Goal: Task Accomplishment & Management: Complete application form

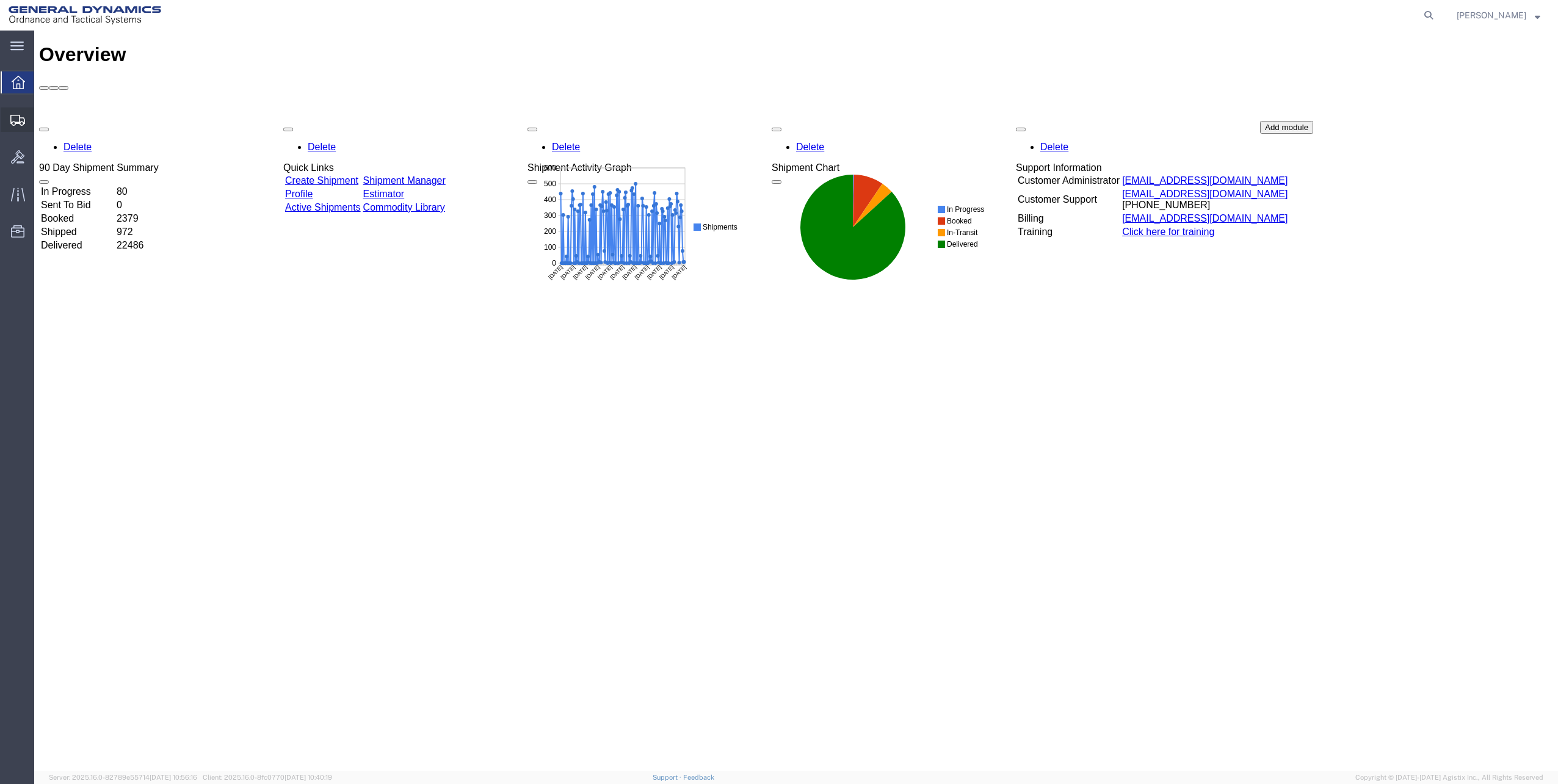
drag, startPoint x: 1, startPoint y: 88, endPoint x: 17, endPoint y: 111, distance: 28.0
click at [17, 111] on div at bounding box center [17, 120] width 34 height 24
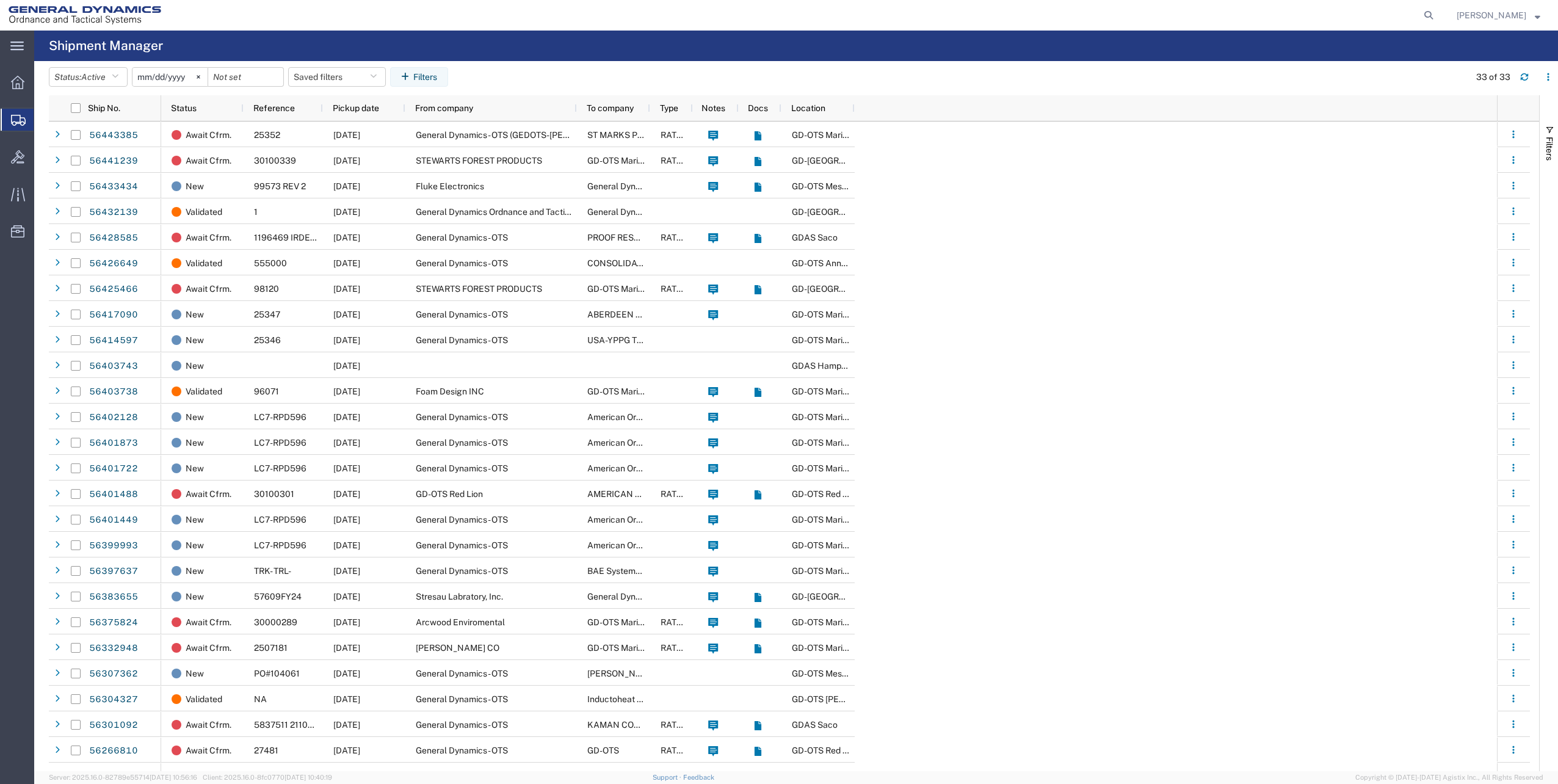
click at [0, 0] on span "Create Shipment" at bounding box center [0, 0] width 0 height 0
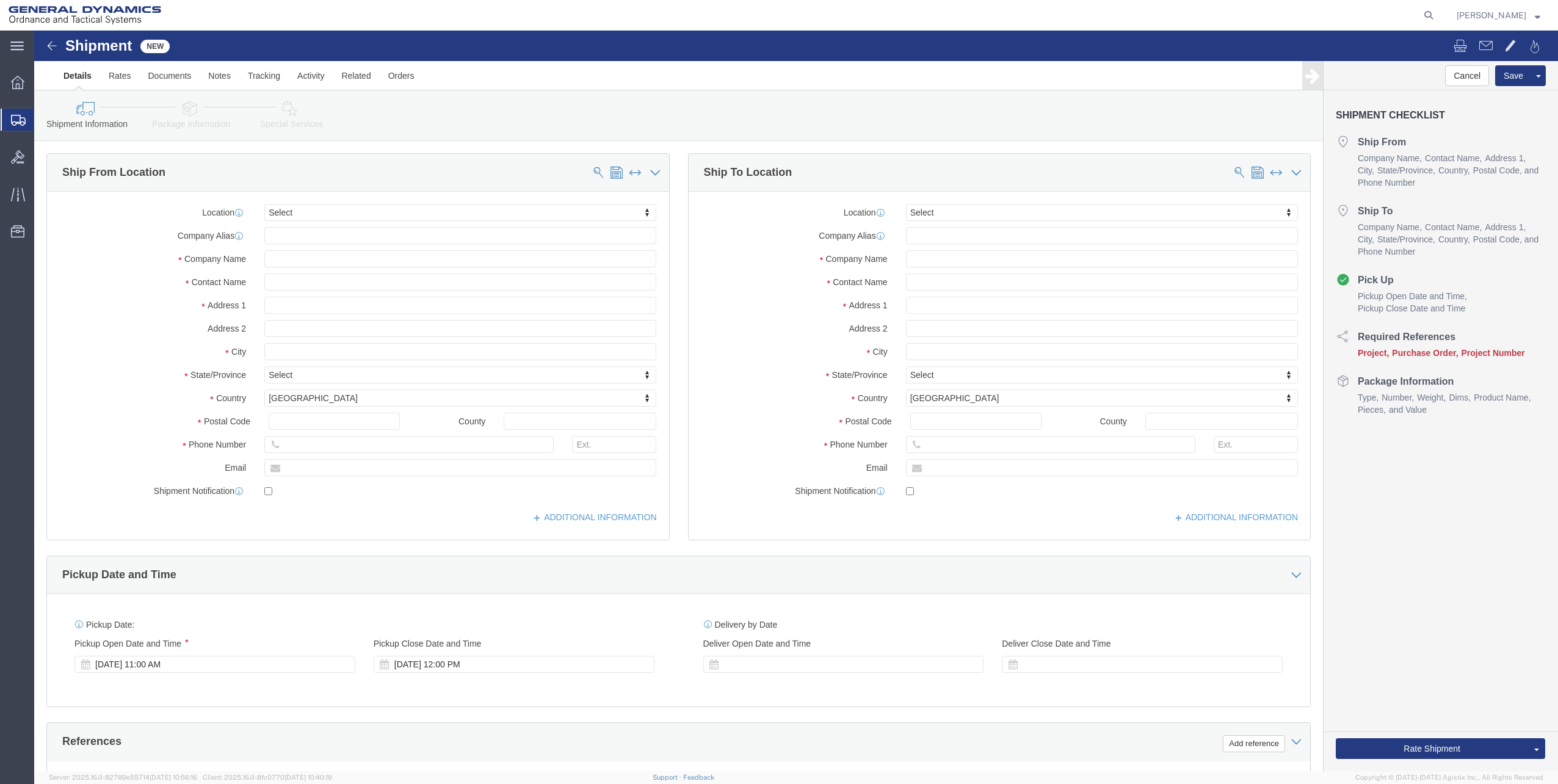
select select
click input "text"
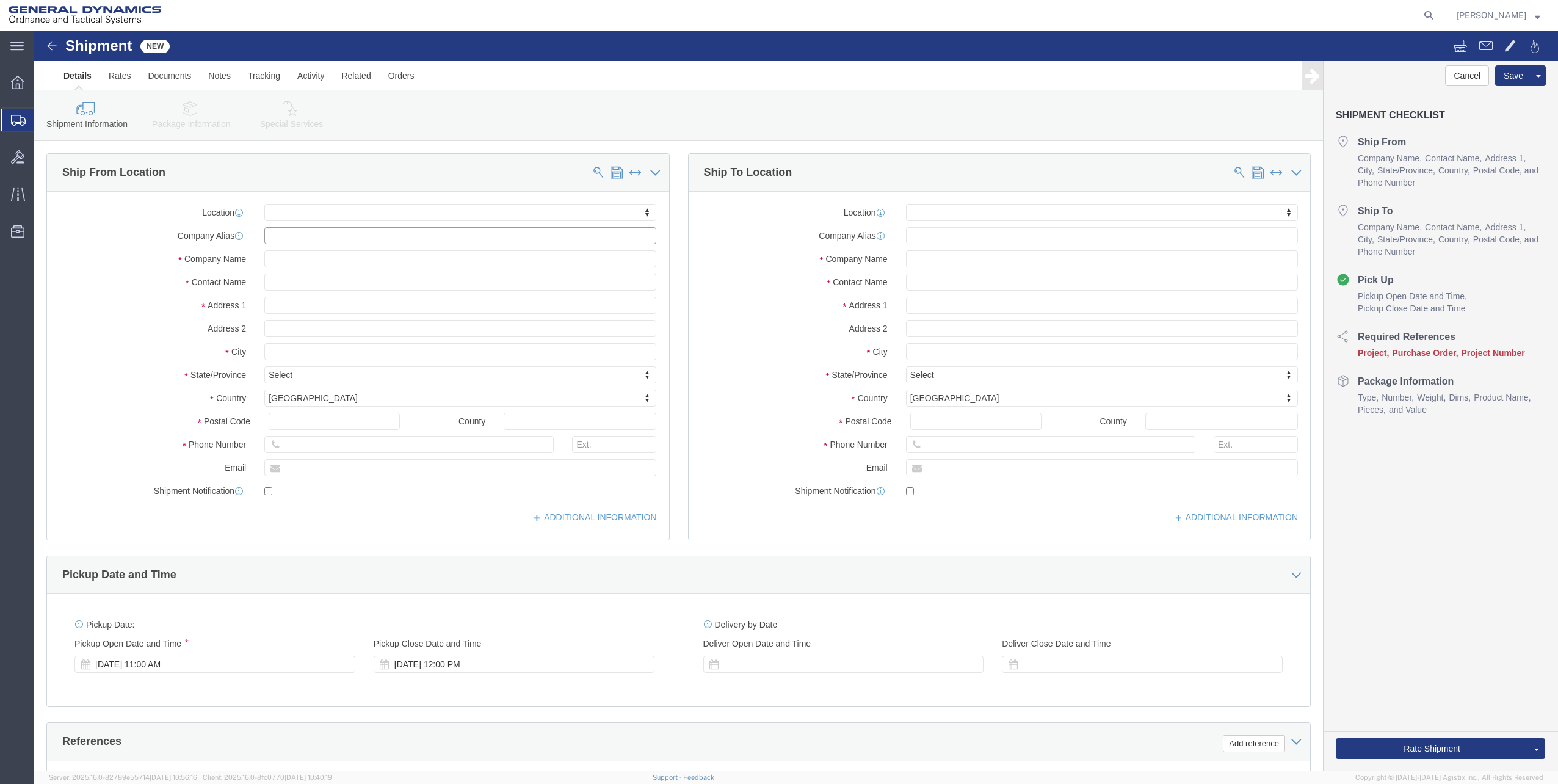
click input "text"
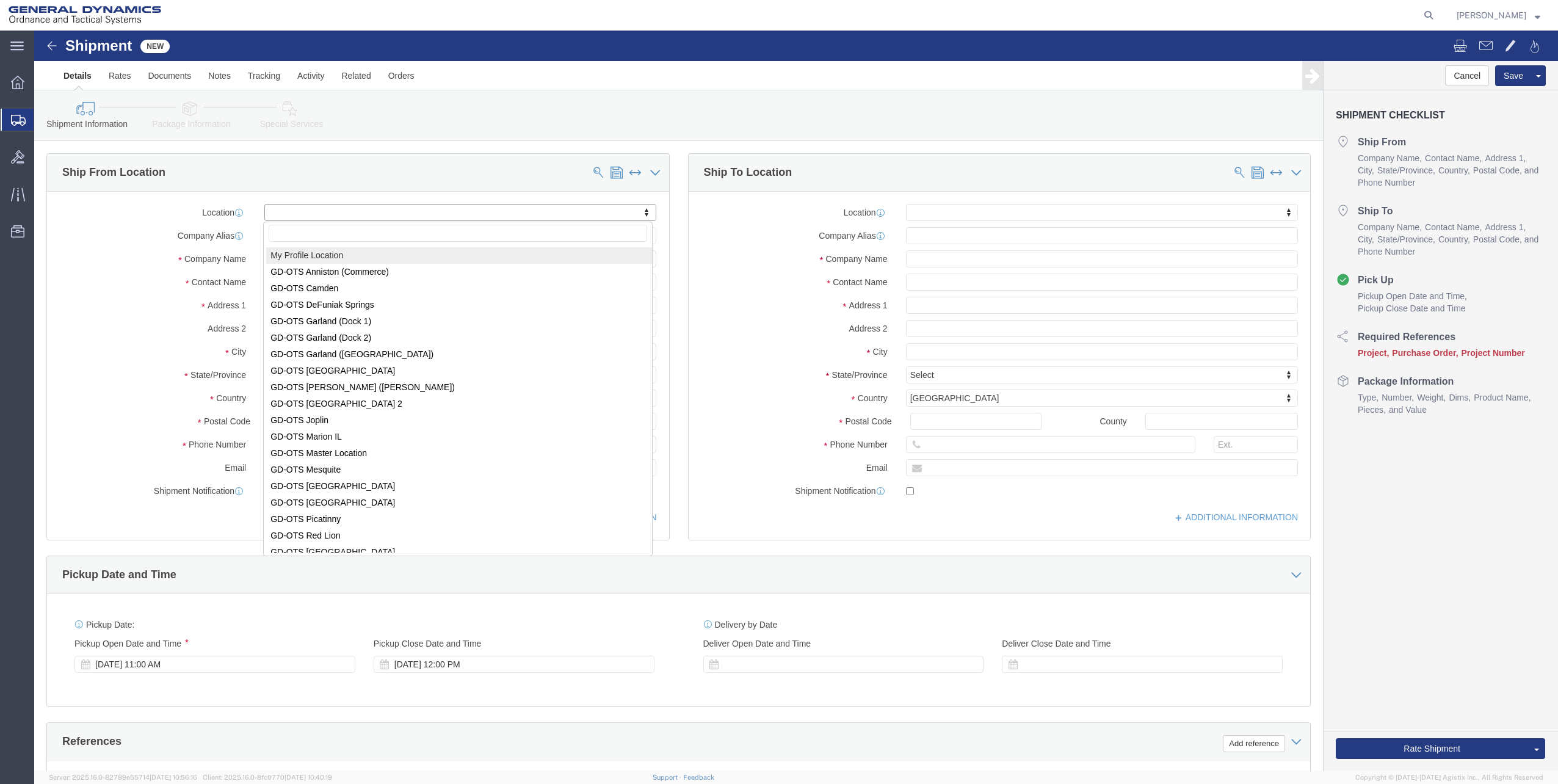
select select "MYPROFILE"
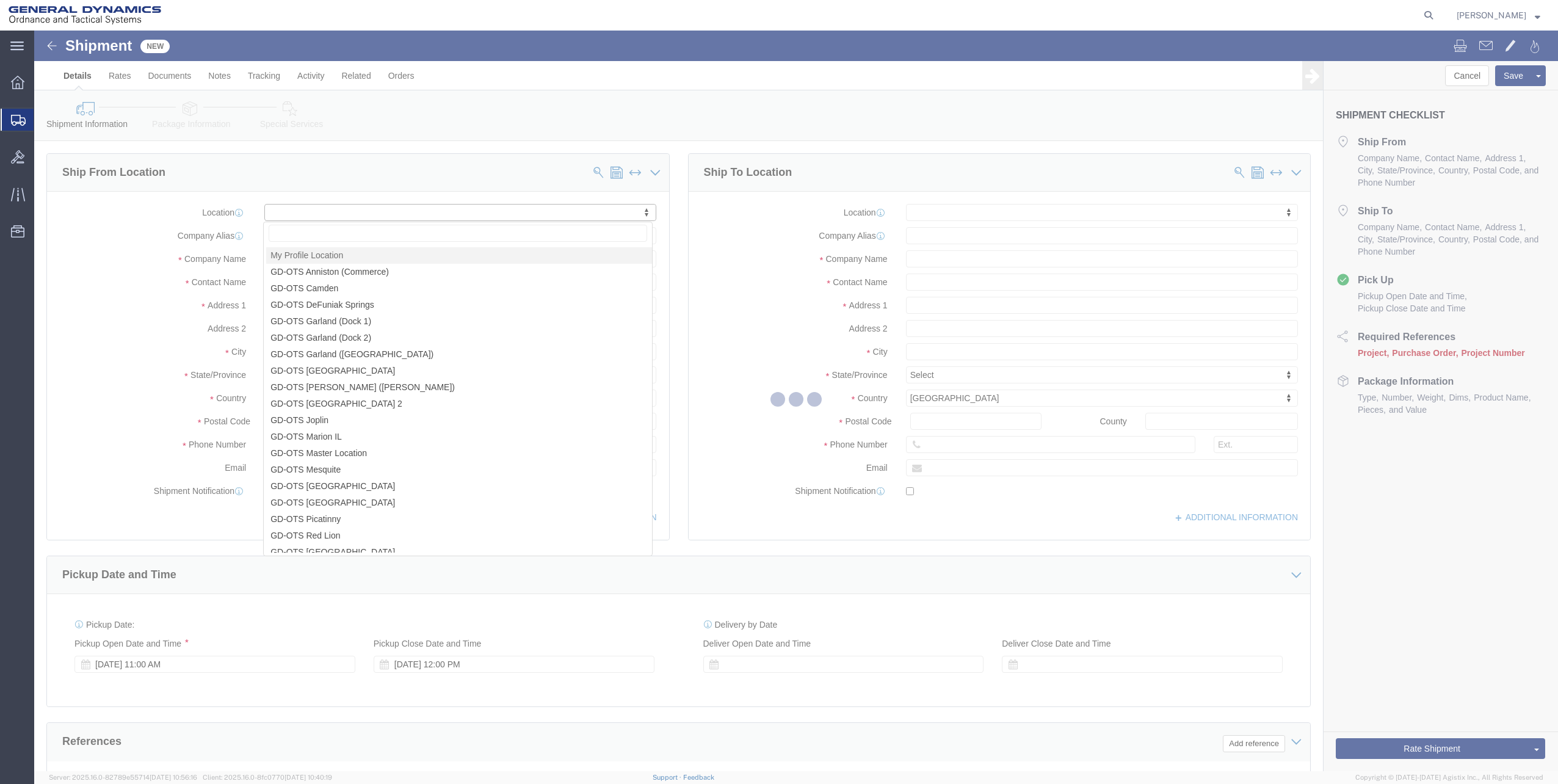
select select "FL"
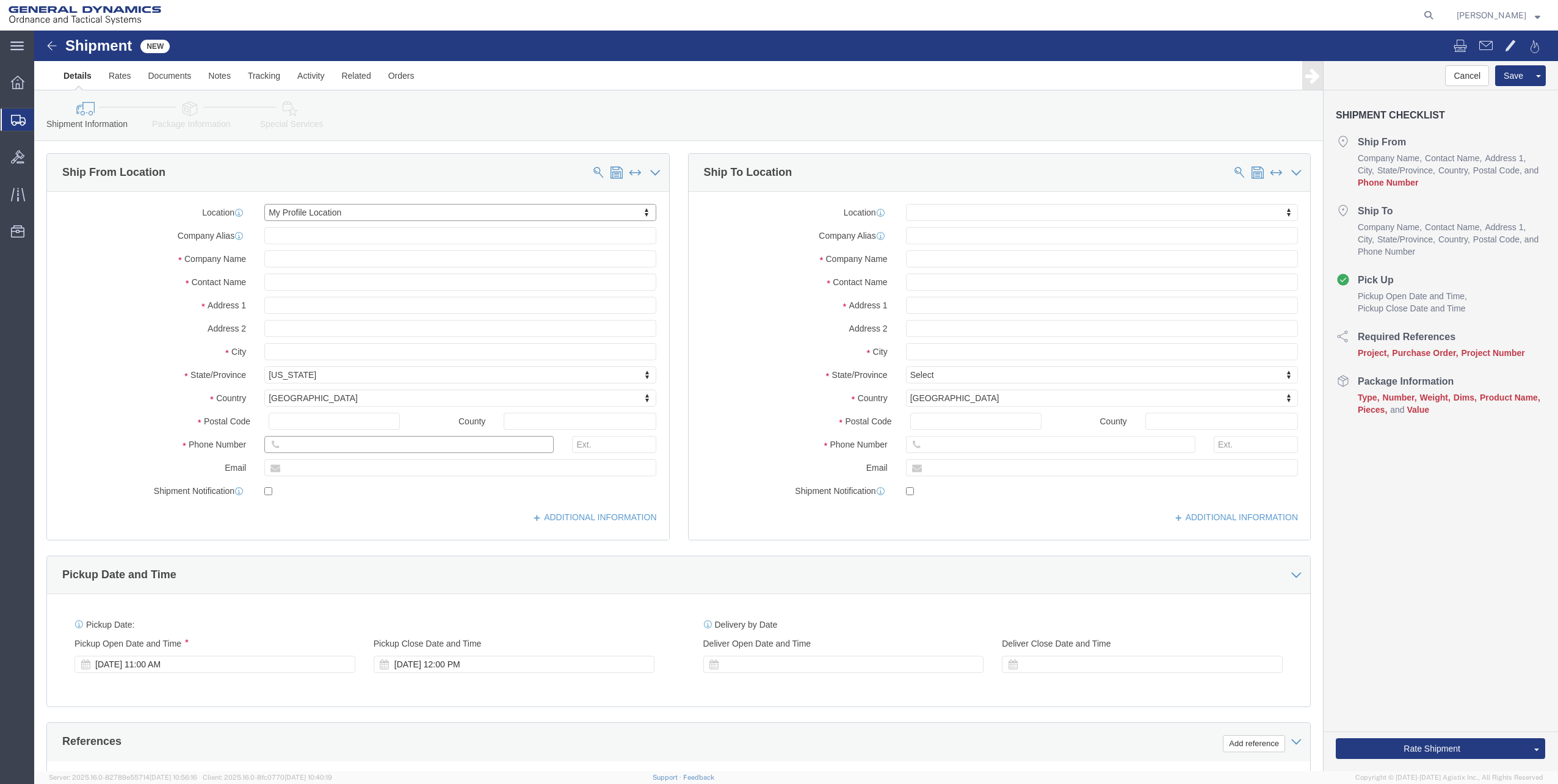
click input "text"
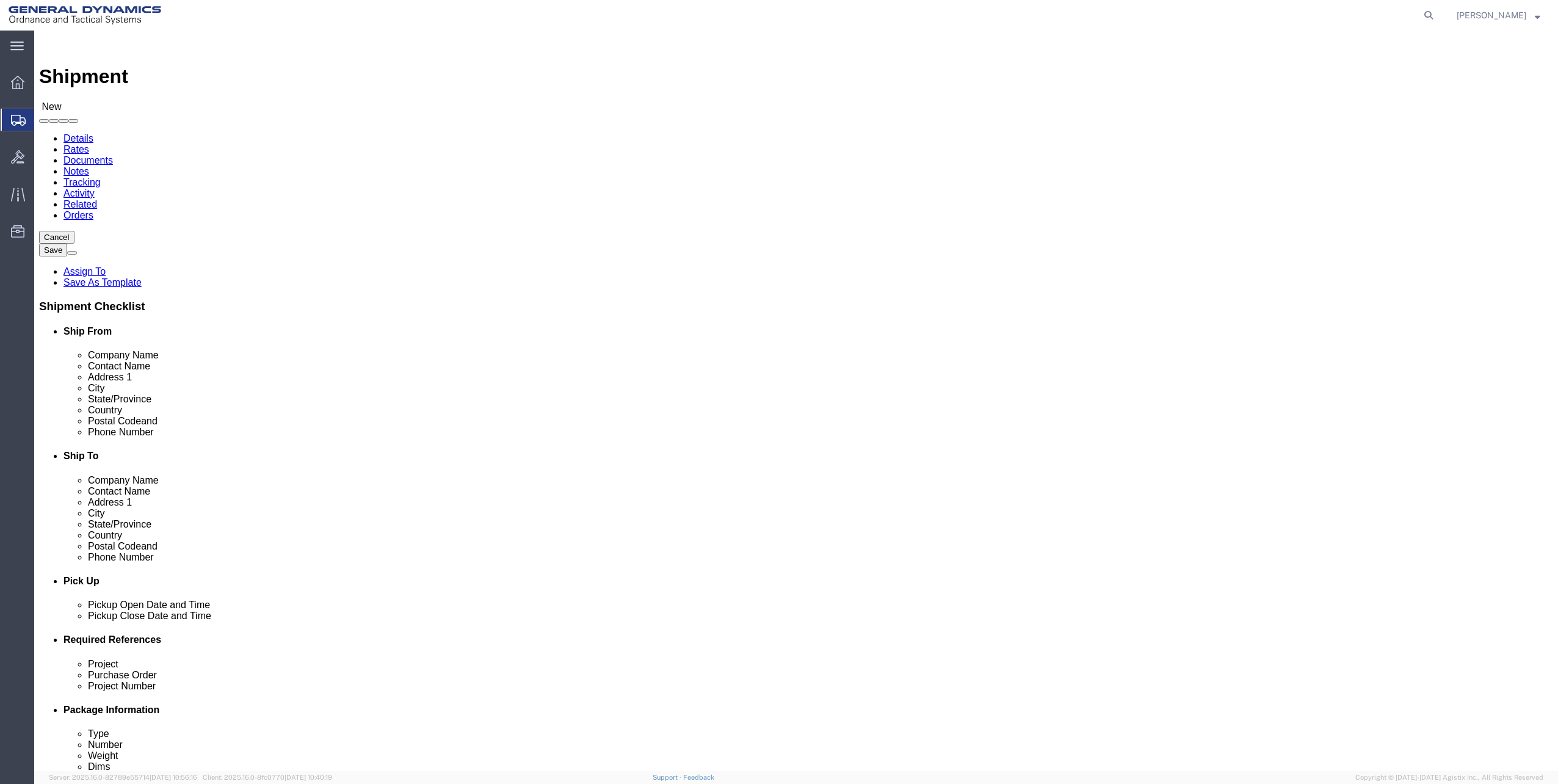
select select
click input "text"
select select "MYPROFILE"
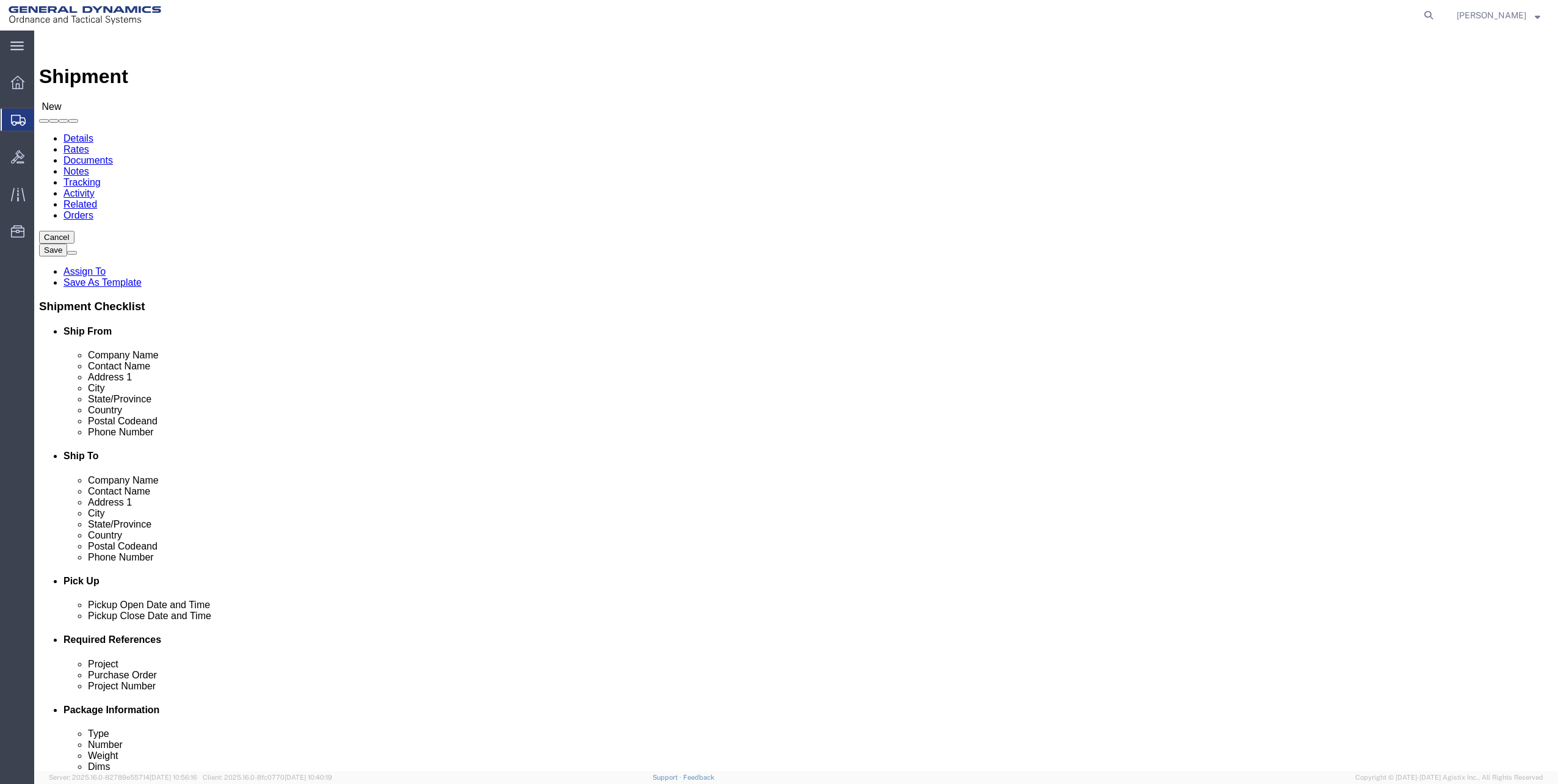
select select "FL"
click input "text"
type input "st. ma"
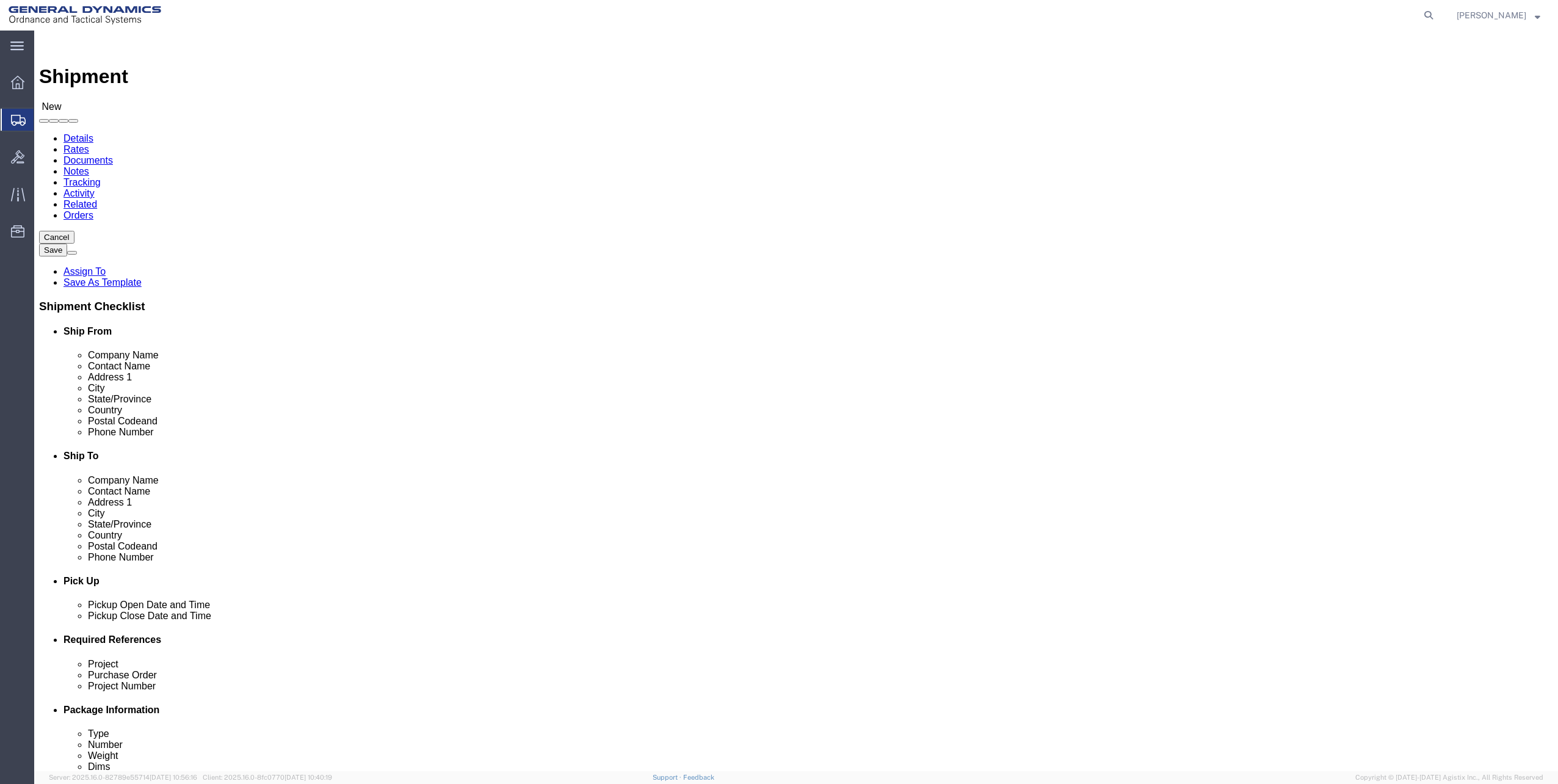
select select "1835"
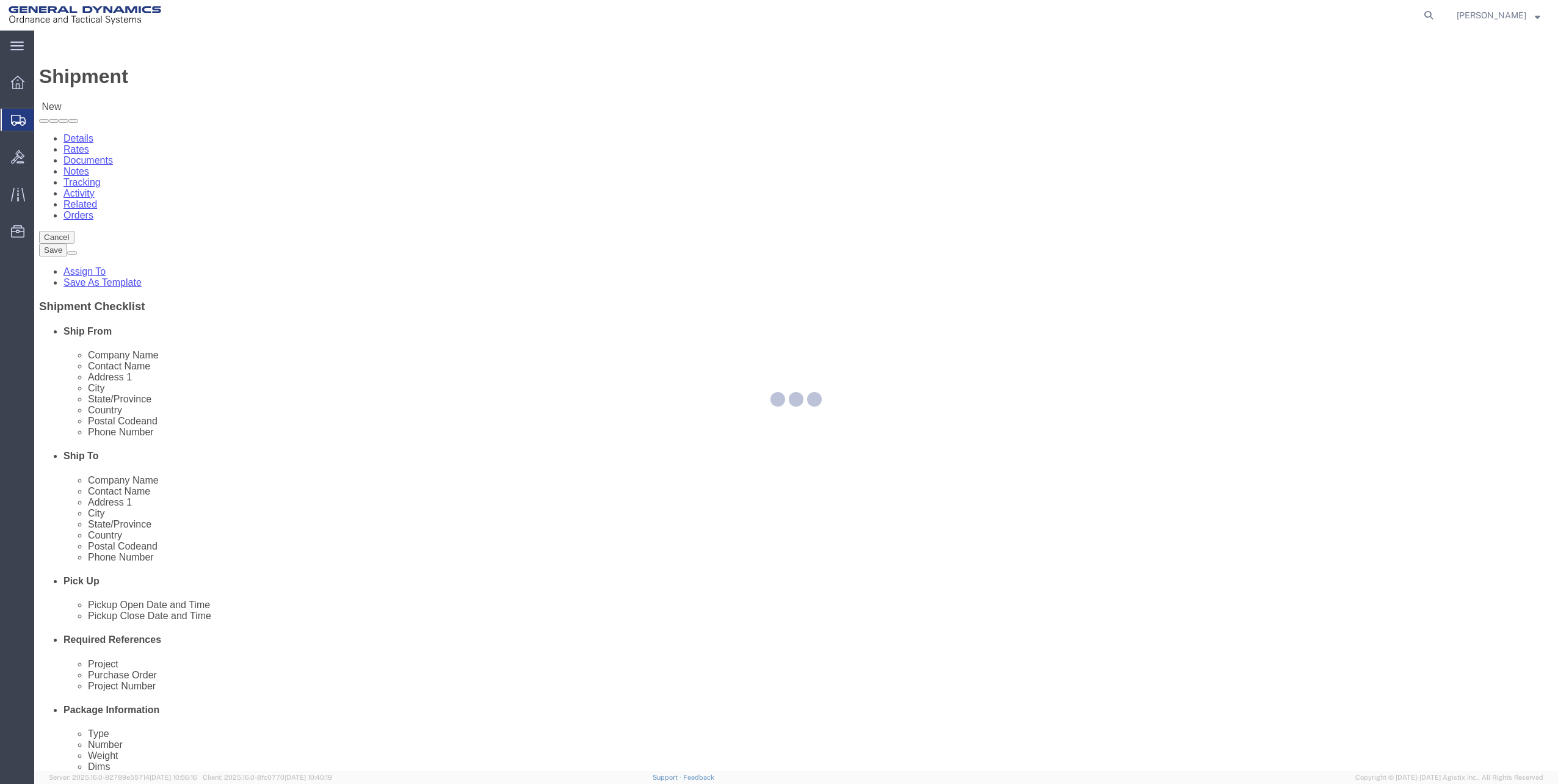
select select "FL"
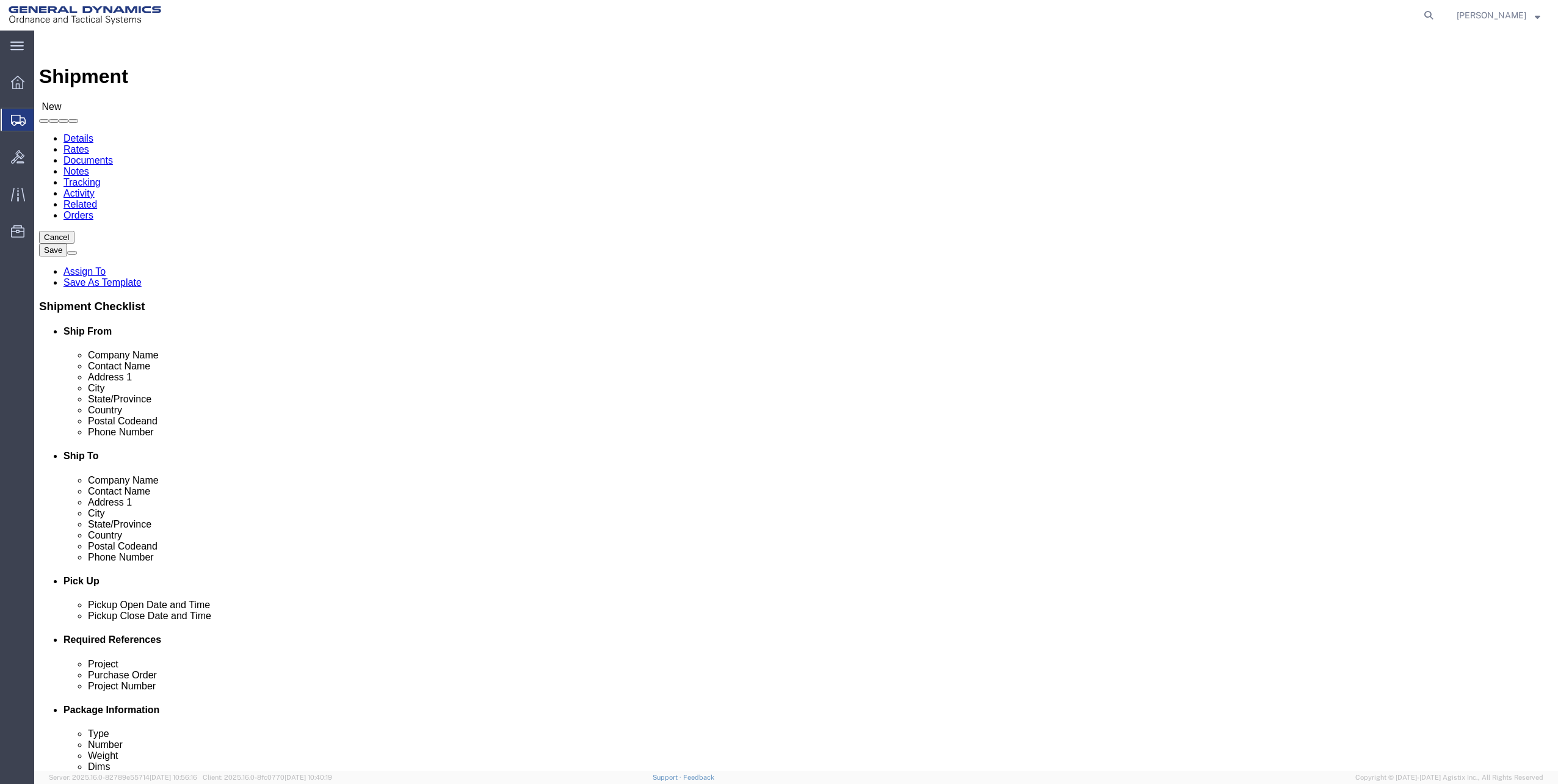
click input "text"
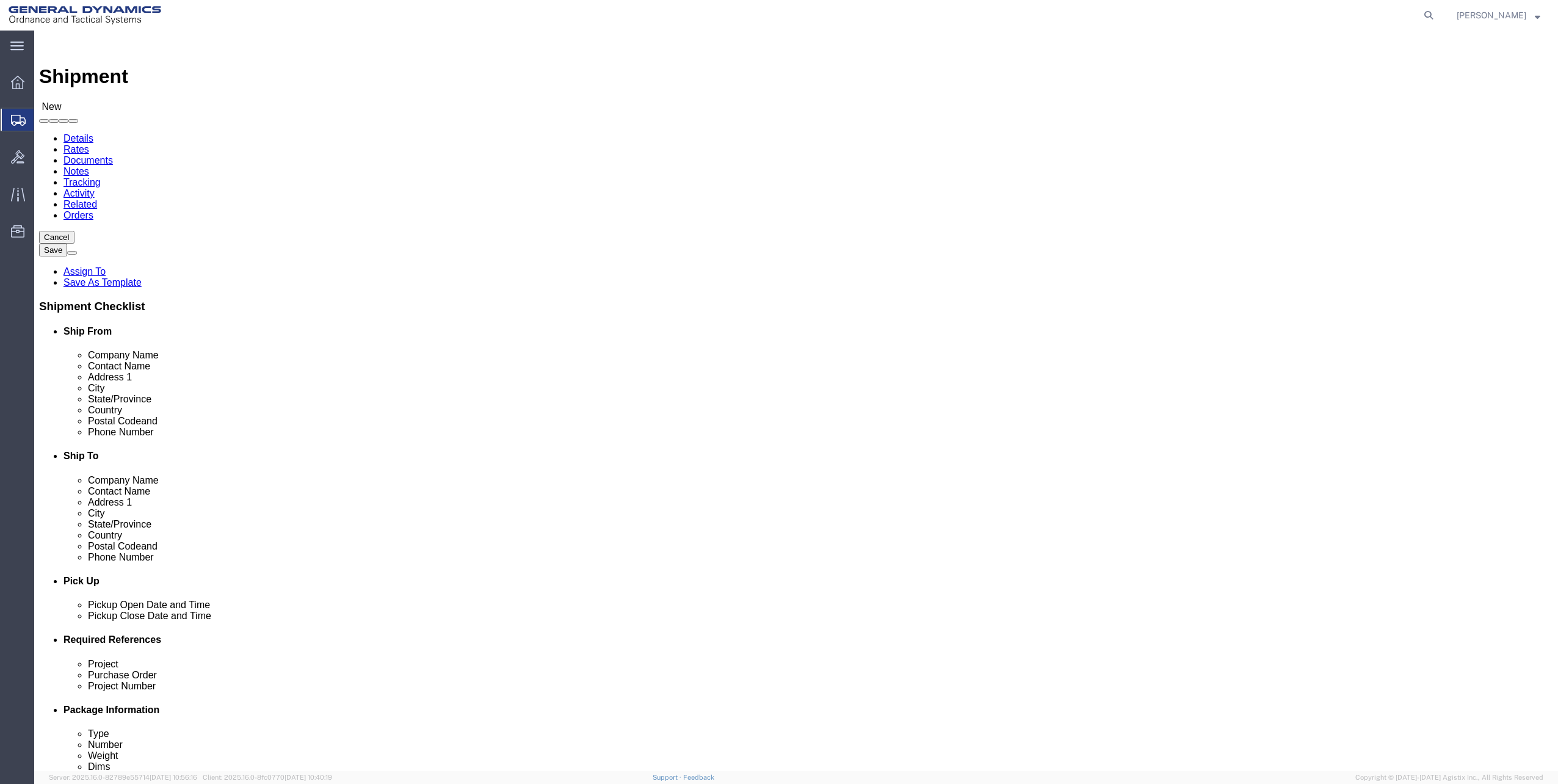
scroll to position [0, 0]
type input "st."
select select "307"
select select "FL"
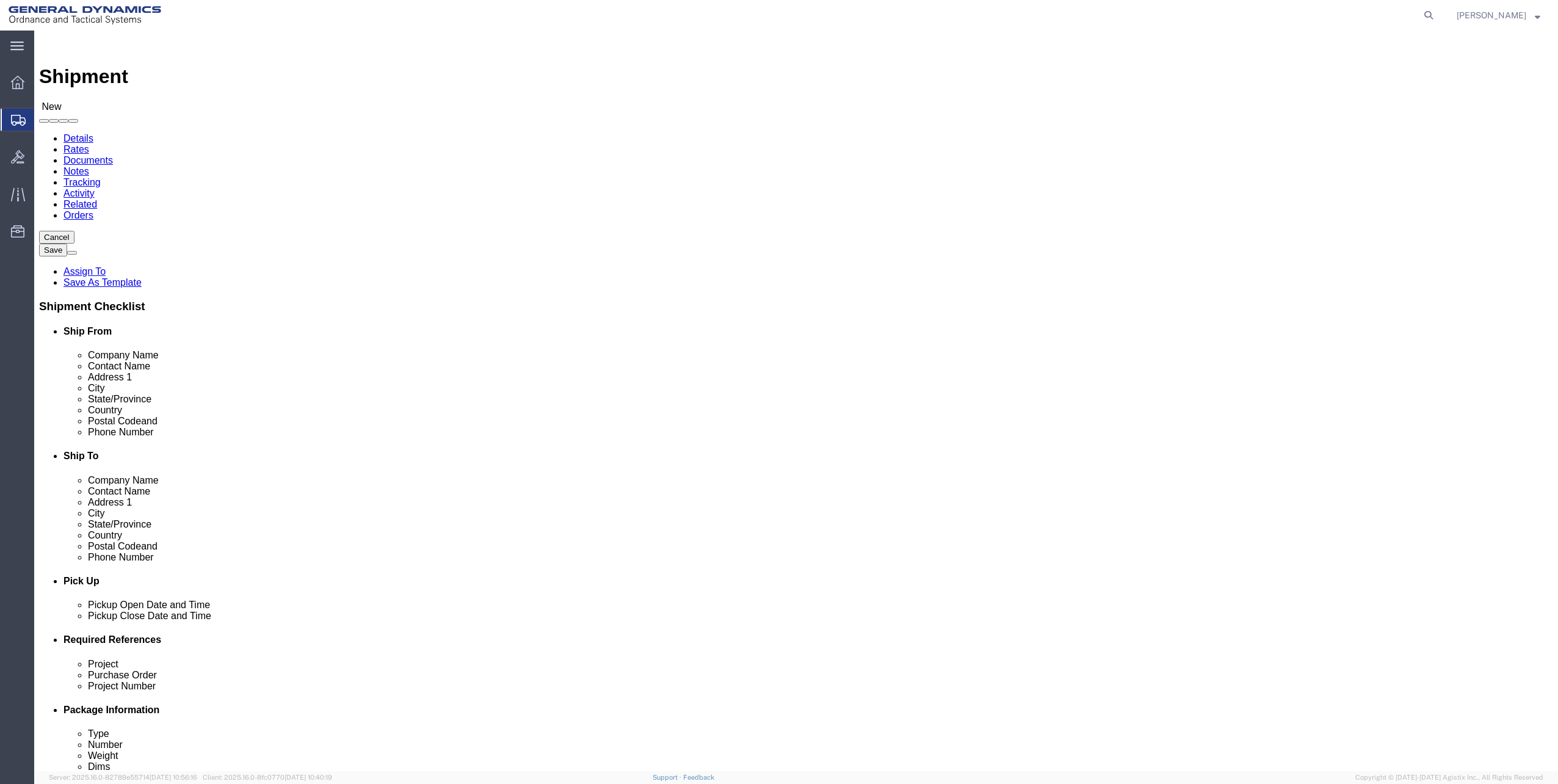
click input "text"
type input "st"
select select "1835"
select select "FL"
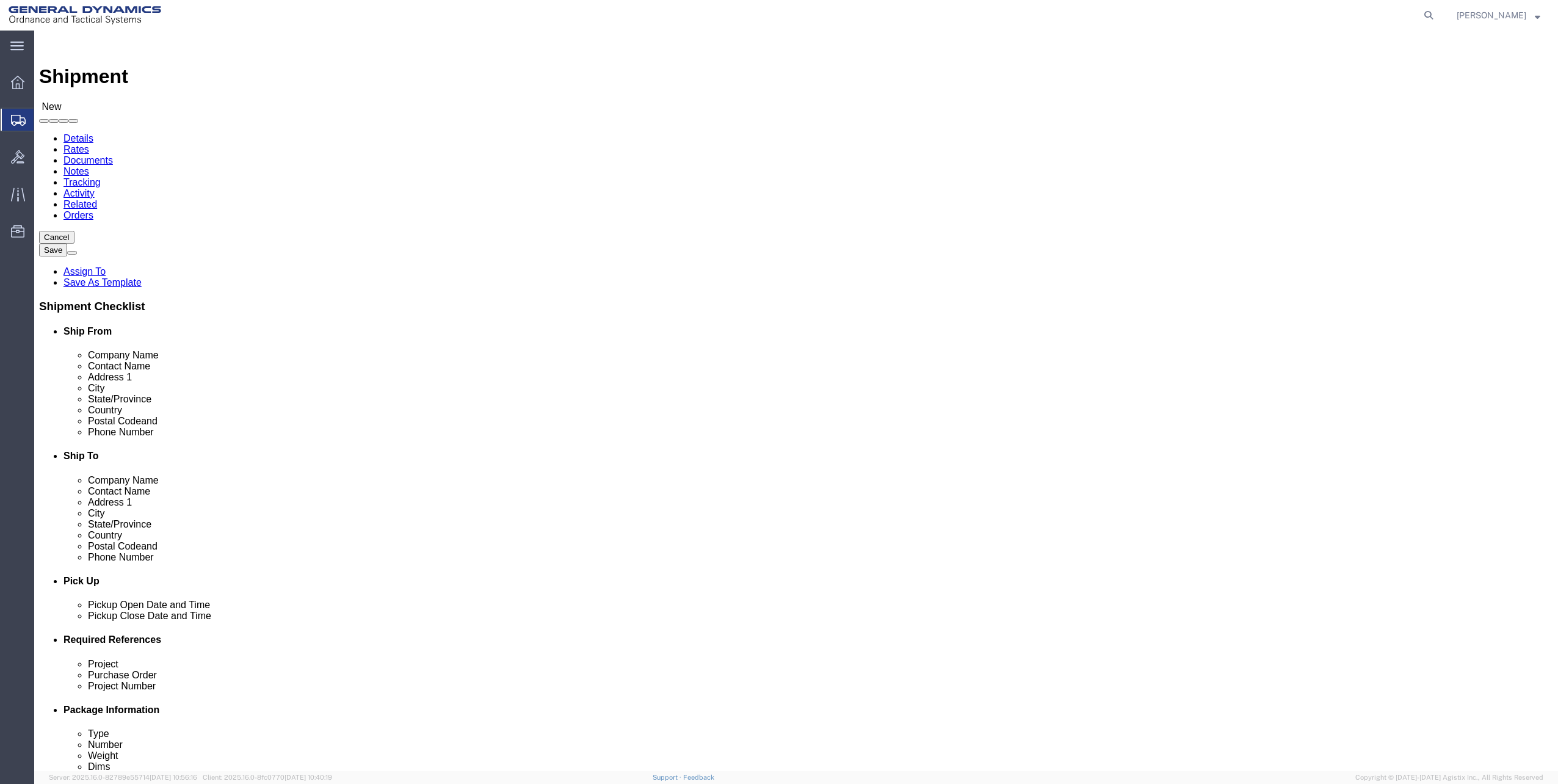
click input "text"
click input "Sher"
click input "[PERSON_NAME]"
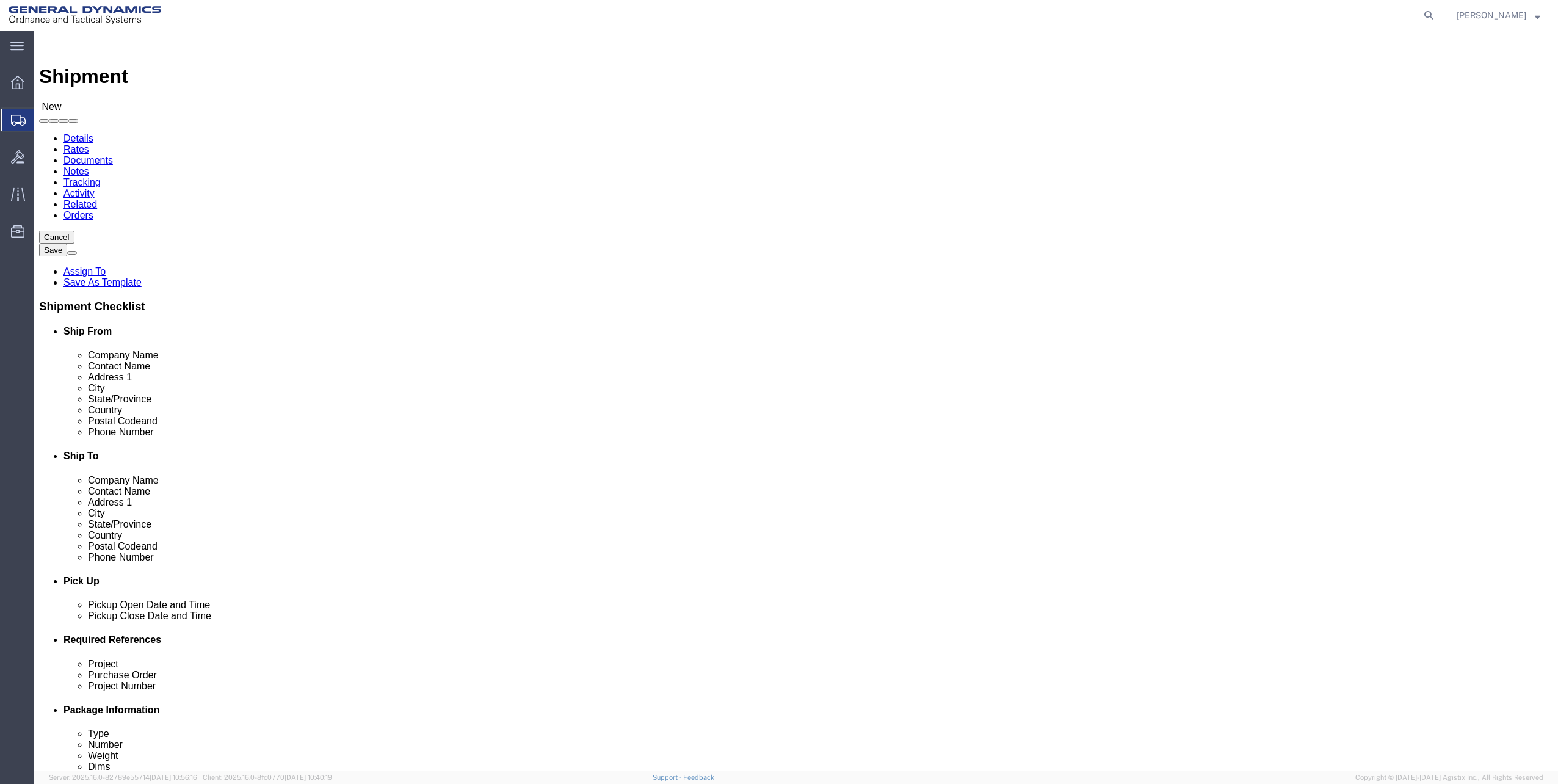
click input "[PERSON_NAME]"
type input "[PERSON_NAME]"
click input "text"
click div "Location GD-OTS St. Marks Powder My Profile Location GD-OTS [GEOGRAPHIC_DATA] (…"
click input "text"
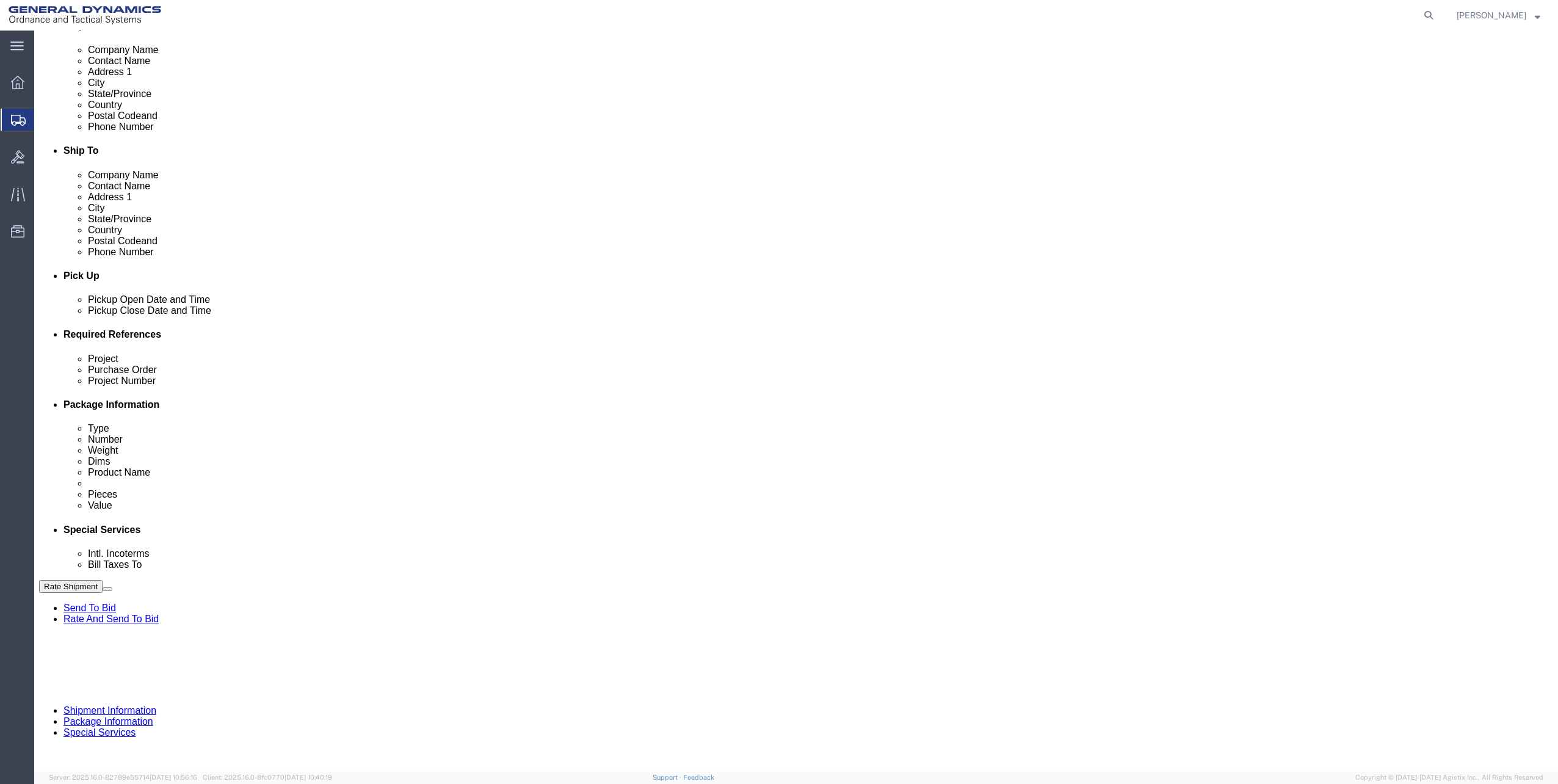
scroll to position [308, 0]
click input "text"
type input "1"
type input "2"
type input "3"
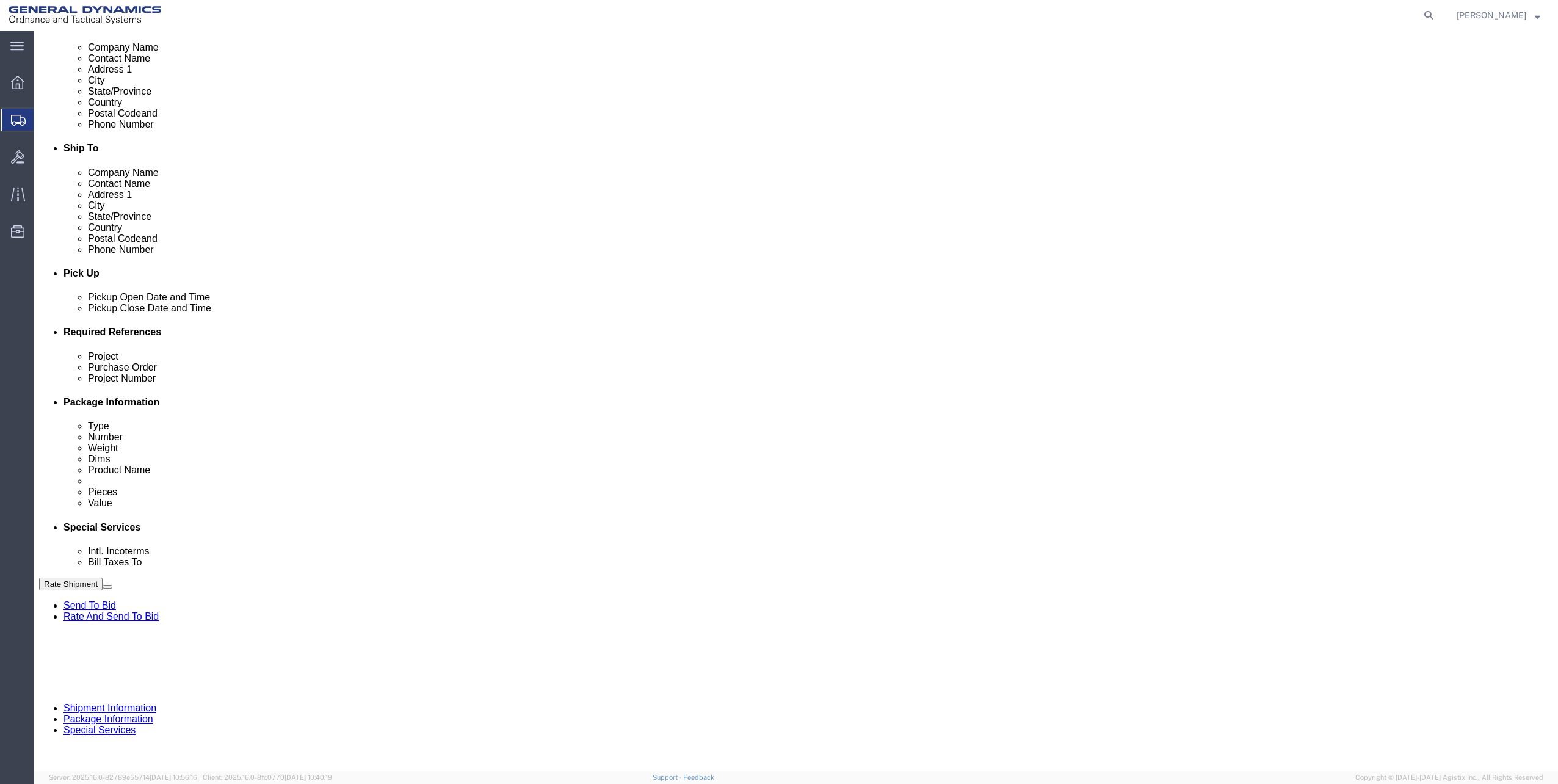
click div "Shipping Mode (Optional)"
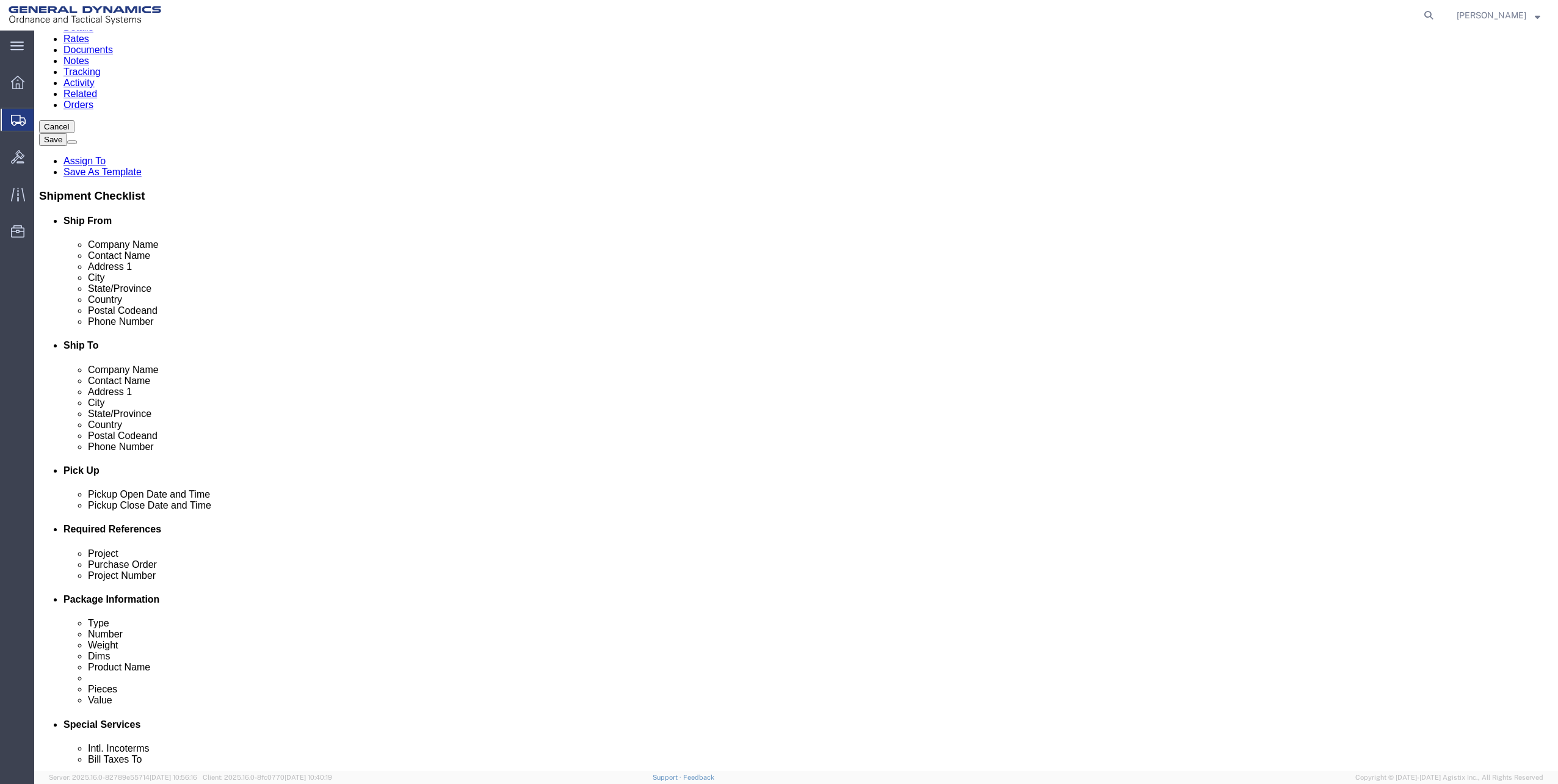
scroll to position [0, 0]
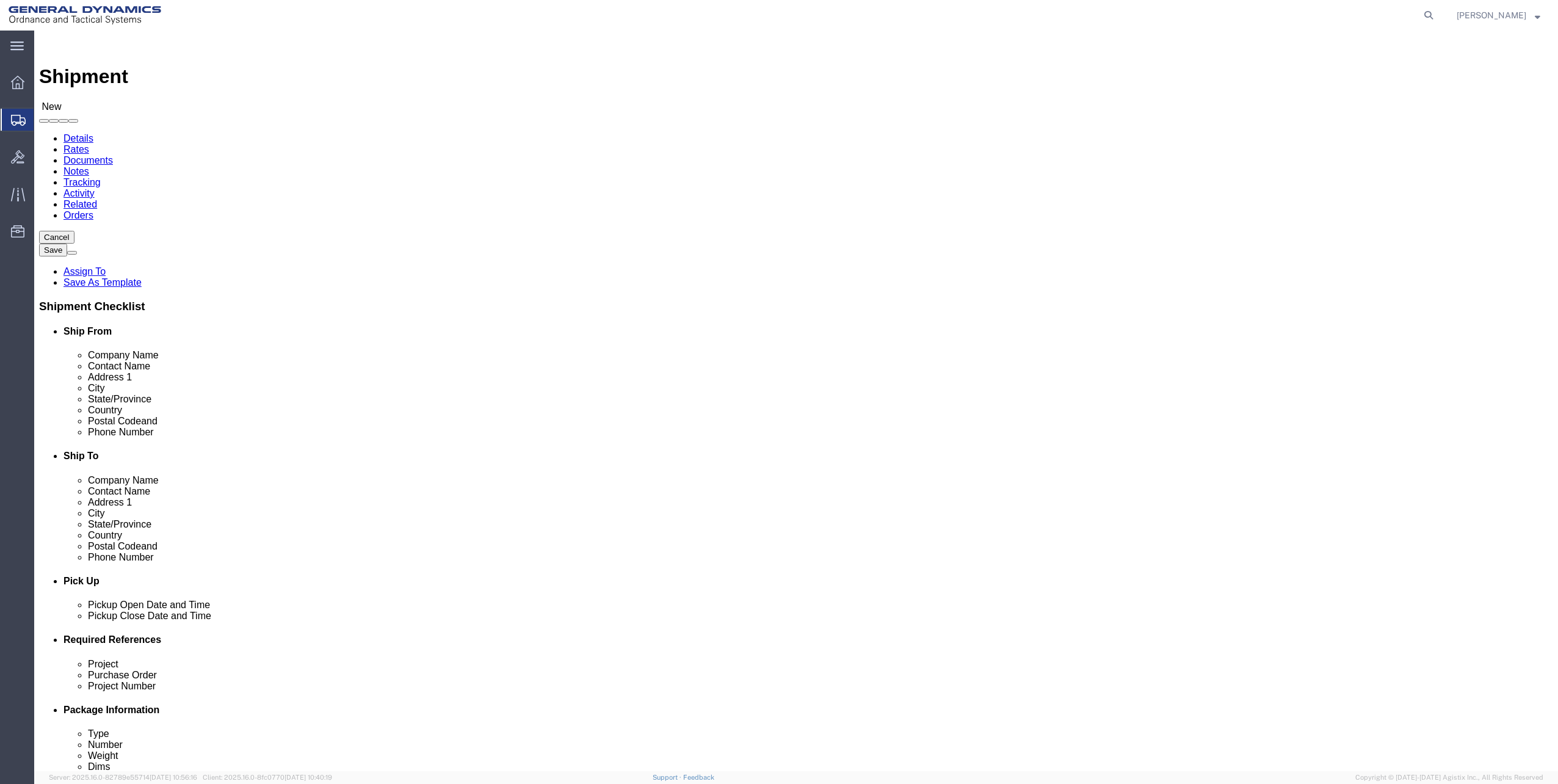
click link "Package Information"
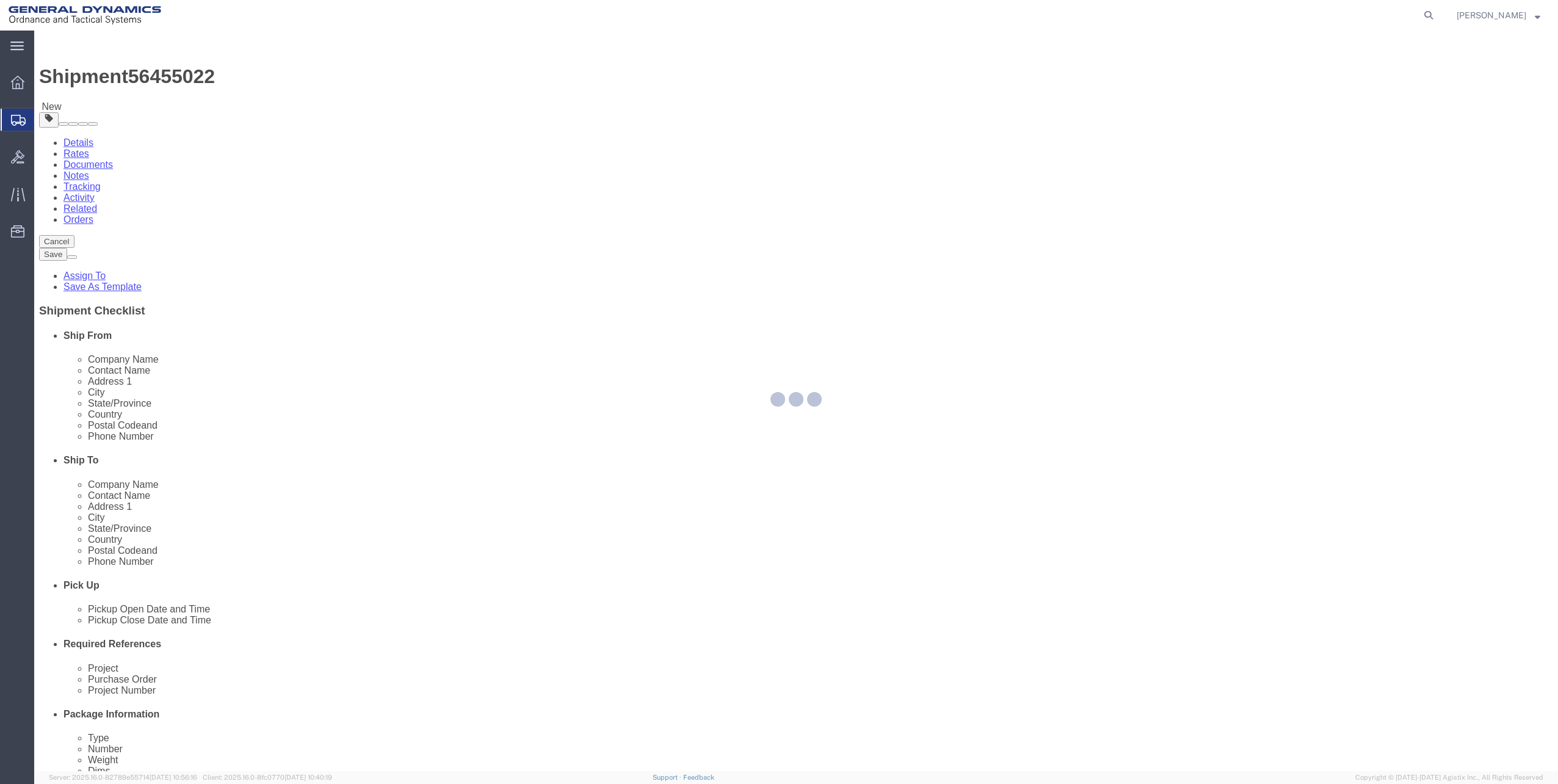
select select "CBOX"
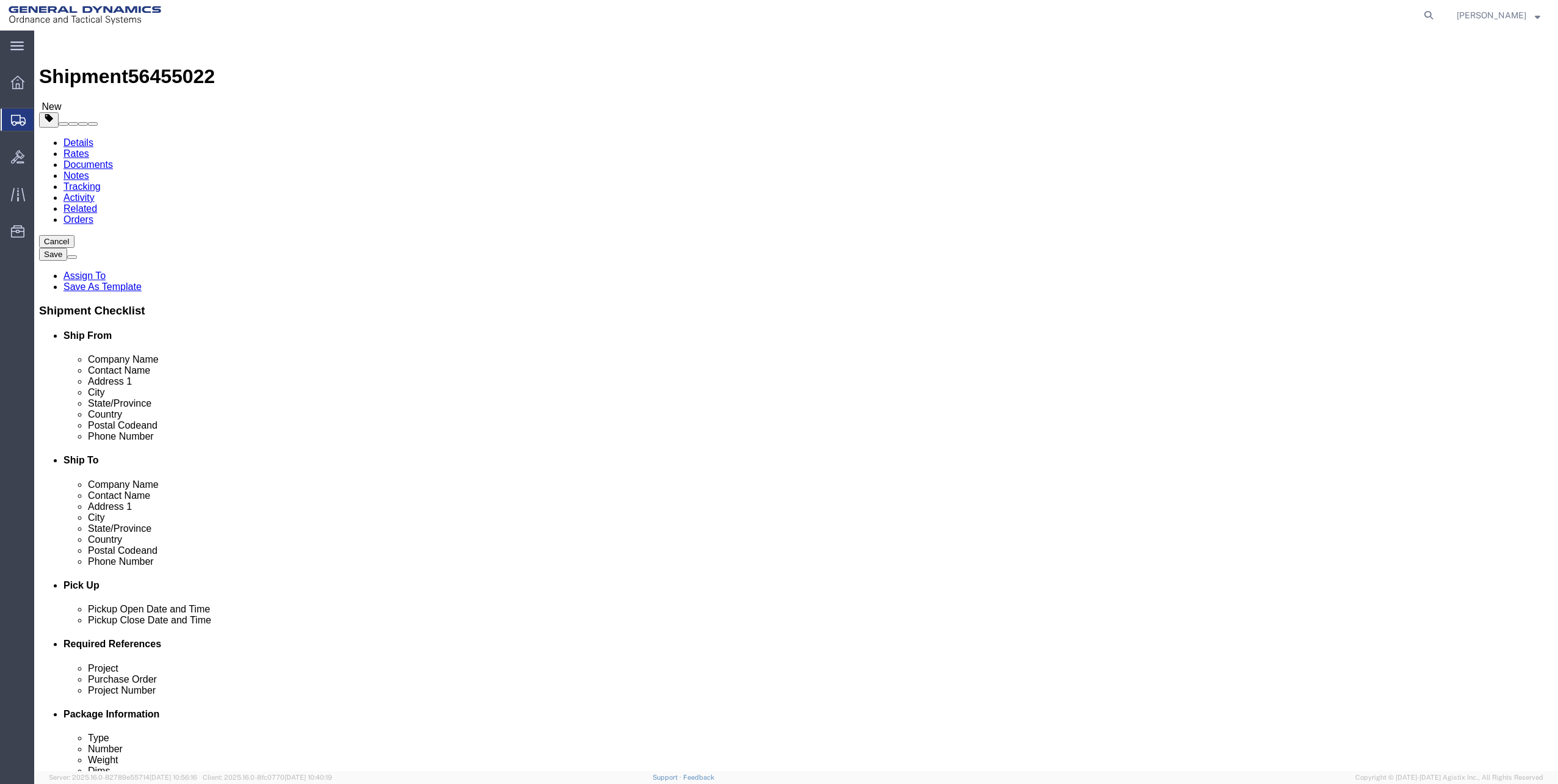
click select "Select Bale(s) Basket(s) Bolt(s) Bottle(s) Buckets Bulk Bundle(s) Can(s) Cardbo…"
click input "0.00"
type input "28"
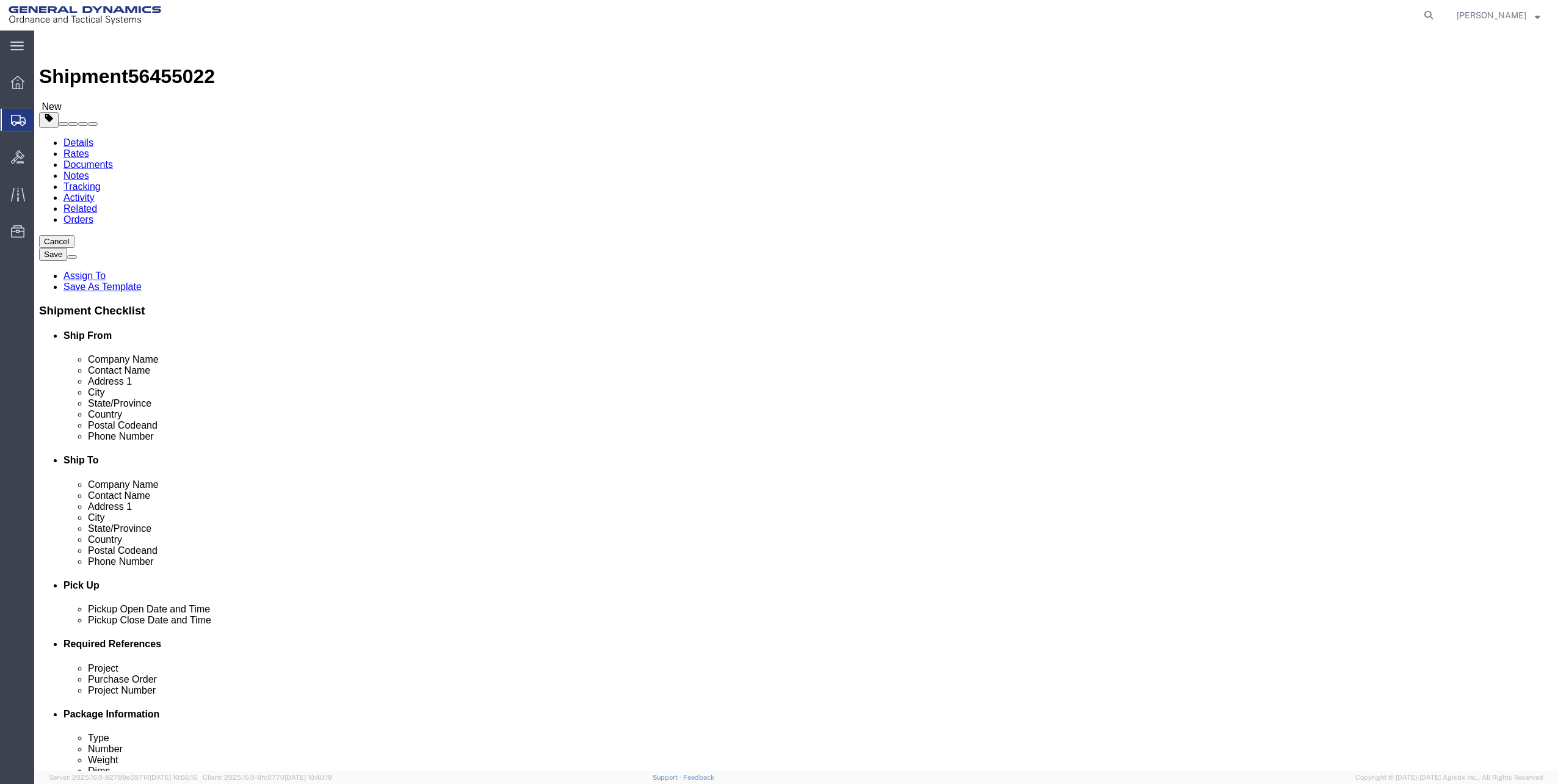
click ul
click input "text"
type input "12"
click input "text"
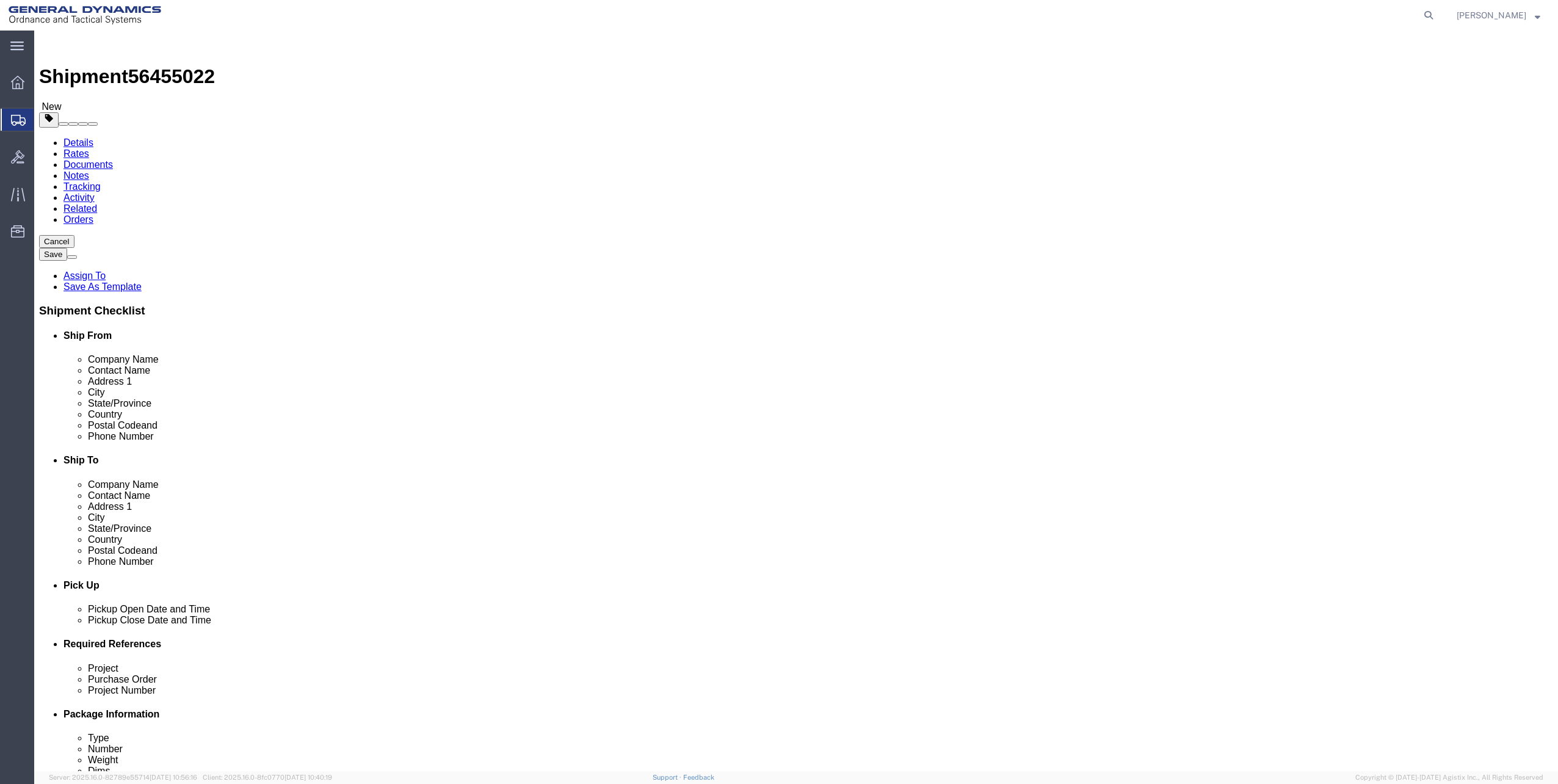
type input "11"
click input "text"
type input "9"
click div "28 Select kgs lbs"
click button "Continue"
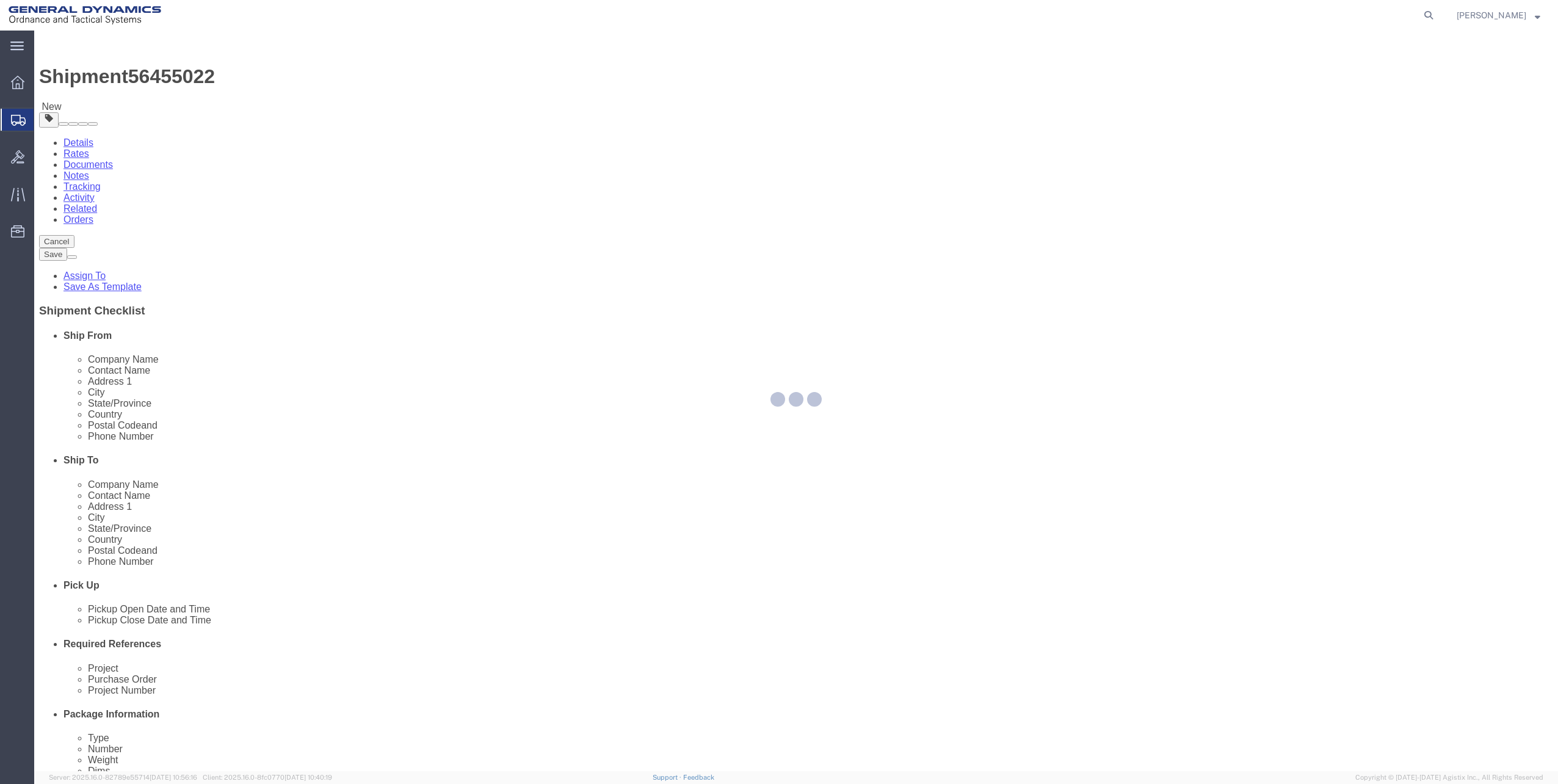
select select
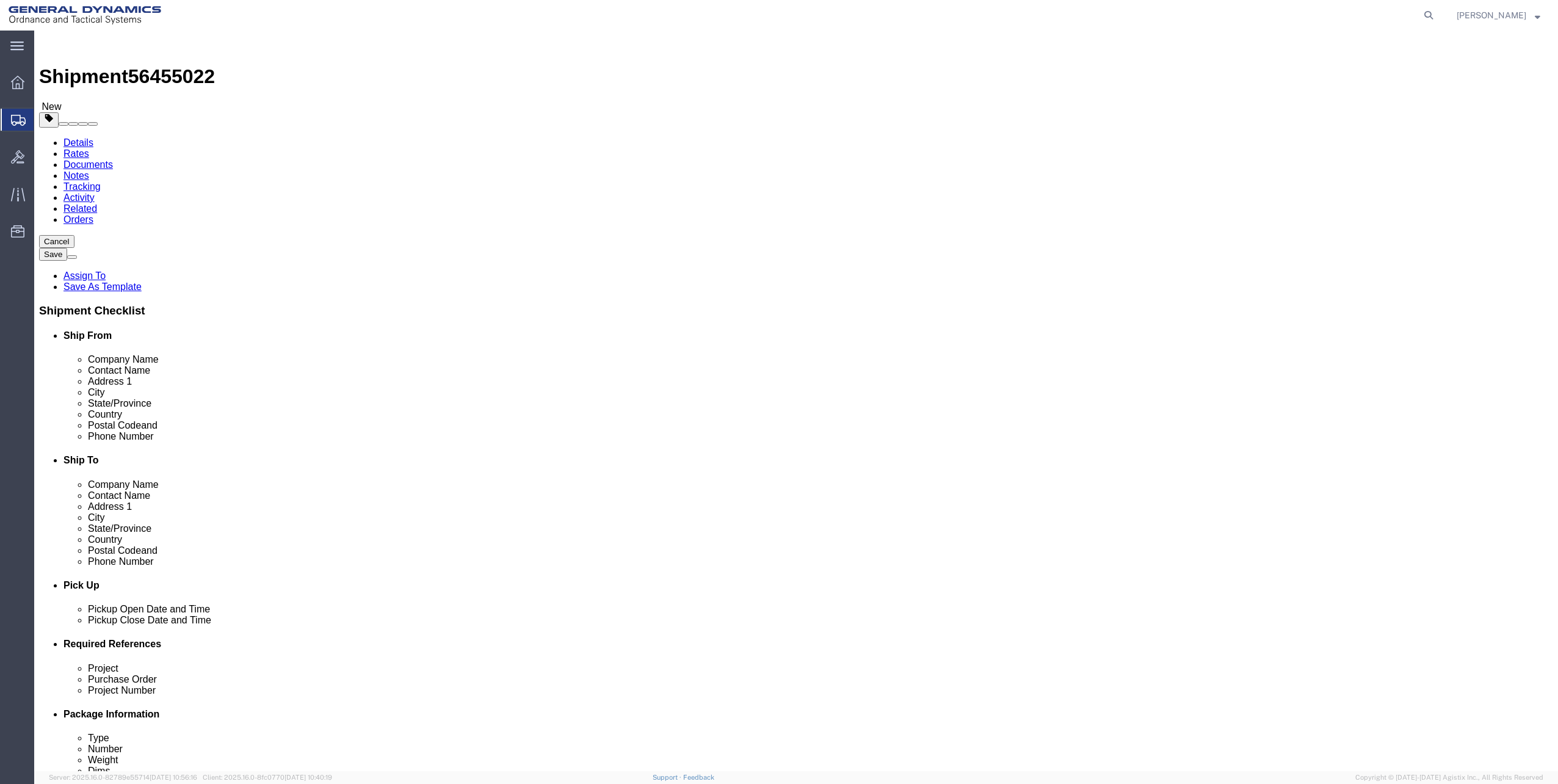
click icon
click span
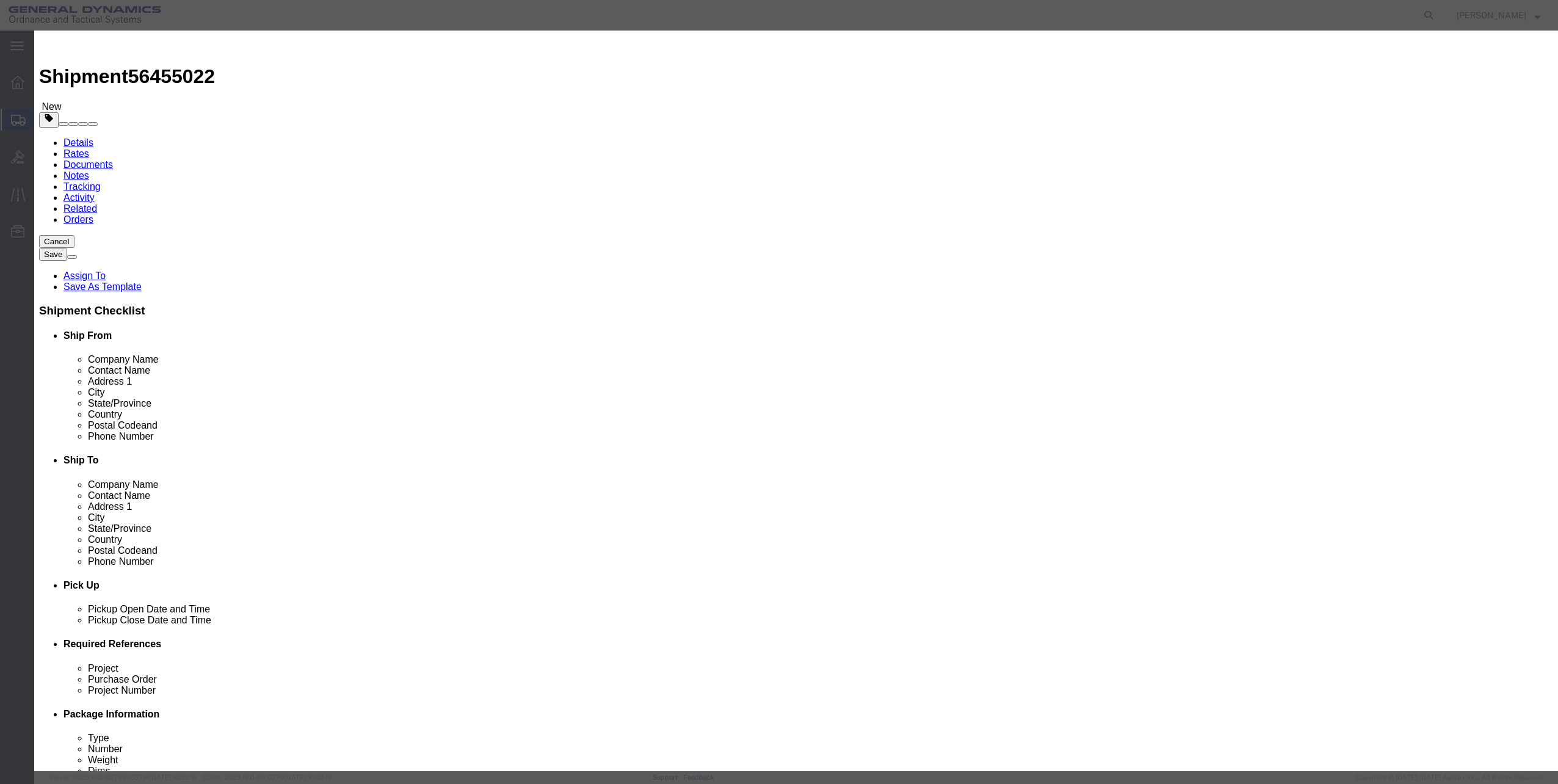
click input "text"
type input "Check Stock"
type input "1"
click input "text"
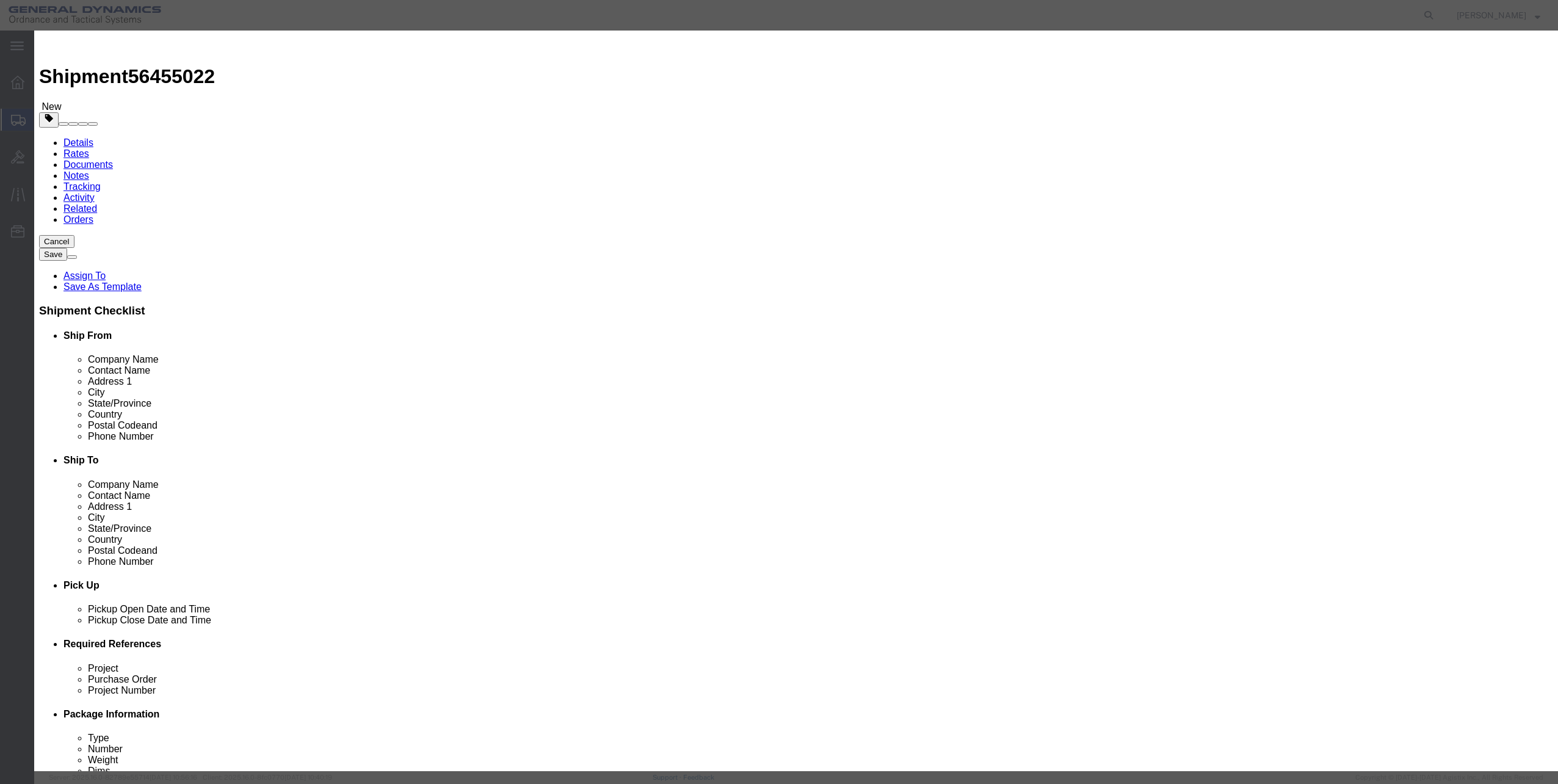
type input "1"
click div "Product Name Check Stock Pieces 1 Select Bag Barrels 100Board Feet Bottle Box B…"
click button "Save & Close"
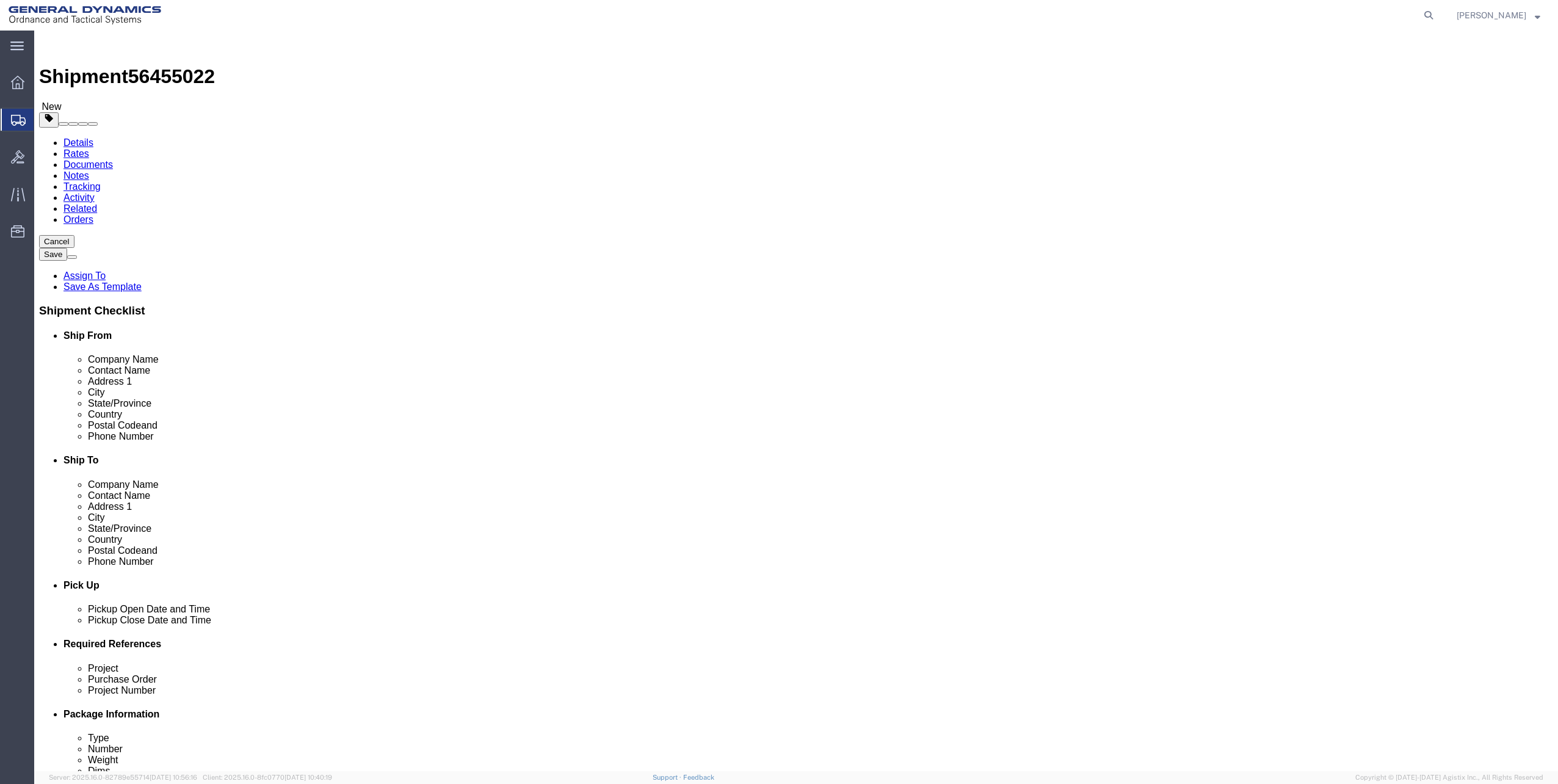
click icon
click input "text"
type input "7272121702"
click span
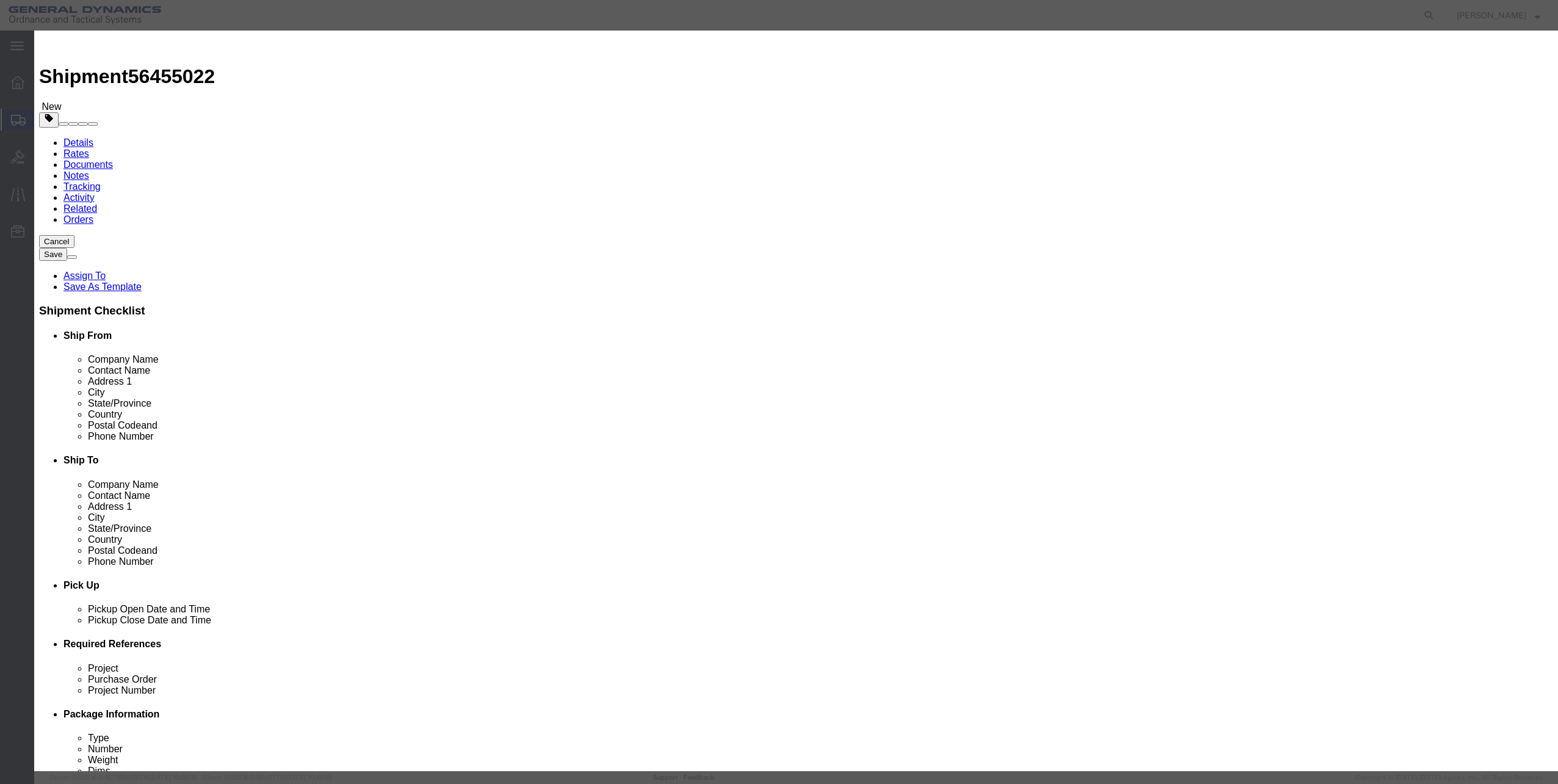
click td "Personal Addressbook"
click input "checkbox"
checkbox input "true"
click button "Save"
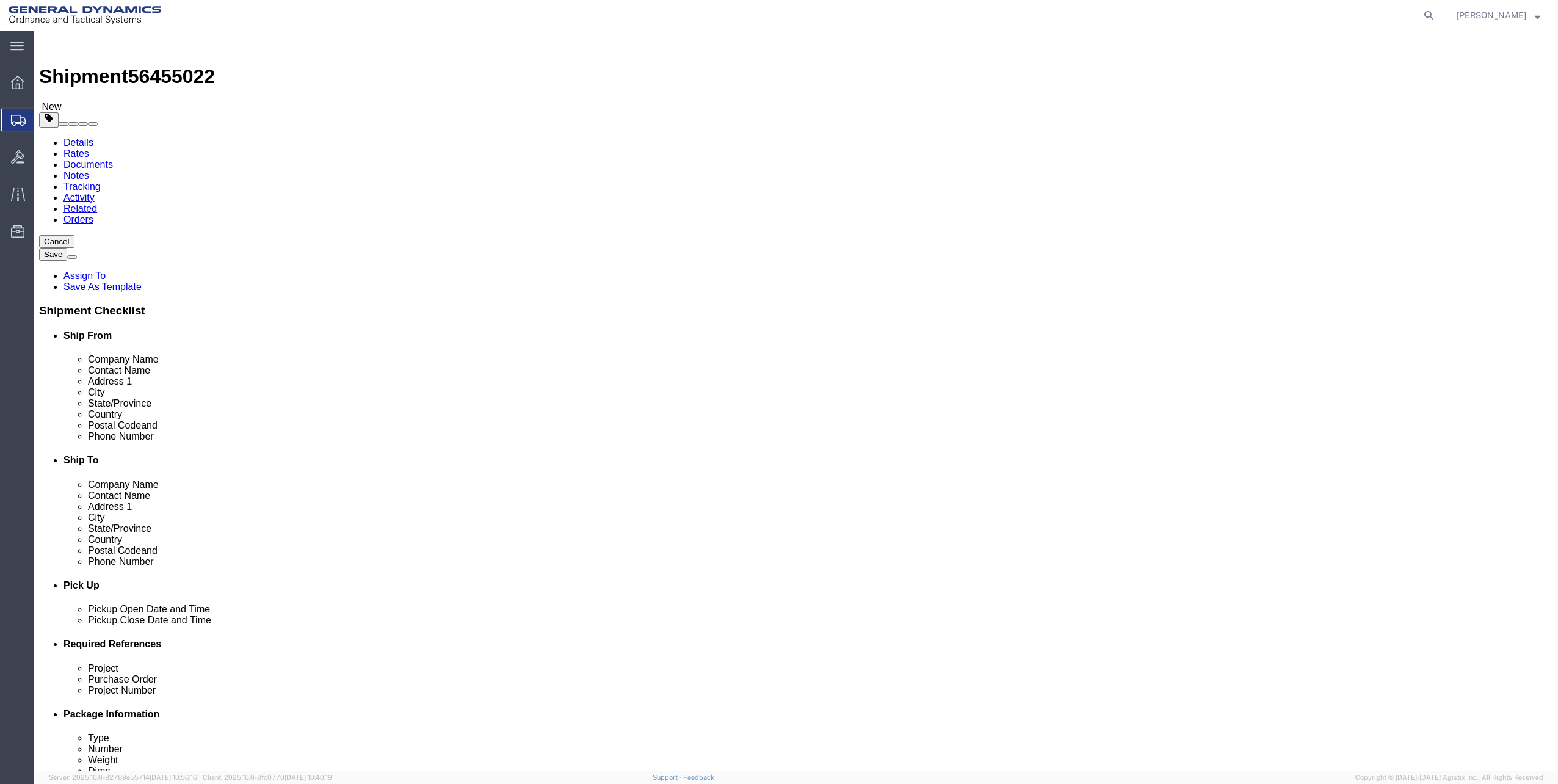
click input "7272121702"
click div "Location My Profile Location My Profile Location GD-OTS [GEOGRAPHIC_DATA] (Comm…"
click div
click input "text"
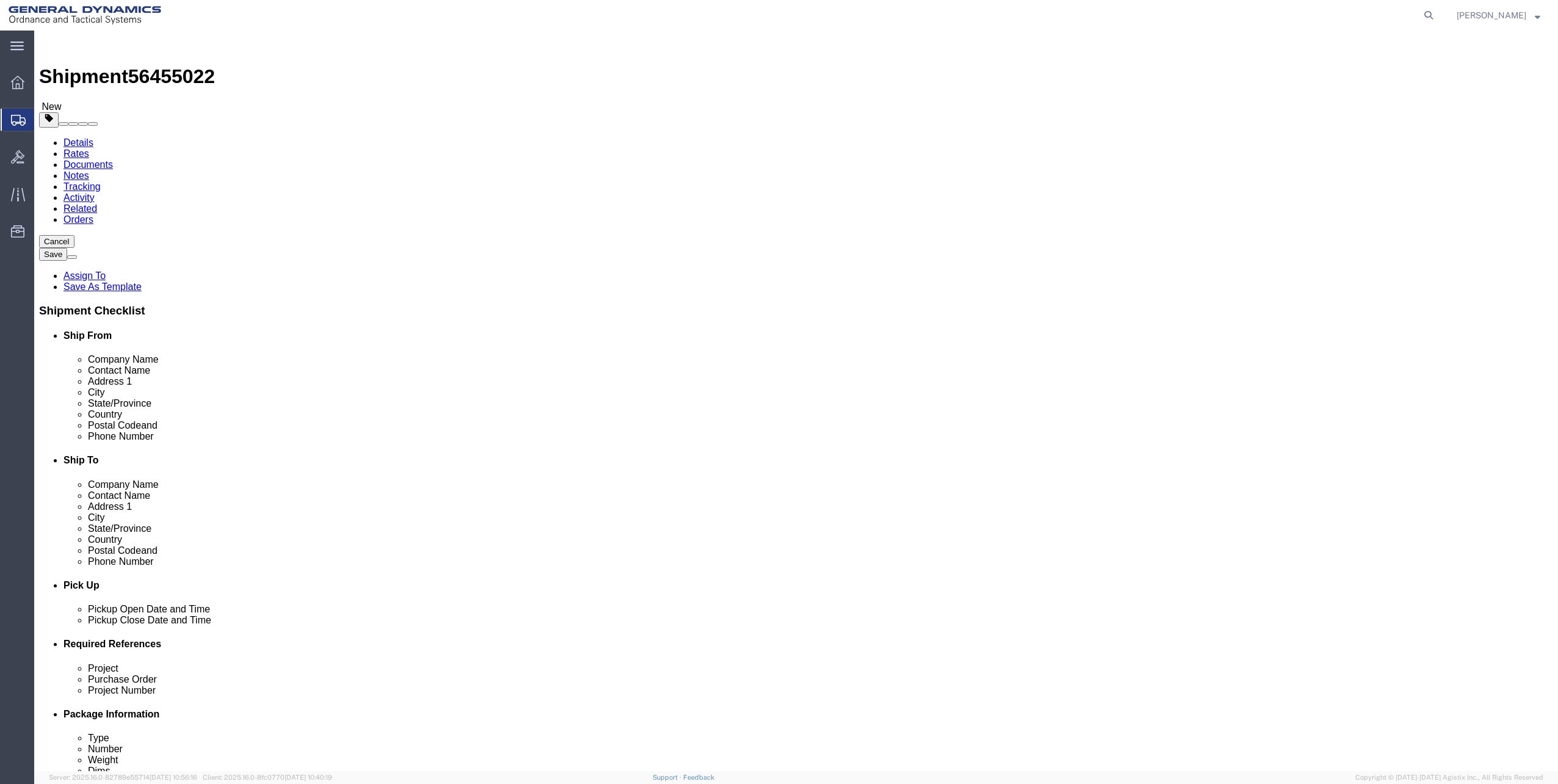
type input "my"
click div "my My Profile Location"
click input "Ship From Location / Phone Number : This field is required."
click span
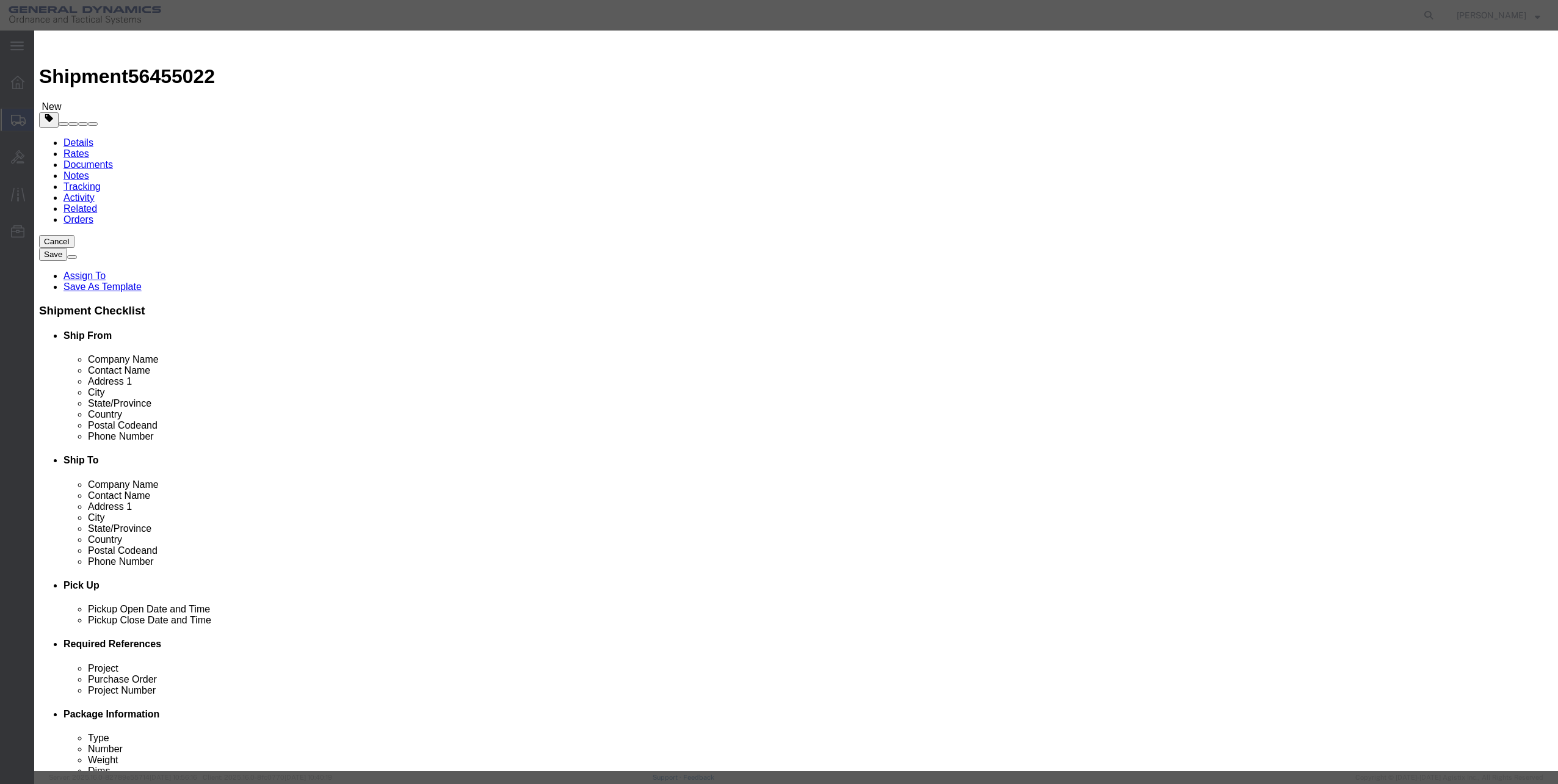
click icon "button"
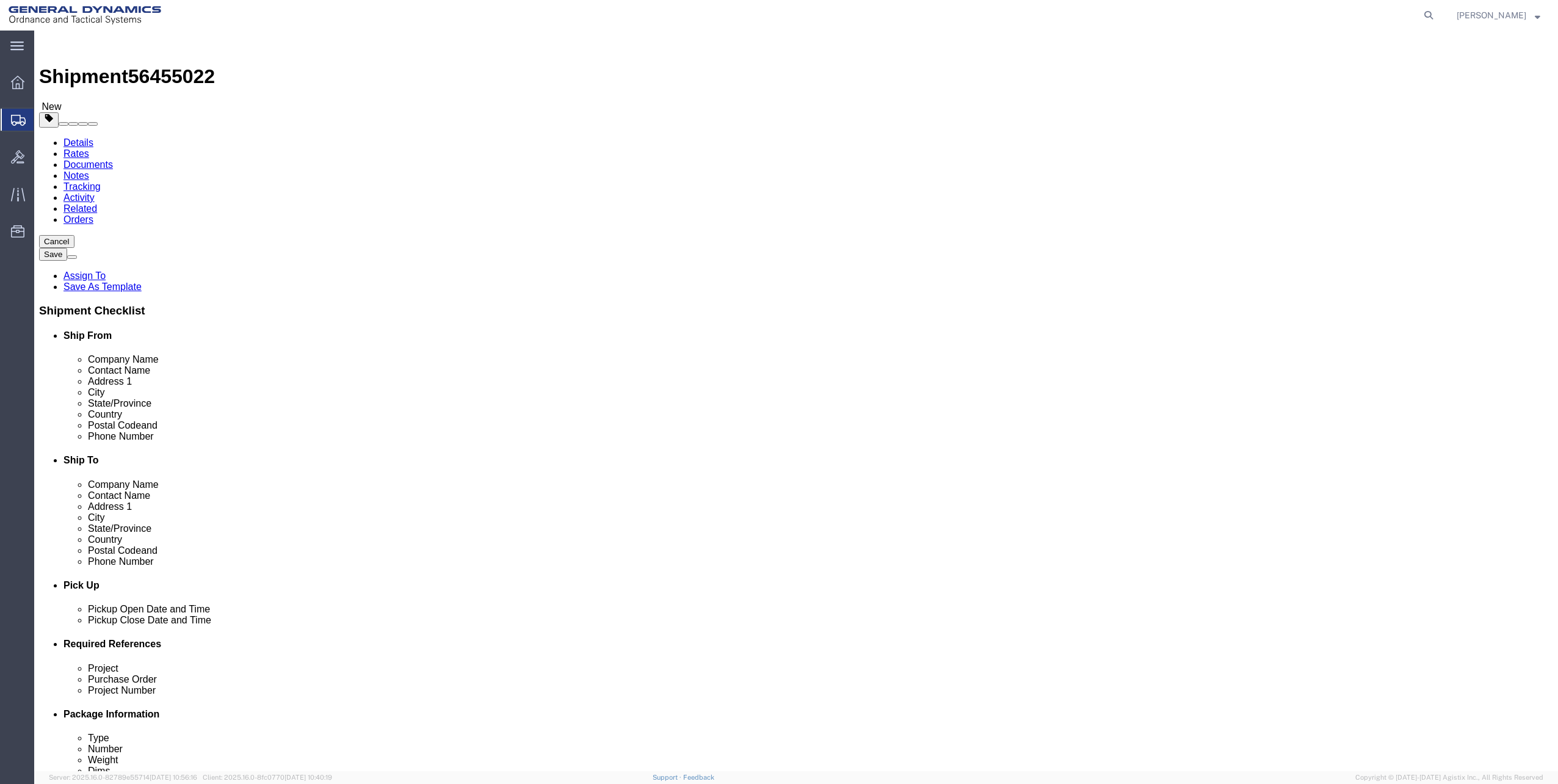
click input "Ship From Location / Phone Number : This field is required."
type input "7272121702"
click button "Rate Shipment"
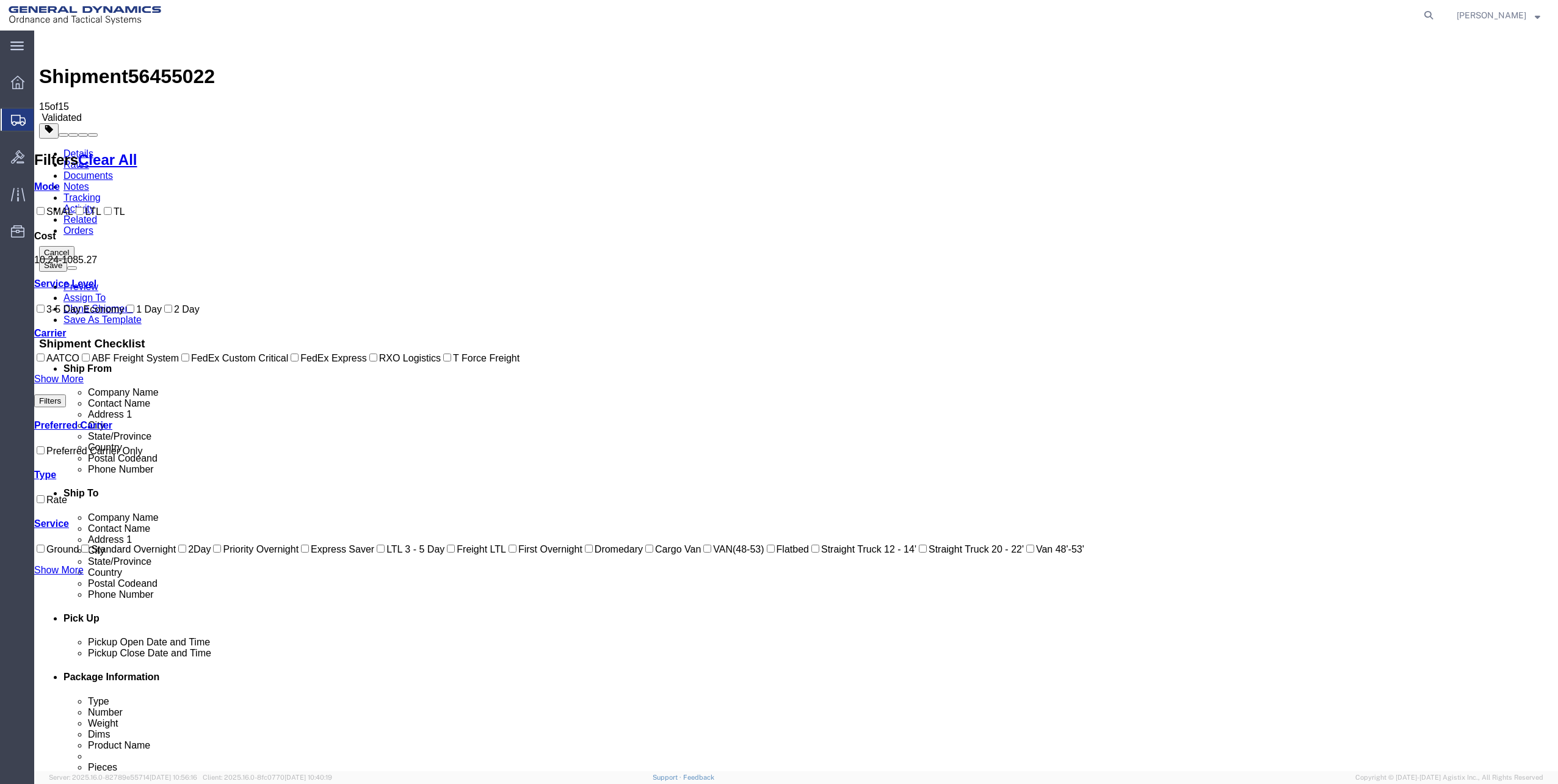
click at [1341, 387] on ul "Company Name Contact Name Address 1 City State/Province Country Postal Code and…" at bounding box center [808, 430] width 1490 height 88
click at [46, 54] on div "Shipment 56455022 15 of 15 Validated" at bounding box center [796, 79] width 1515 height 88
click at [47, 49] on img at bounding box center [46, 42] width 15 height 15
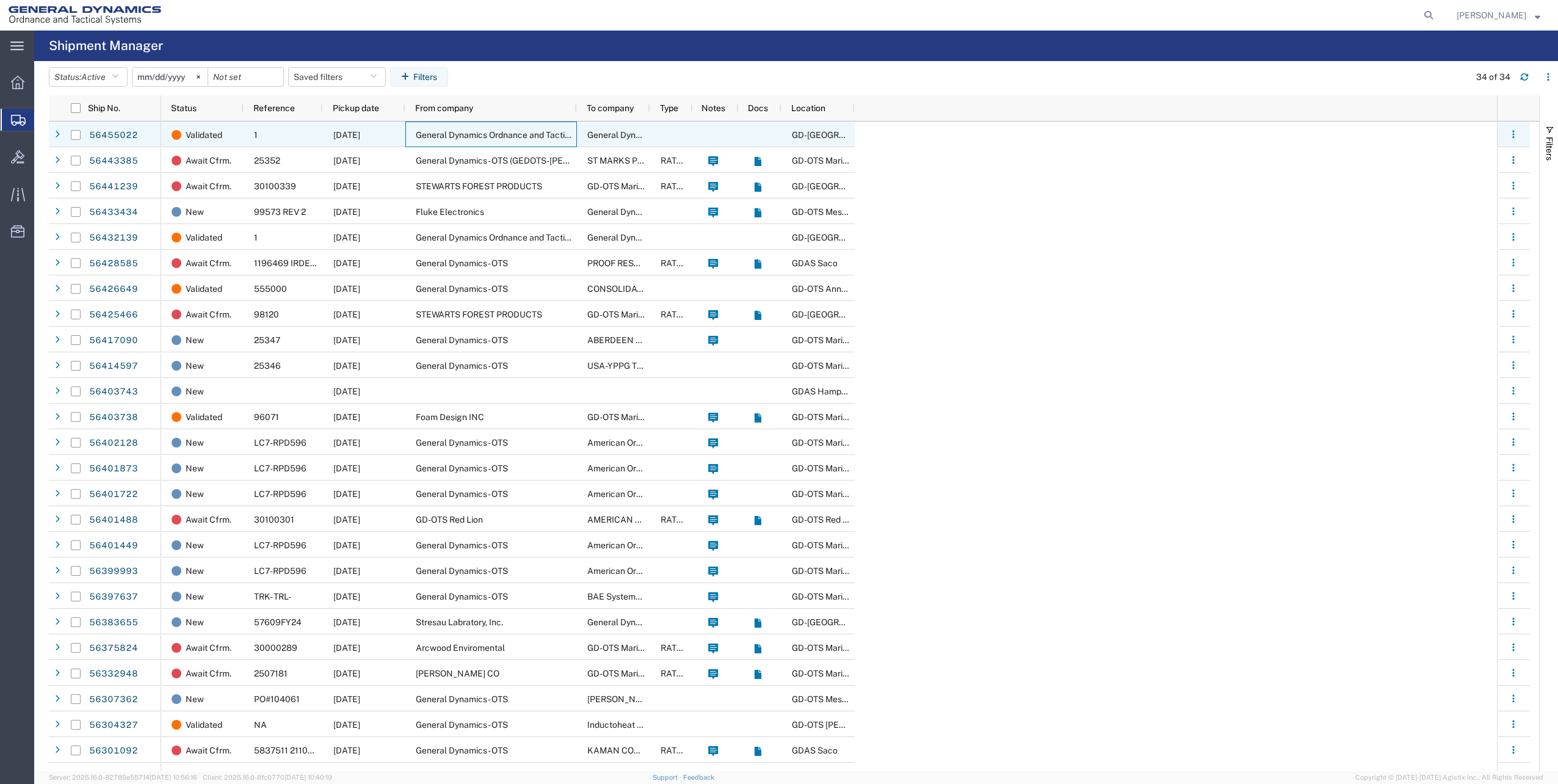
click at [414, 132] on div "General Dynamics Ordnance and Tactical Systems HQ" at bounding box center [491, 134] width 171 height 26
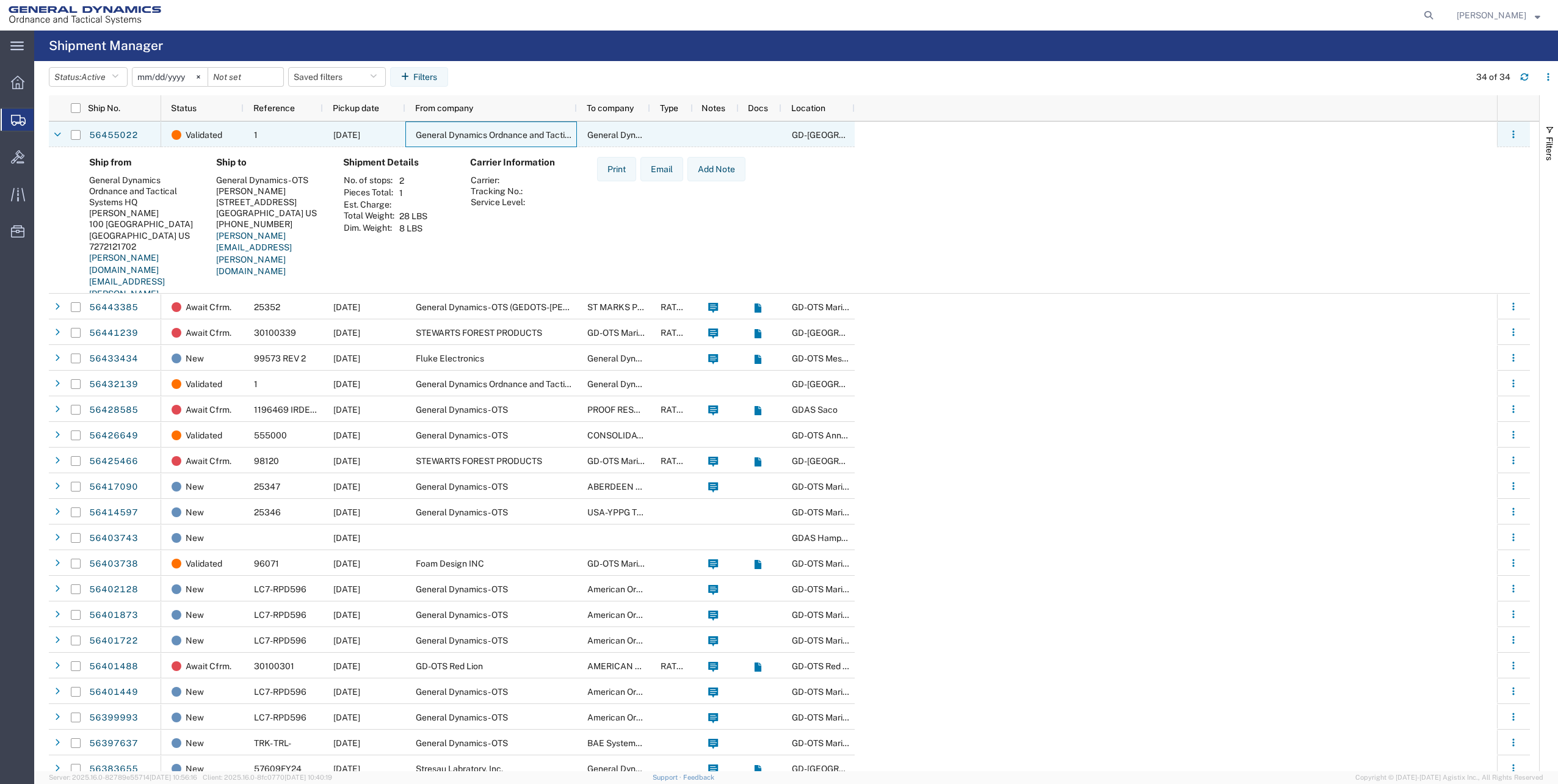
click at [607, 138] on span "General Dynamics - OTS" at bounding box center [633, 134] width 92 height 10
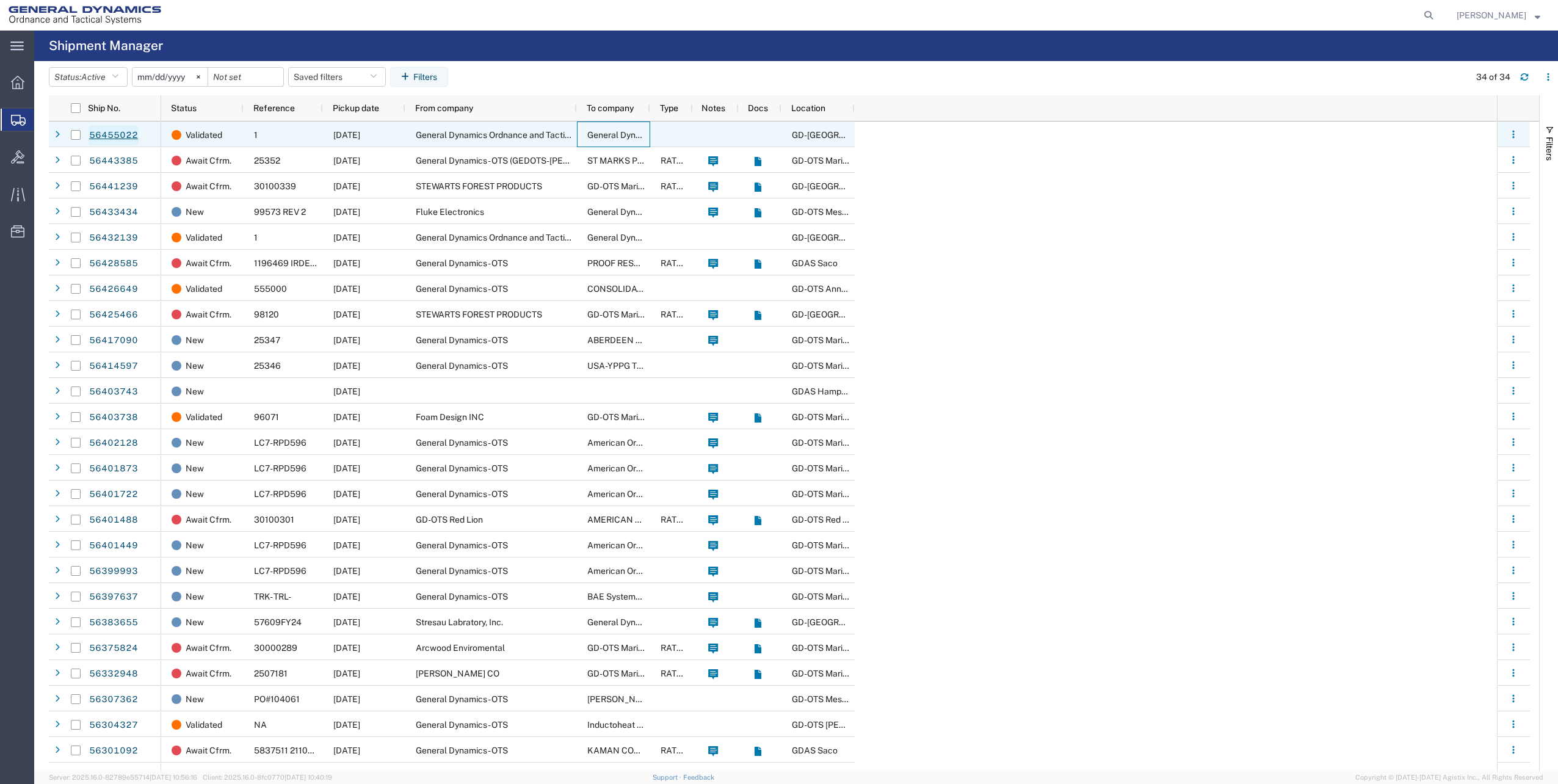
click at [113, 142] on link "56455022" at bounding box center [113, 136] width 50 height 20
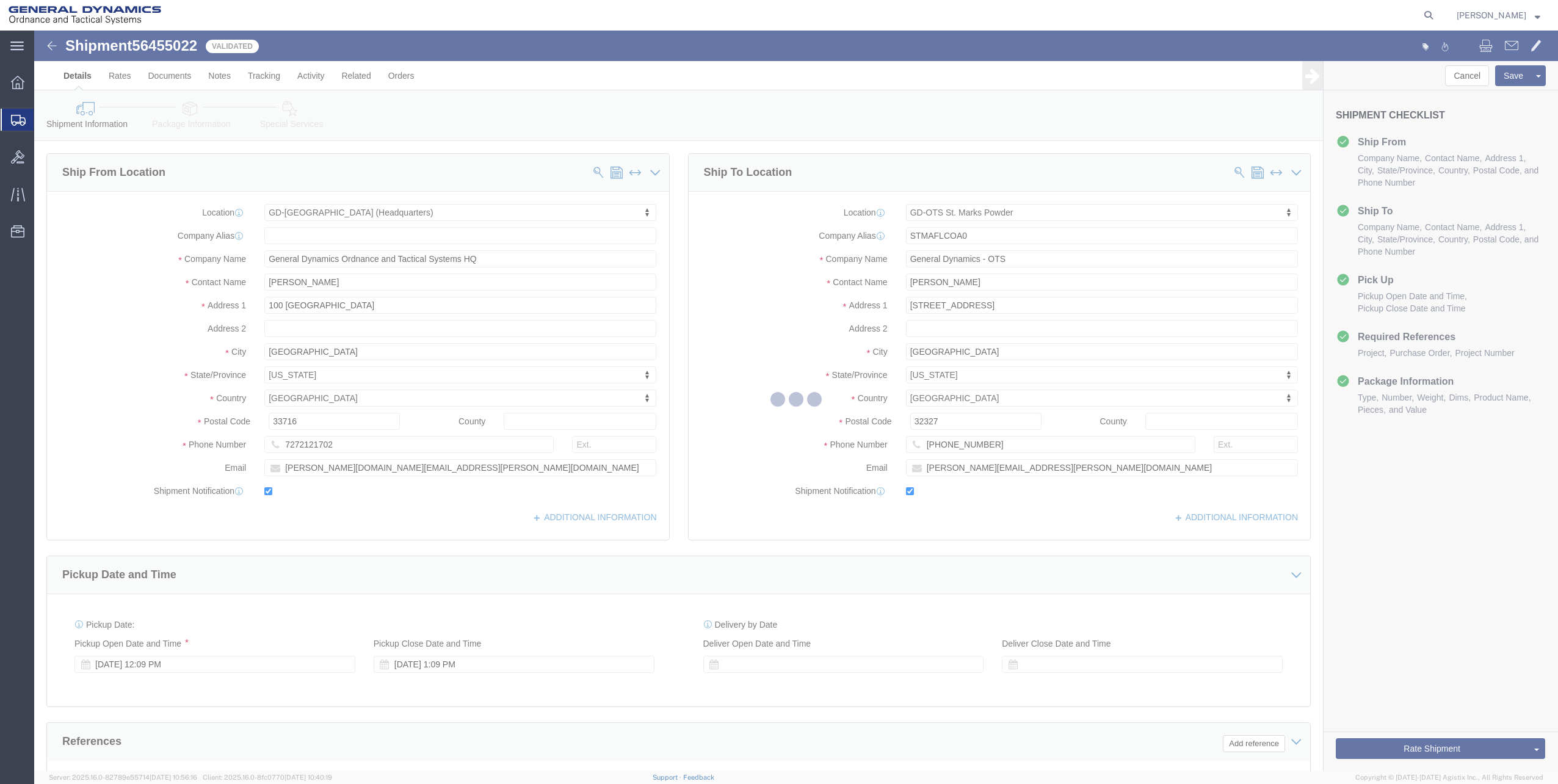
select select "307"
select select "1835"
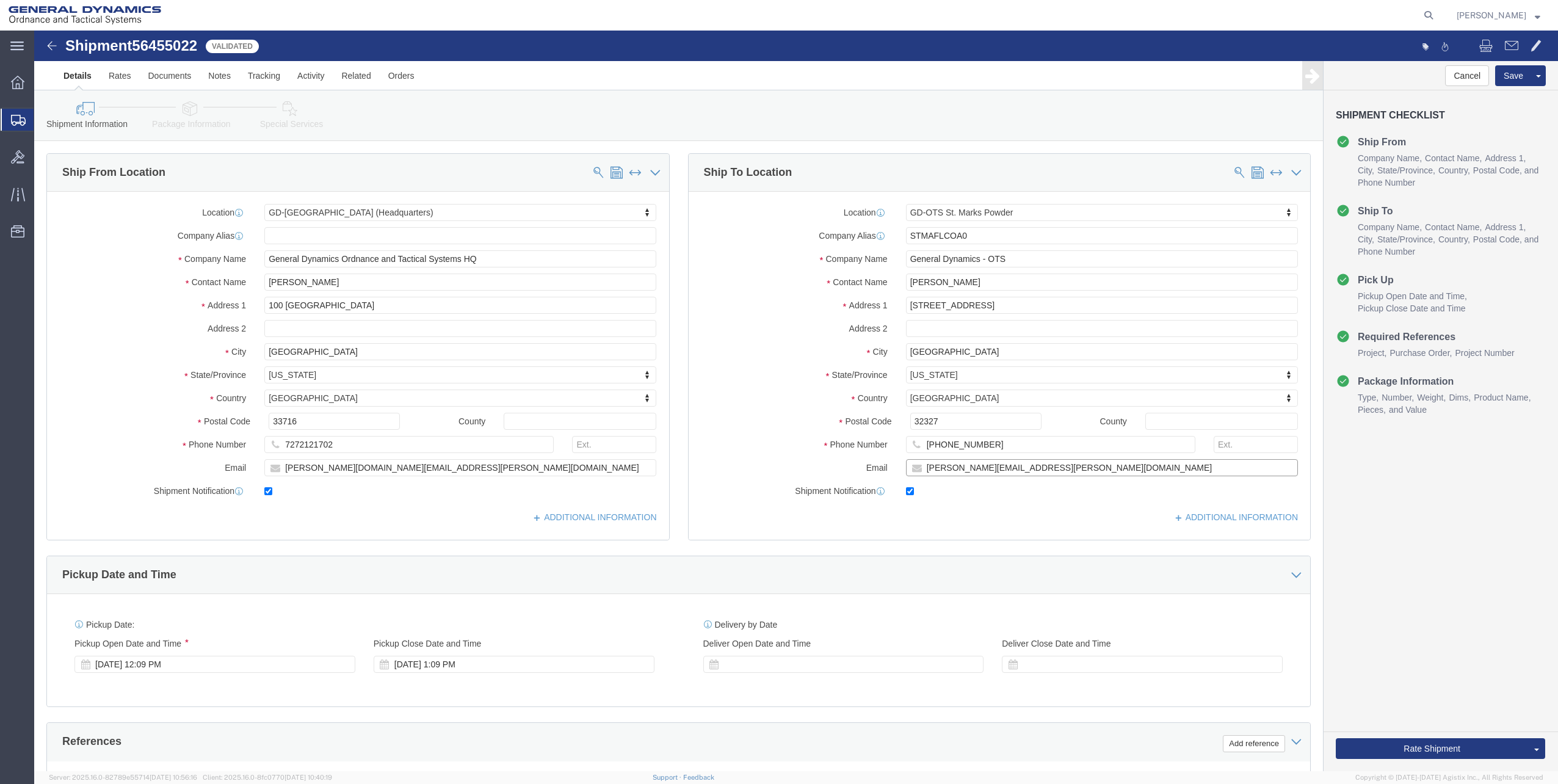
click input "[PERSON_NAME][EMAIL_ADDRESS][PERSON_NAME][DOMAIN_NAME]"
click input "text"
paste input "[PERSON_NAME][EMAIL_ADDRESS][PERSON_NAME][DOMAIN_NAME]"
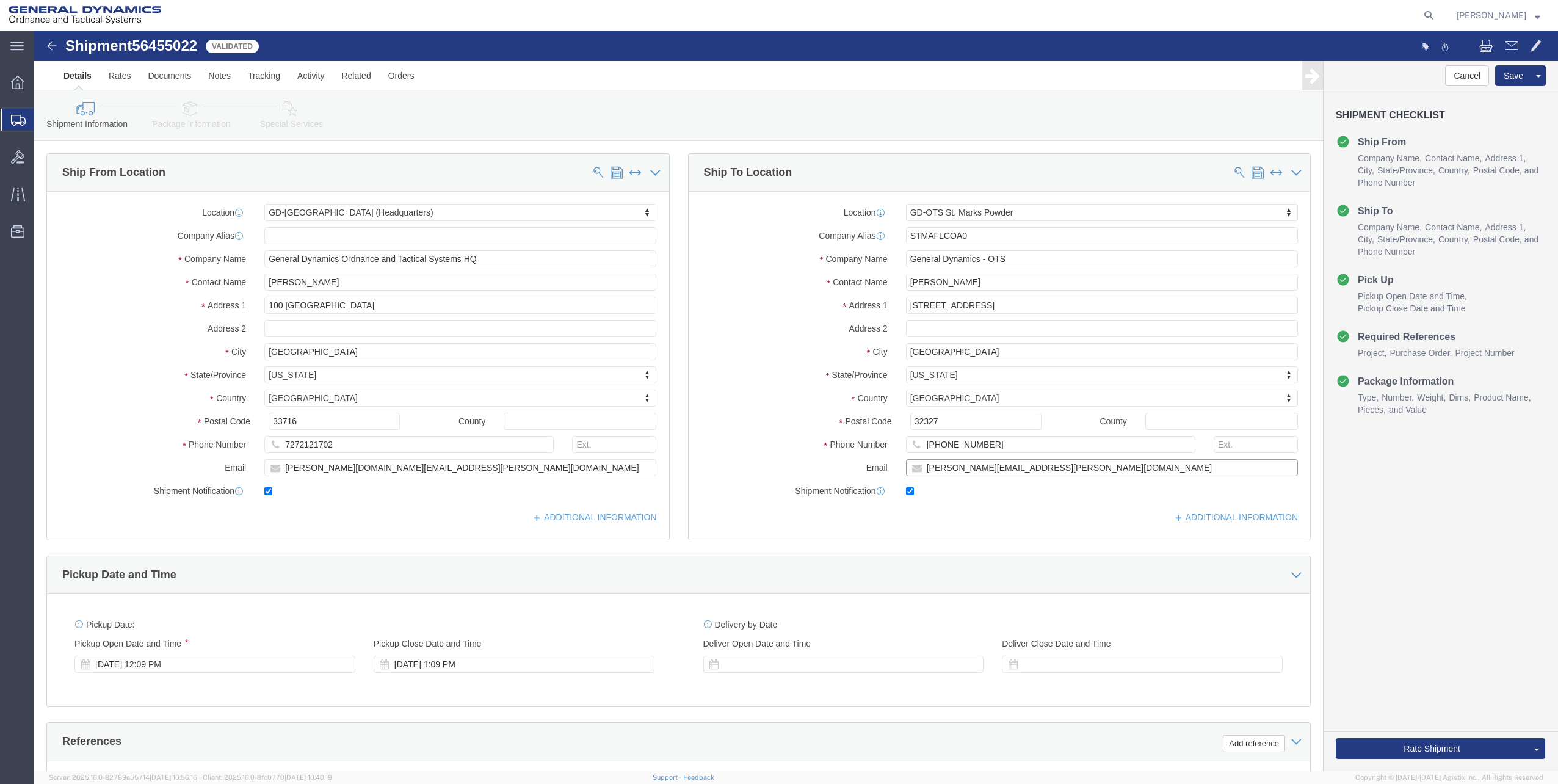
type input "[PERSON_NAME][EMAIL_ADDRESS][PERSON_NAME][DOMAIN_NAME]"
click input "[PHONE_NUMBER]"
paste input "879-8918"
type input "[PHONE_NUMBER]"
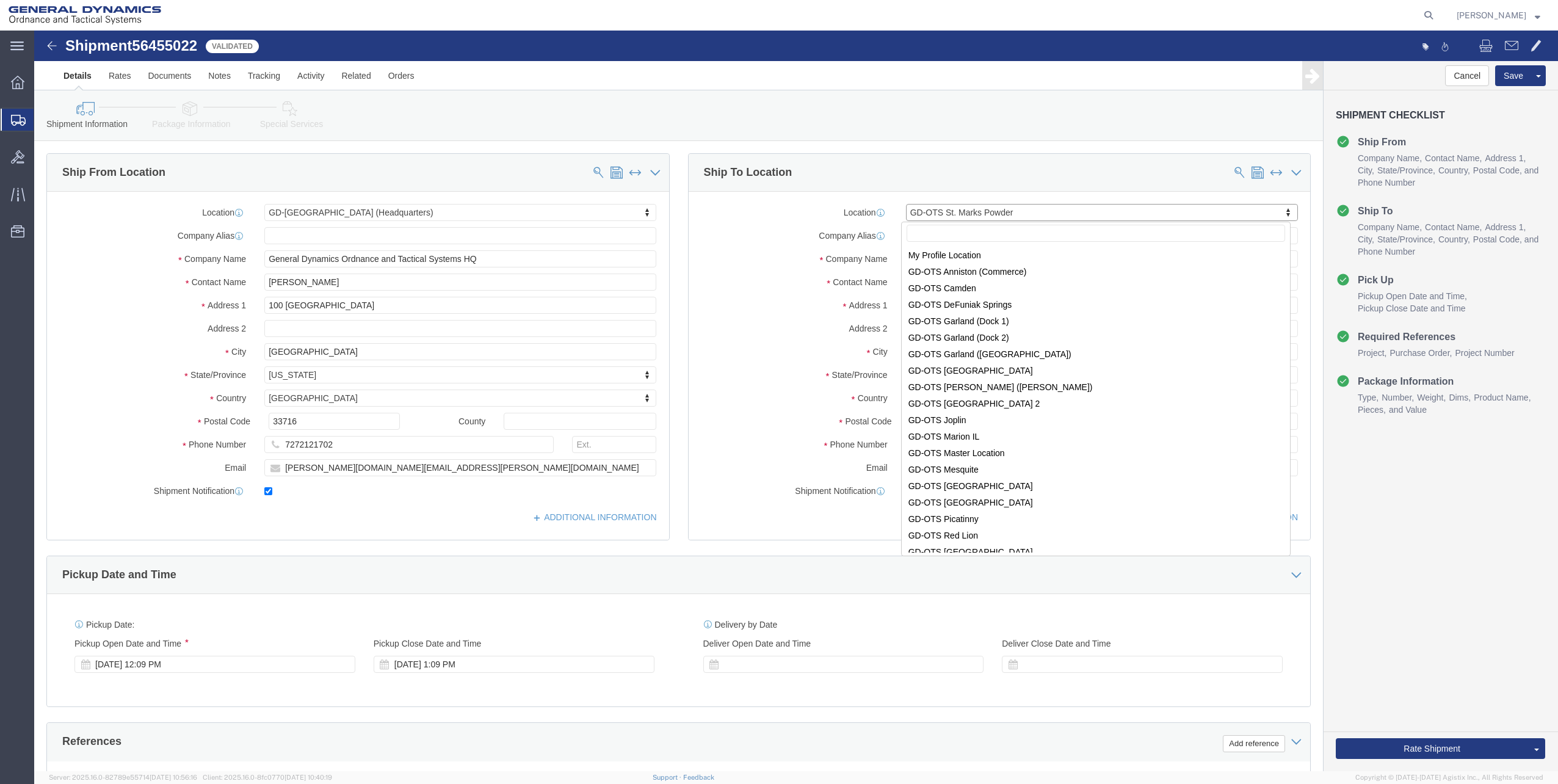
scroll to position [51, 0]
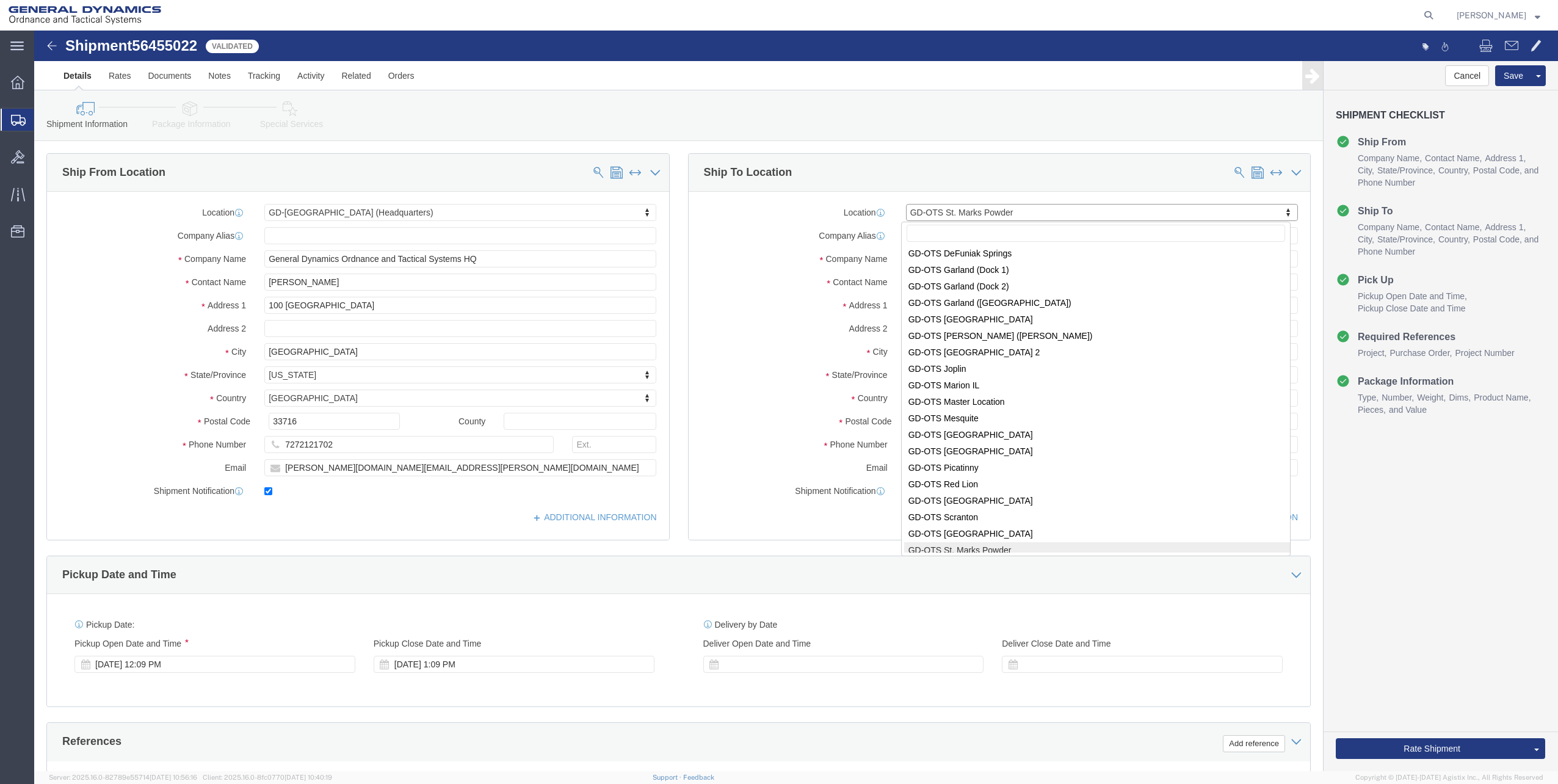
click input "text"
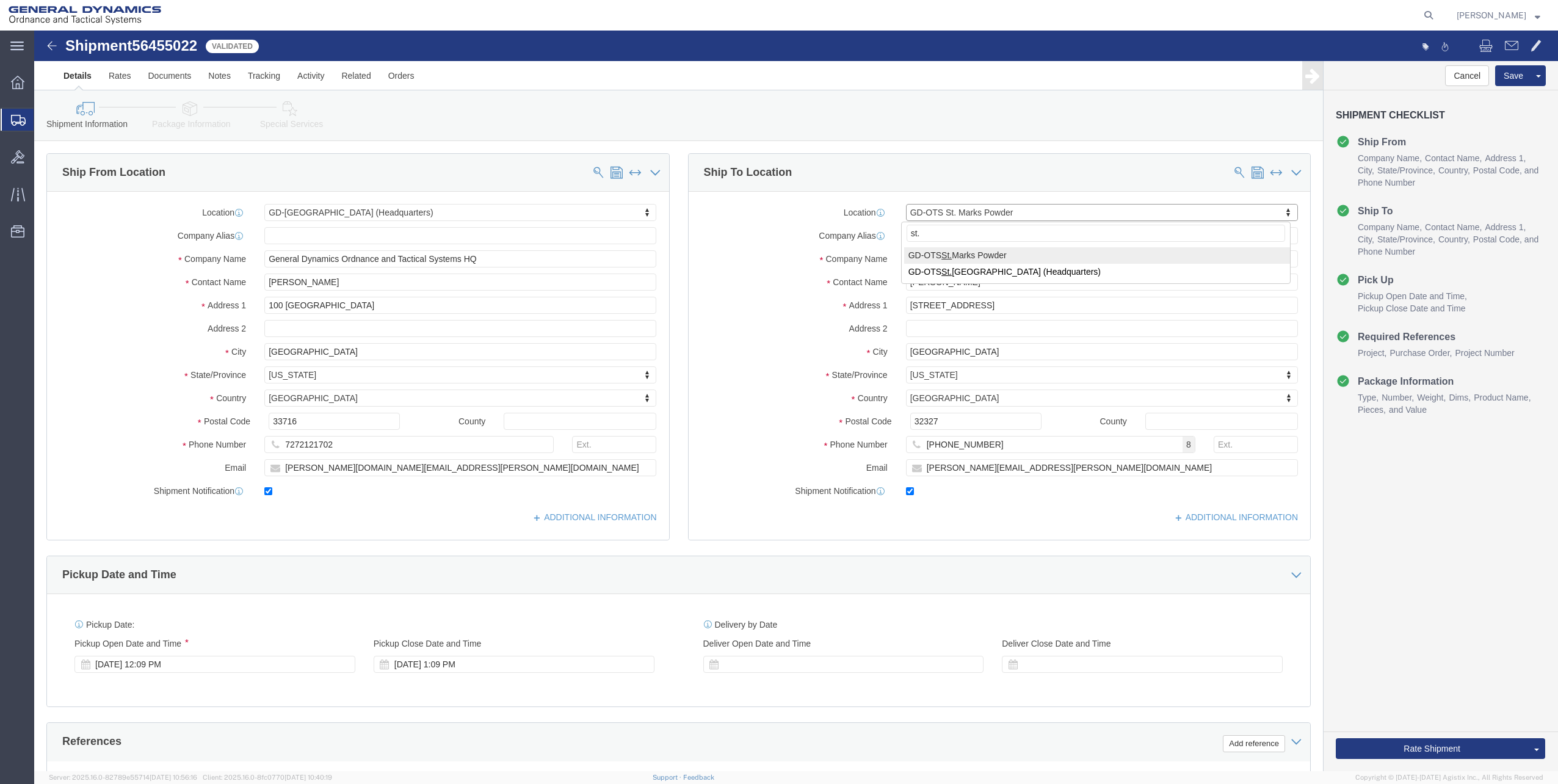
type input "st."
click input "[PERSON_NAME]"
click input "STMAFLCOA0"
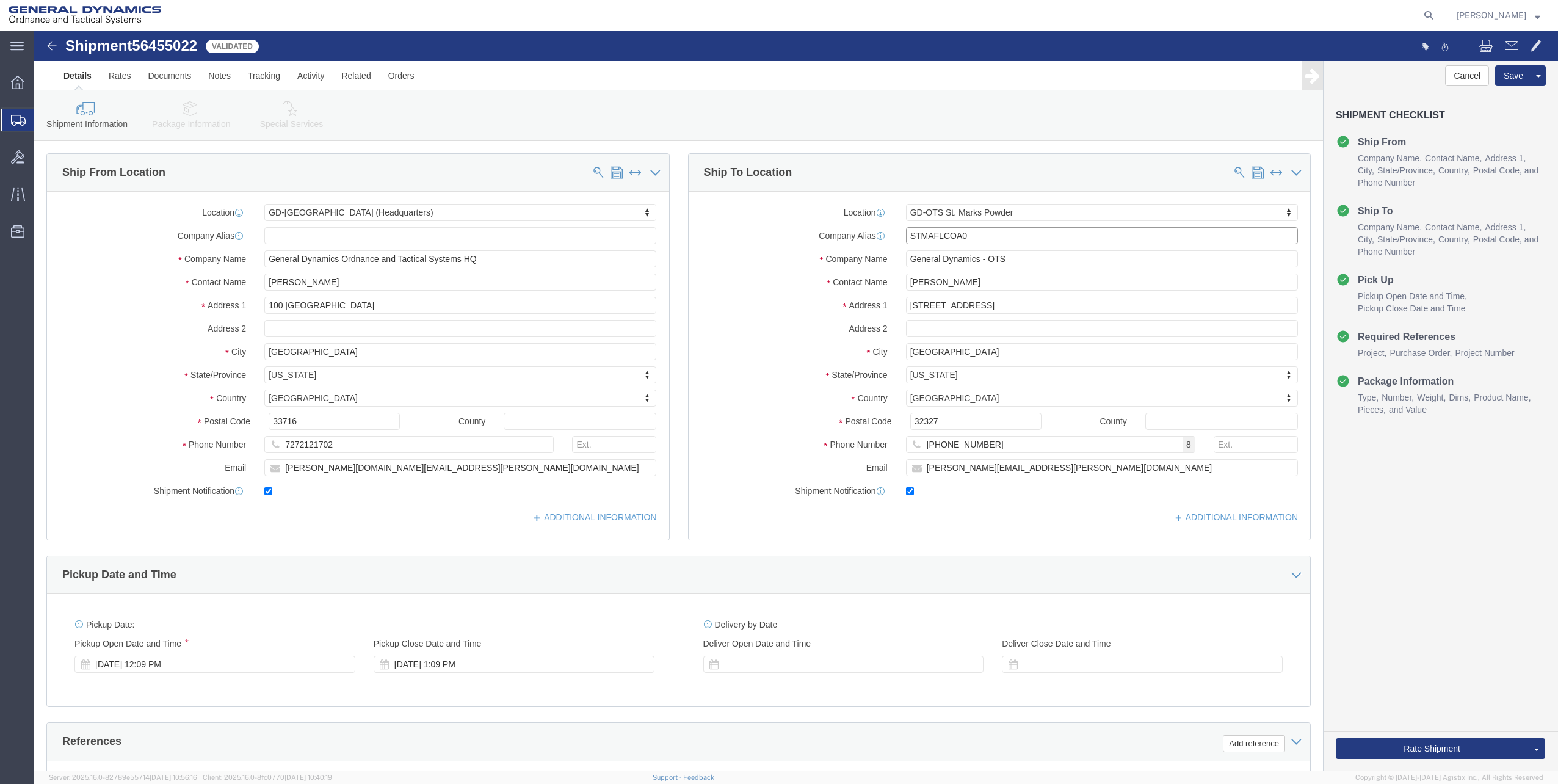
click input "STMAFLCOA0"
click input "General Dynamics - OTS"
click input "[PERSON_NAME]"
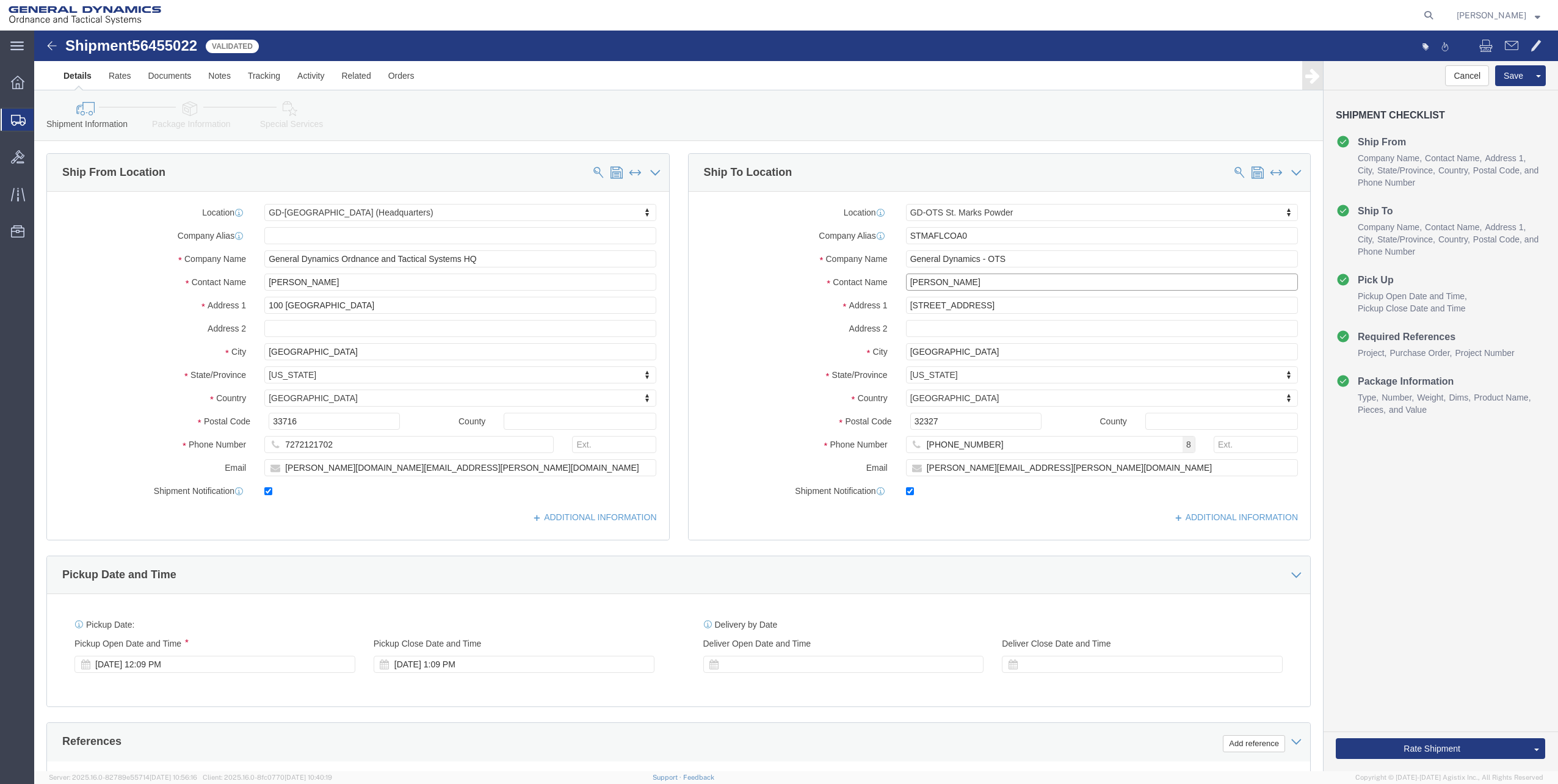
click input "[PERSON_NAME]"
select select
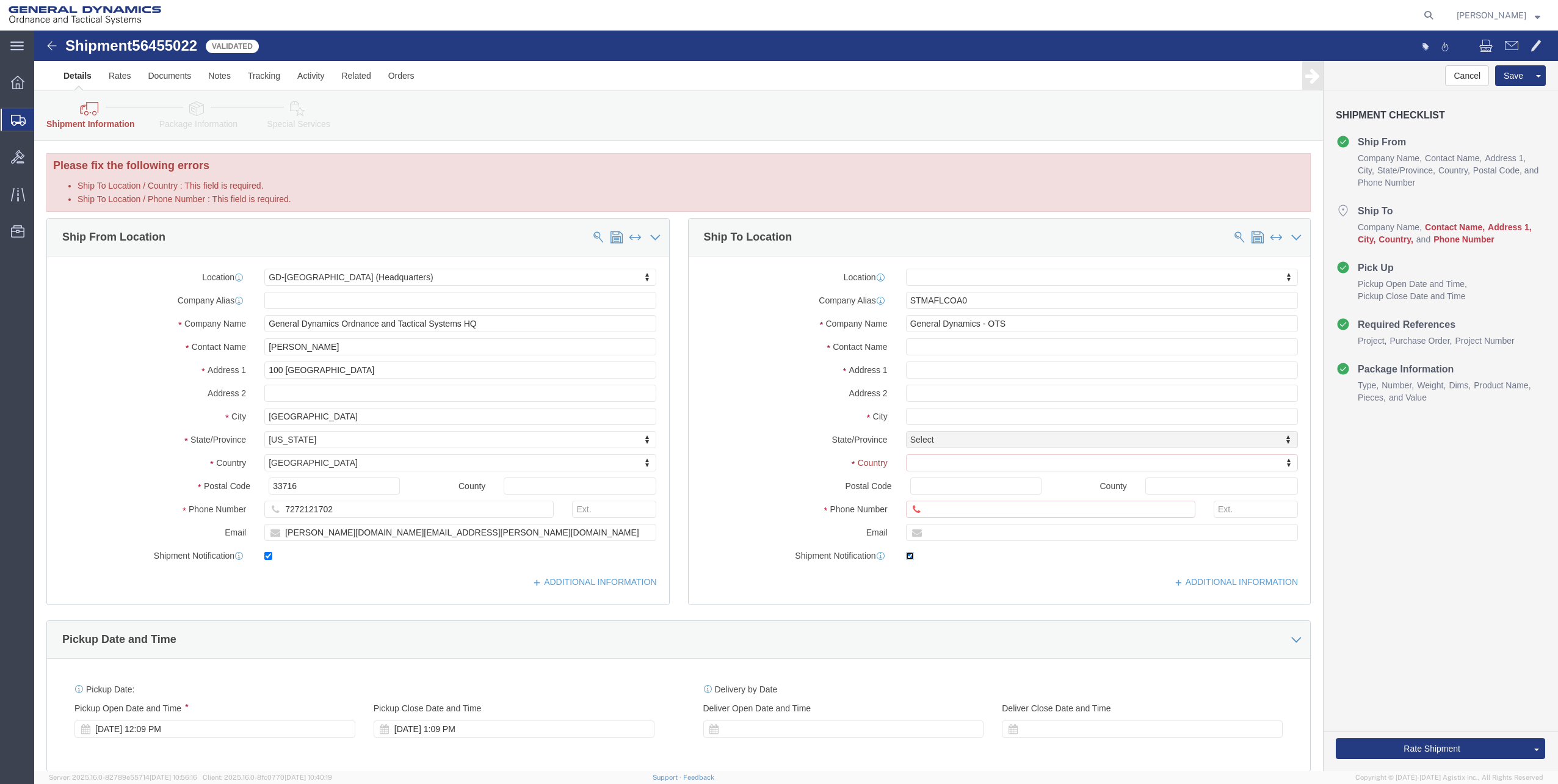
checkbox input "false"
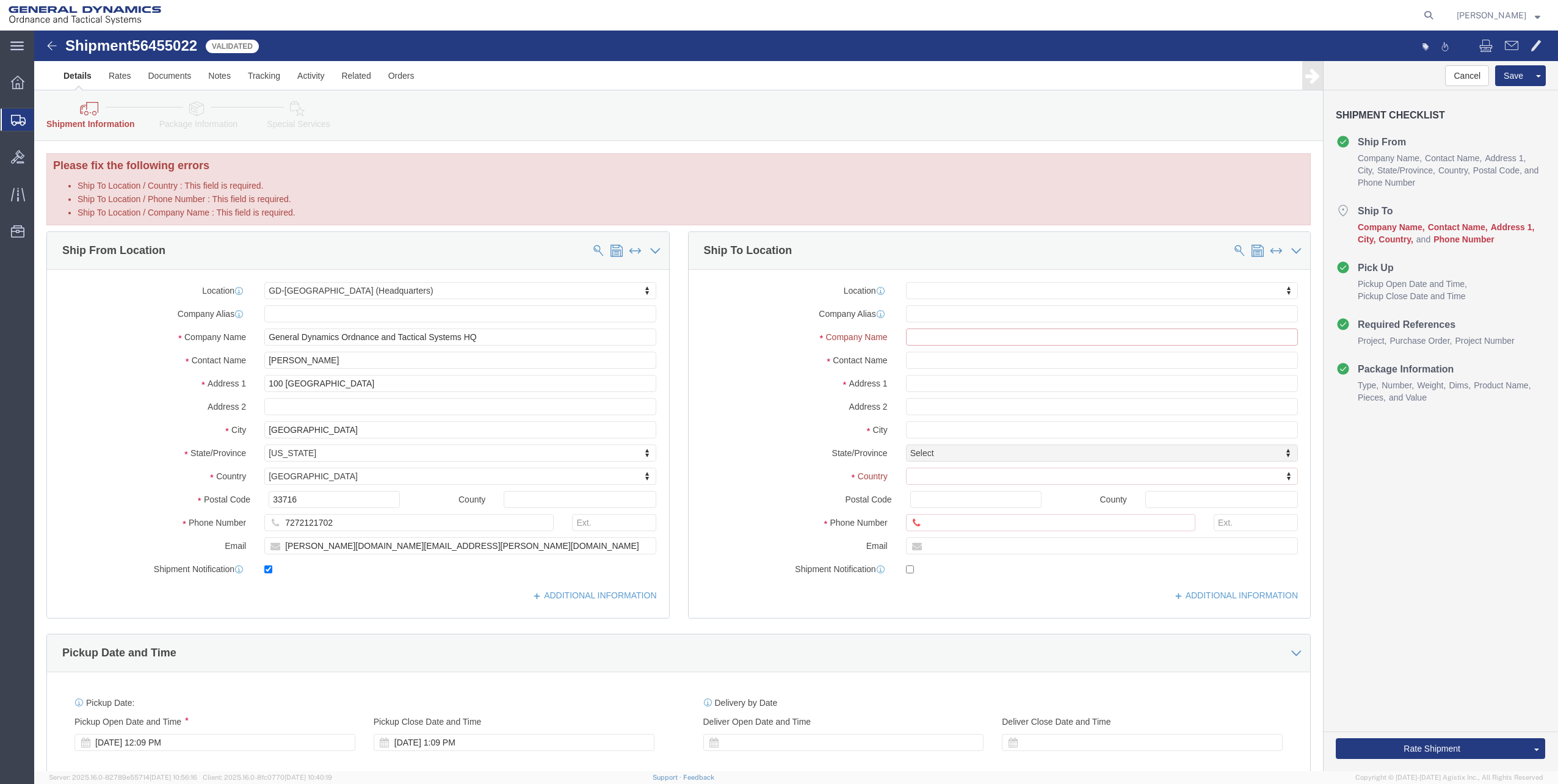
click input "Ship To Location / Company Name : This field is required."
click input "text"
click div "Location My Profile Location GD-OTS [GEOGRAPHIC_DATA] (Commerce) GD-OTS [GEOGRA…"
click input "Ship To Location / Company Name : This field is required."
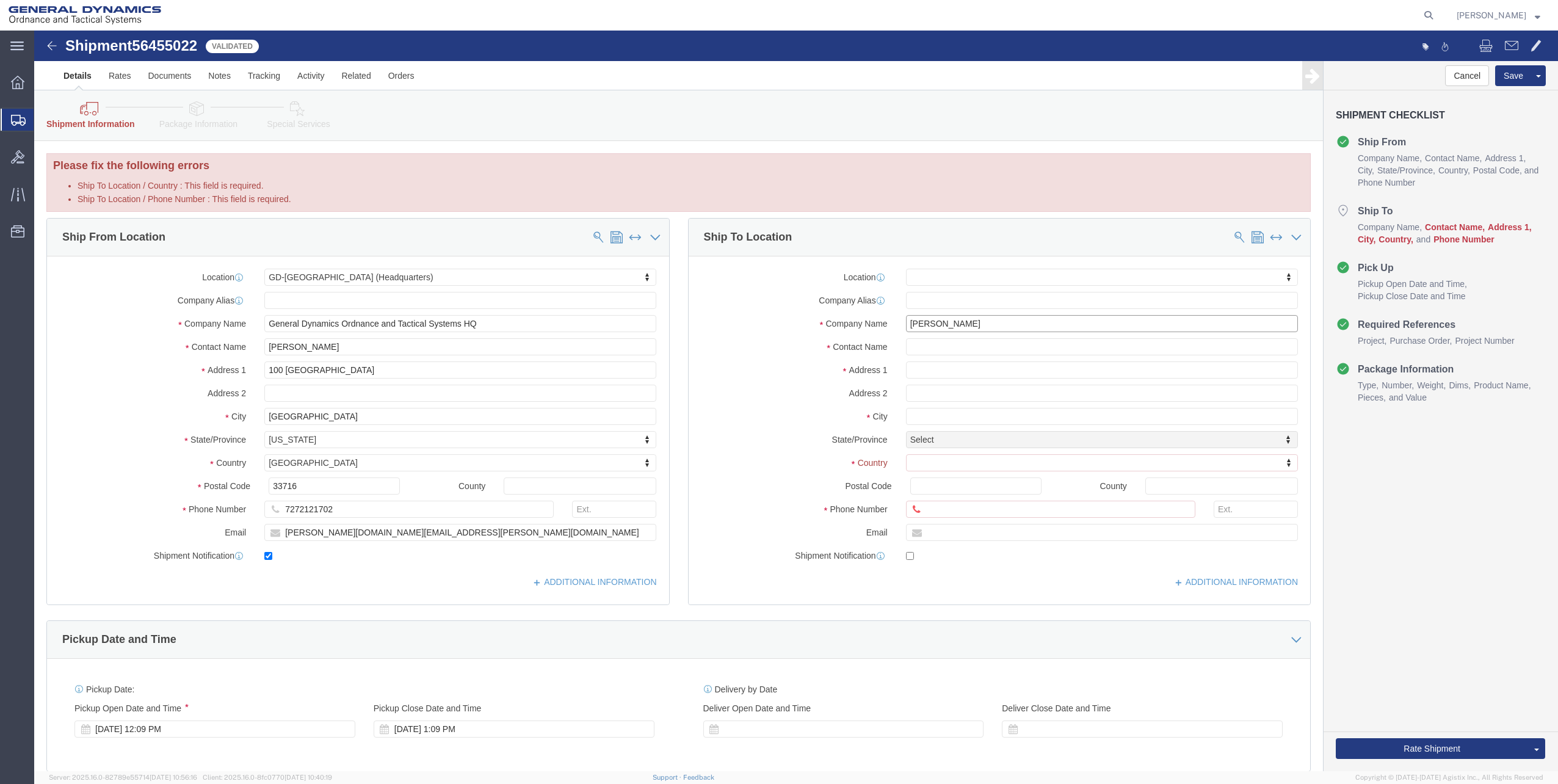
type input "[PERSON_NAME]"
click input "[PERSON_NAME]"
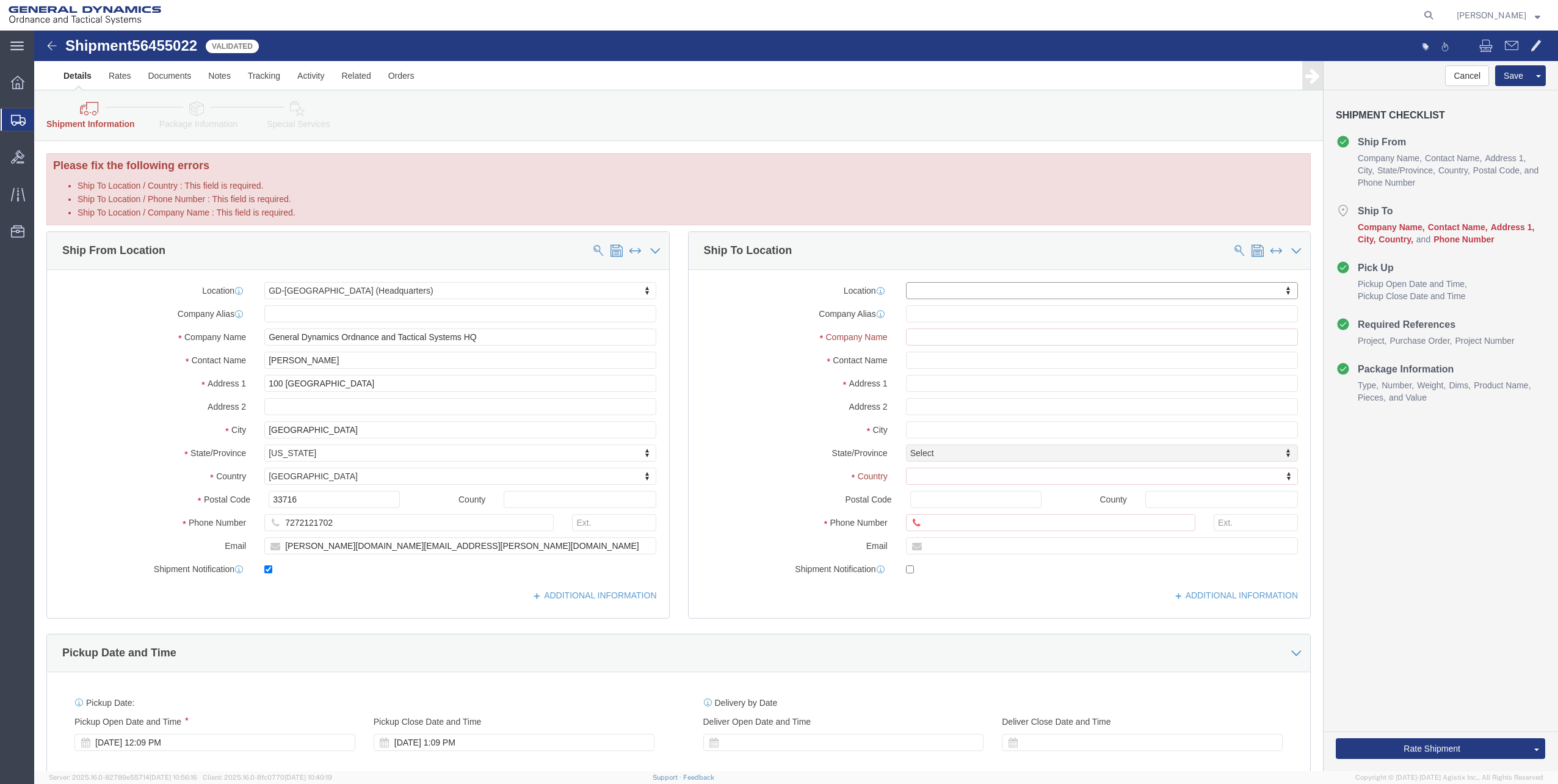
type input "s"
type input "st."
select select "1835"
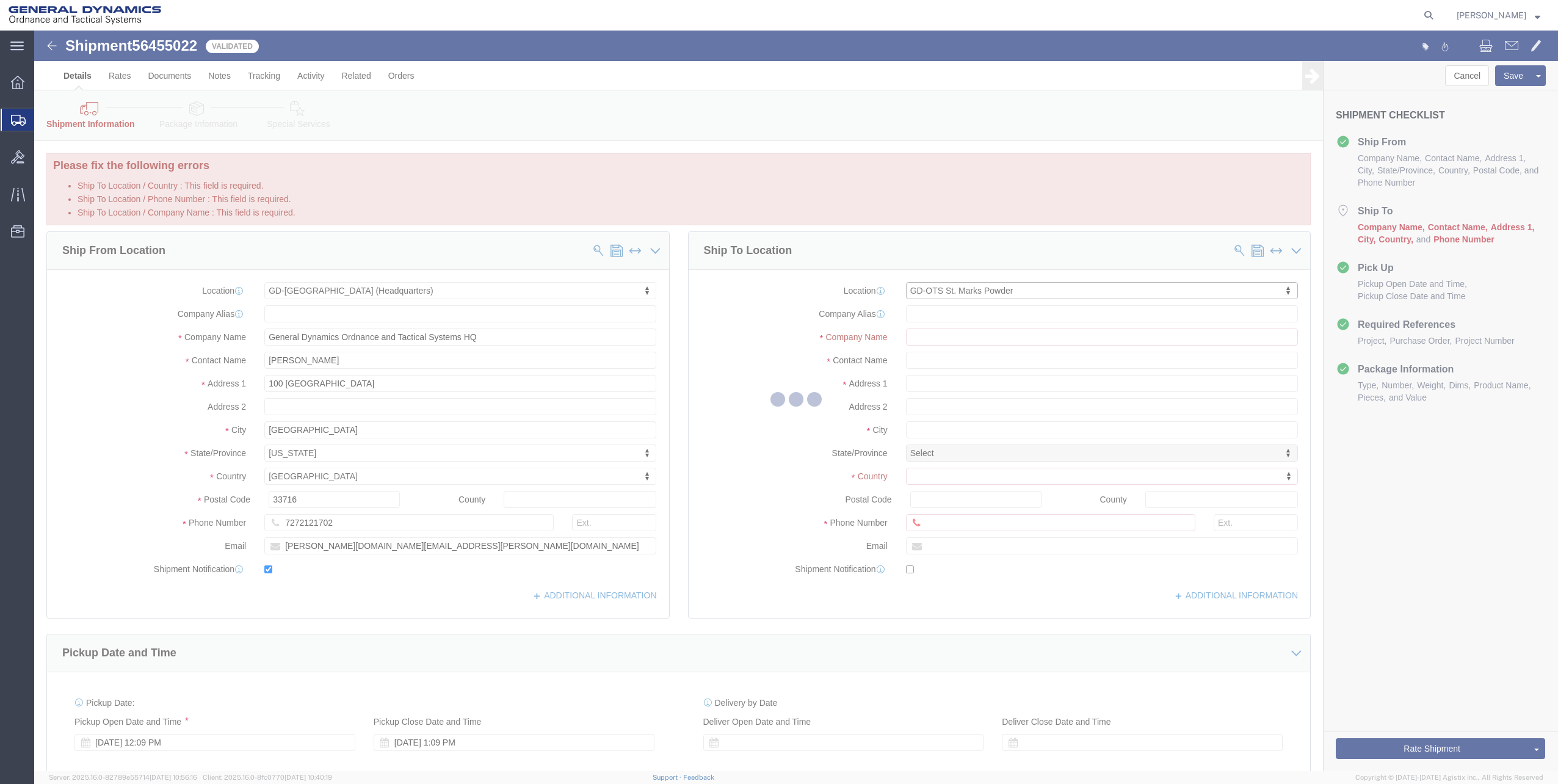
select select "FL"
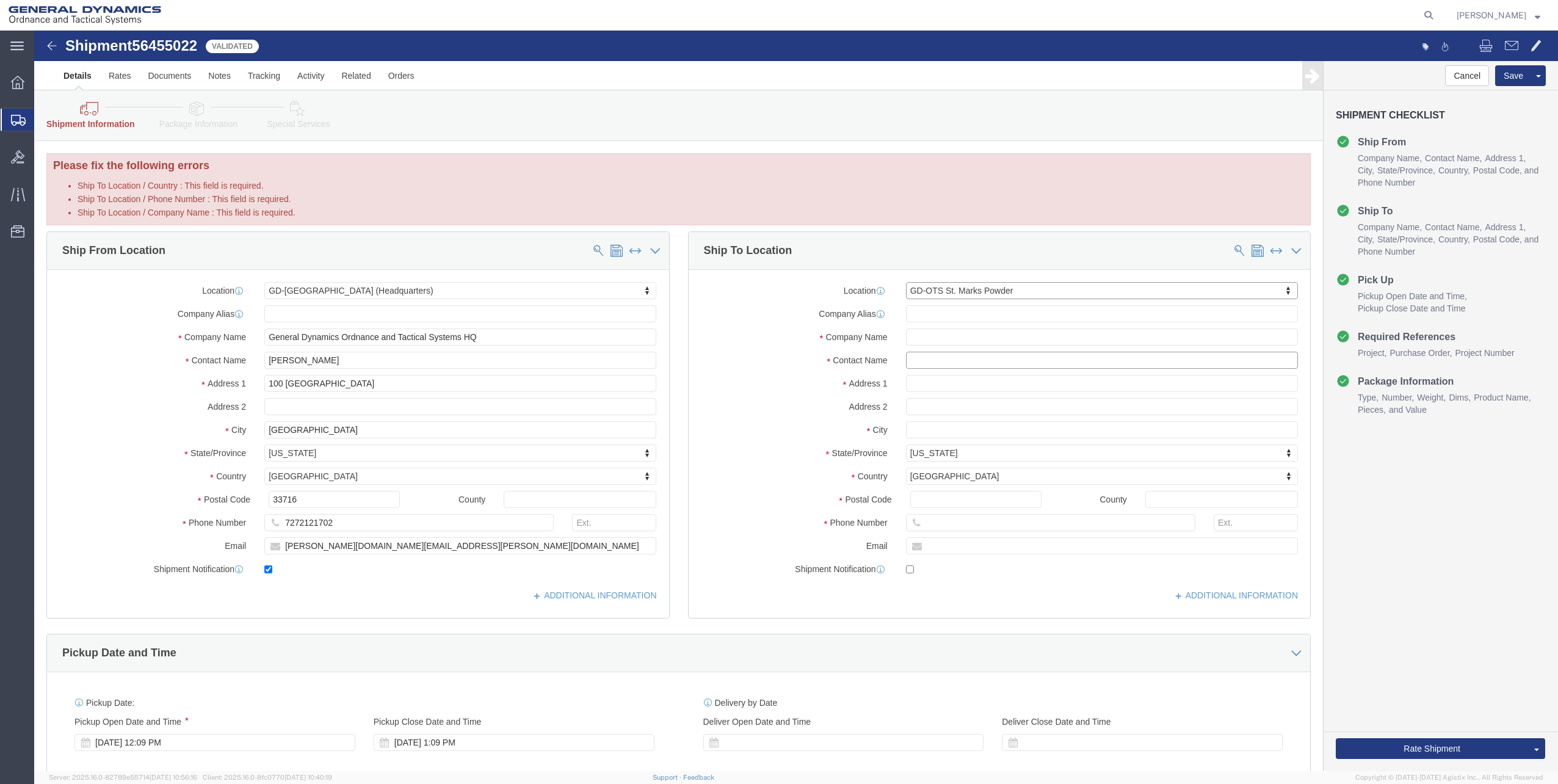
click input "text"
type input "[PERSON_NAME]"
type input "[STREET_ADDRESS]"
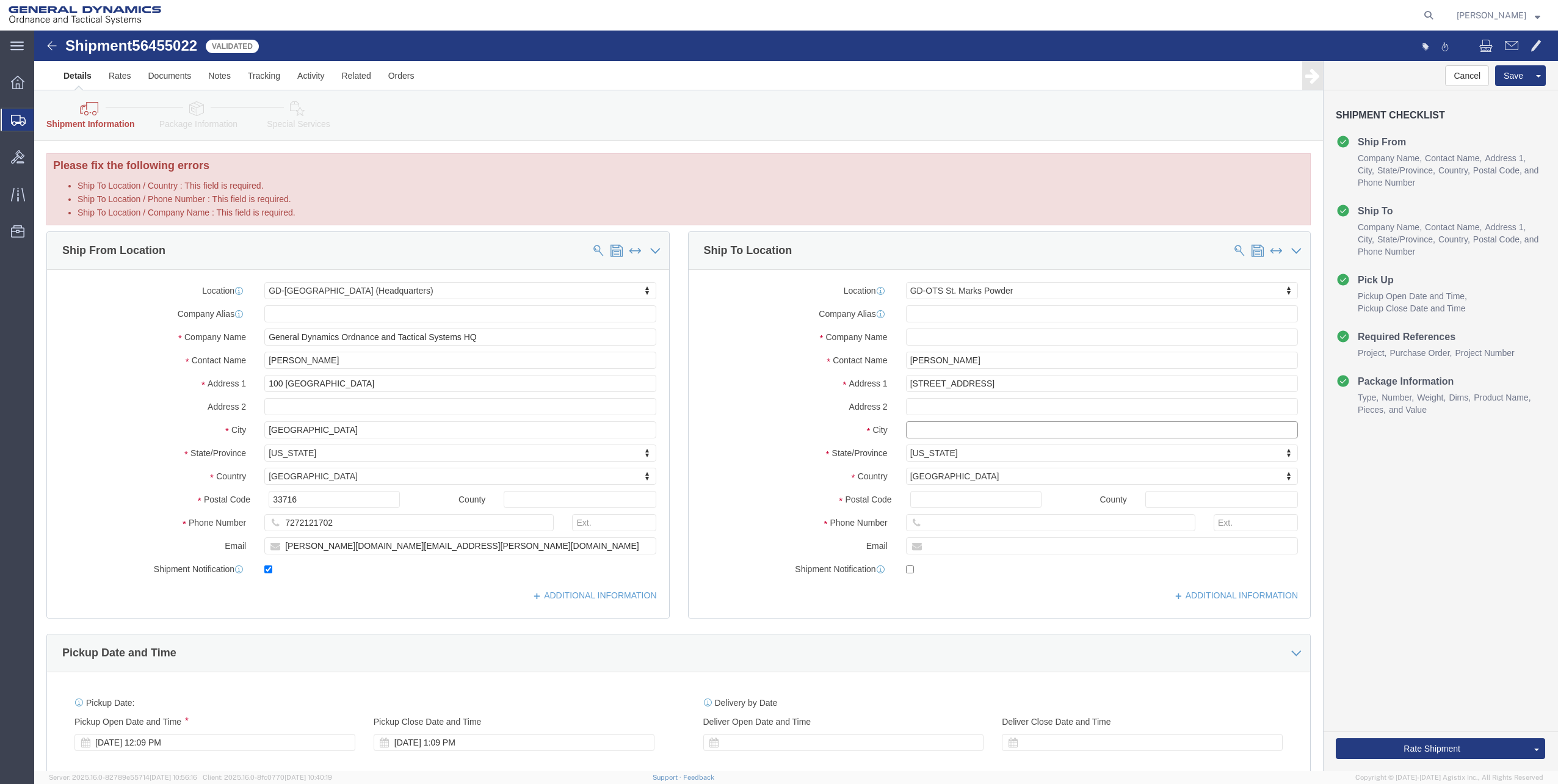
type input "[GEOGRAPHIC_DATA]"
click input "[GEOGRAPHIC_DATA]"
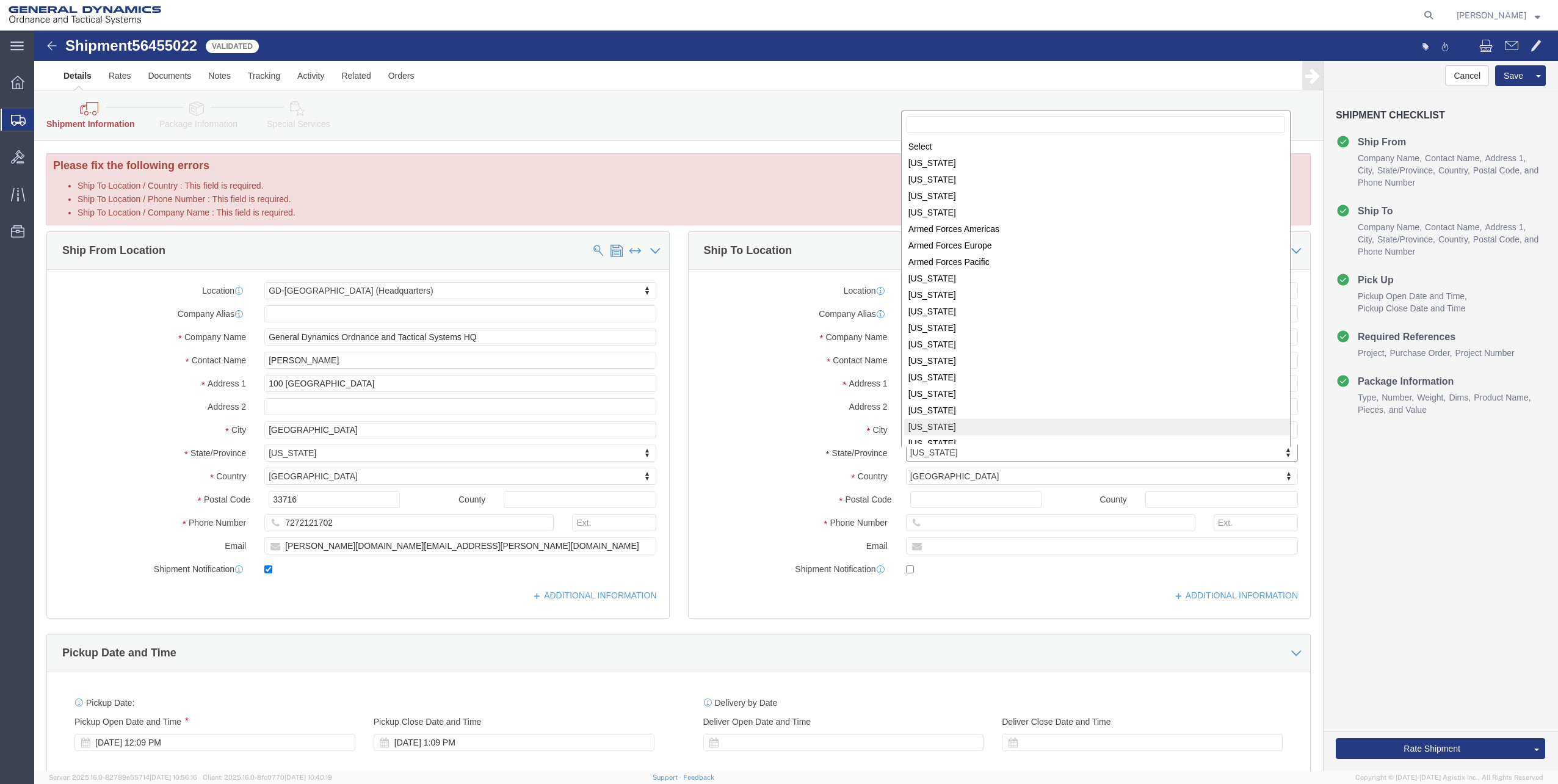
scroll to position [2, 0]
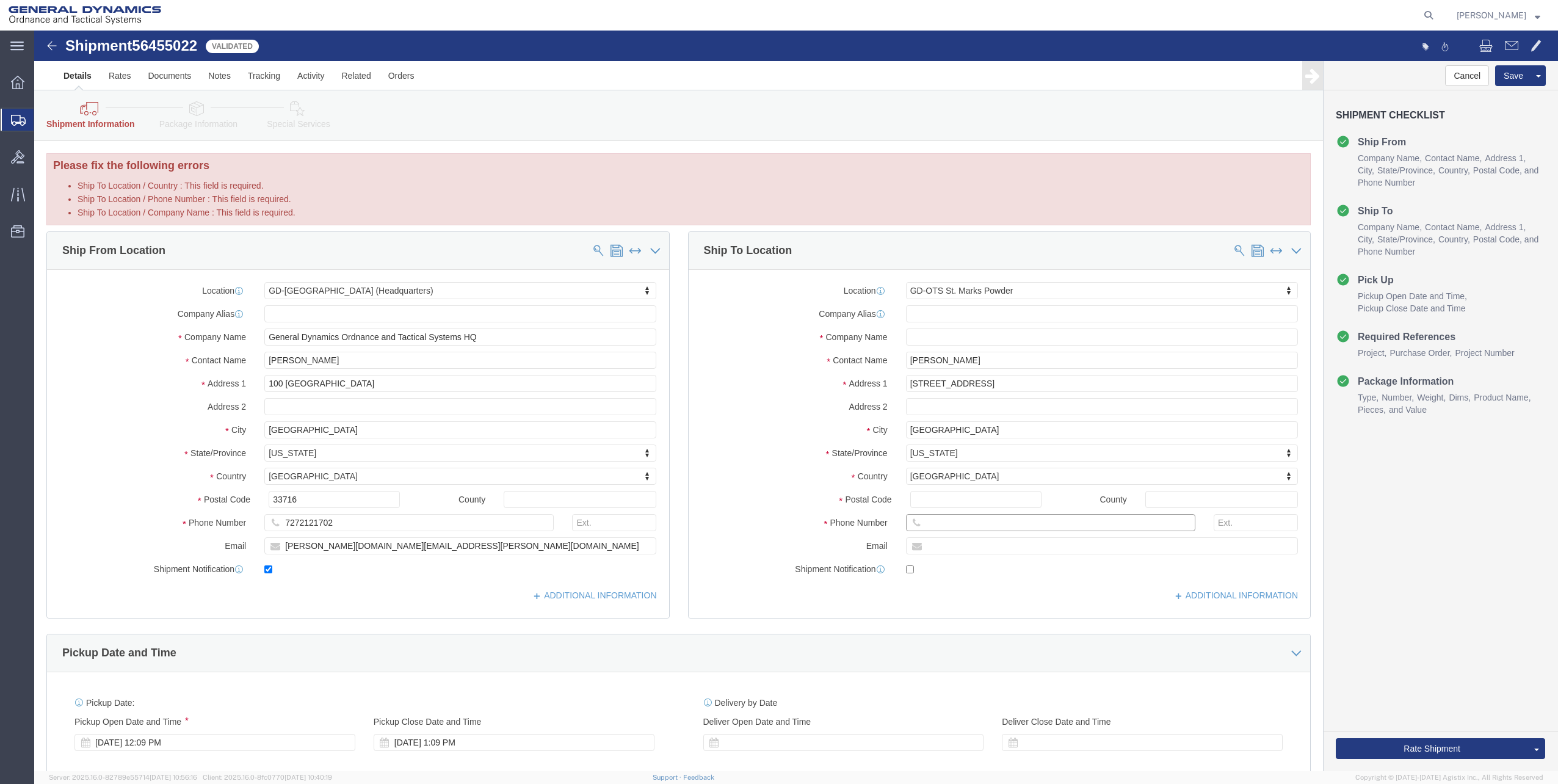
click input "Ship To Location / Phone Number : This field is required."
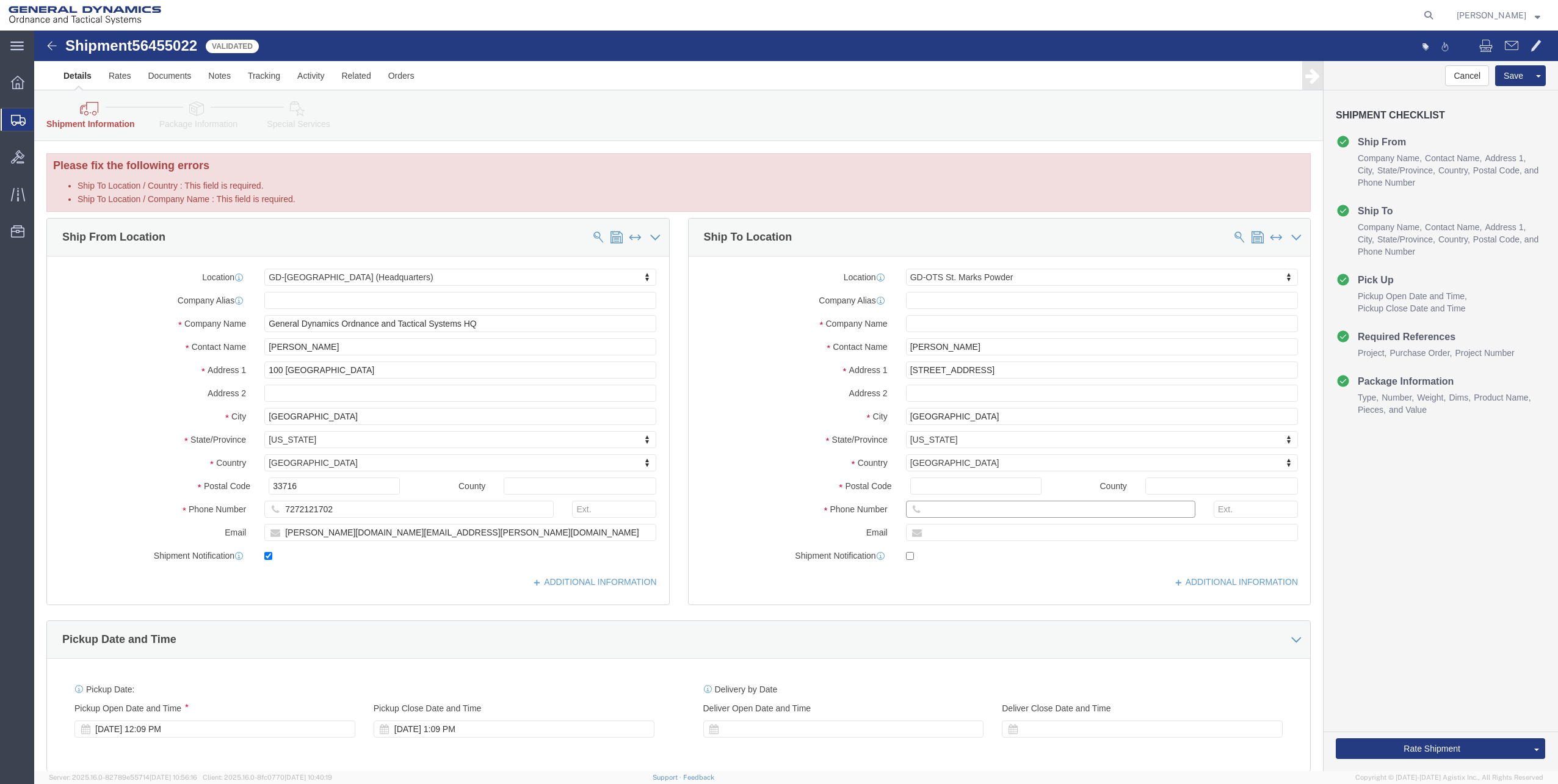
click input "Ship To Location / Phone Number : This field is required."
paste input "055"
type input "[PHONE_NUMBER]"
click input "text"
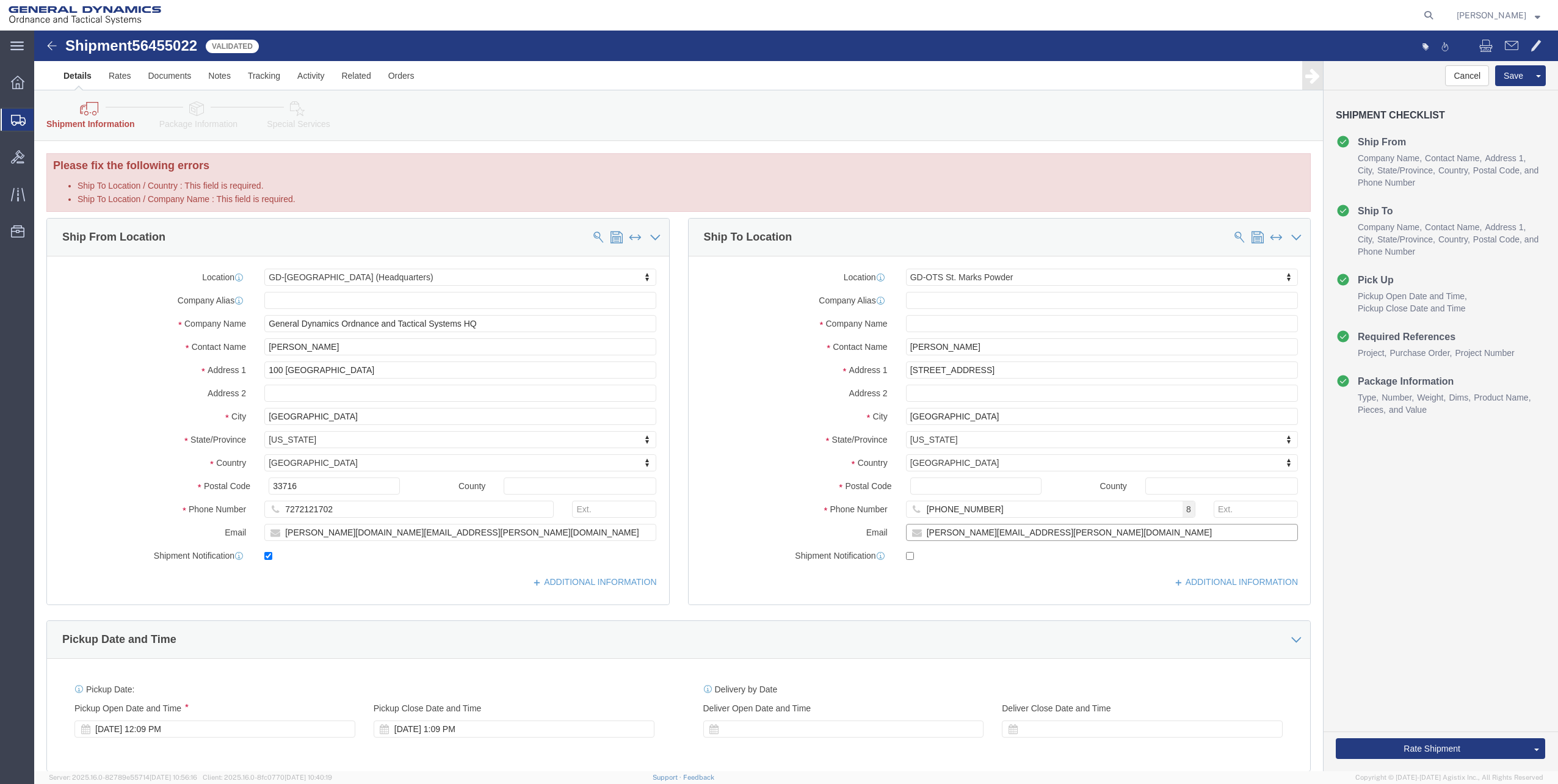
paste input "[PERSON_NAME].[PERSON_NAME]"
type input "[PERSON_NAME][EMAIL_ADDRESS][PERSON_NAME][DOMAIN_NAME]"
click div "Cancel Save Preview Assign To Clone Shipment Save As Template Shipment Checklis…"
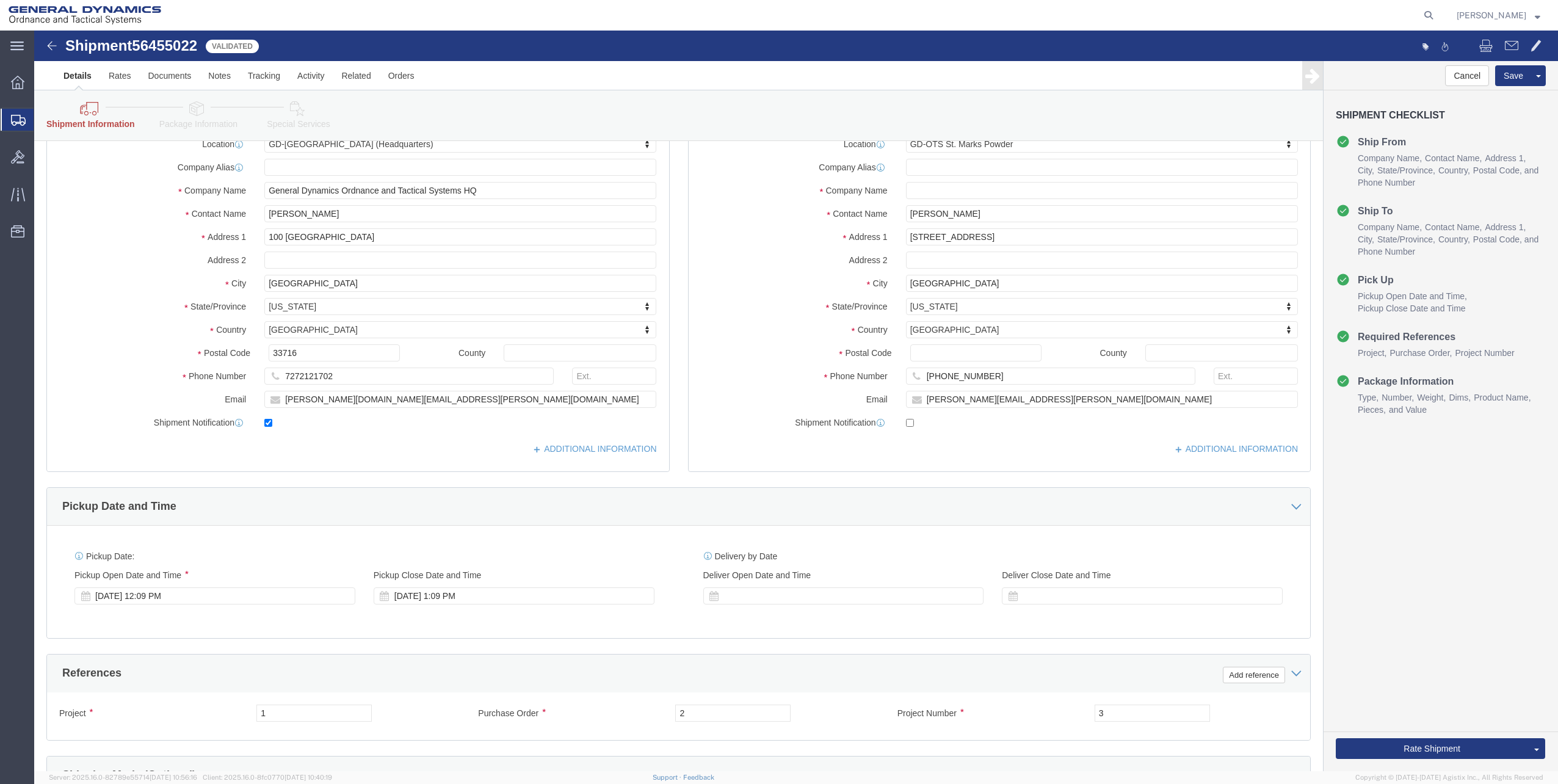
scroll to position [0, 0]
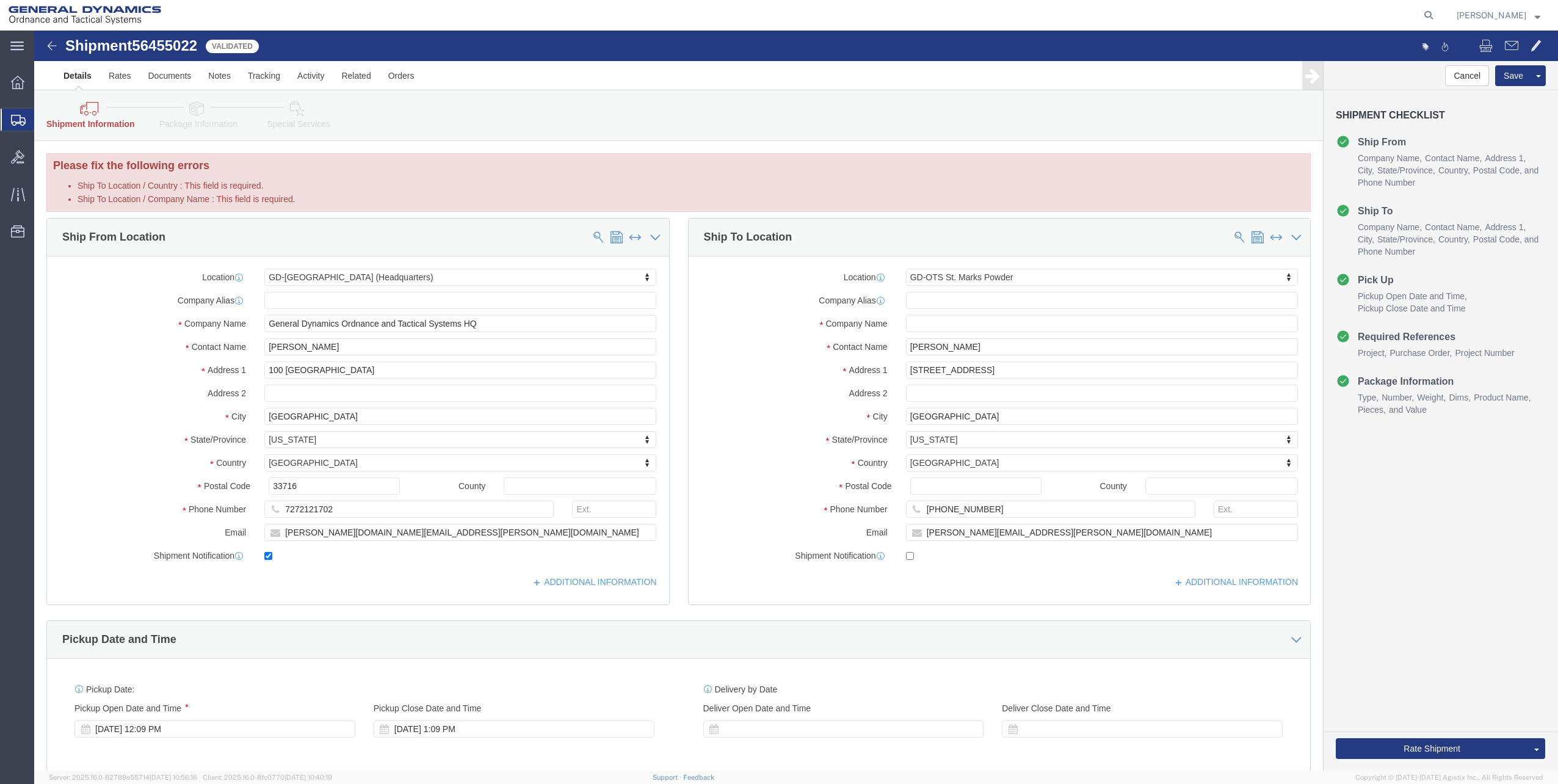
click div "Please fix the following errors Ship To Location / State/Province : This field …"
click button "Rate Shipment"
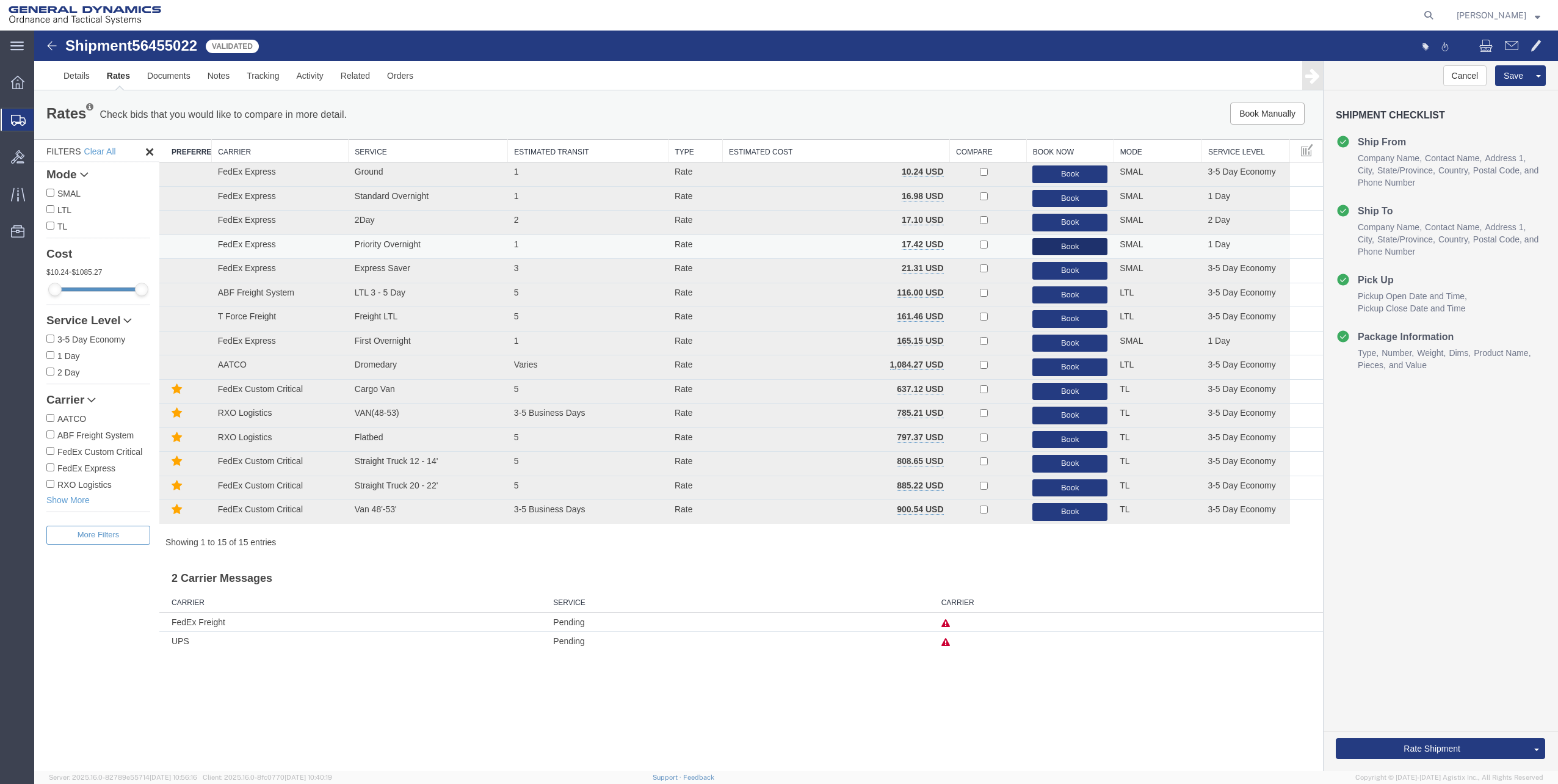
click at [1089, 243] on button "Book" at bounding box center [1069, 247] width 75 height 18
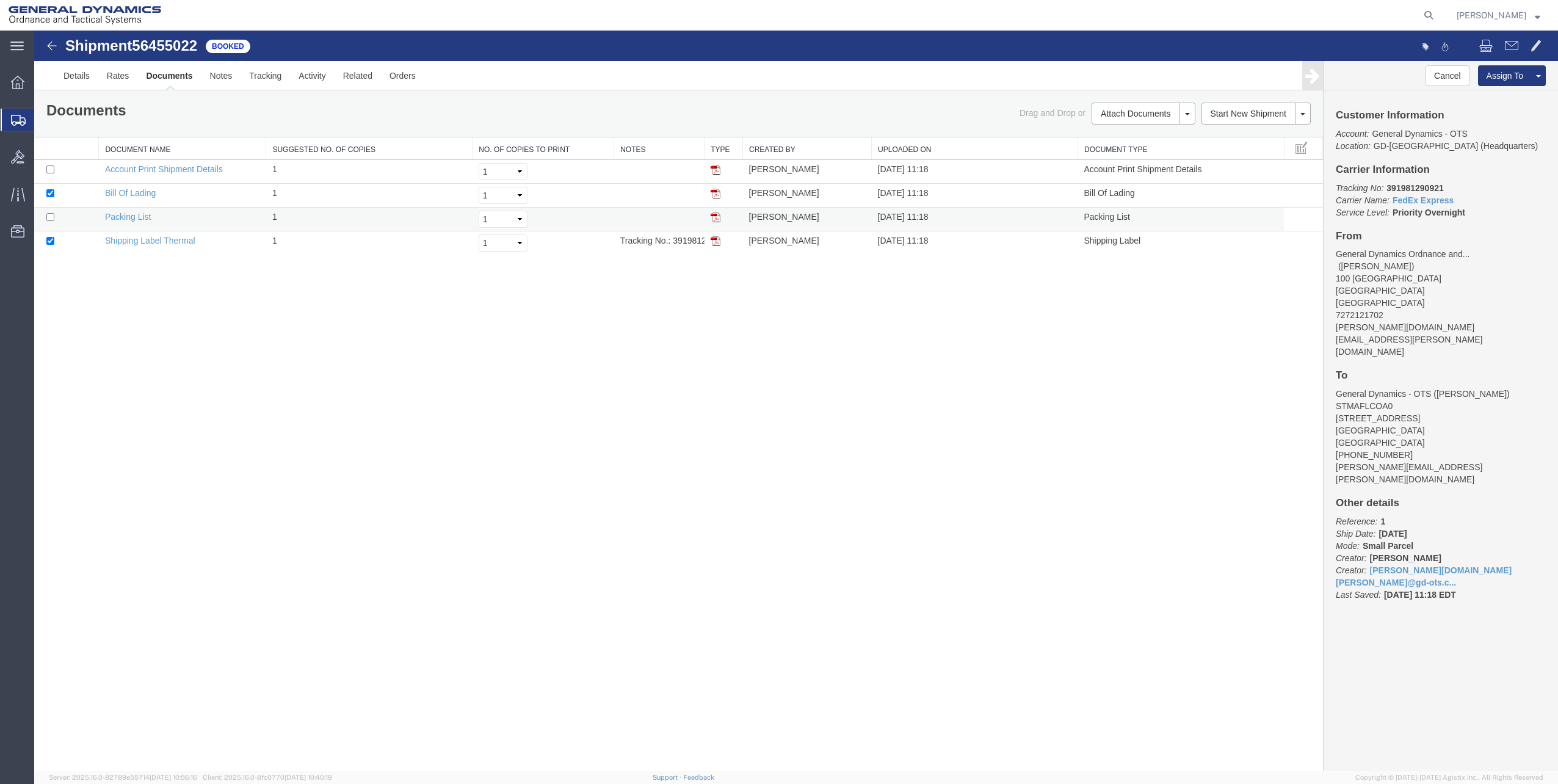
drag, startPoint x: 717, startPoint y: 238, endPoint x: 718, endPoint y: 214, distance: 24.0
click at [717, 238] on img at bounding box center [715, 240] width 10 height 10
click at [0, 0] on span "Create Shipment" at bounding box center [0, 0] width 0 height 0
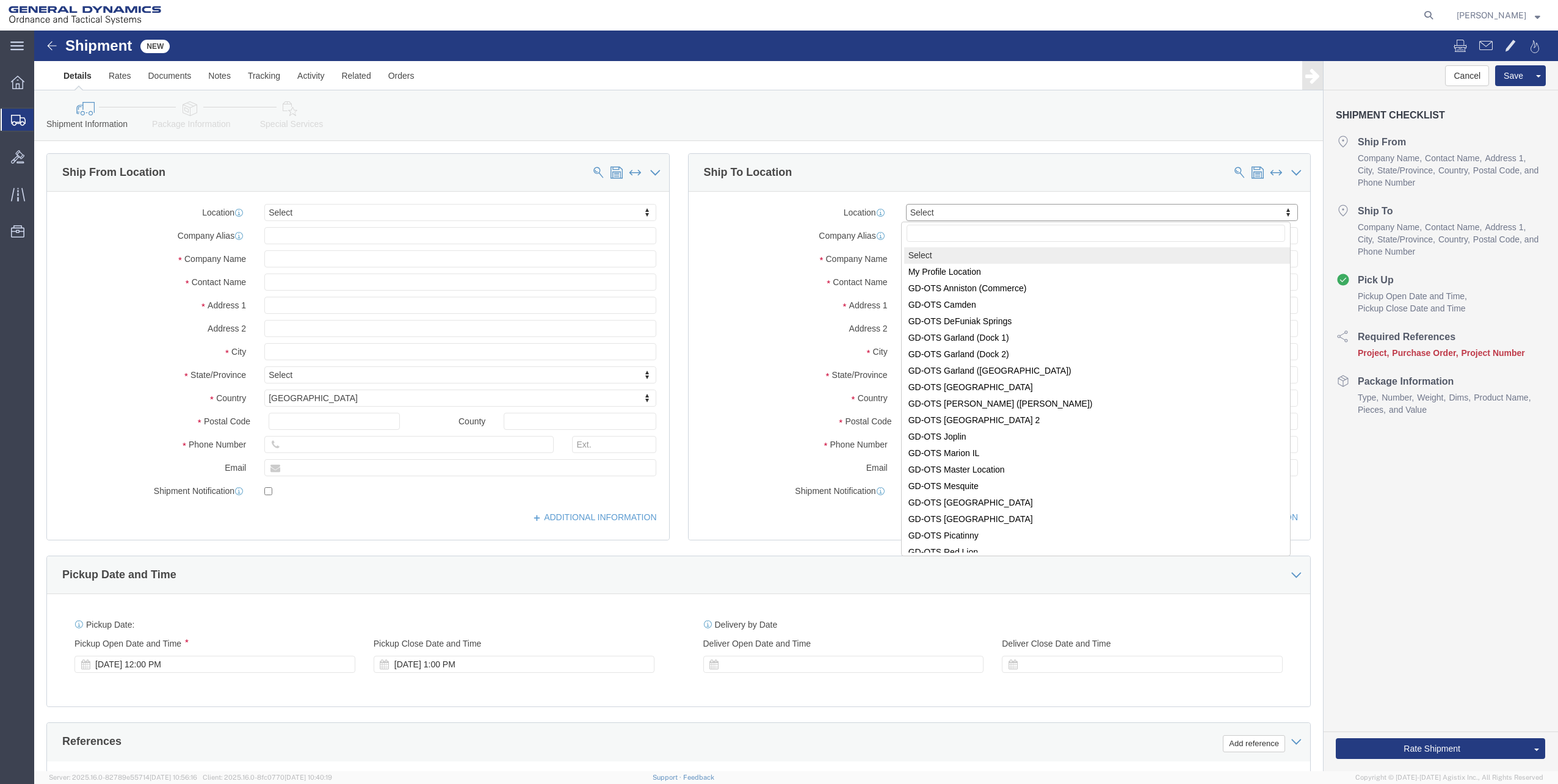
click input "text"
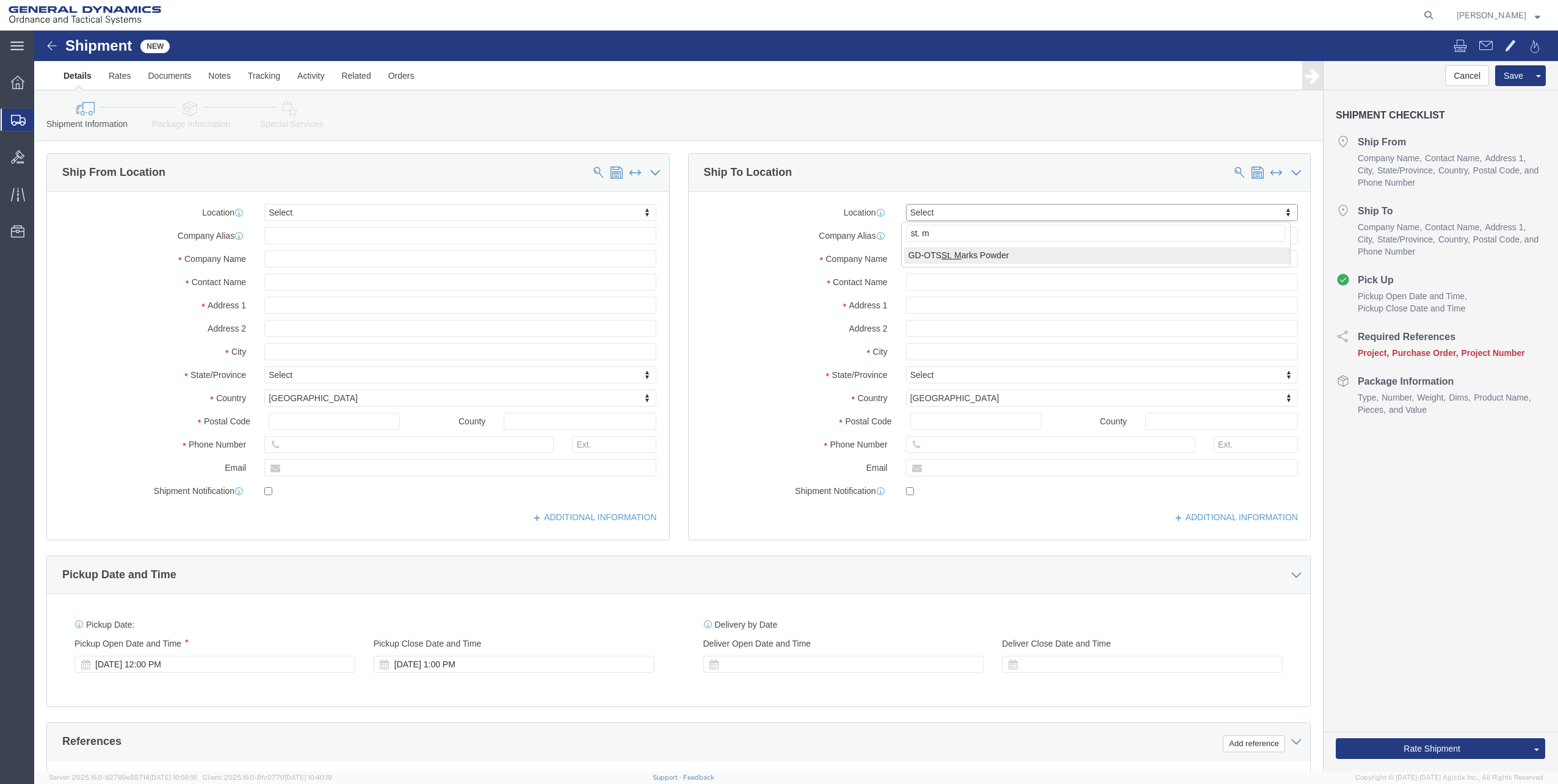
type input "st. m"
select select "1835"
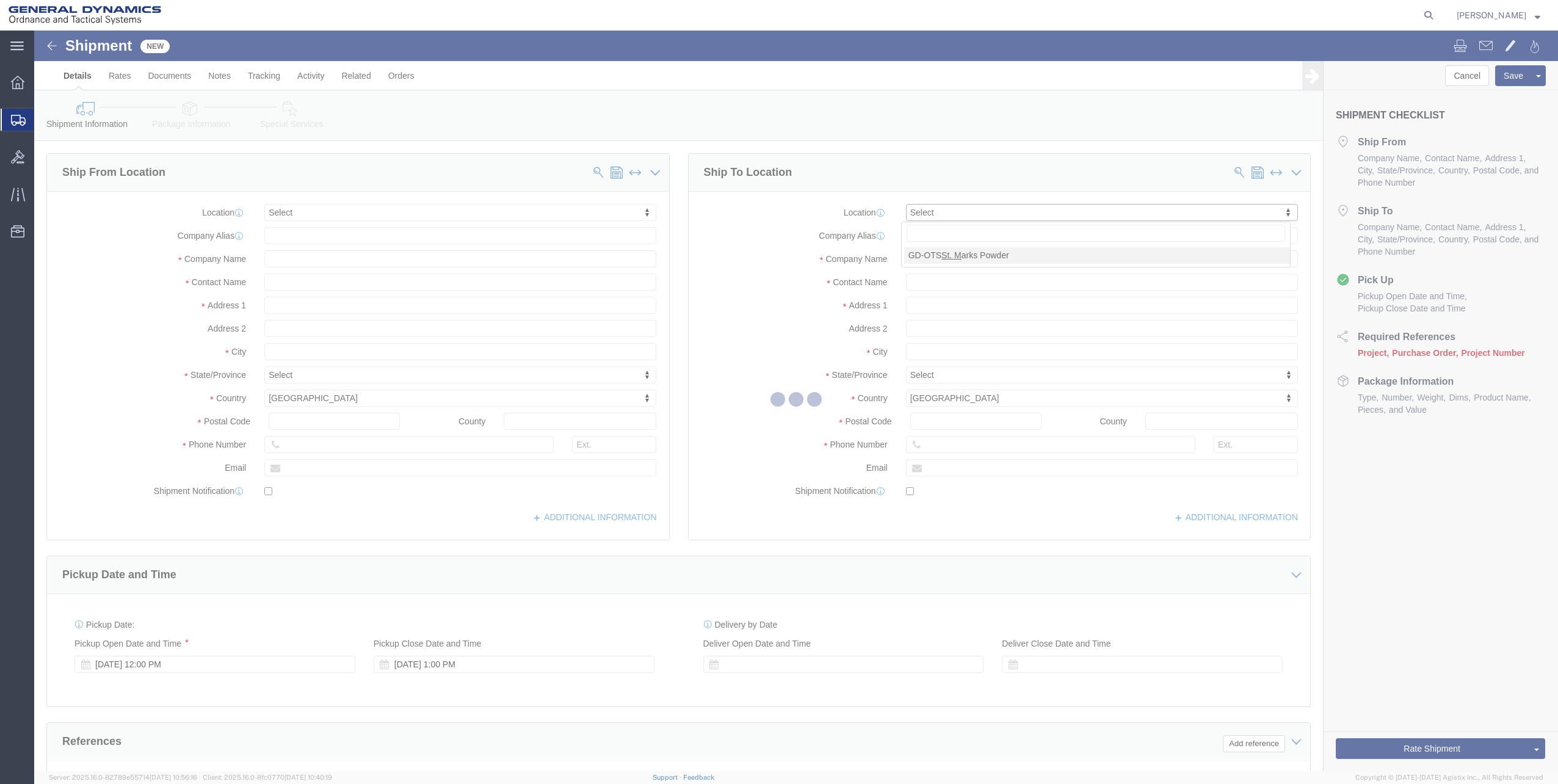
select select "FL"
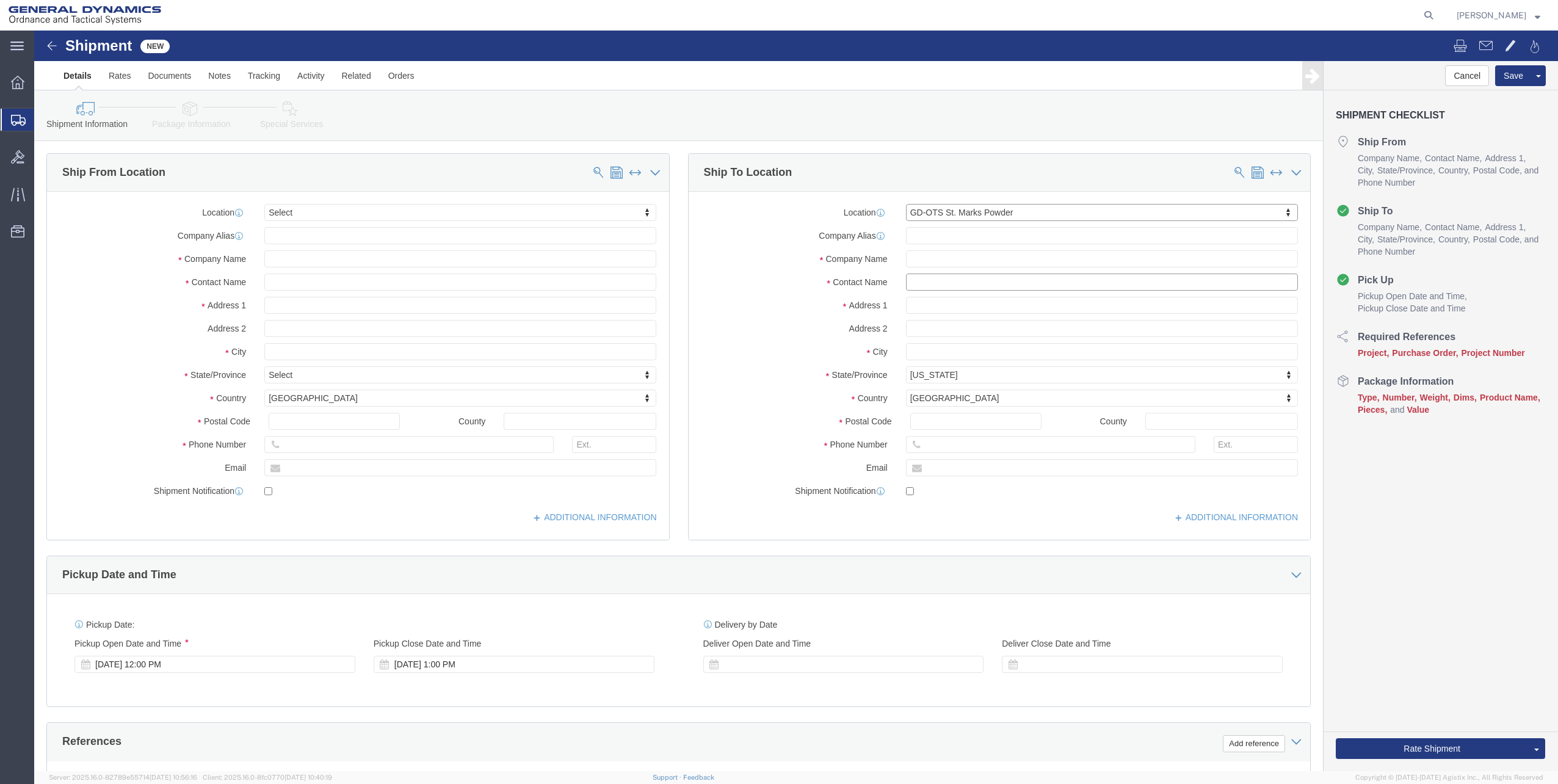
click input "text"
type input "S"
type input "[PERSON_NAME]"
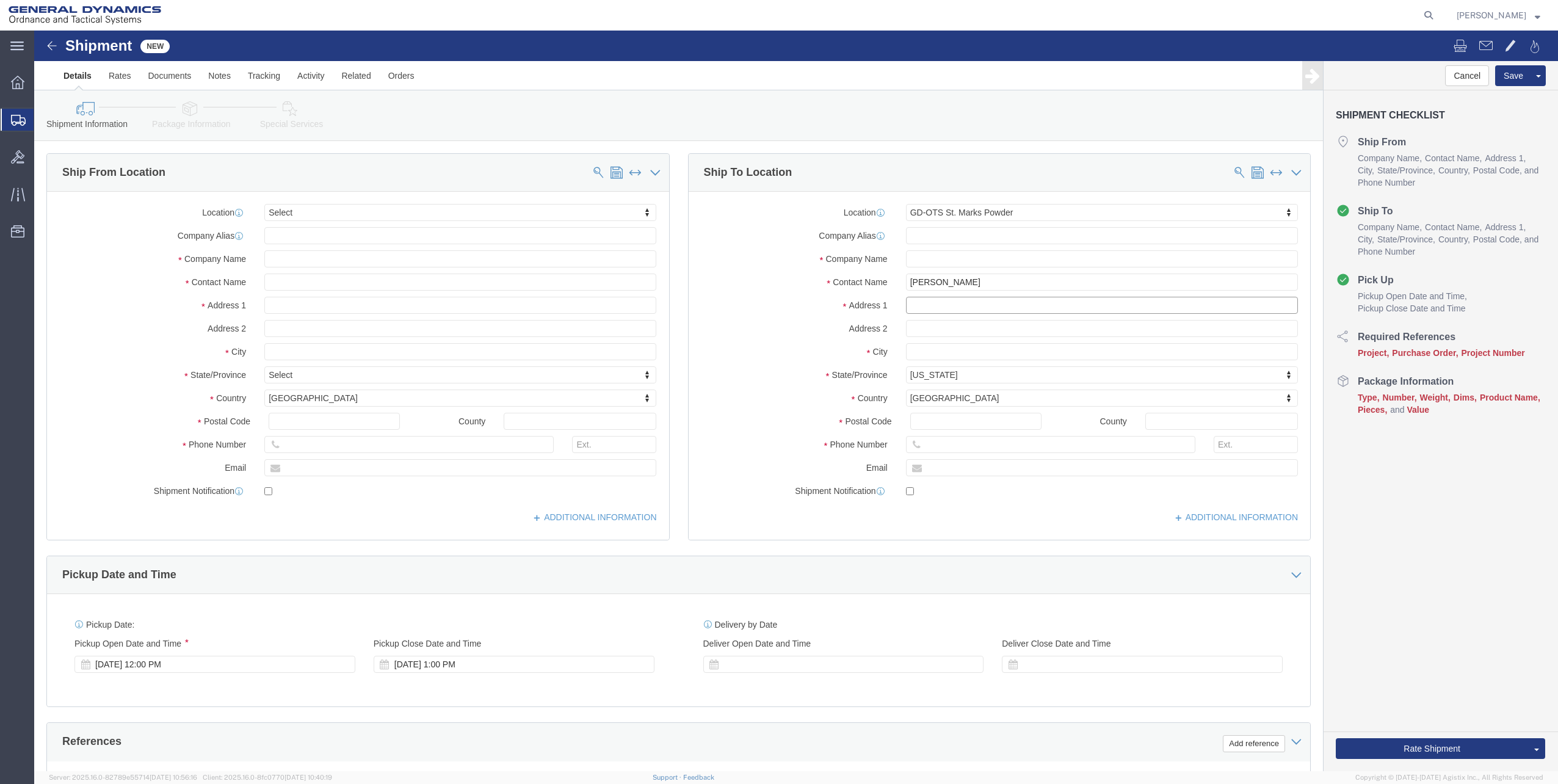
type input "[STREET_ADDRESS]"
type input "[GEOGRAPHIC_DATA]"
type input "32327"
click input "[PHONE_NUMBER]"
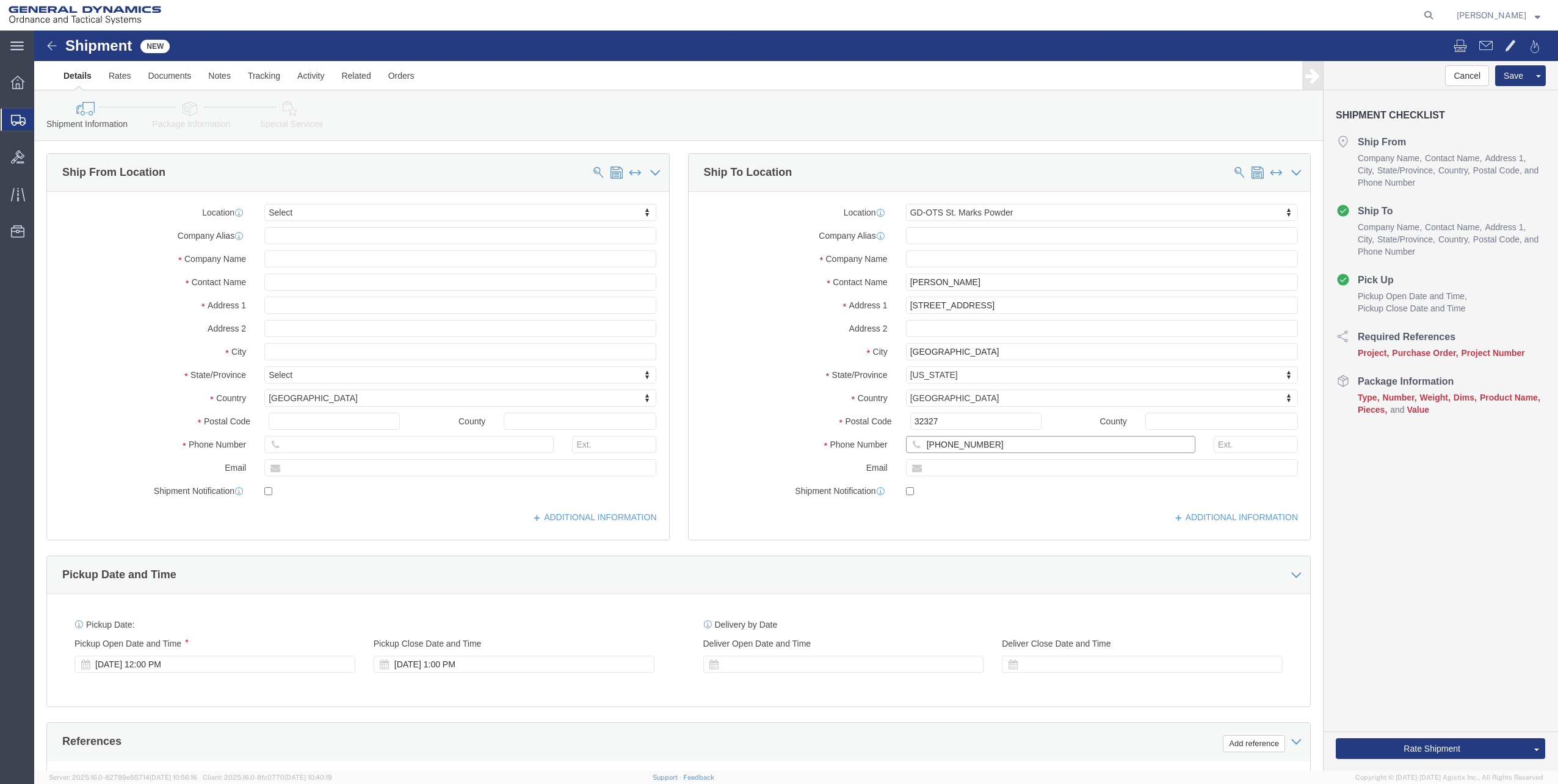
paste input "055"
type input "[PHONE_NUMBER]"
click input "text"
paste input "[PERSON_NAME].[PERSON_NAME]"
type input "[PERSON_NAME][EMAIL_ADDRESS][PERSON_NAME][DOMAIN_NAME]"
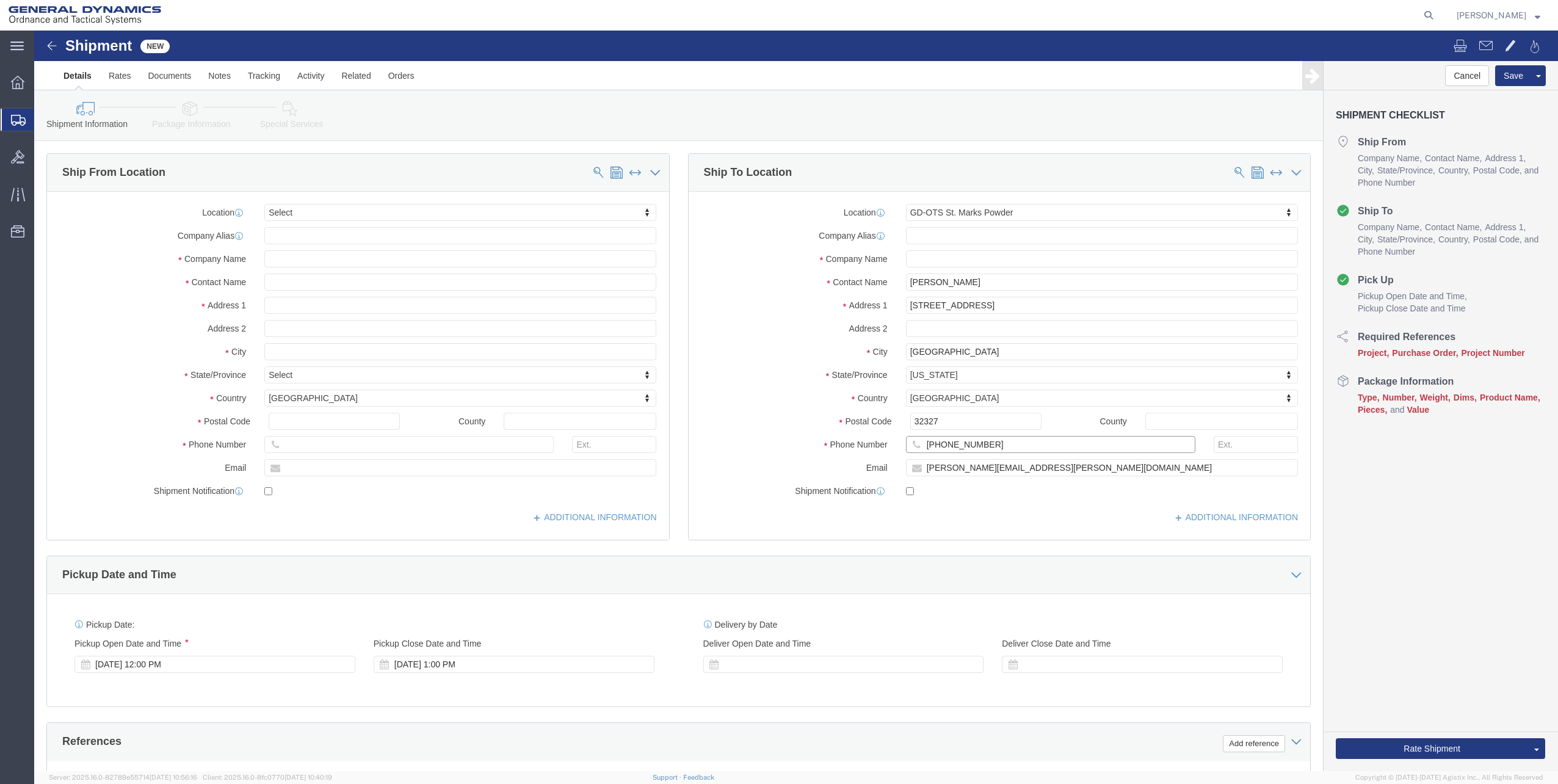
click input "[PHONE_NUMBER]"
click input "text"
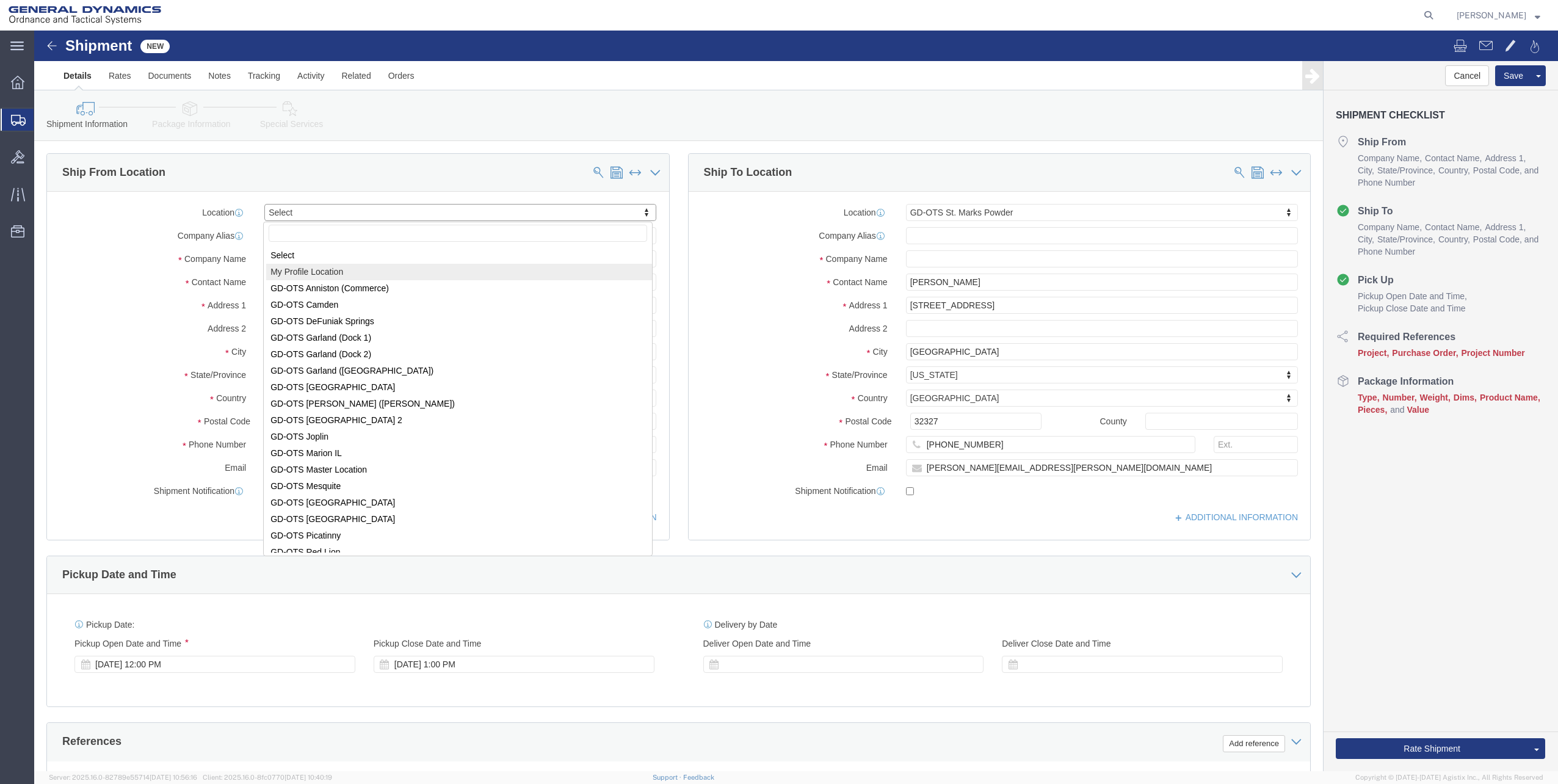
select select "MYPROFILE"
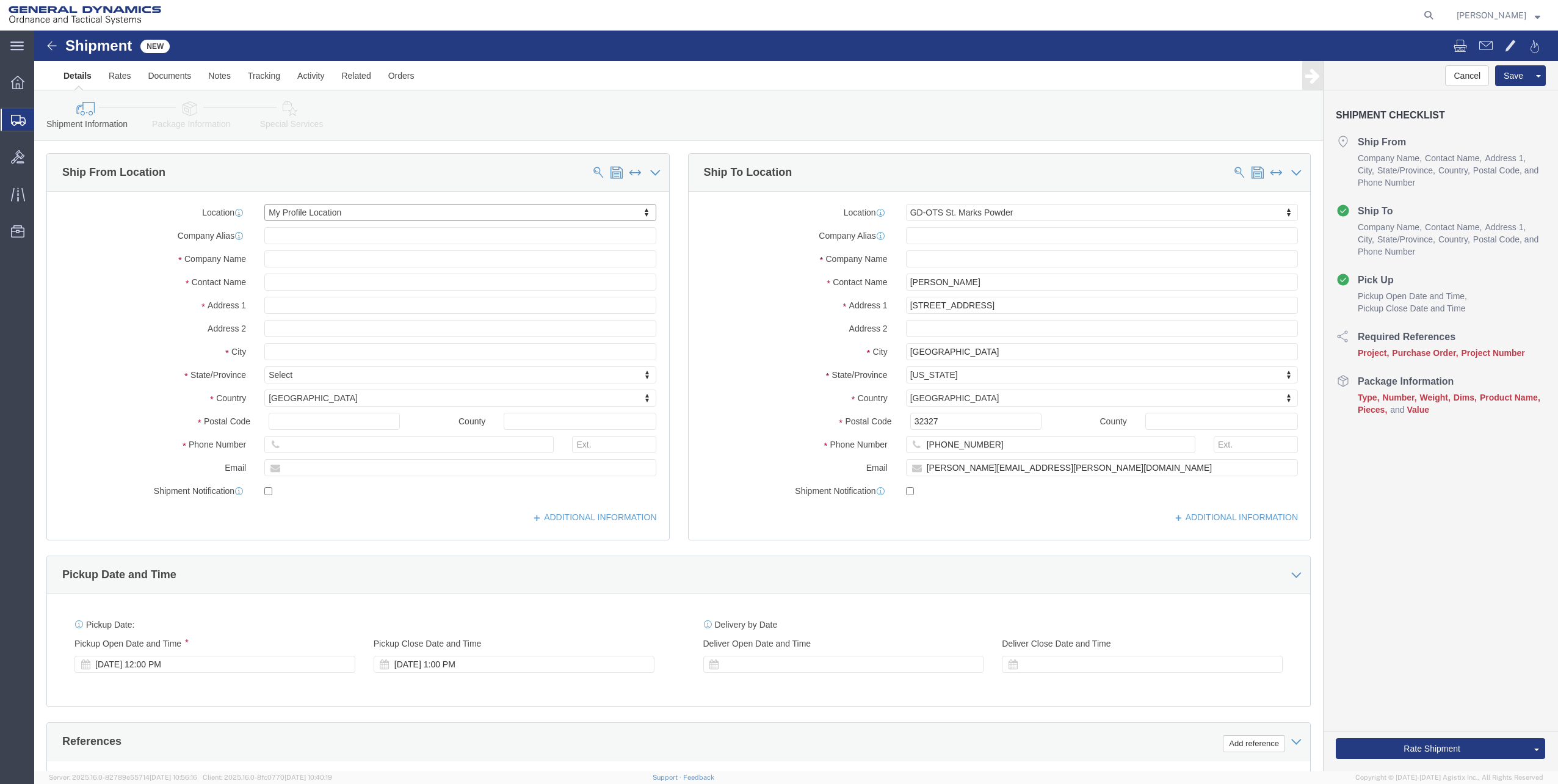
select select "FL"
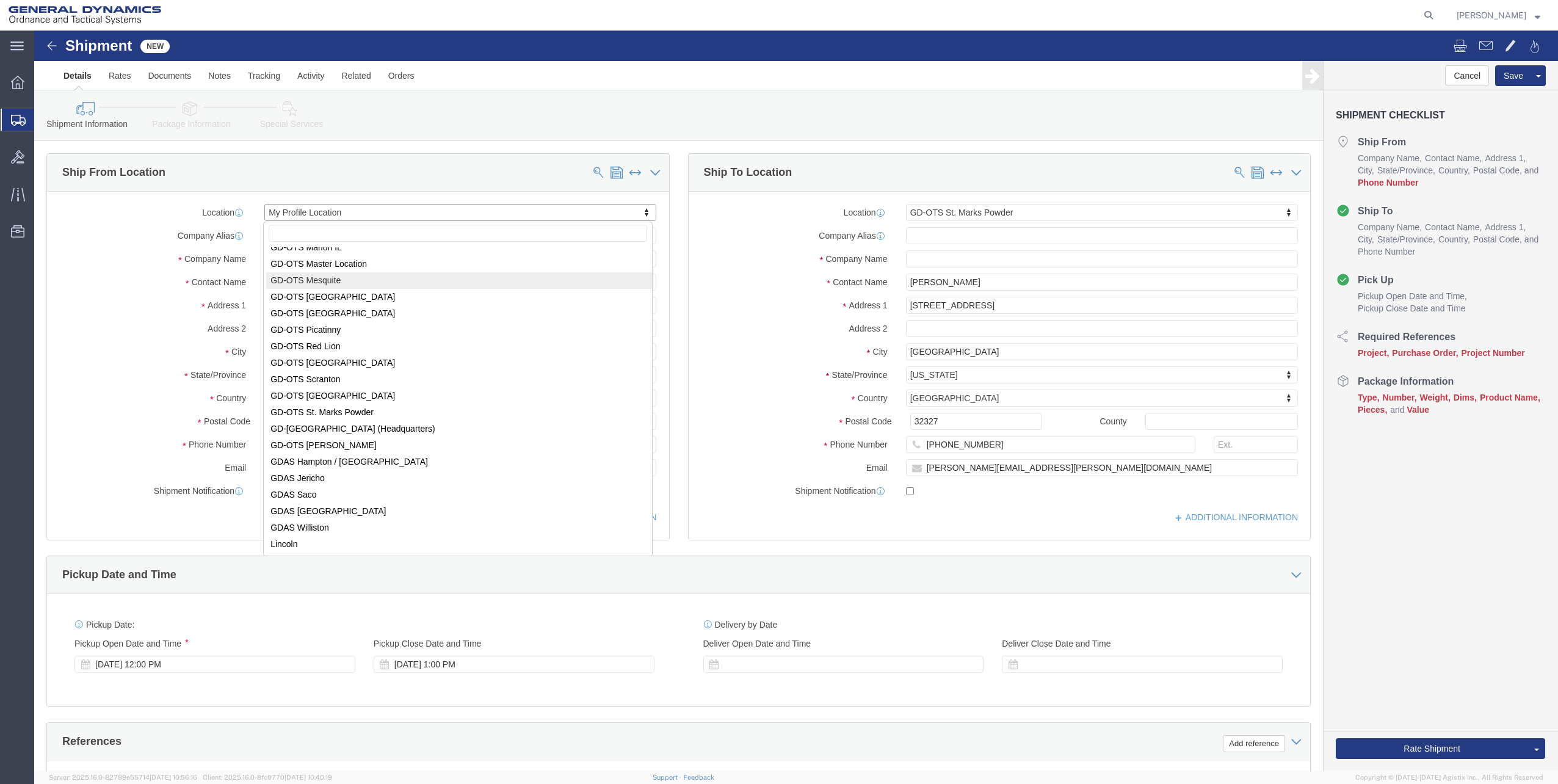
scroll to position [198, 0]
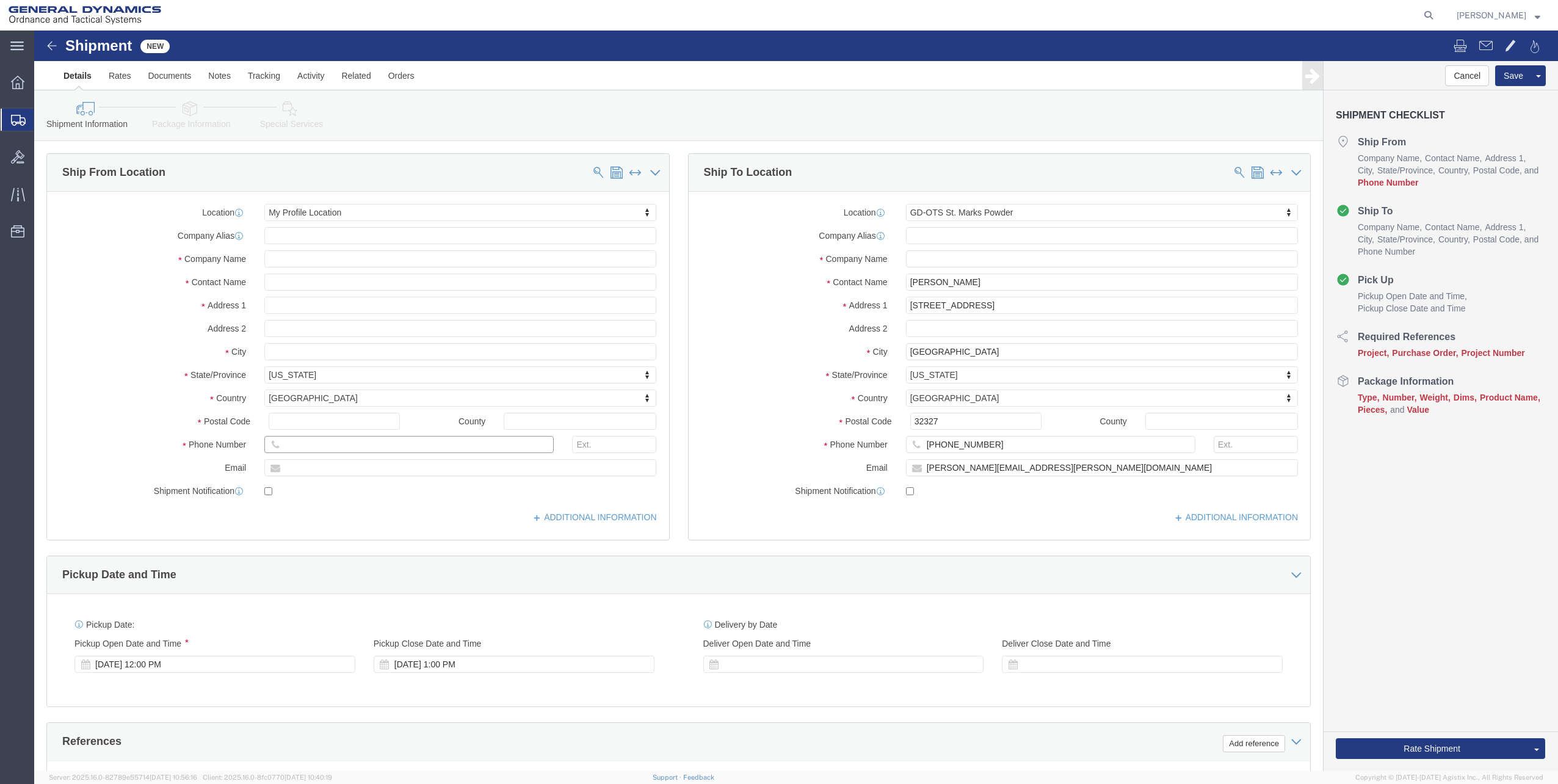
click input "text"
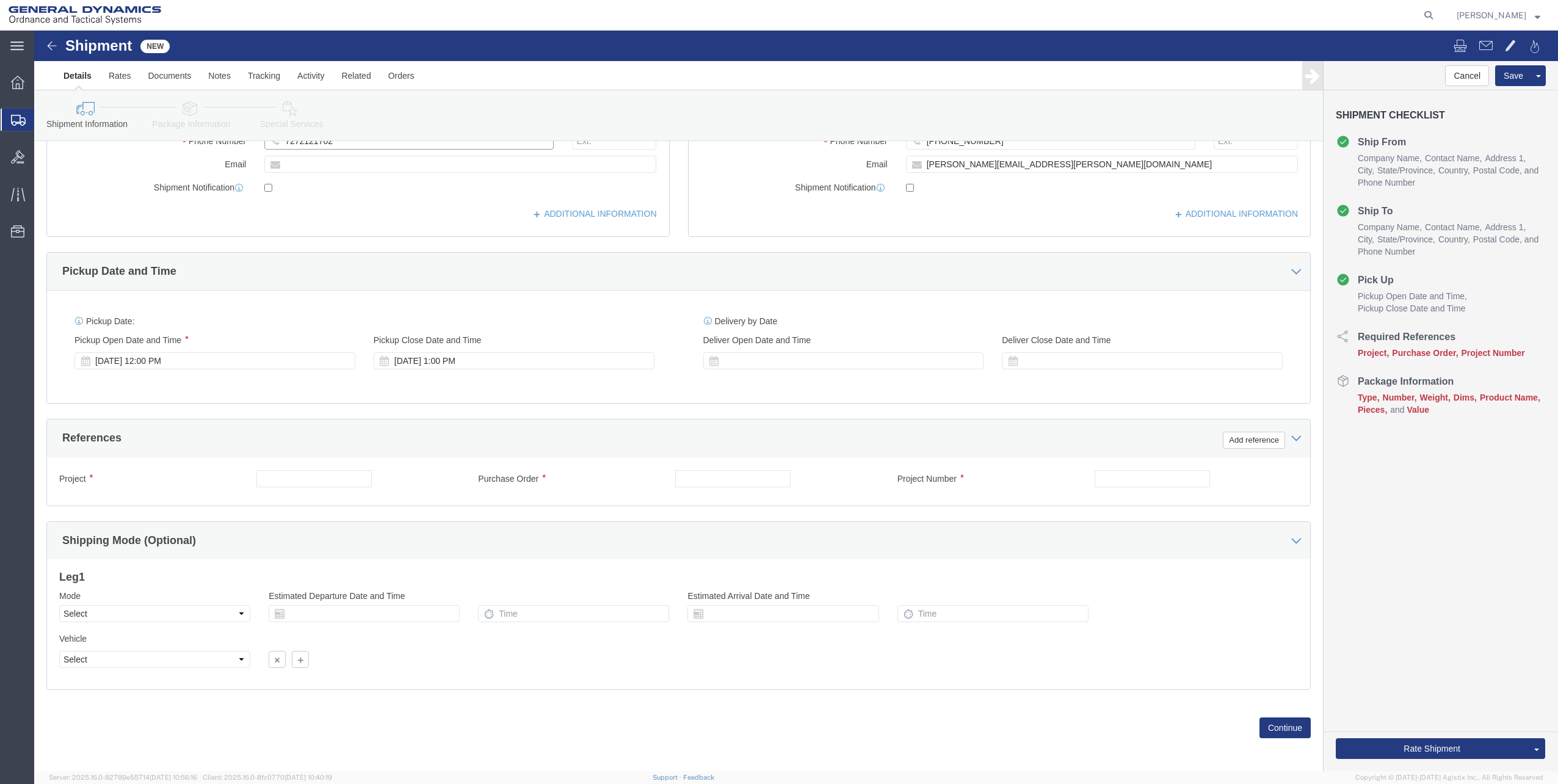
scroll to position [308, 0]
type input "7272121702"
click input "text"
type input "1"
type input "3"
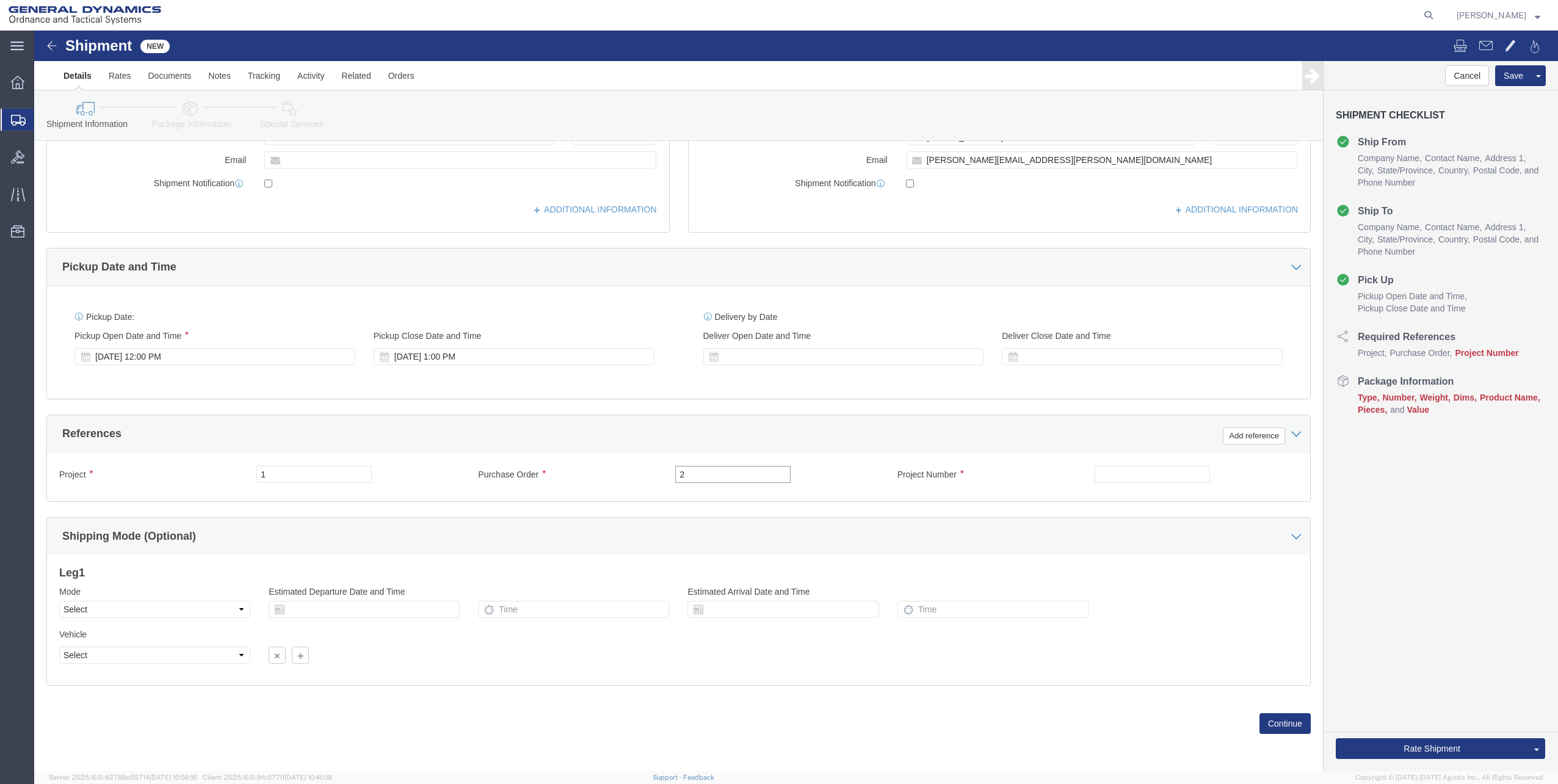
type input "2"
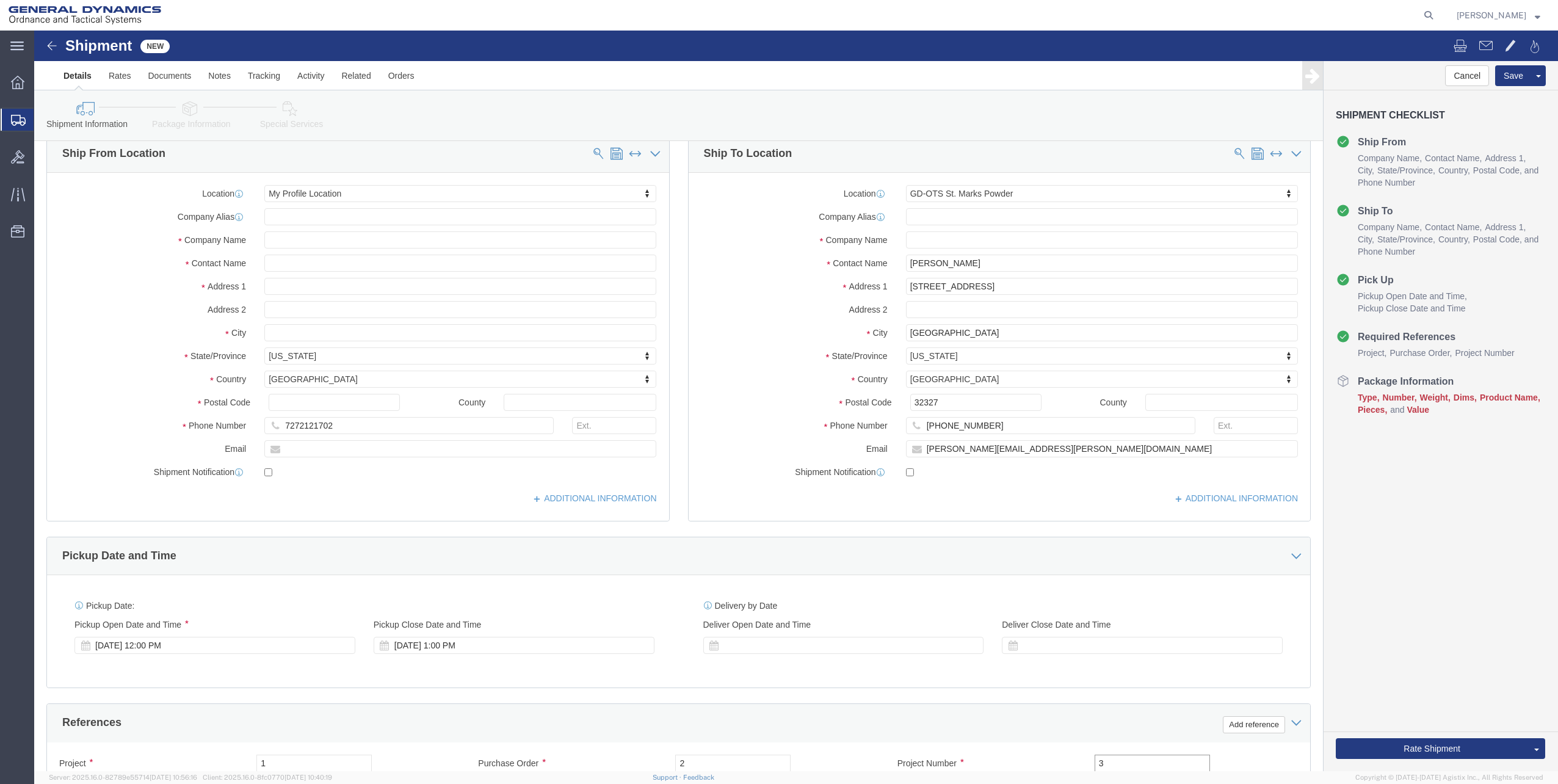
scroll to position [0, 0]
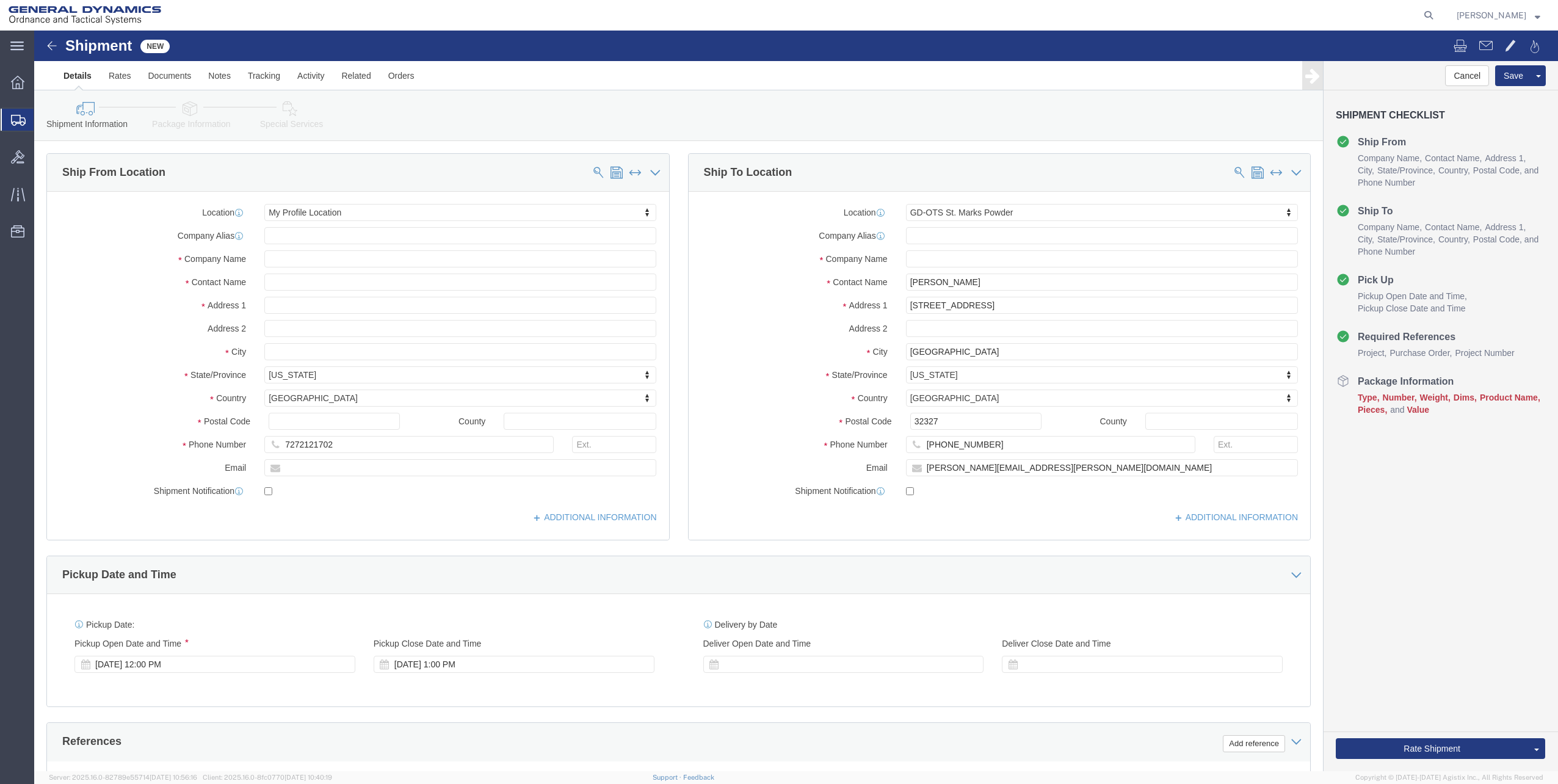
type input "3"
click icon
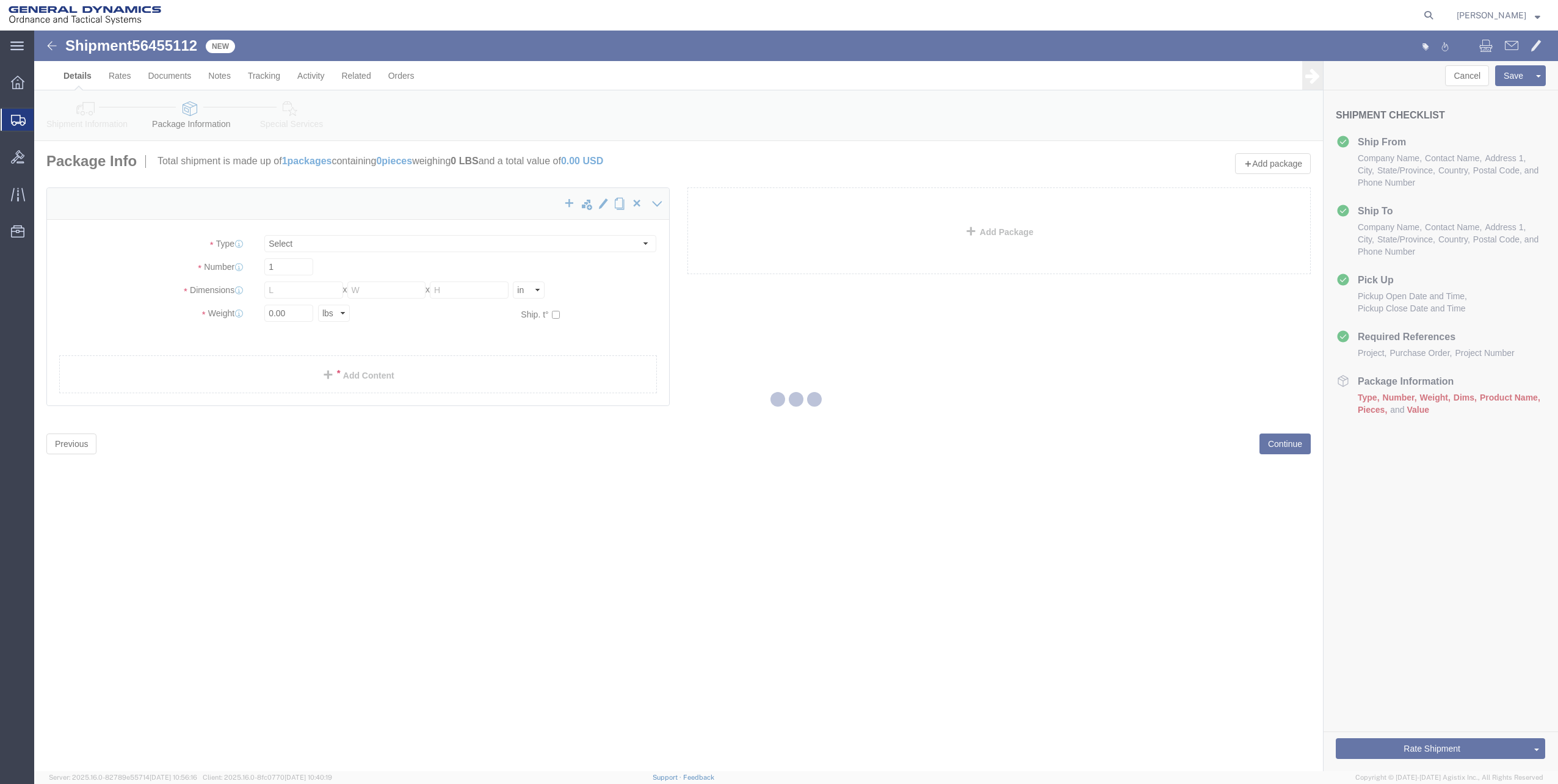
select select "CBOX"
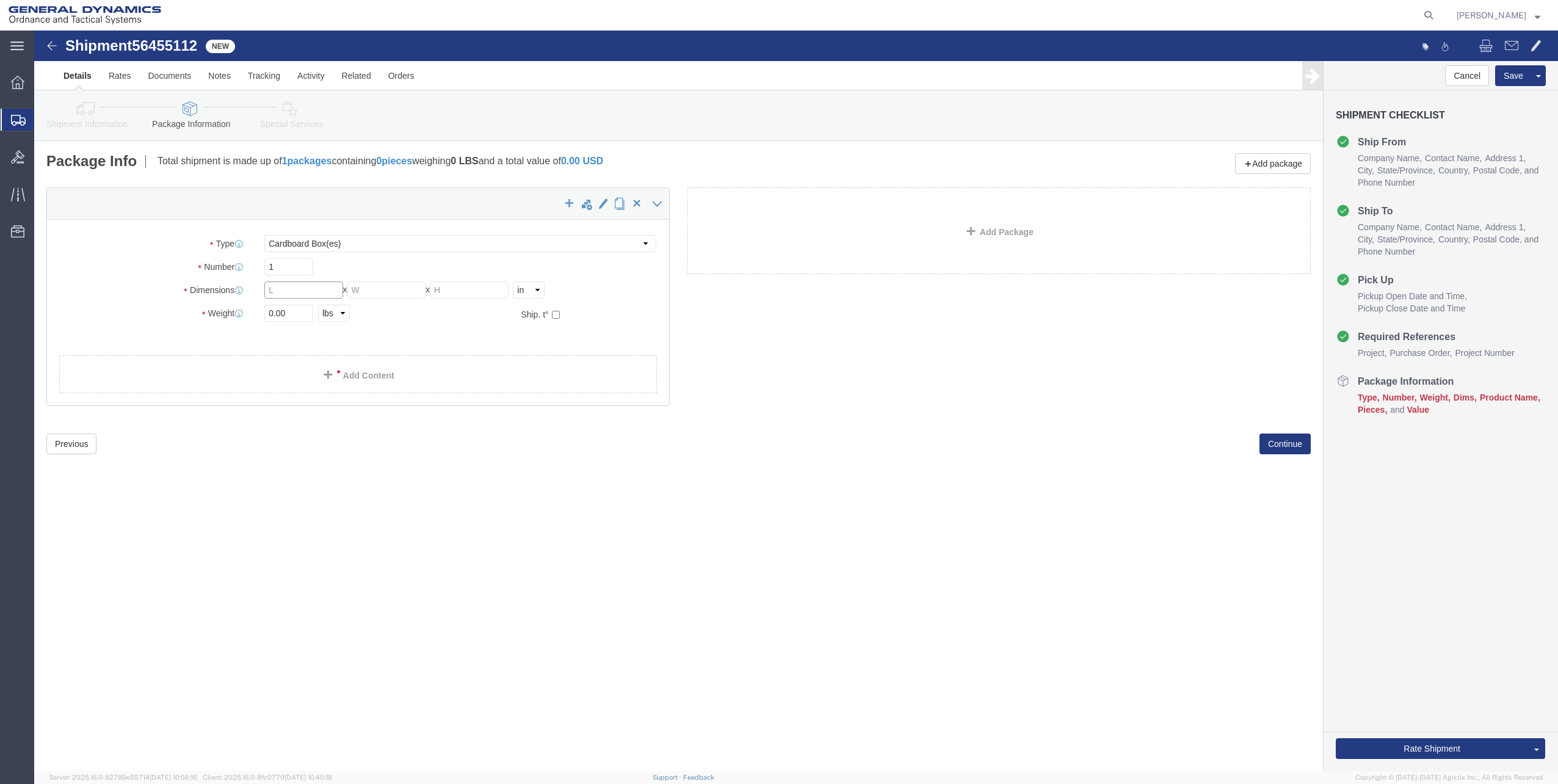
click input "text"
type input "12"
type input "9.5"
type input "20"
click input "0.00"
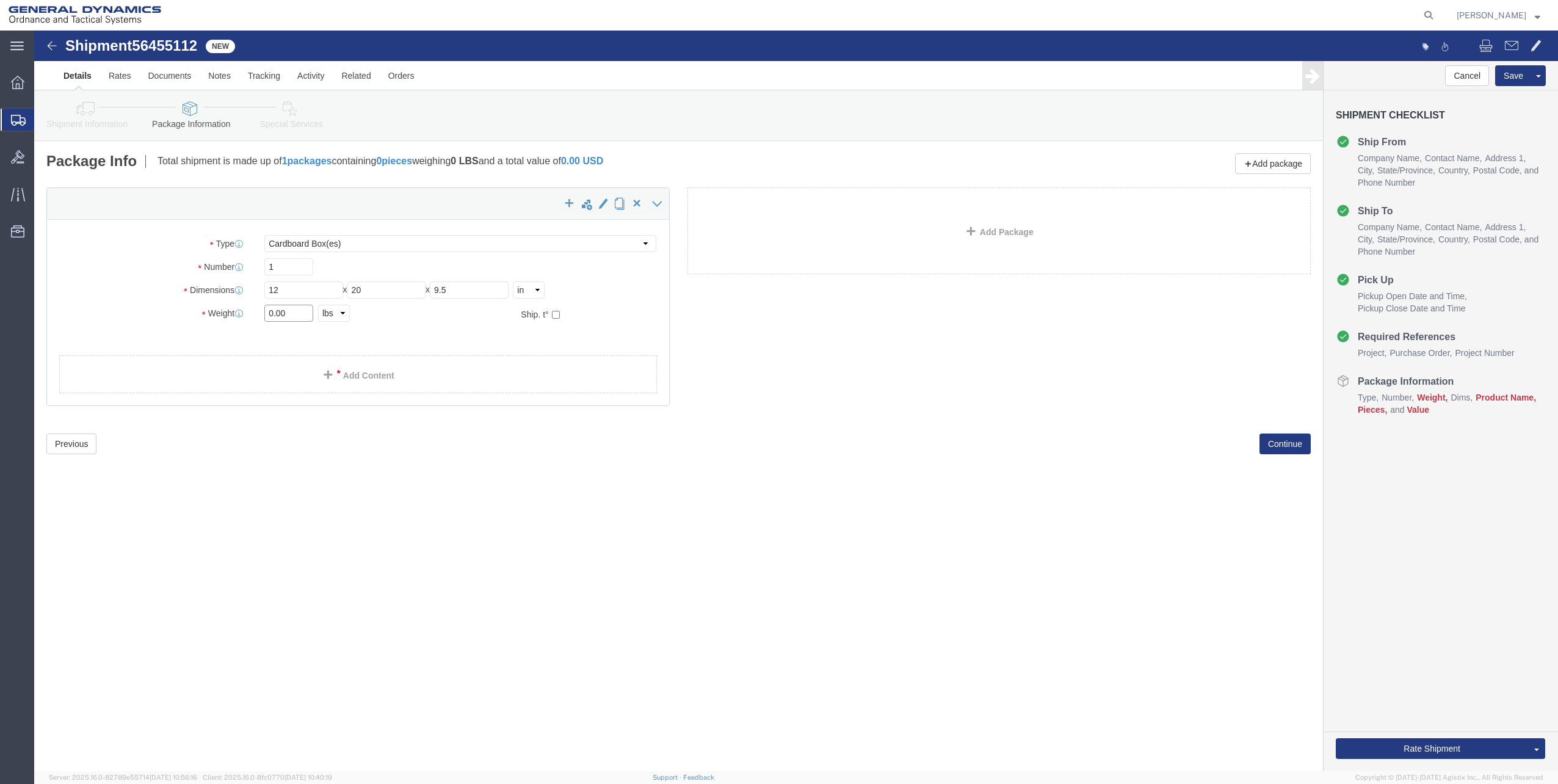
click input "0.00"
type input "30"
click div "Shipment 56455112 New Details Rates Documents Notes Tracking Activity Related O…"
click button "Continue"
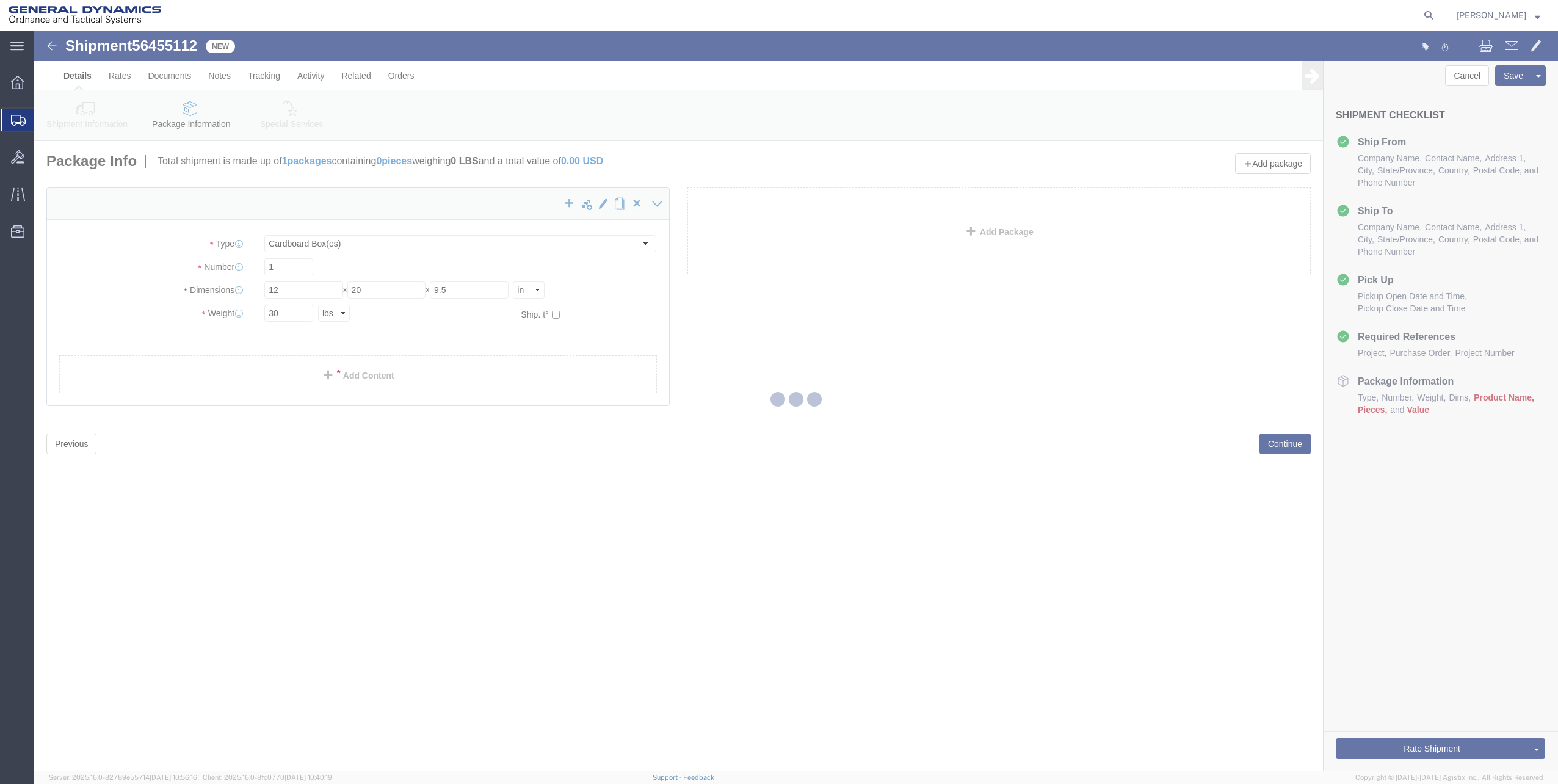
select select
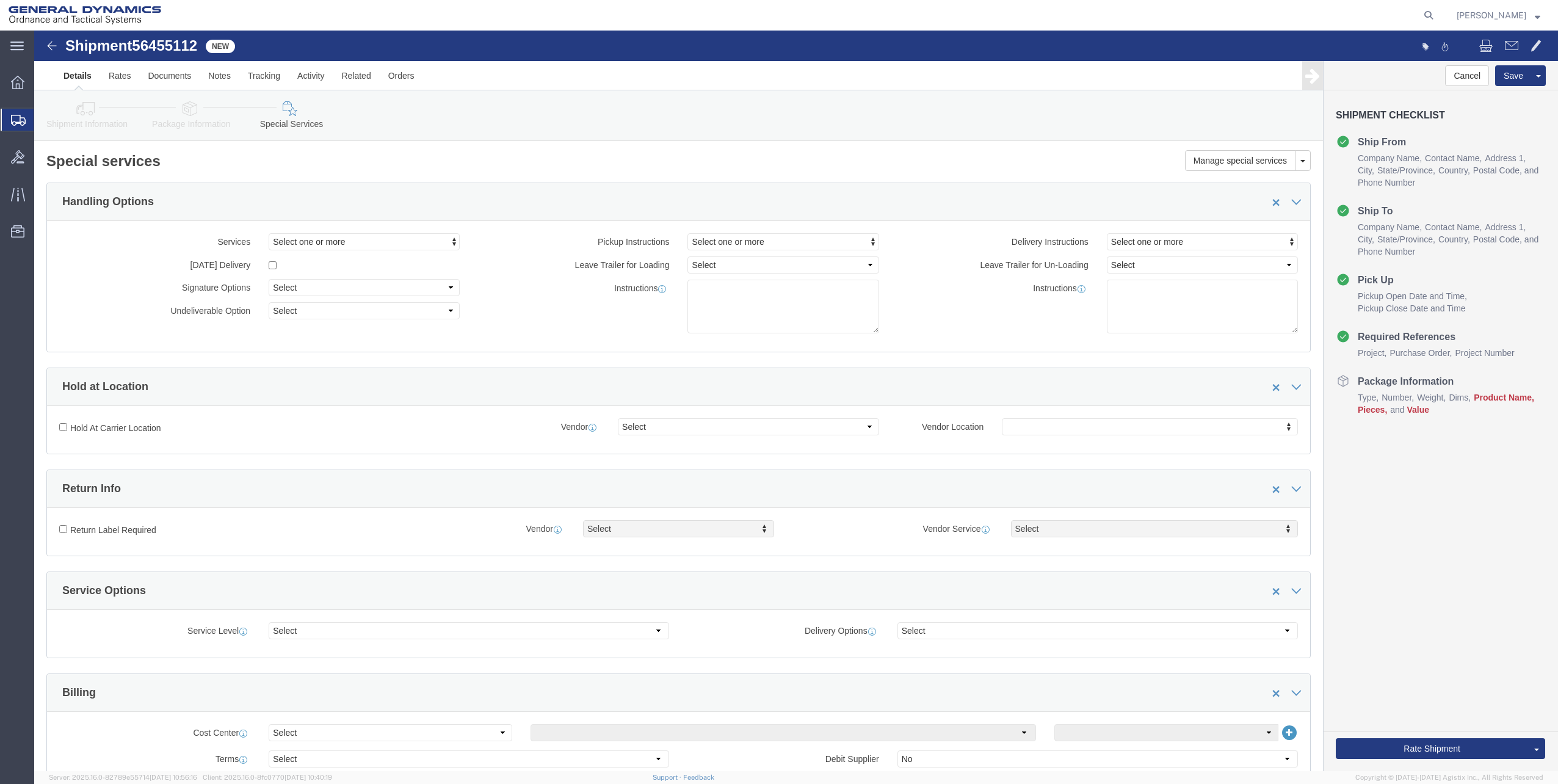
click icon
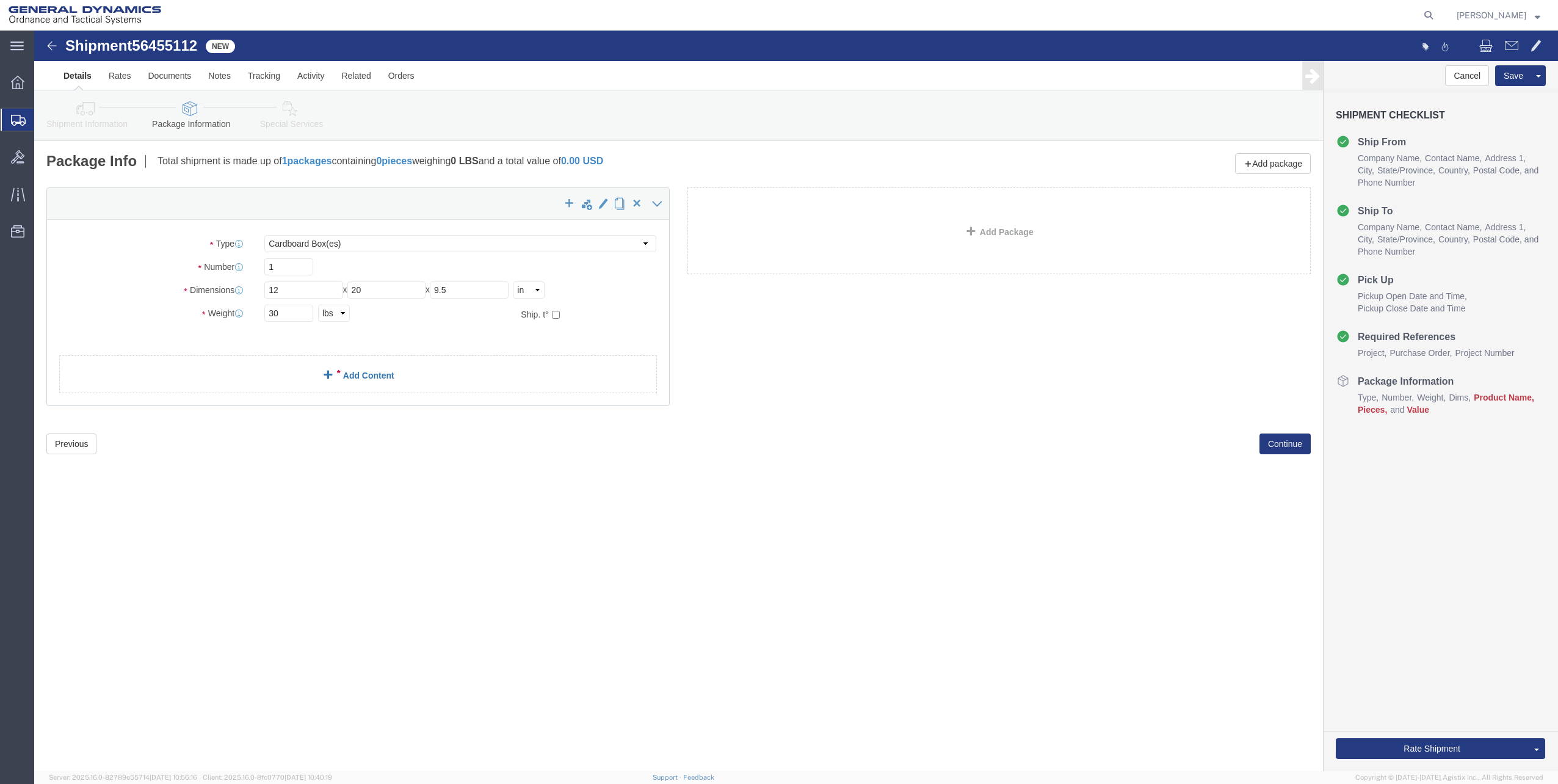
click link "Add Content"
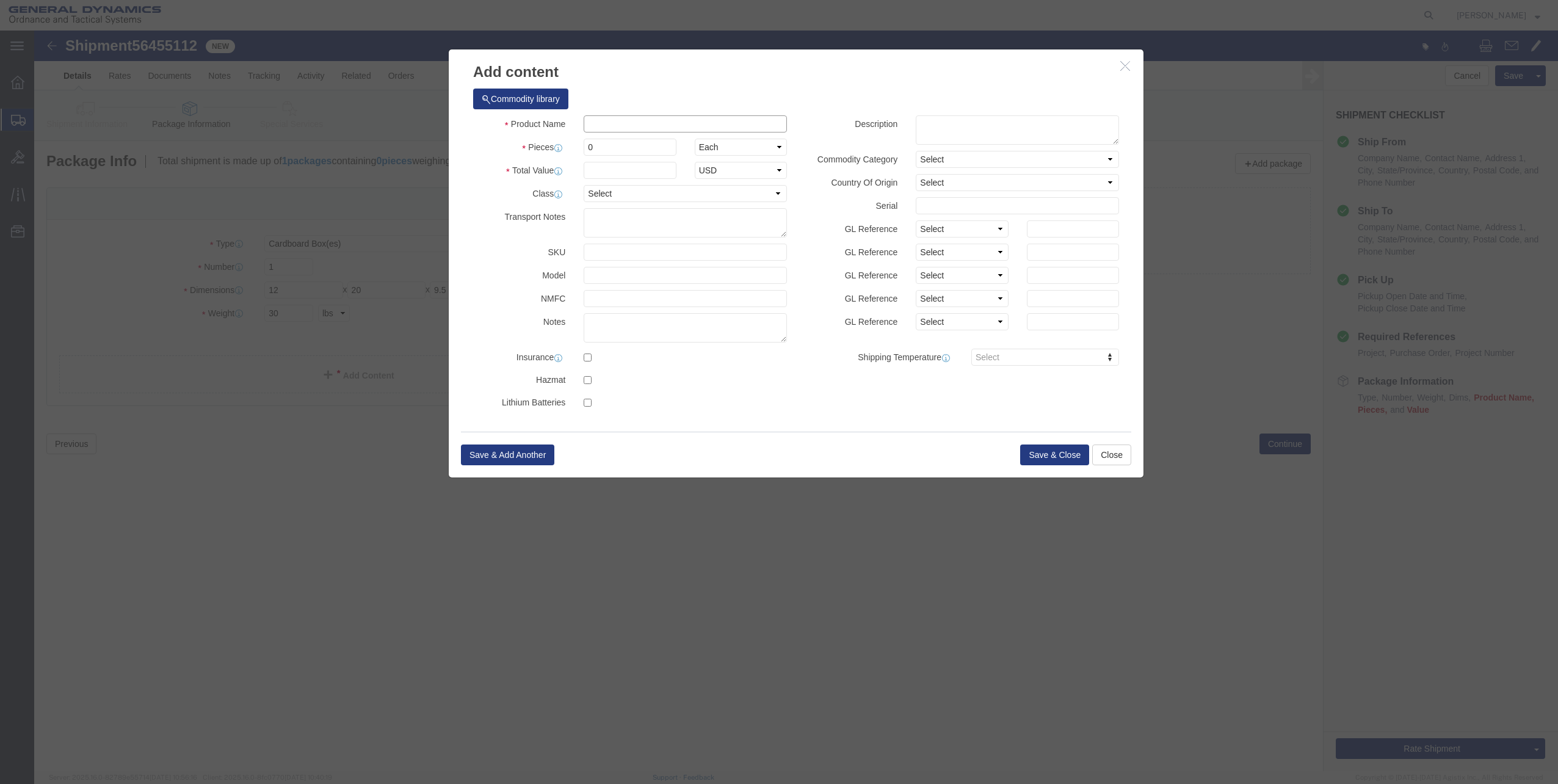
click input "text"
type input "Envelopes"
type input "1"
select select "USD"
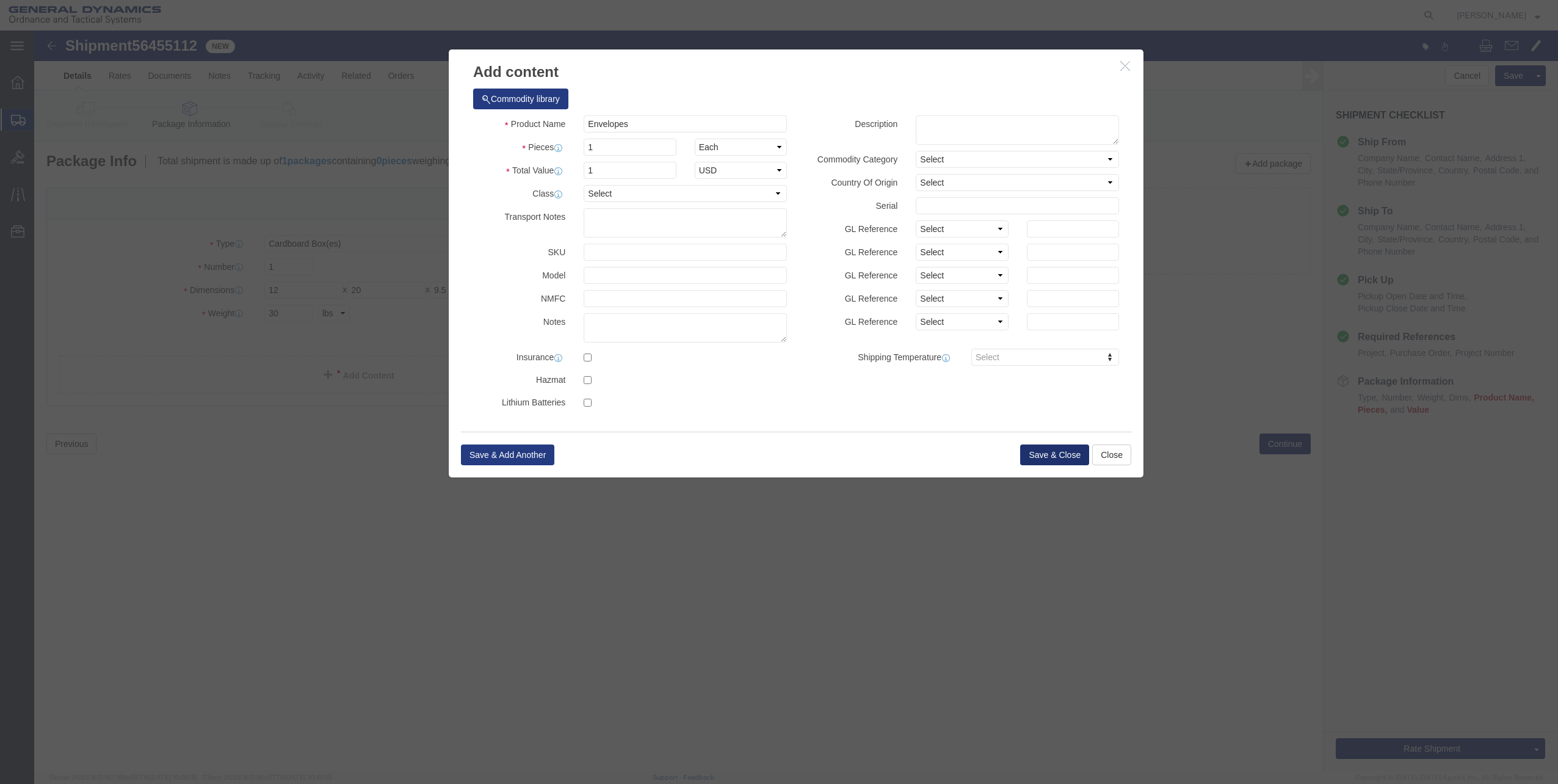
click button "Save & Close"
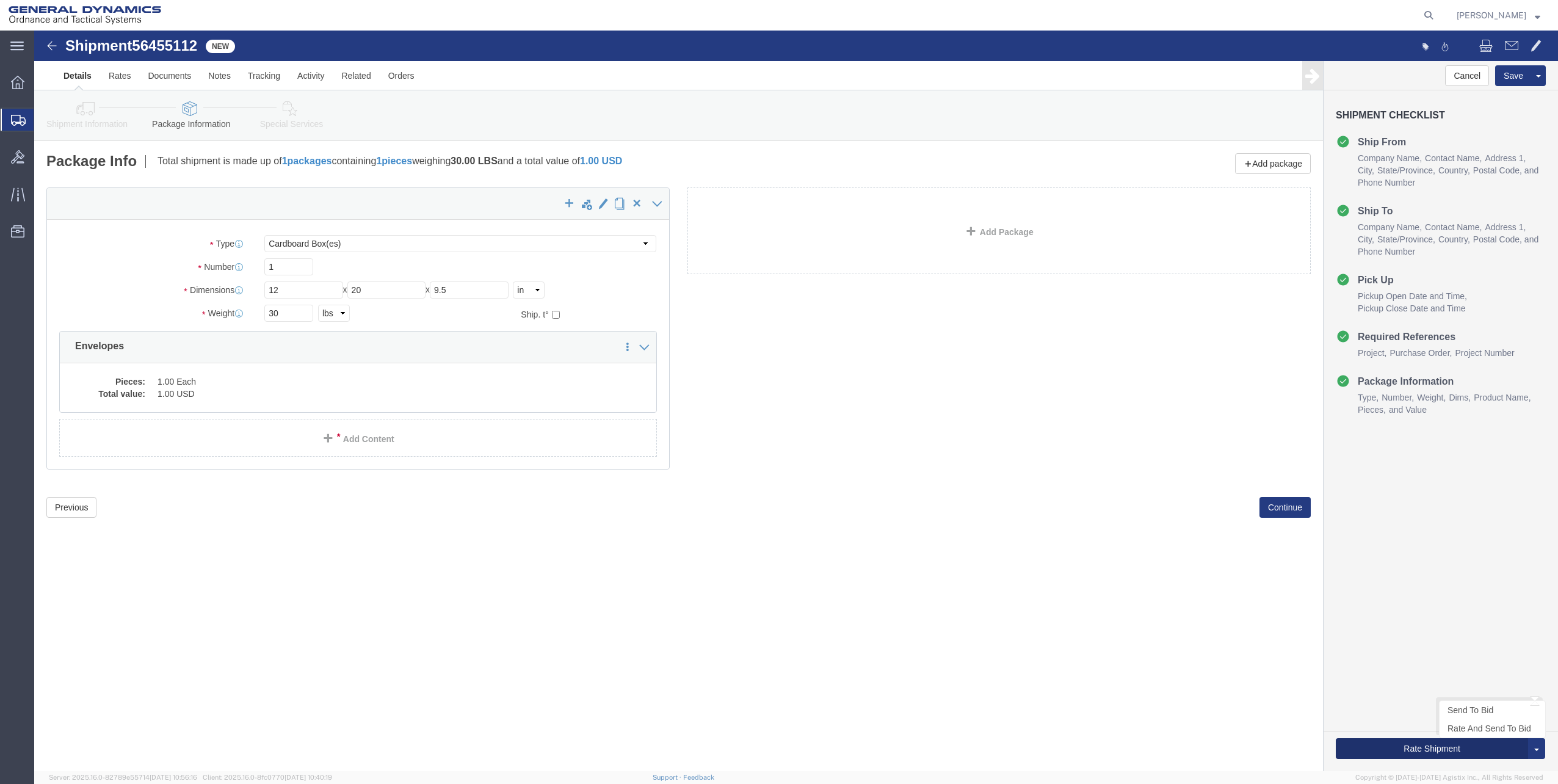
click button "Rate Shipment"
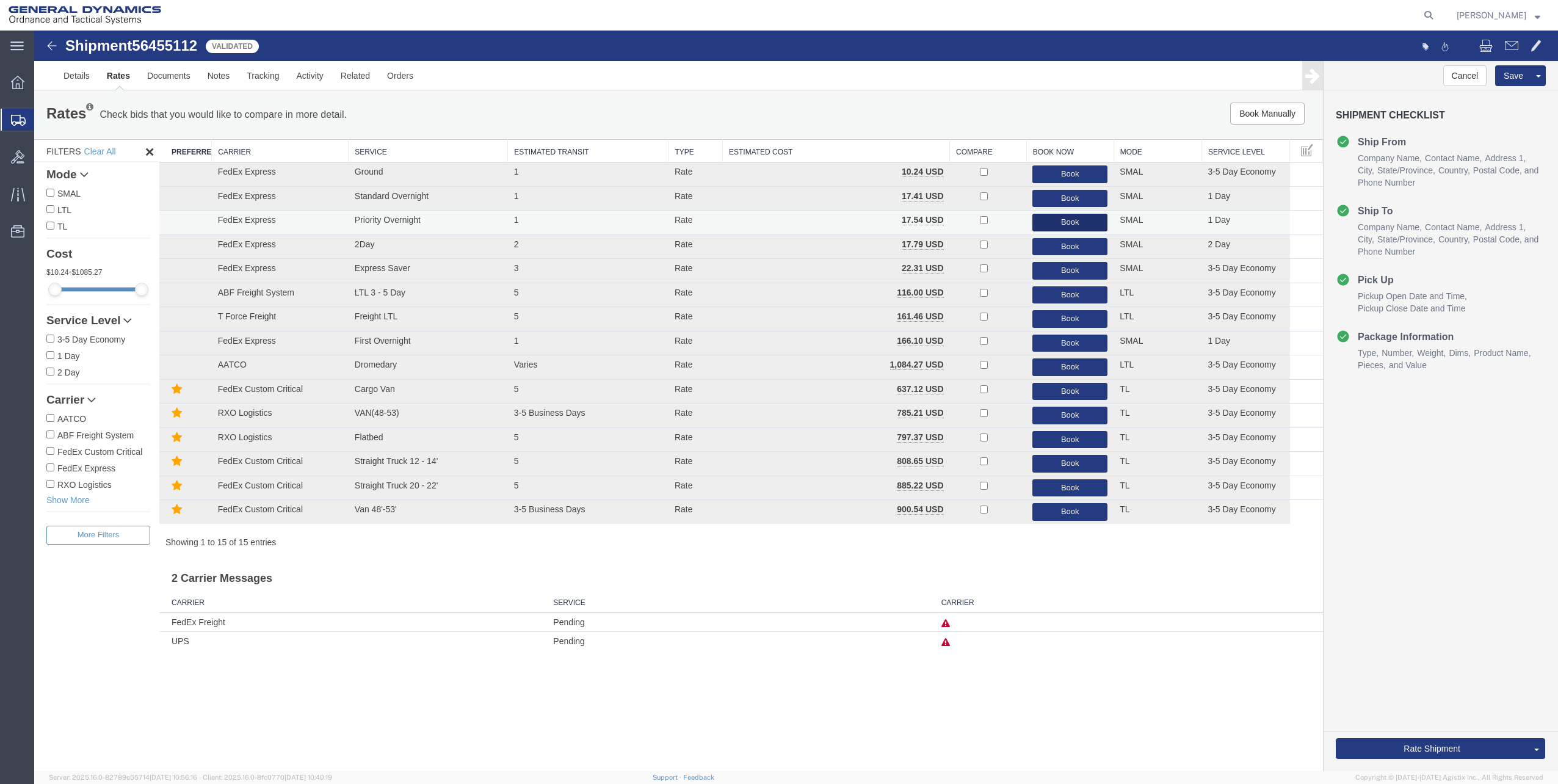
drag, startPoint x: 1054, startPoint y: 218, endPoint x: 1018, endPoint y: 223, distance: 36.3
click at [1018, 223] on tr "FedEx Express Priority Overnight 1 Rate 17.54 USD Book SMAL 1 Day" at bounding box center [741, 223] width 1164 height 24
click at [1018, 223] on td at bounding box center [989, 223] width 77 height 24
click at [1046, 242] on button "Book" at bounding box center [1069, 247] width 75 height 18
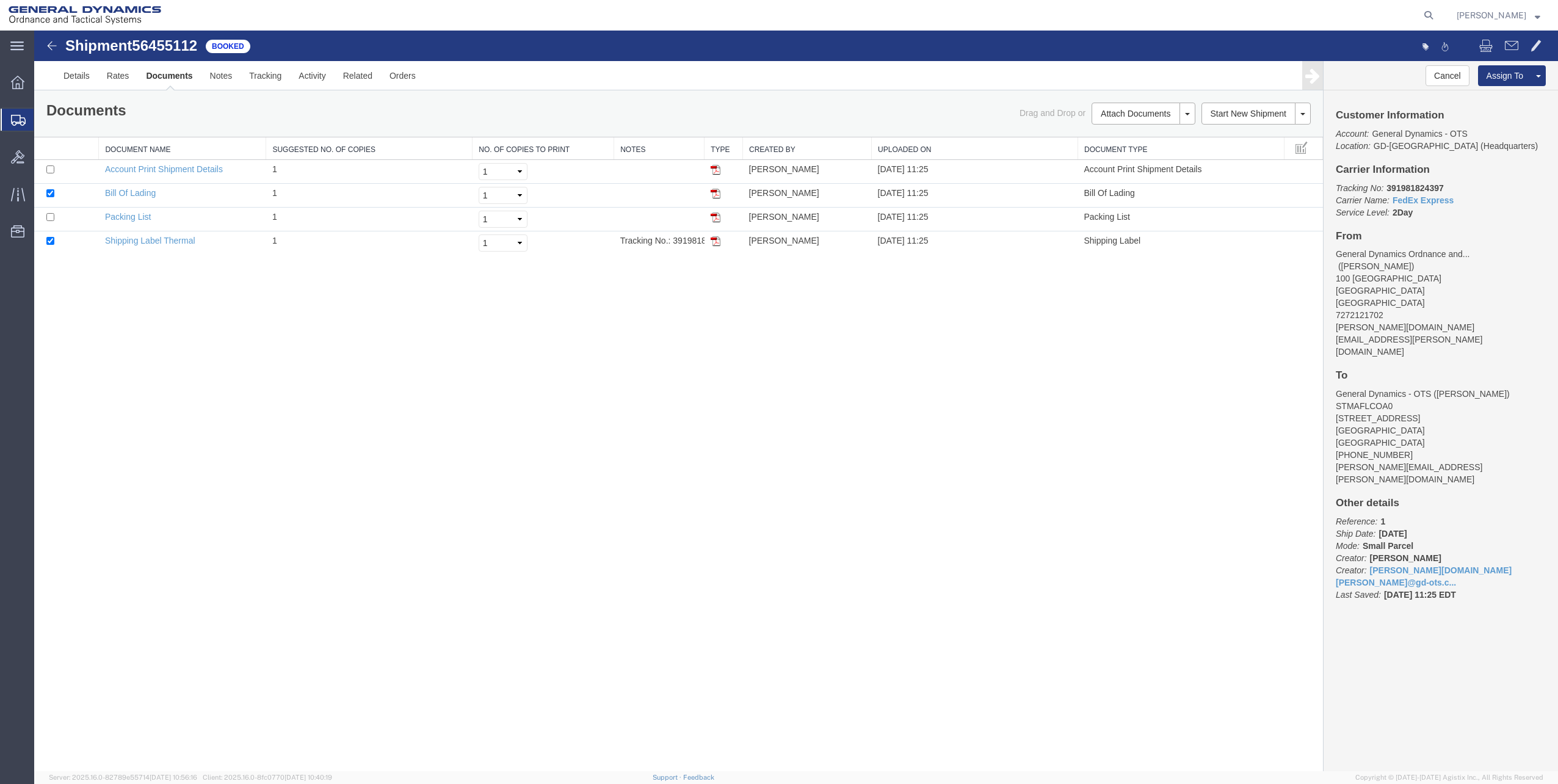
drag, startPoint x: 719, startPoint y: 239, endPoint x: 939, endPoint y: 256, distance: 220.7
click at [719, 239] on img at bounding box center [715, 240] width 10 height 10
click at [43, 116] on span "Shipments" at bounding box center [38, 120] width 10 height 24
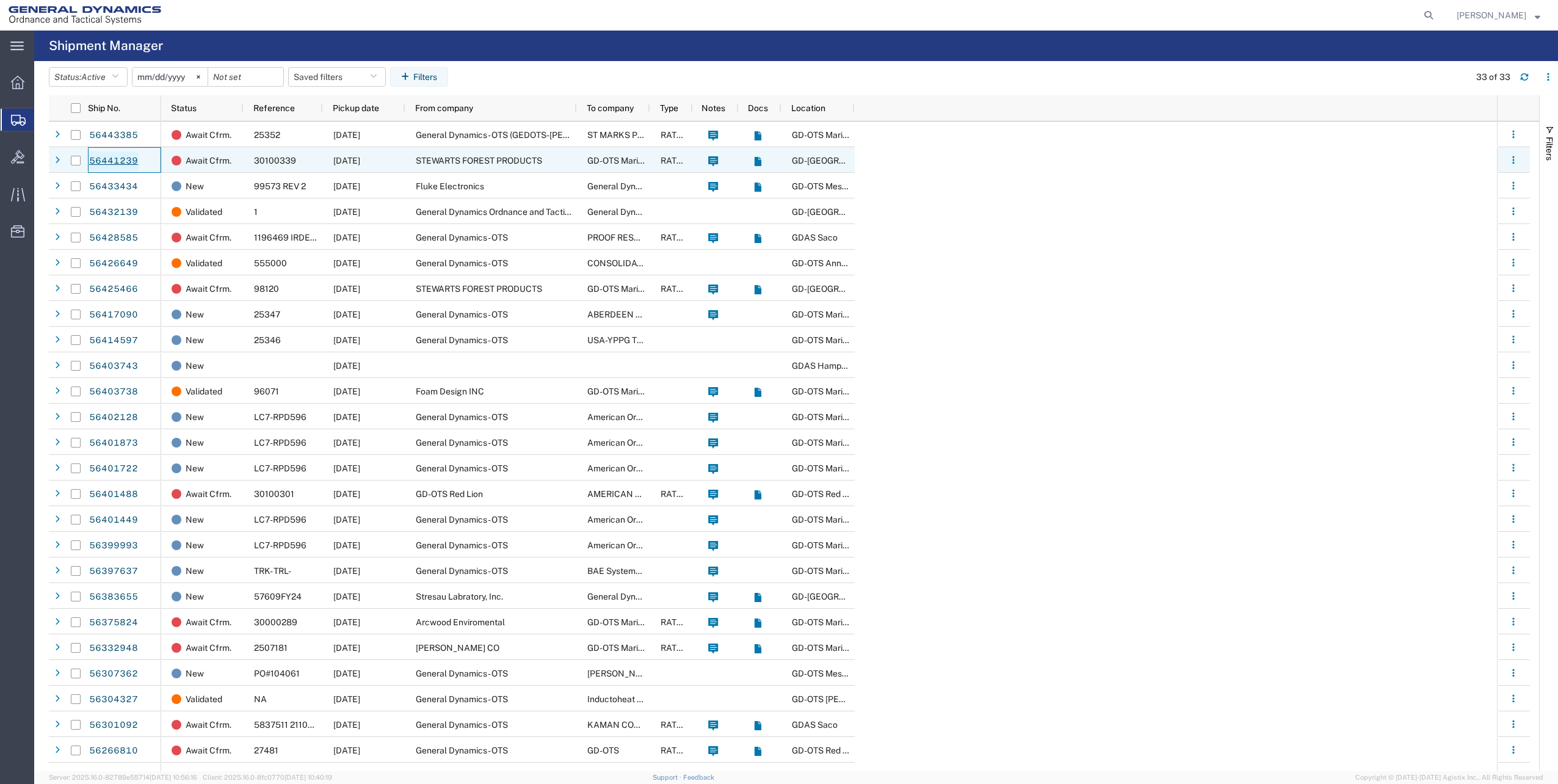
click at [107, 161] on link "56441239" at bounding box center [113, 161] width 50 height 20
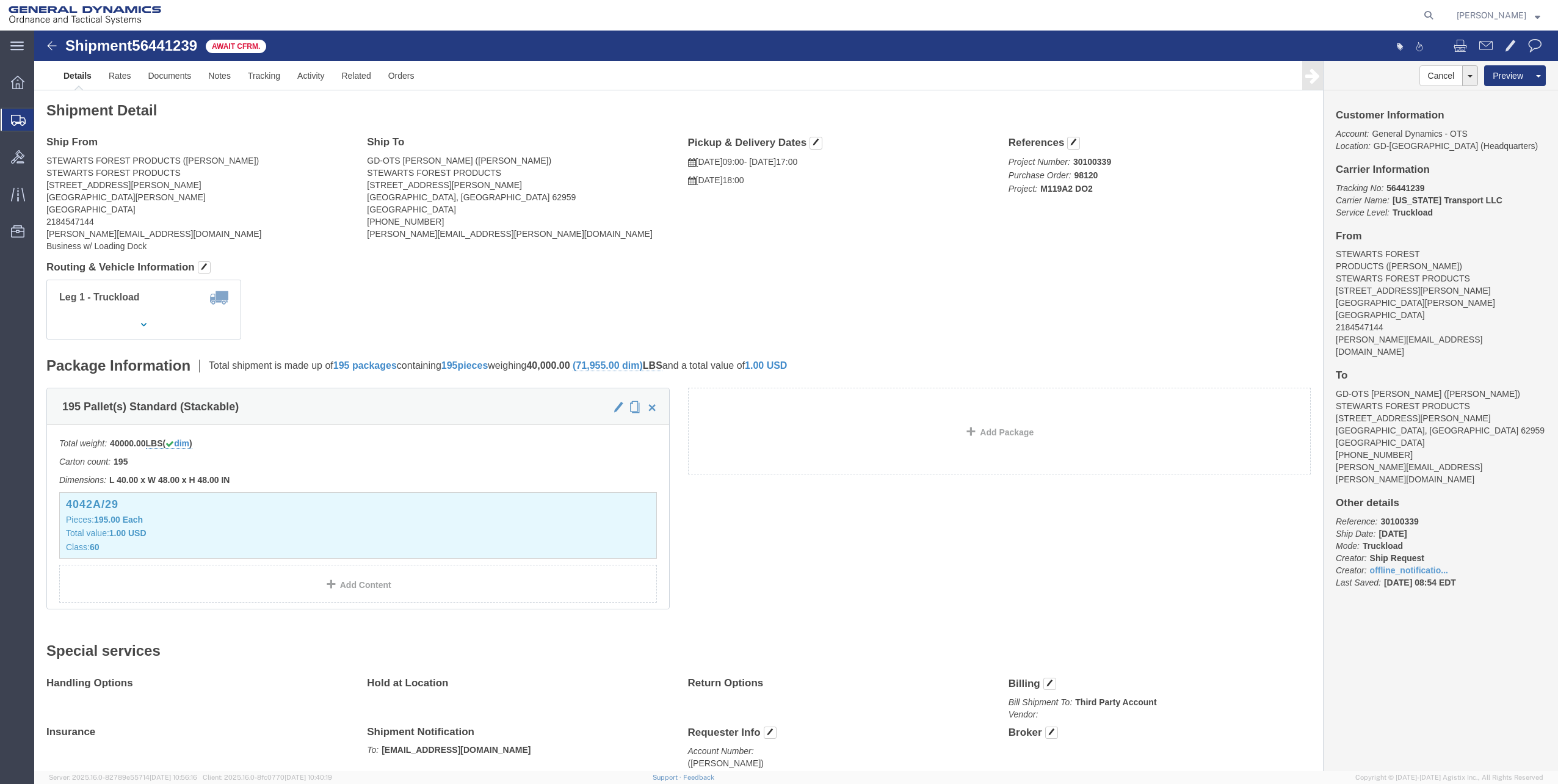
click at [43, 127] on span "Shipments" at bounding box center [38, 120] width 10 height 24
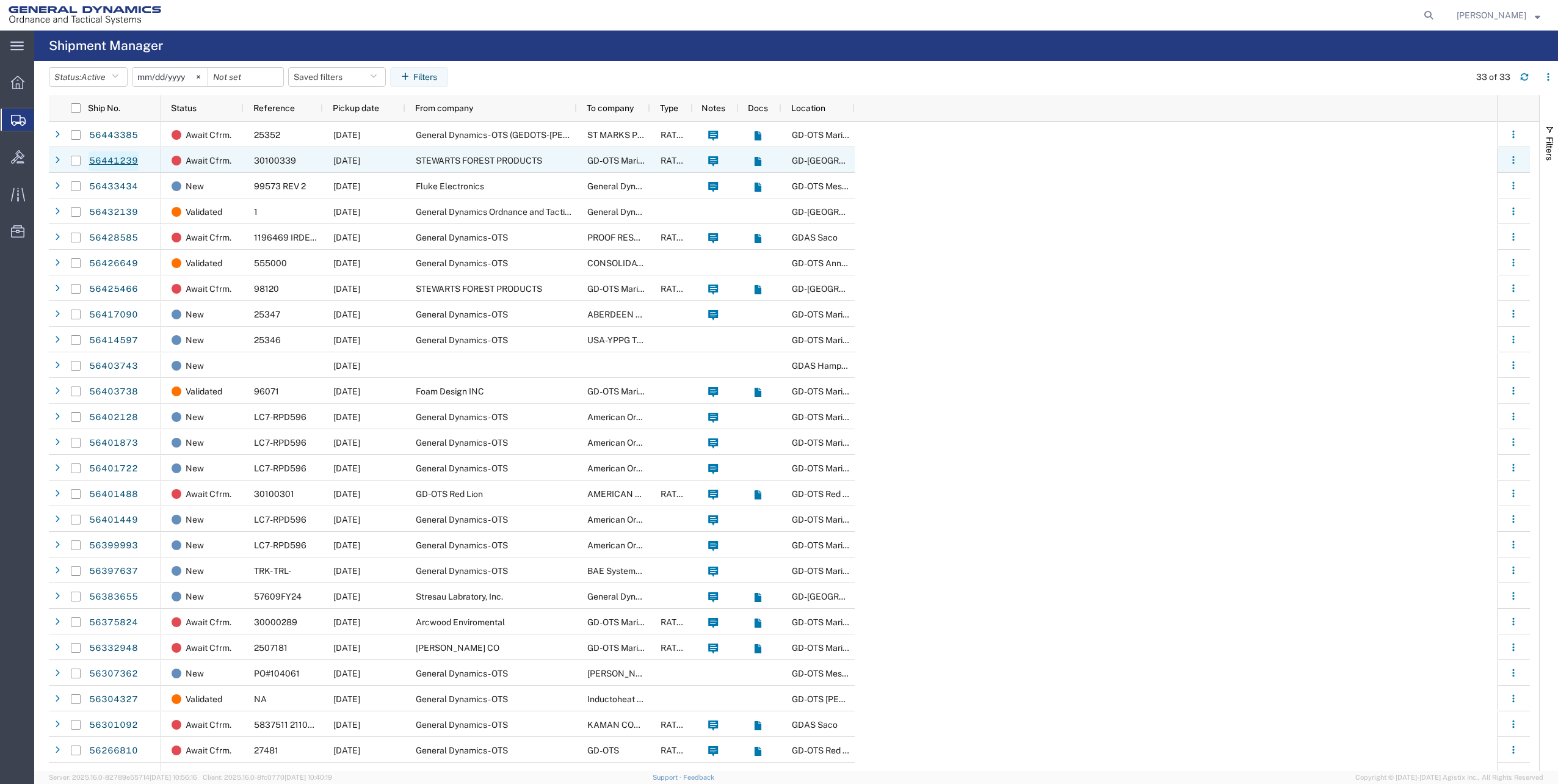
click at [123, 155] on link "56441239" at bounding box center [113, 161] width 50 height 20
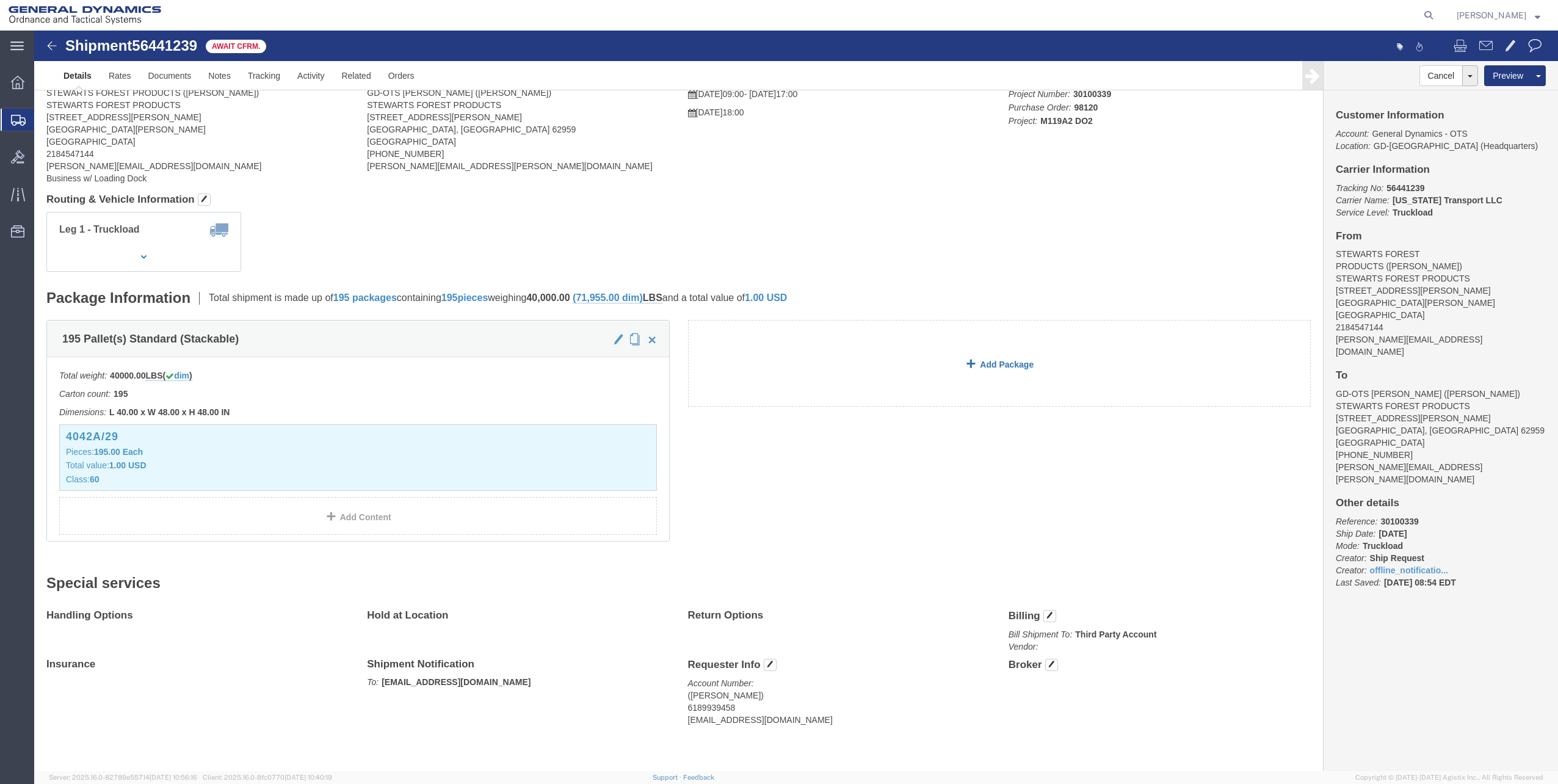
scroll to position [69, 0]
click span "button"
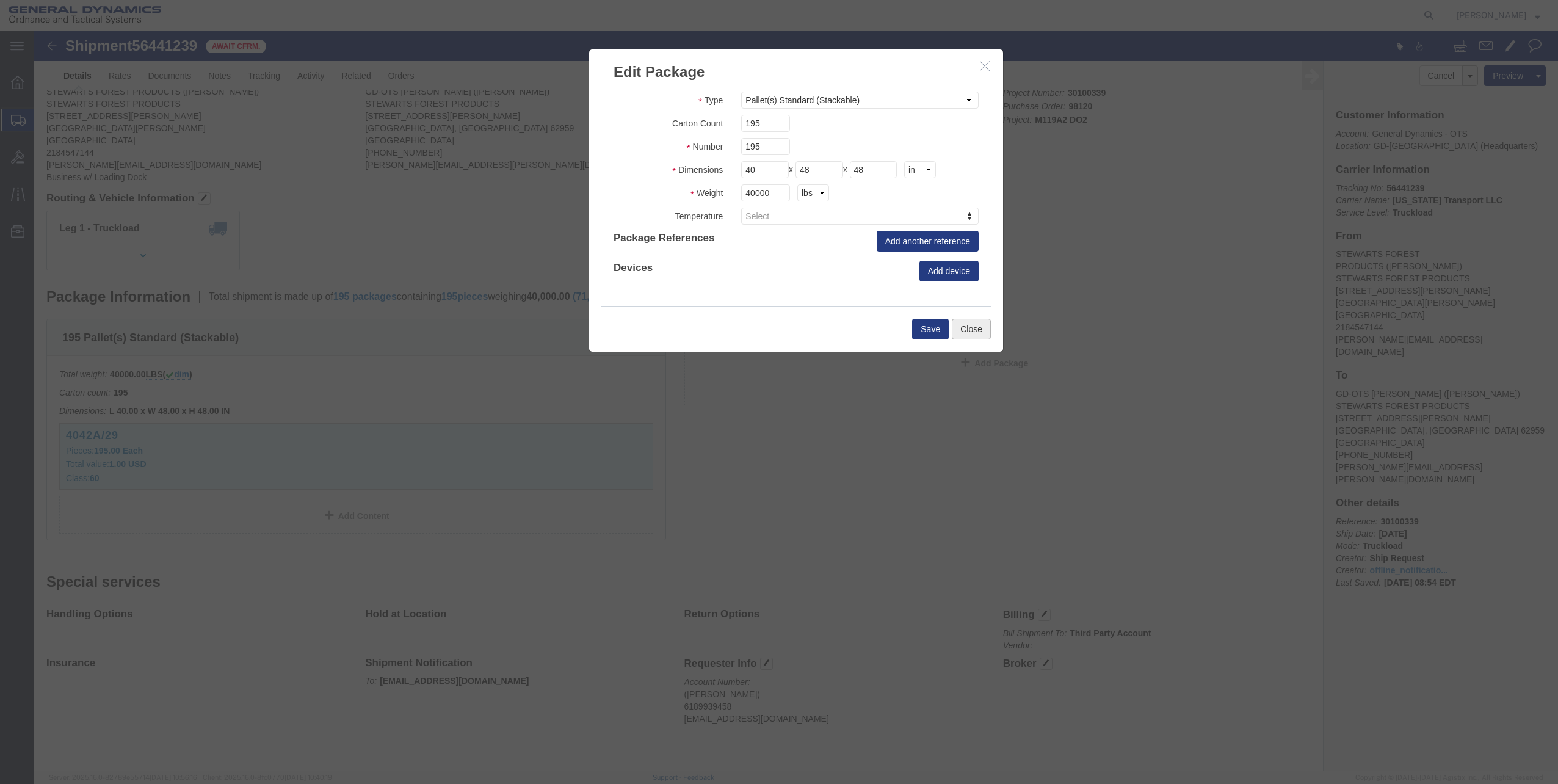
click button "Close"
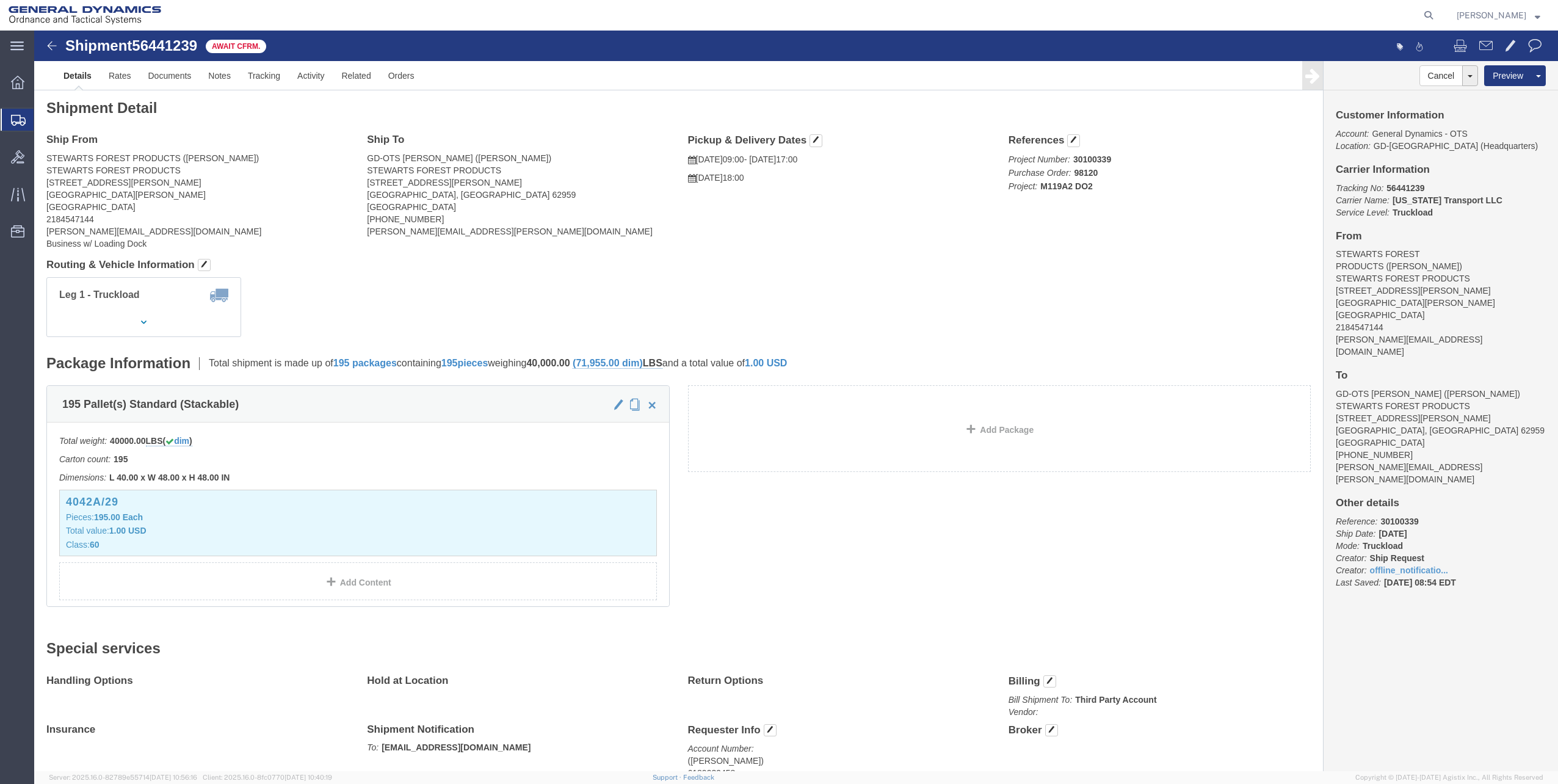
scroll to position [0, 0]
click at [18, 118] on icon at bounding box center [18, 120] width 15 height 11
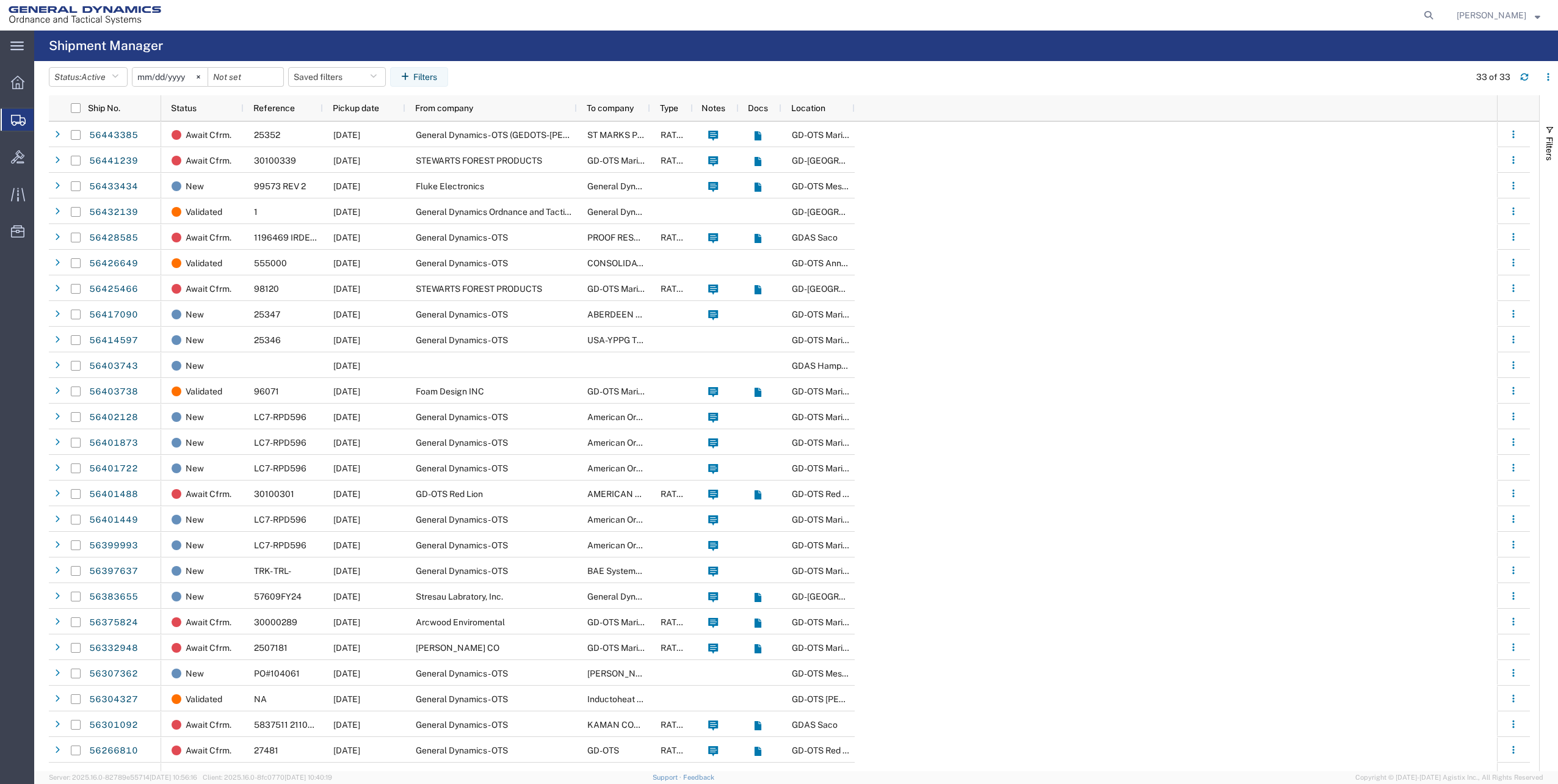
click at [0, 0] on span "Shipment Manager" at bounding box center [0, 0] width 0 height 0
click at [0, 0] on span "Create Shipment" at bounding box center [0, 0] width 0 height 0
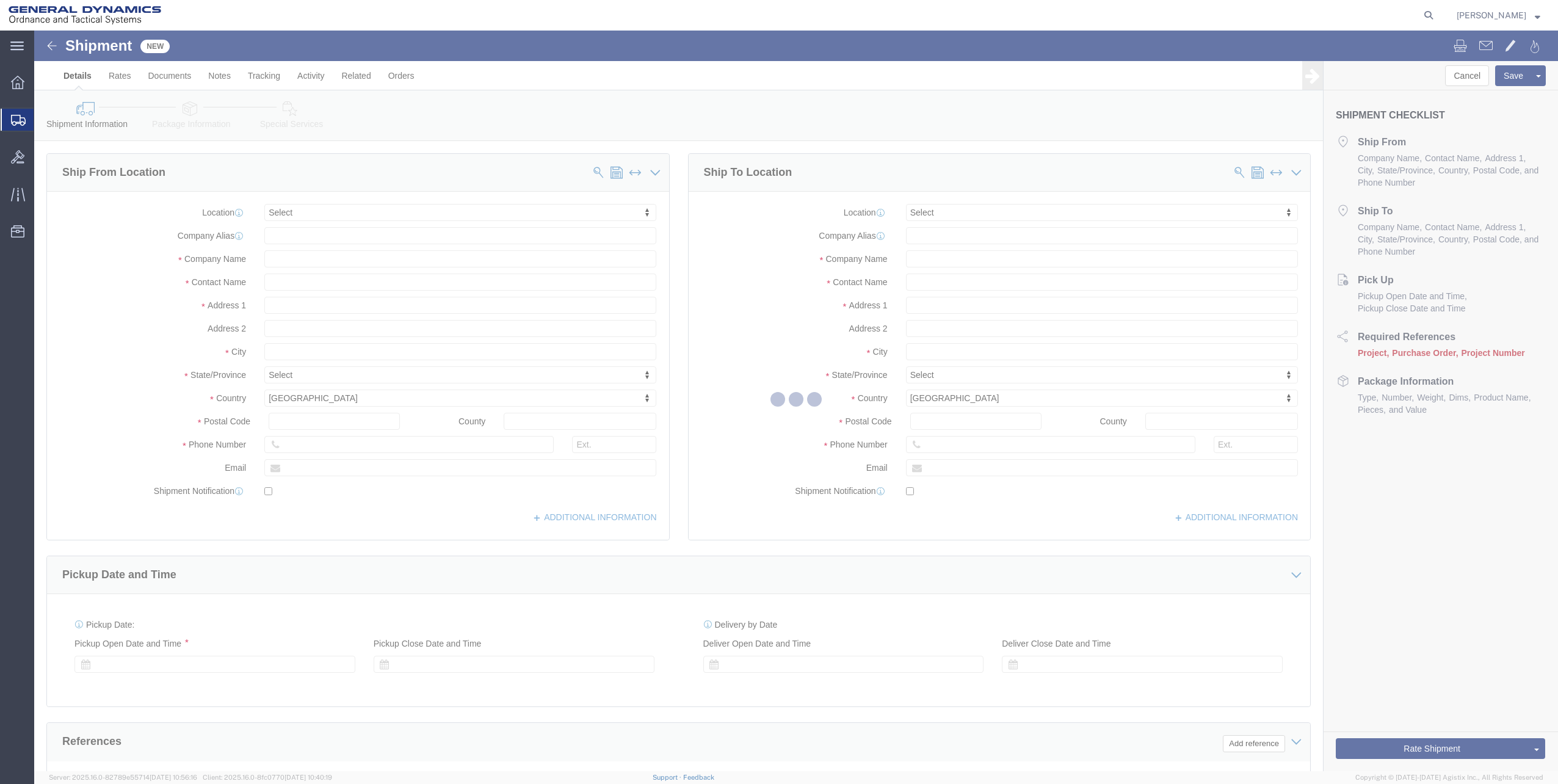
select select
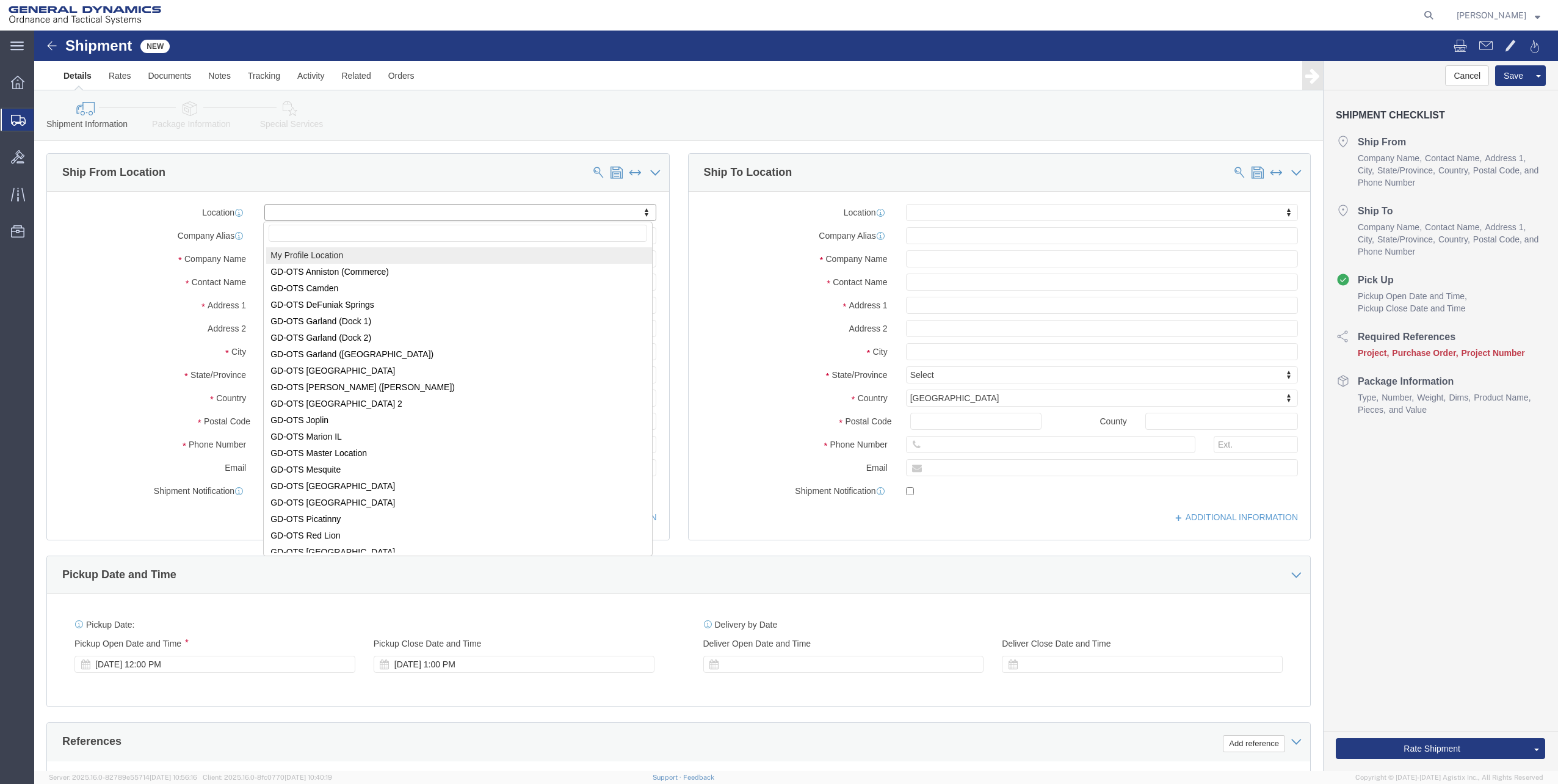
select select "MYPROFILE"
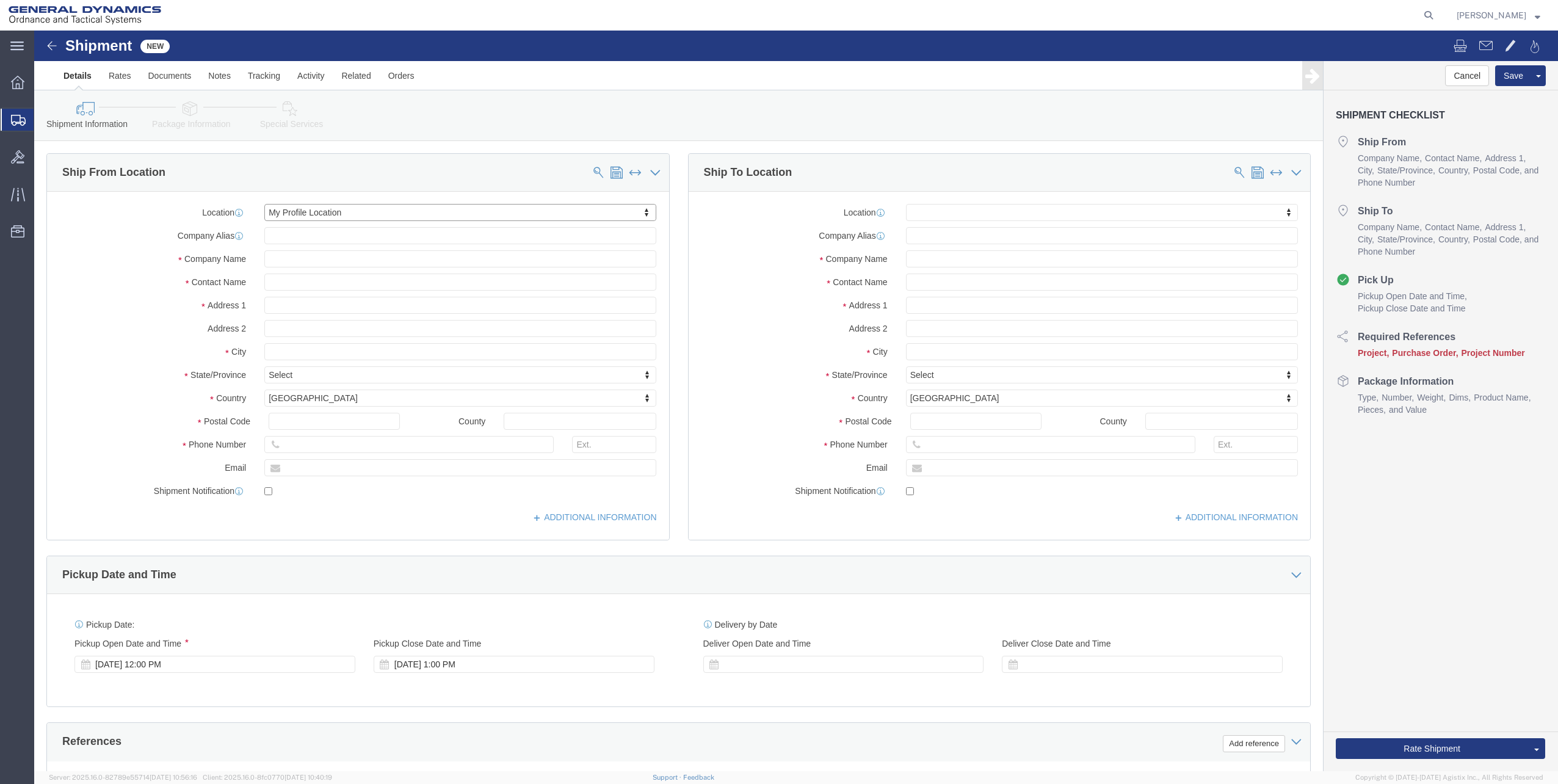
select select "FL"
click input "text"
type input "7272121702"
type input "st. m"
select select "1835"
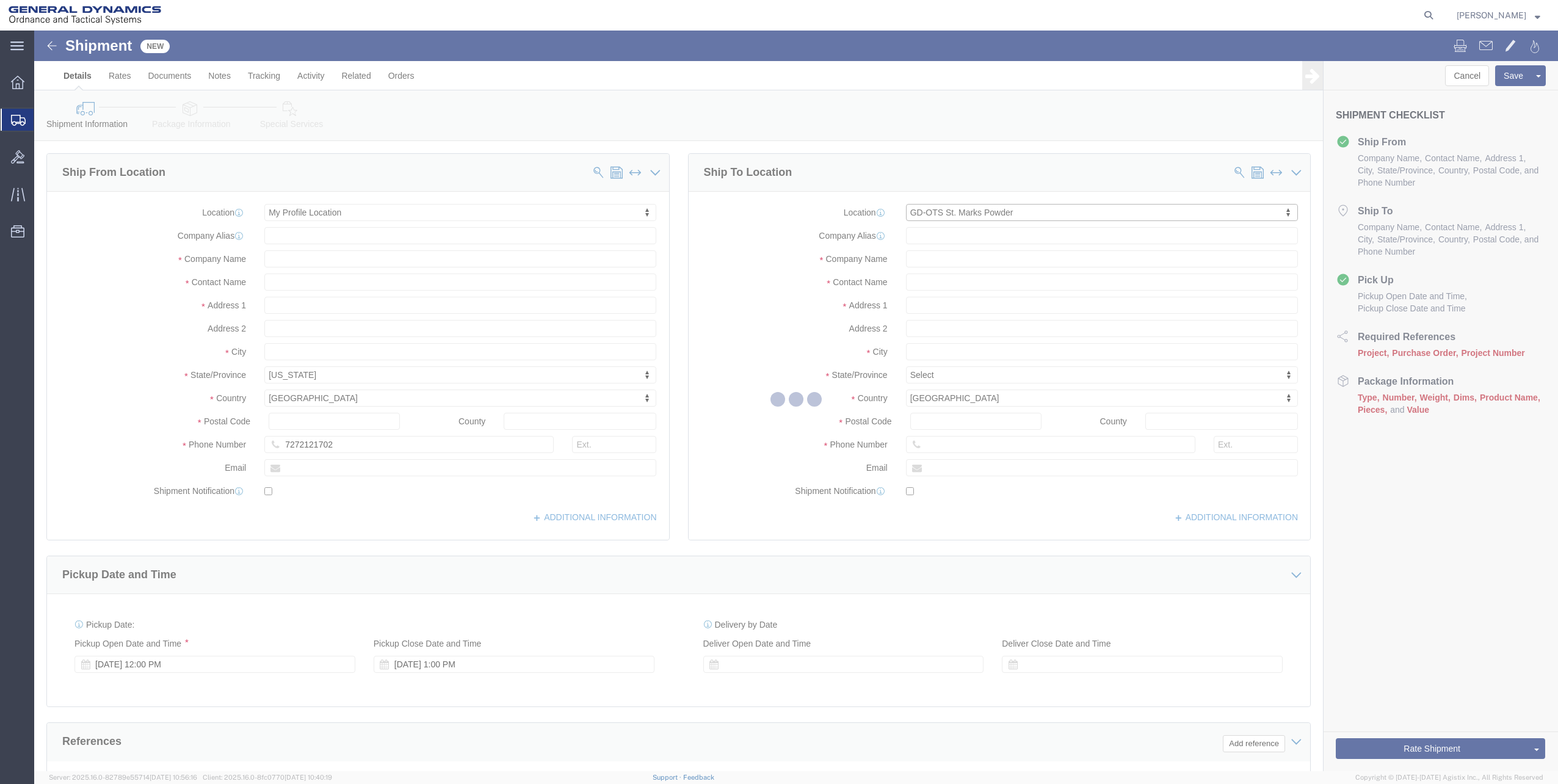
select select "FL"
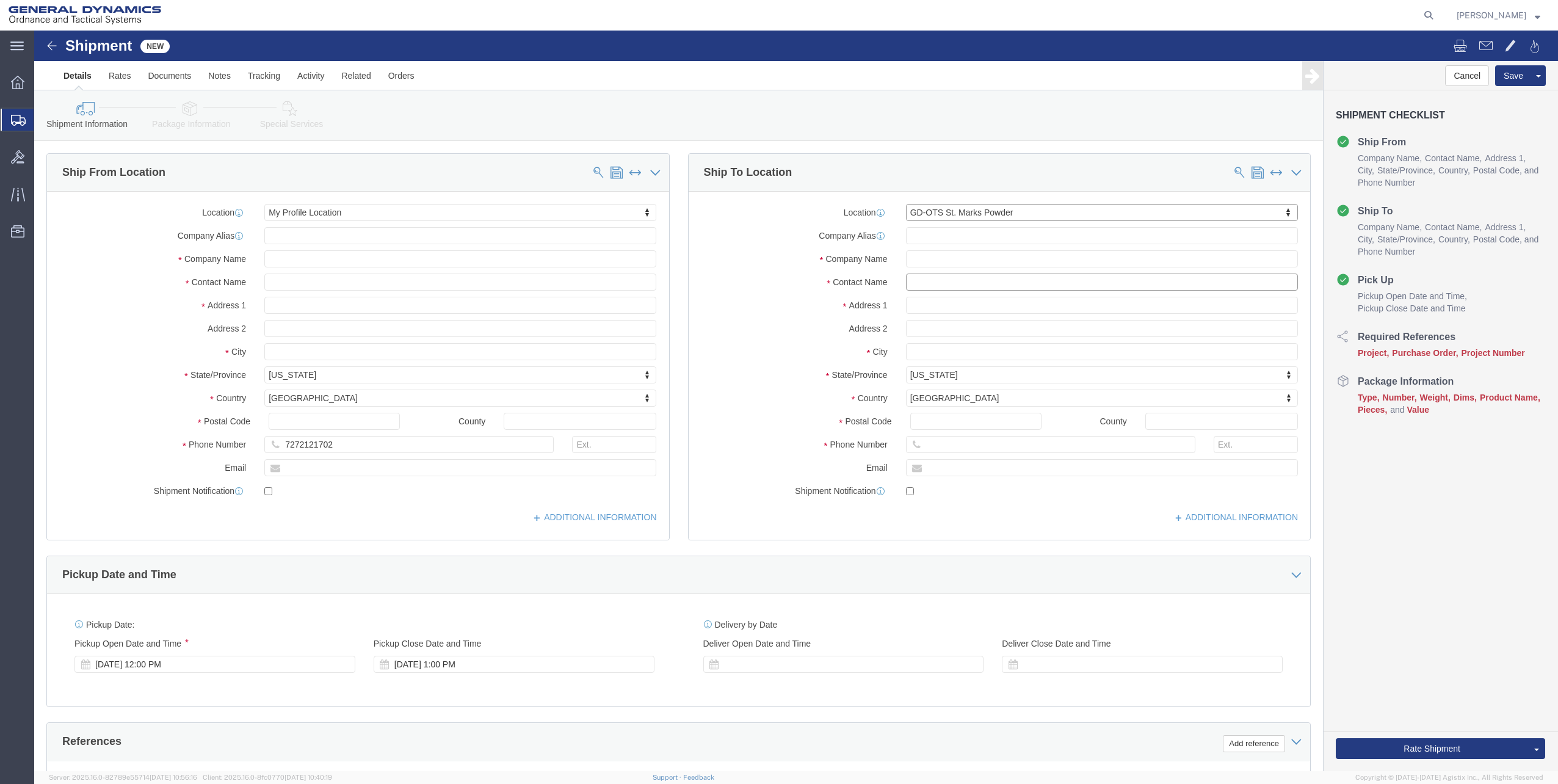
click input "text"
type input "[PERSON_NAME]"
type input "[STREET_ADDRESS]"
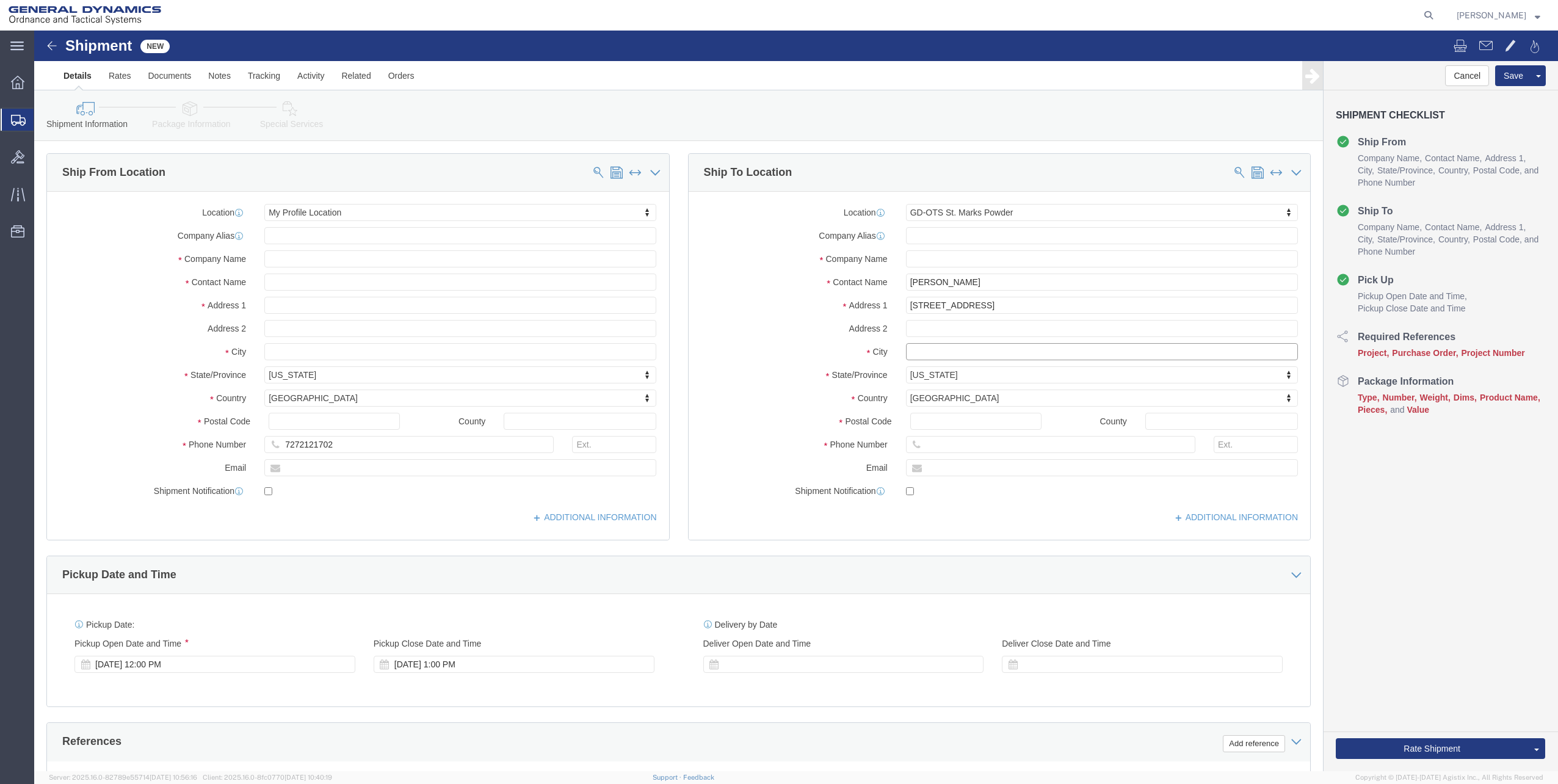
type input "[GEOGRAPHIC_DATA]"
type input "32327"
type input "8505772055"
type input "[PERSON_NAME][EMAIL_ADDRESS][PERSON_NAME][DOMAIN_NAME]"
click input "text"
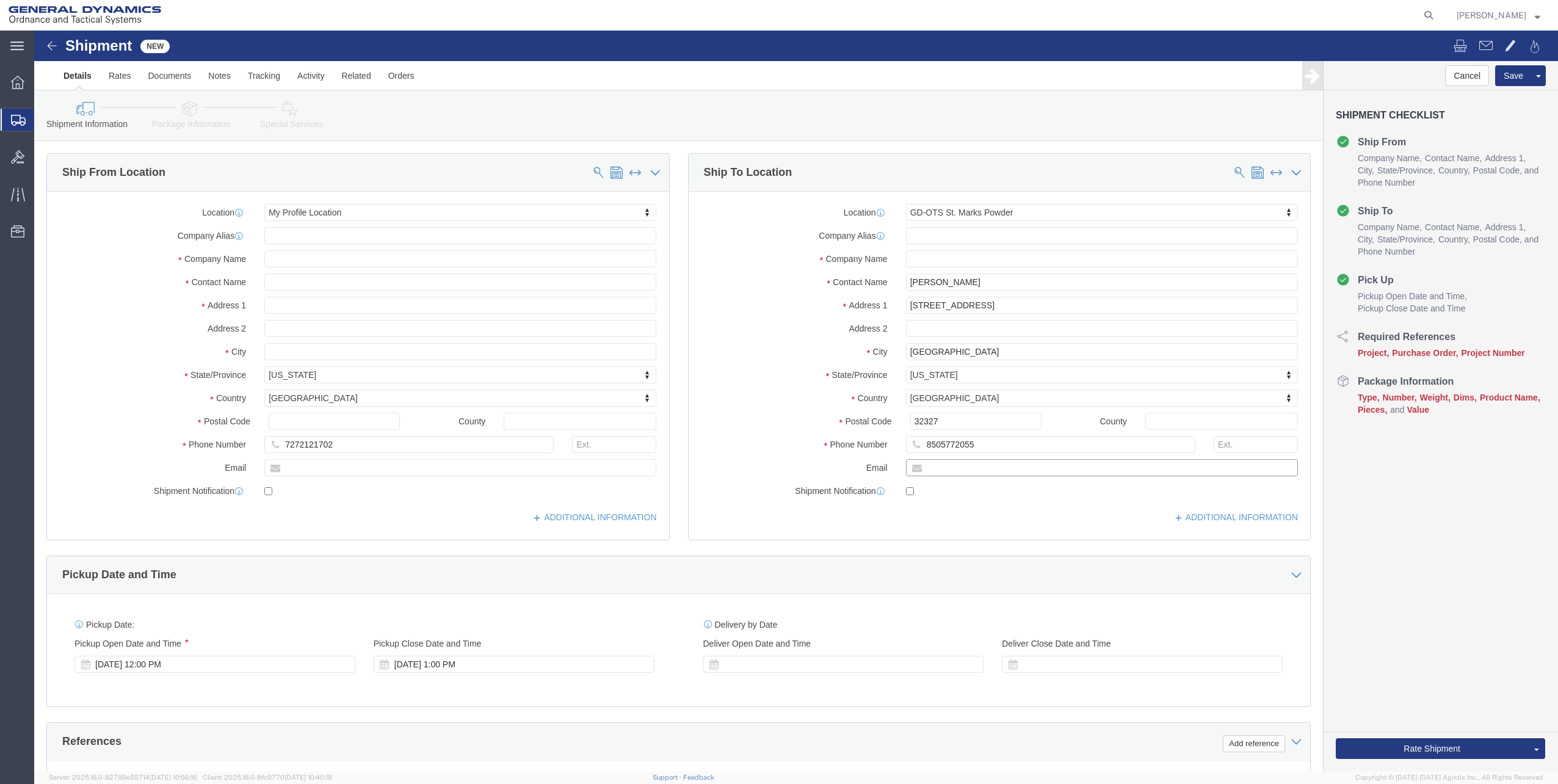
paste input "[PERSON_NAME][EMAIL_ADDRESS][PERSON_NAME][DOMAIN_NAME]"
type input "[PERSON_NAME][EMAIL_ADDRESS][PERSON_NAME][DOMAIN_NAME]"
click div "Location GD-OTS St. Marks Powder My Profile Location GD-OTS [GEOGRAPHIC_DATA] (…"
click div "ADDITIONAL INFORMATION"
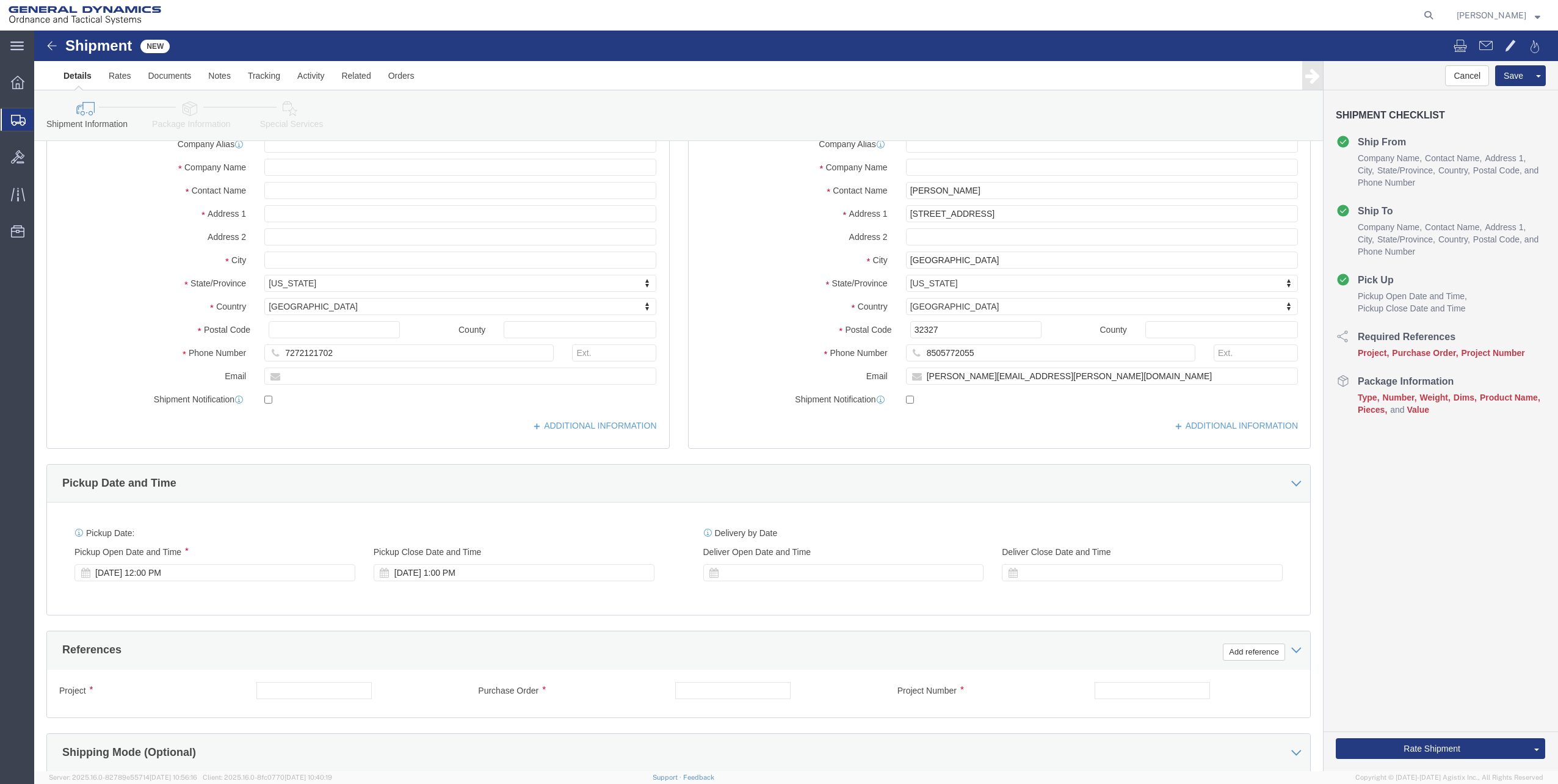
scroll to position [305, 0]
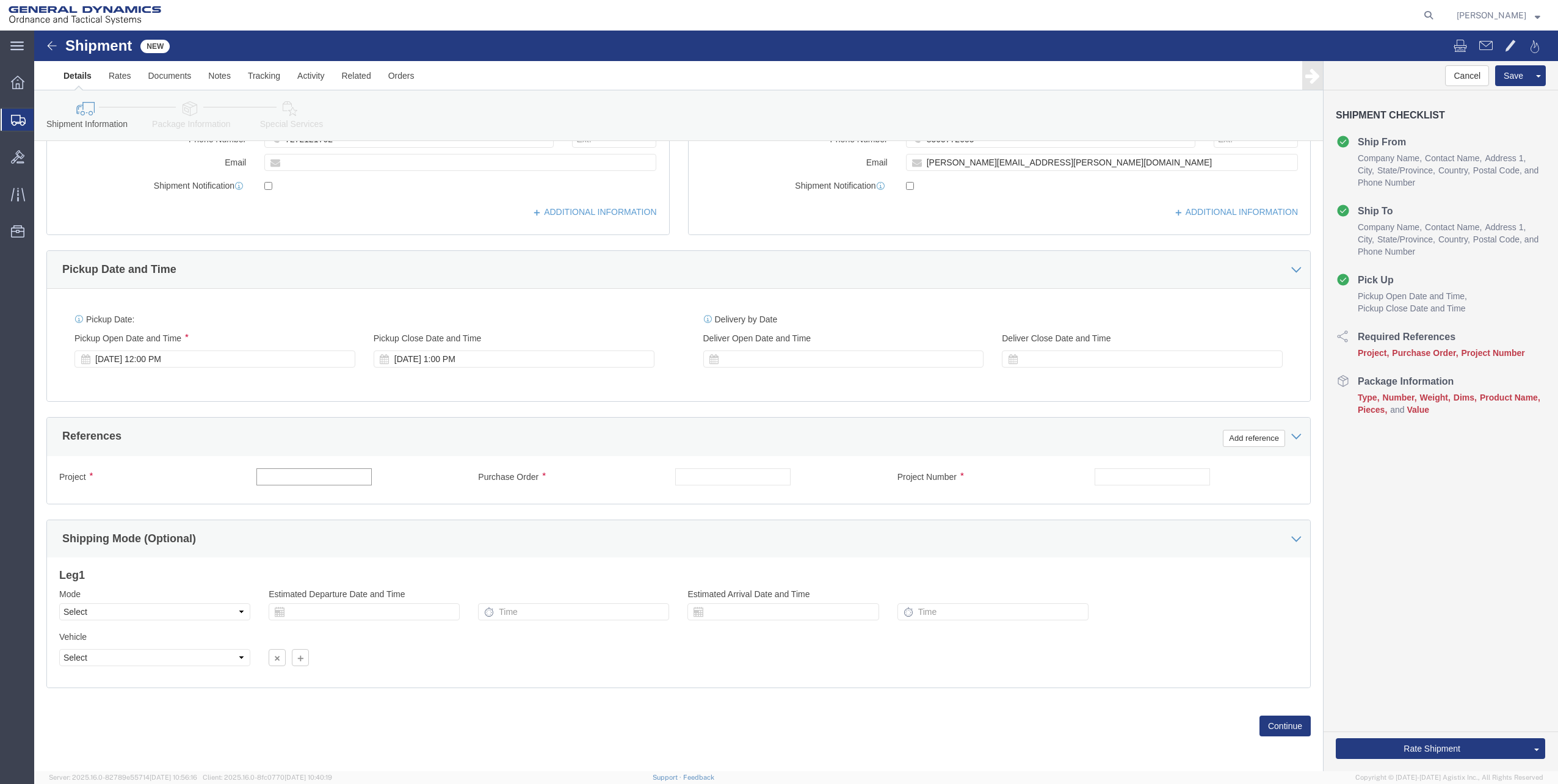
click input "text"
type input "2"
type input "1"
type input "2"
type input "3"
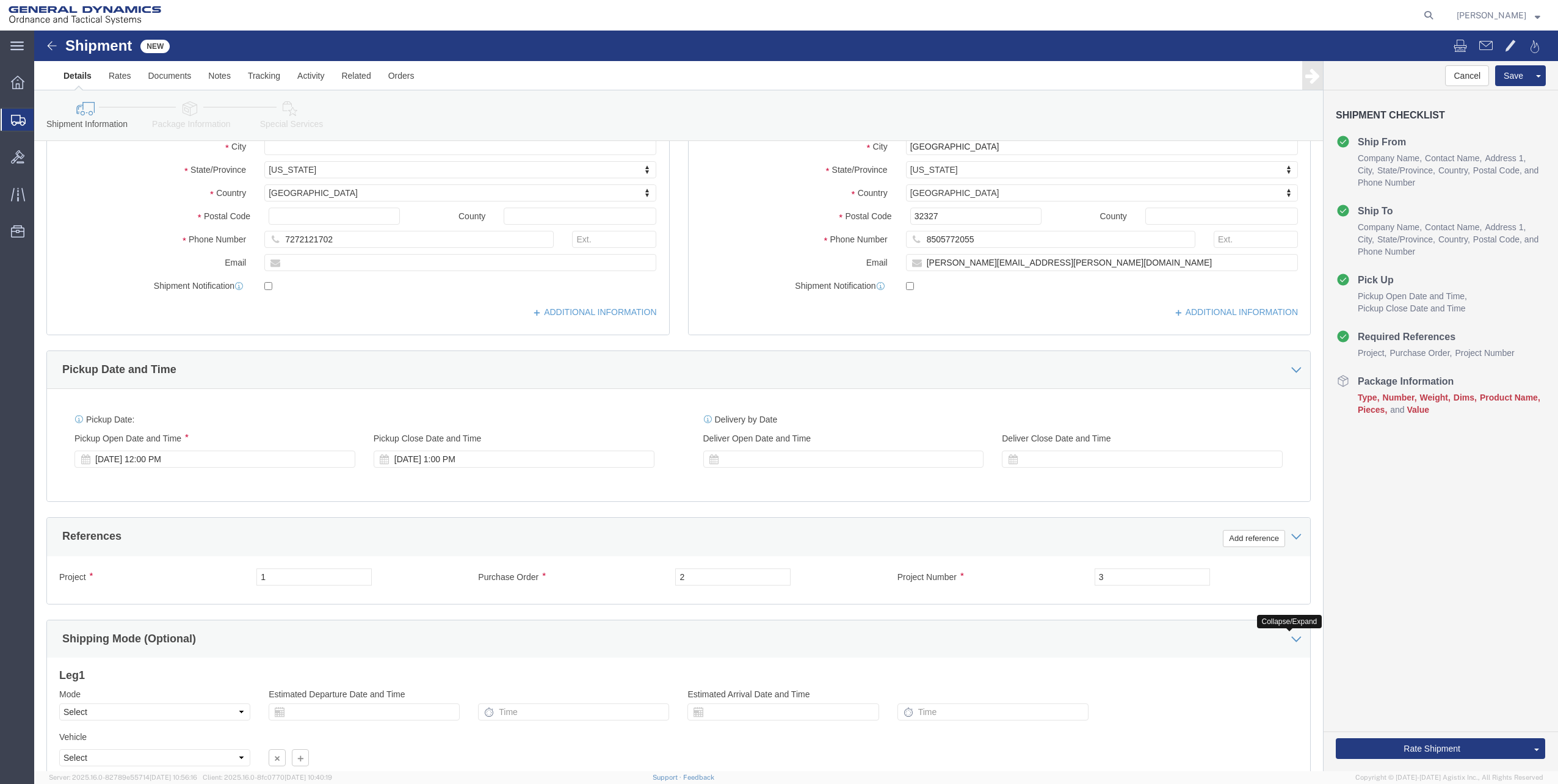
scroll to position [0, 0]
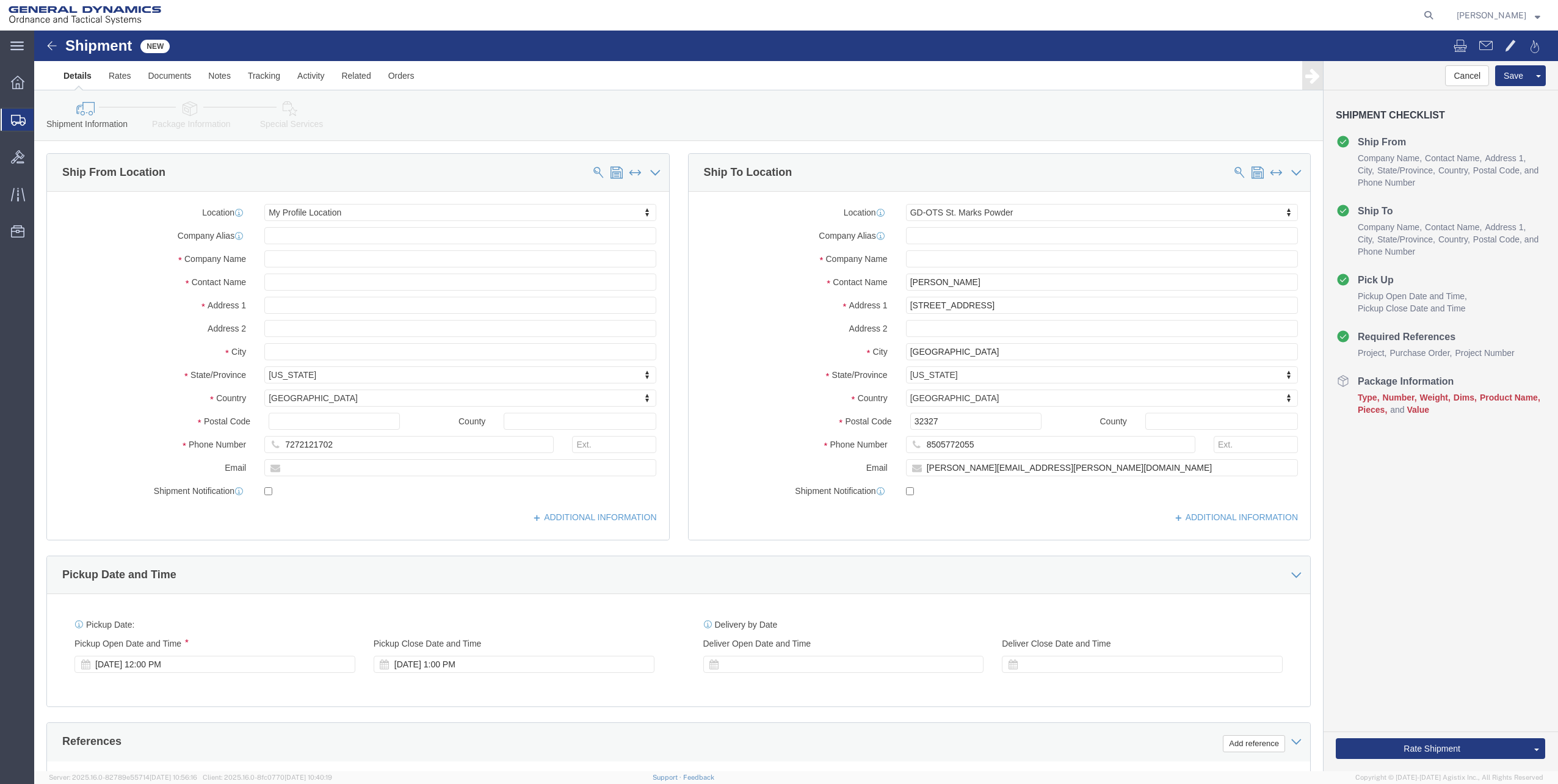
click link "Package Information"
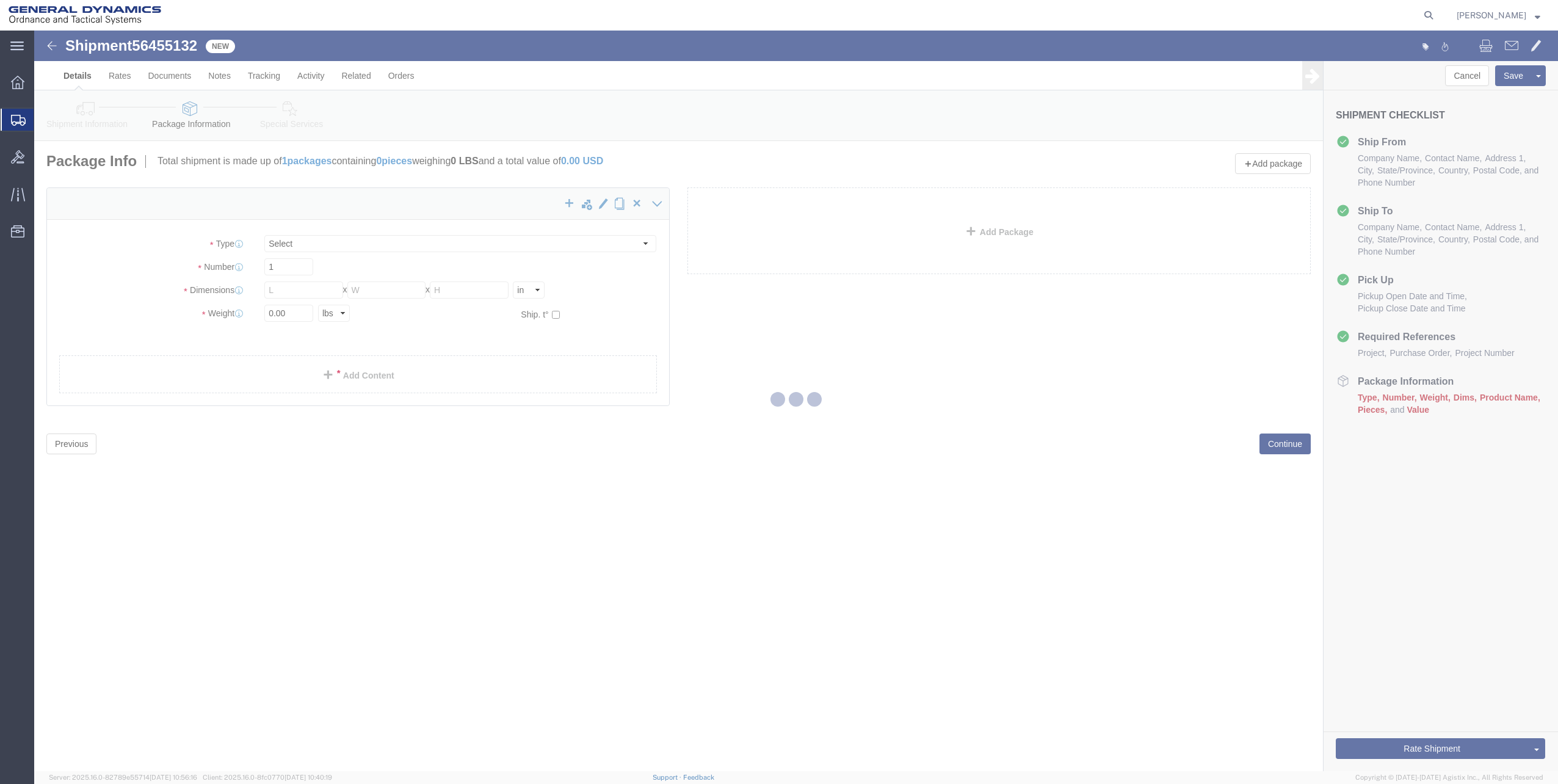
select select "CBOX"
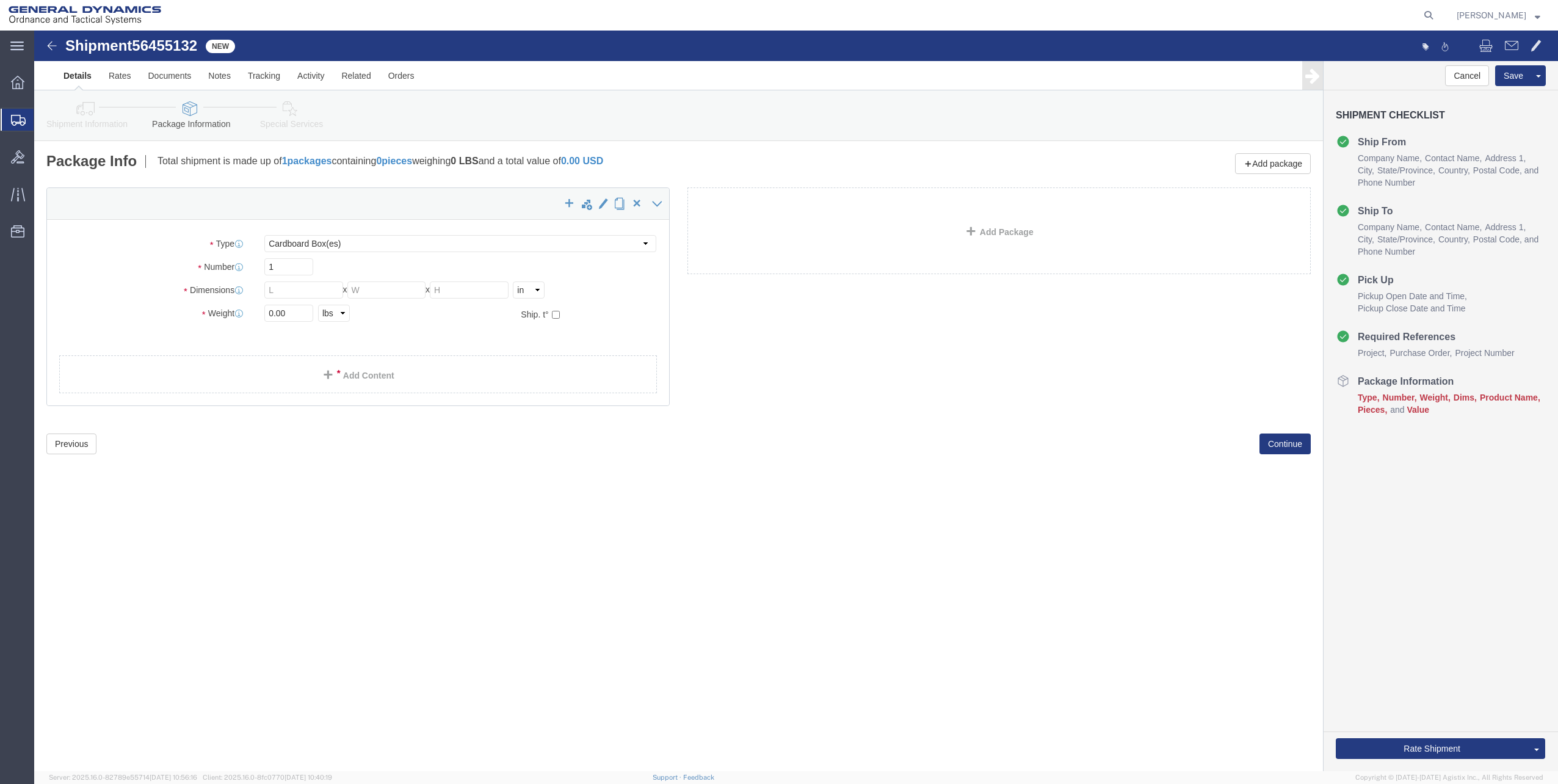
click div "x Package Type Select Bale(s) Basket(s) Bolt(s) Bottle(s) Buckets Bulk Bundle(s…"
click div
click input "text"
type input "11"
type input "9"
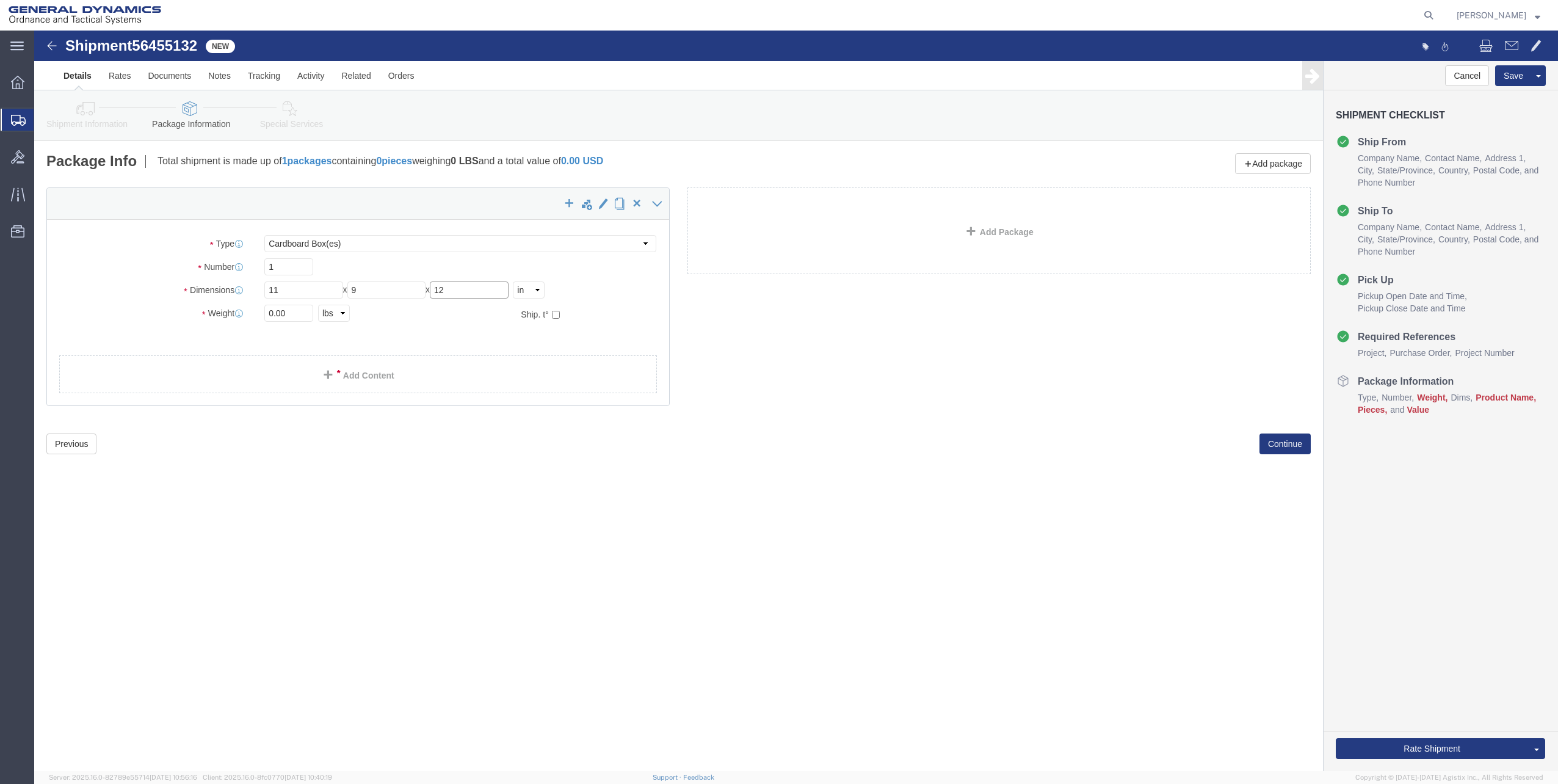
type input "12"
click input "0.00"
type input "28"
click link "Add Content"
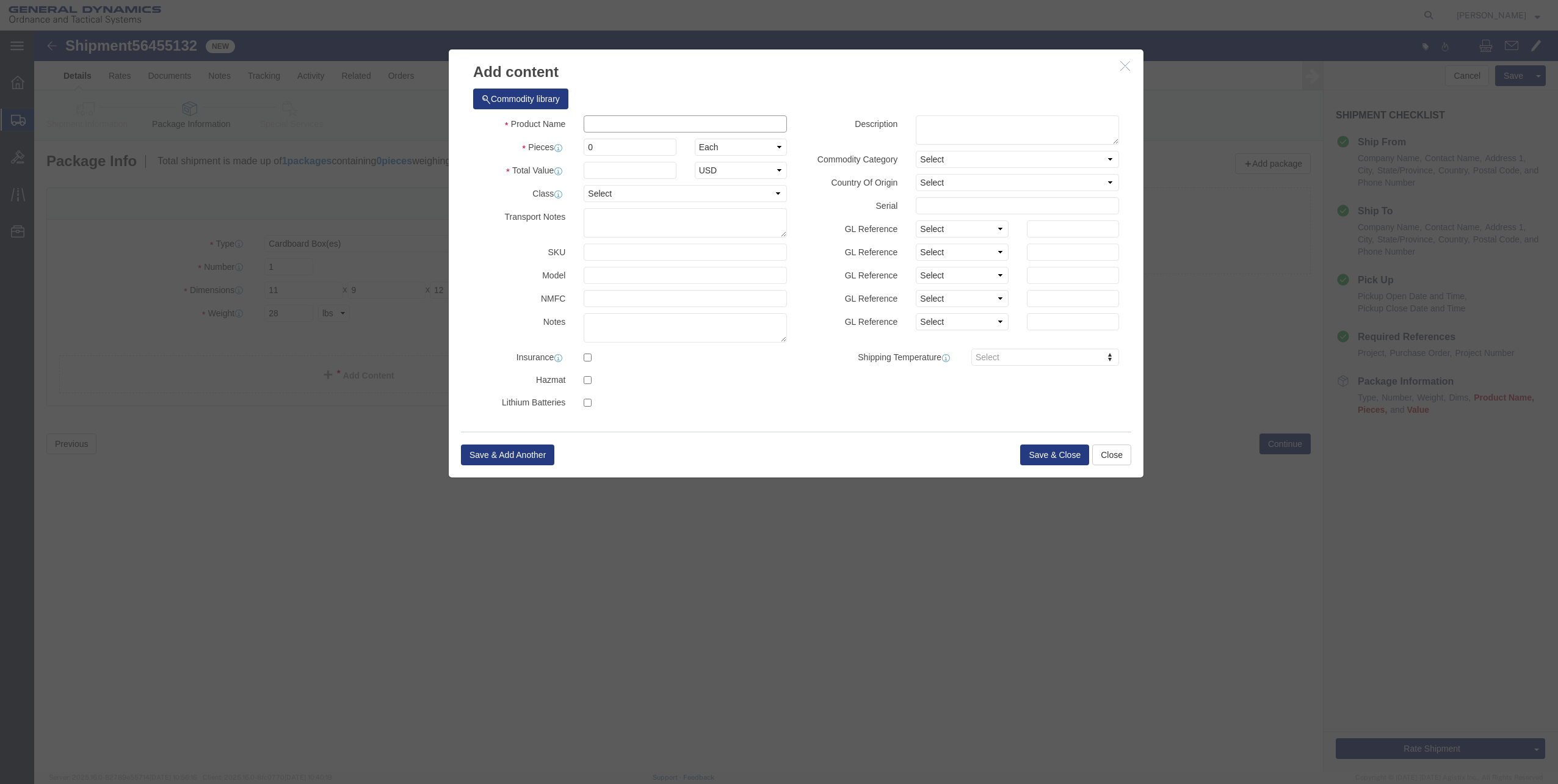
click input "text"
type input "Check Stock"
select select "US"
click input "0"
type input "01"
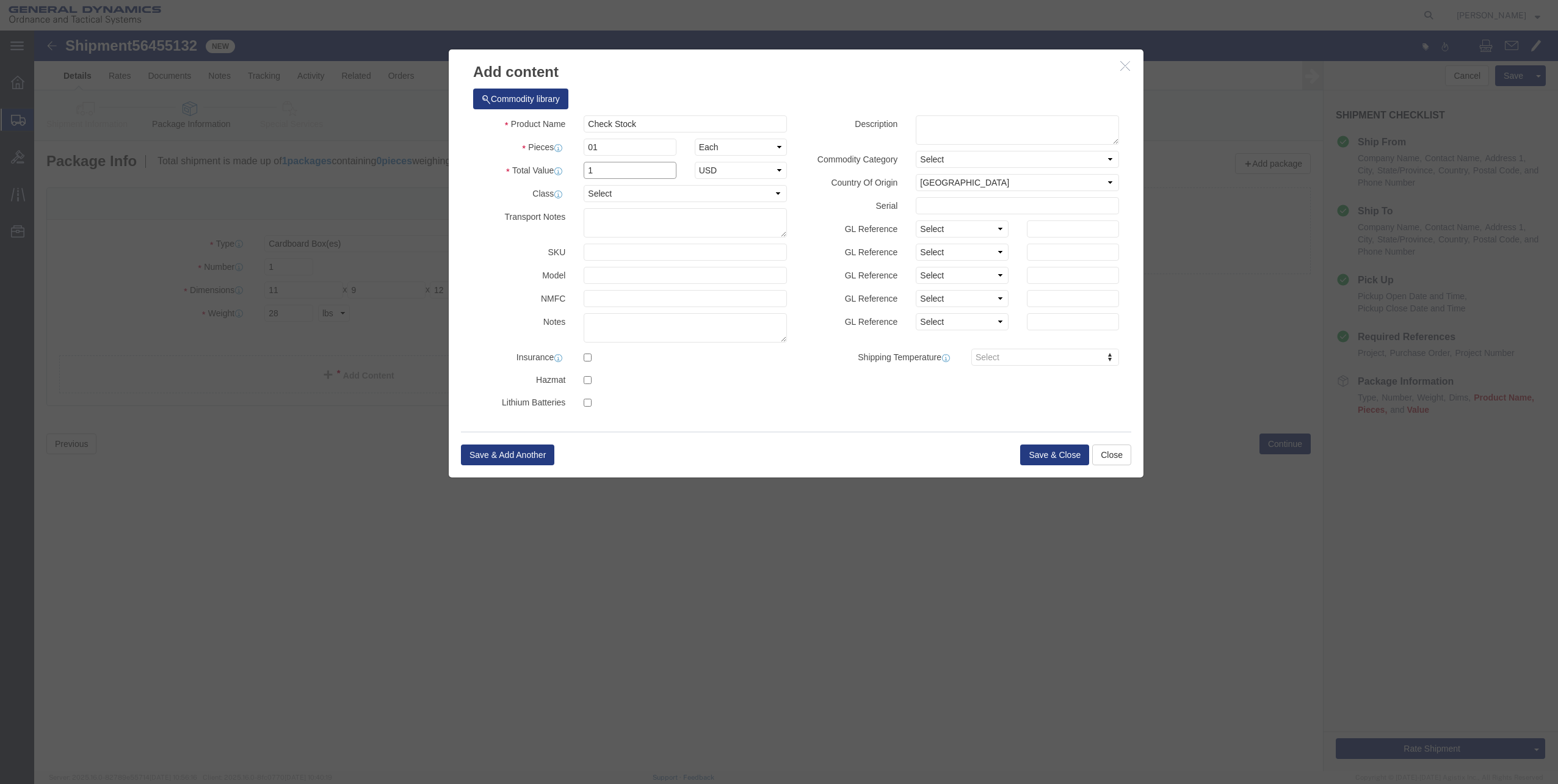
type input "1"
select select "USD"
click button "Save & Close"
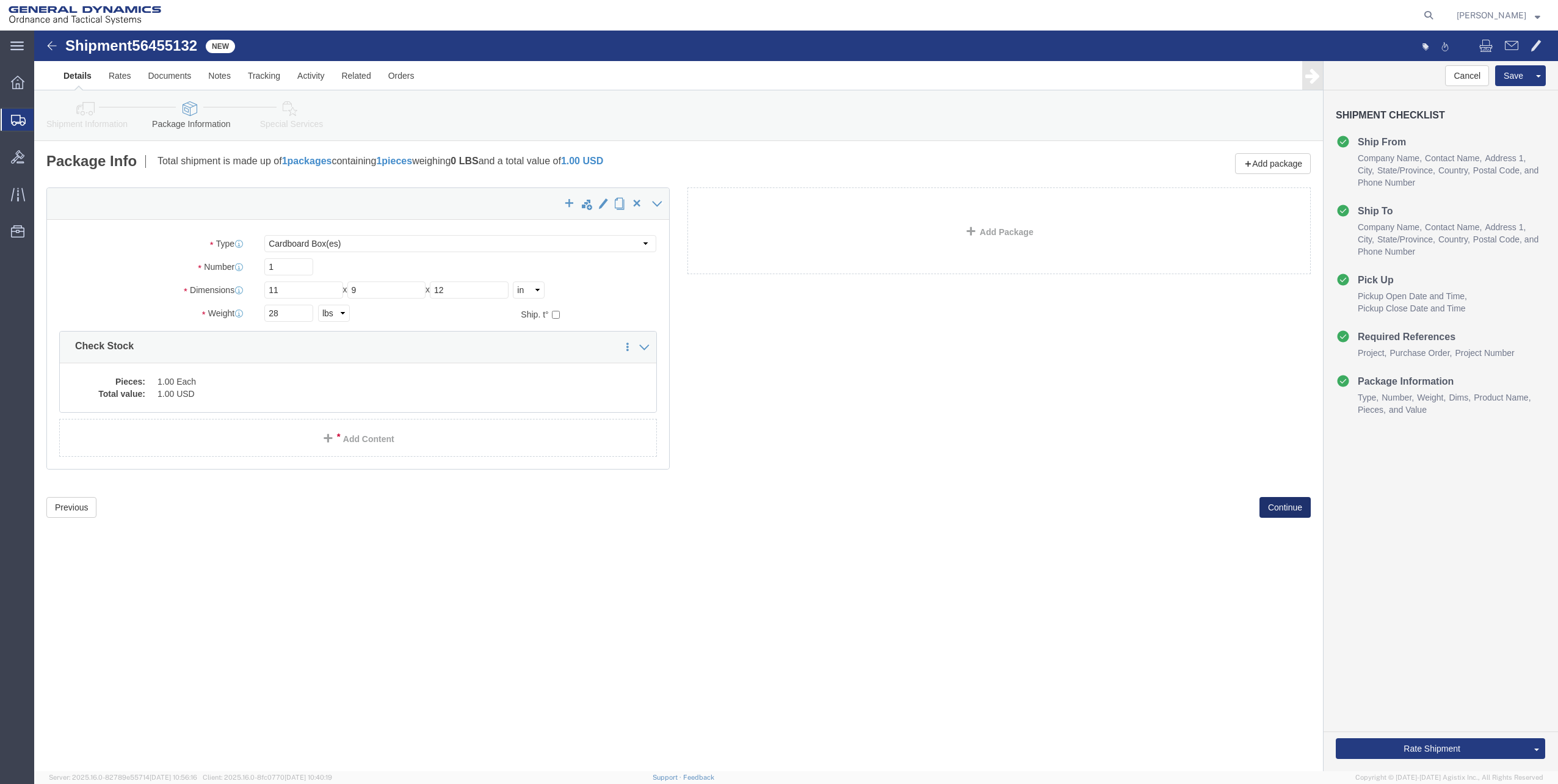
click button "Continue"
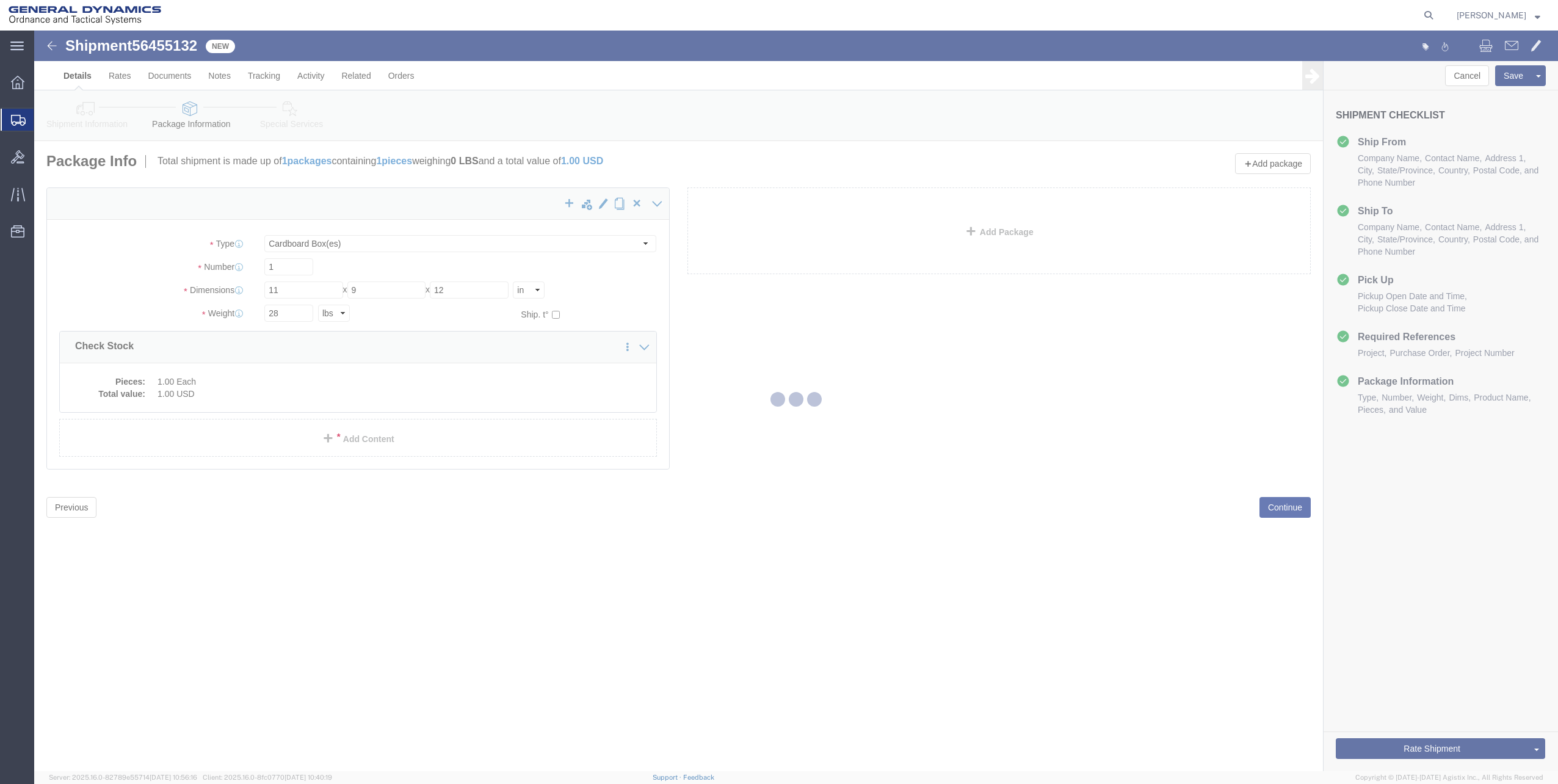
select select
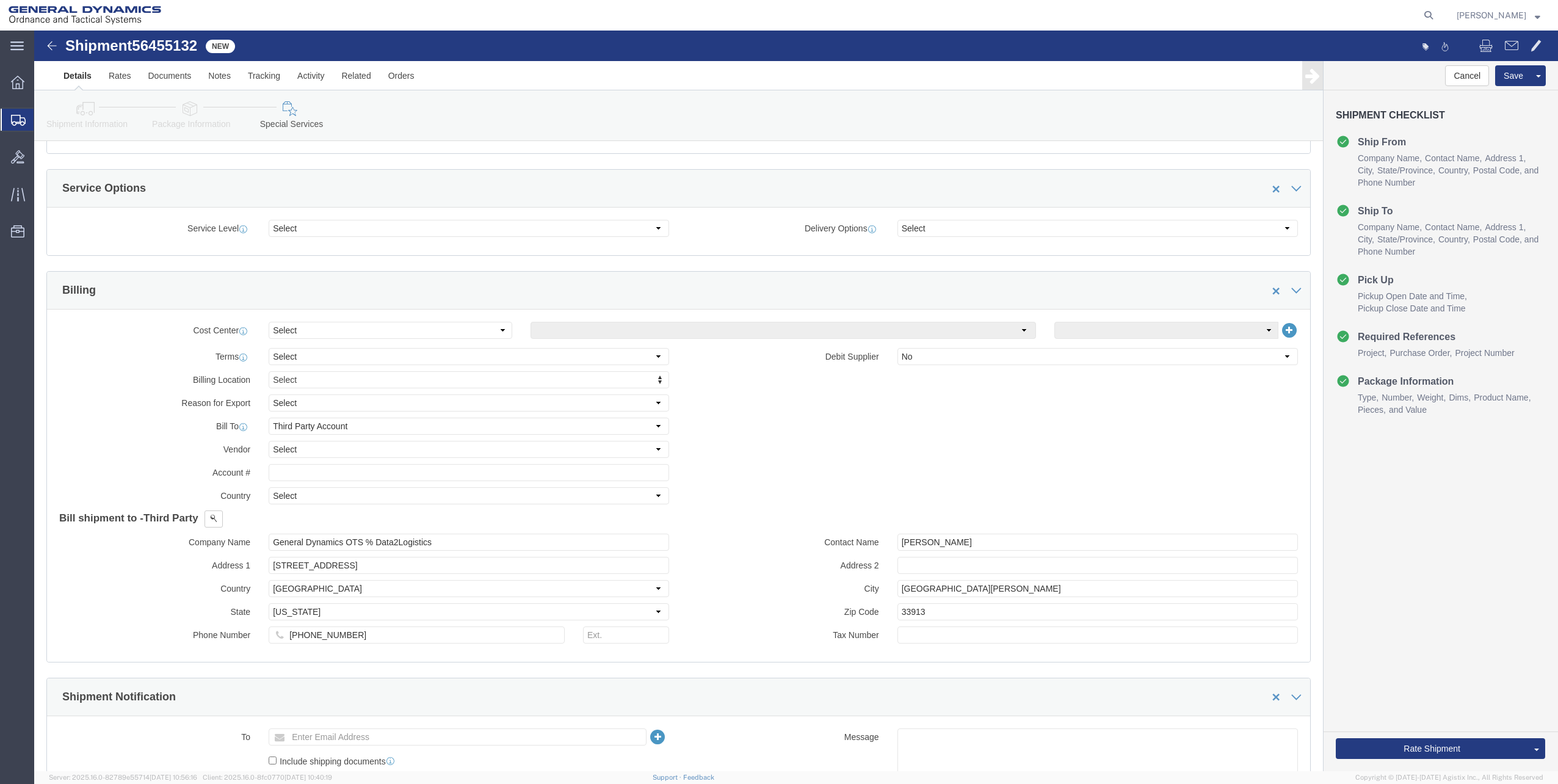
scroll to position [508, 0]
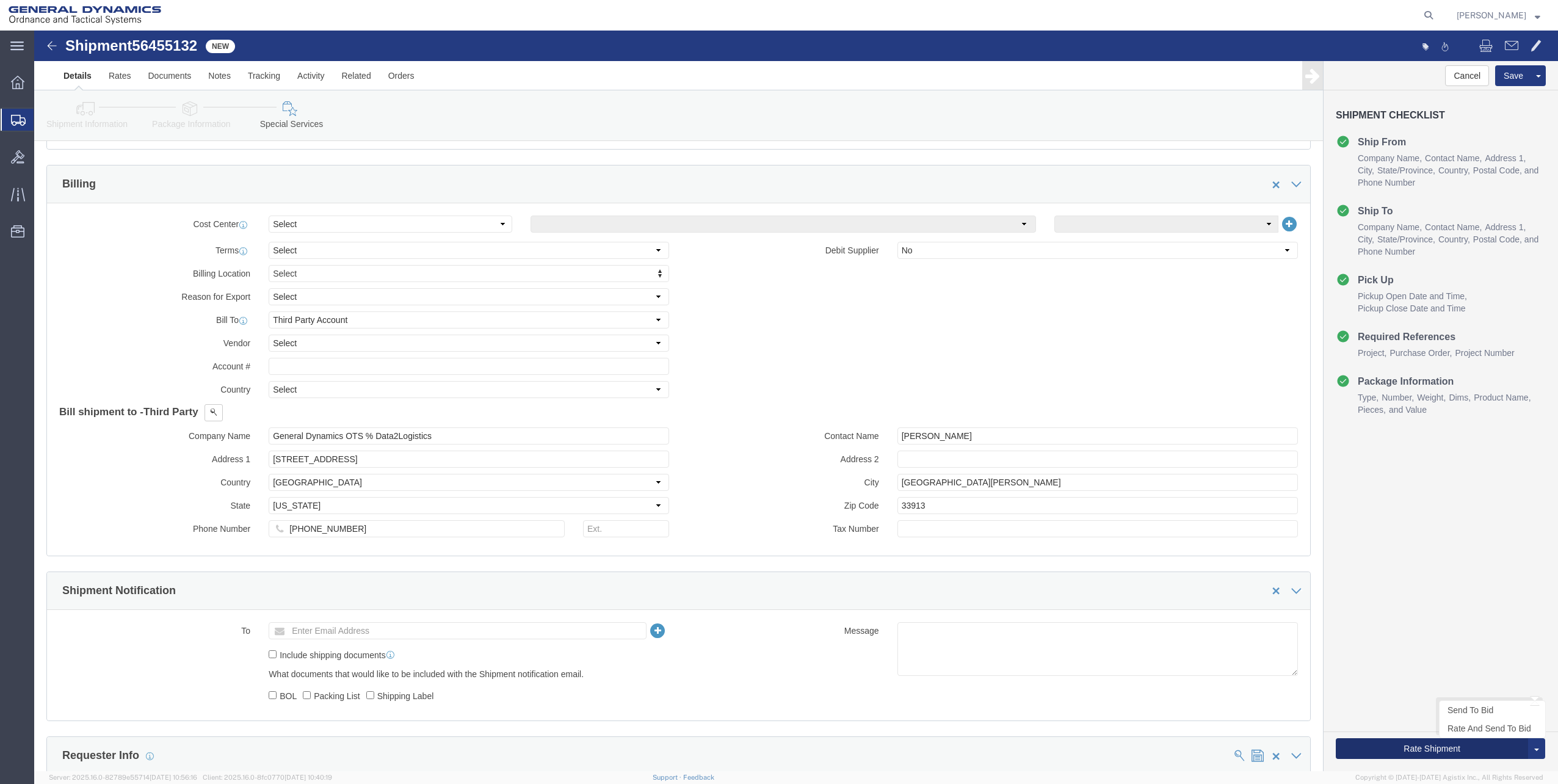
click button "Rate Shipment"
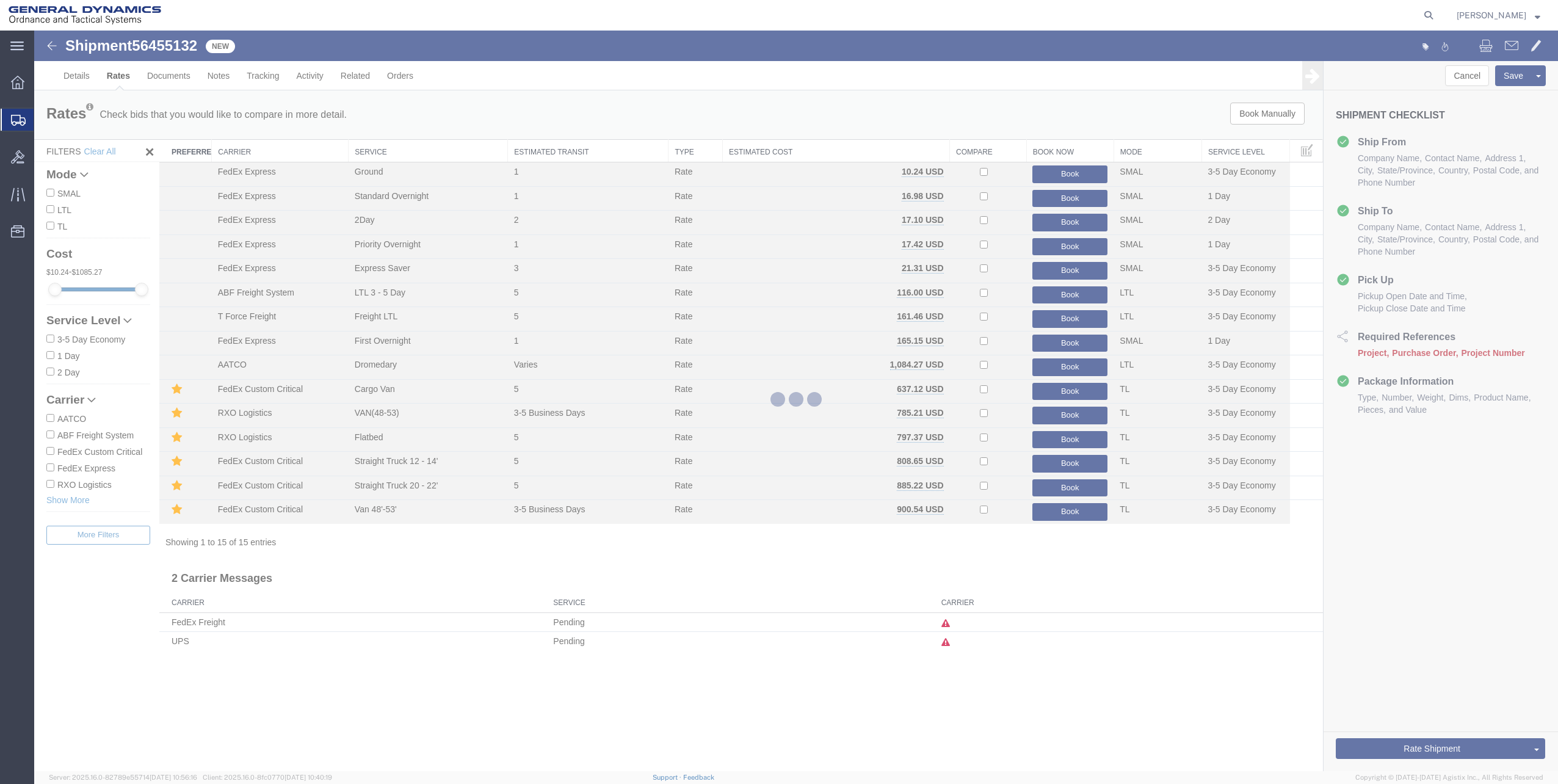
scroll to position [0, 0]
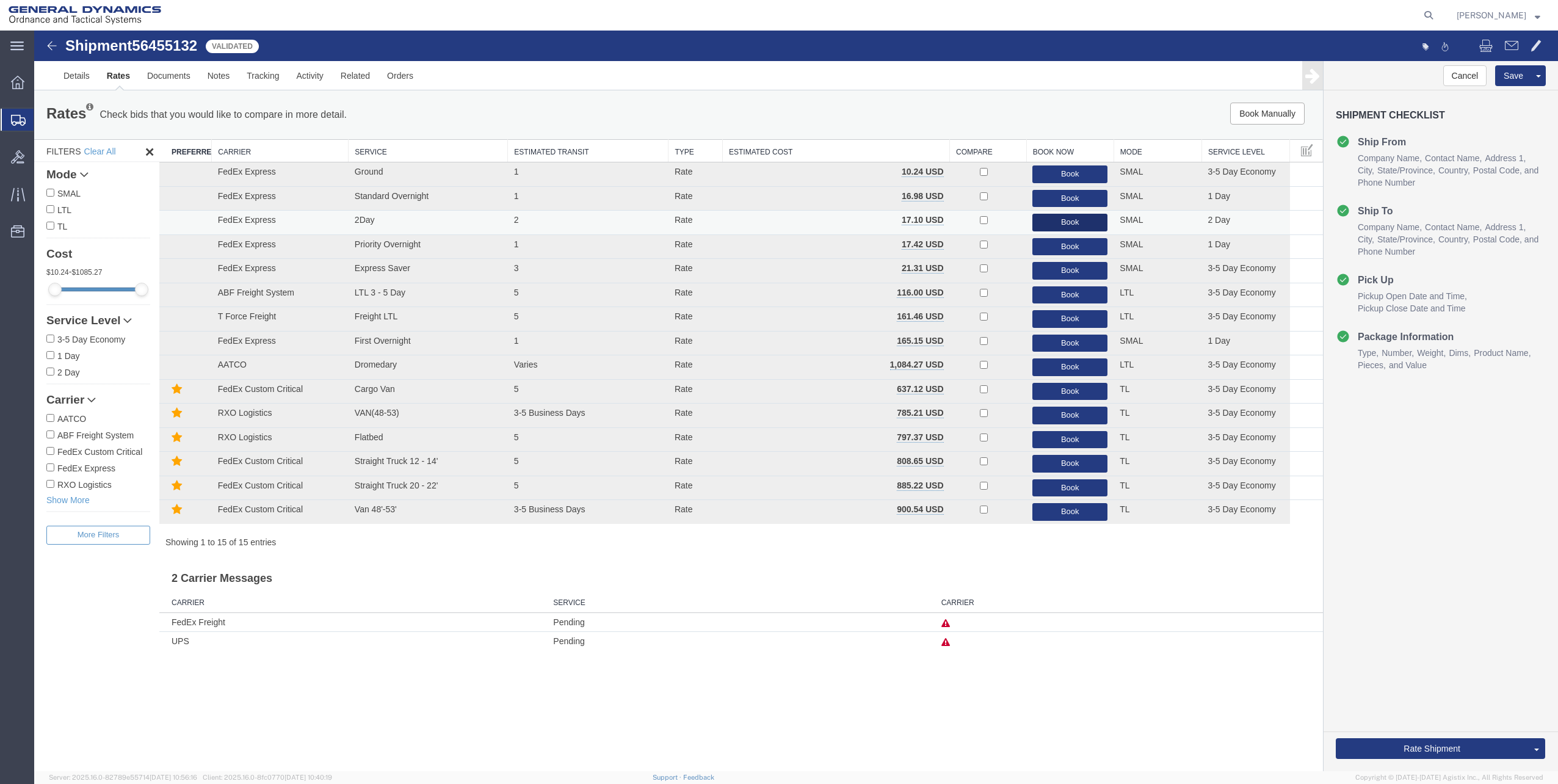
click at [1074, 222] on button "Book" at bounding box center [1069, 223] width 75 height 18
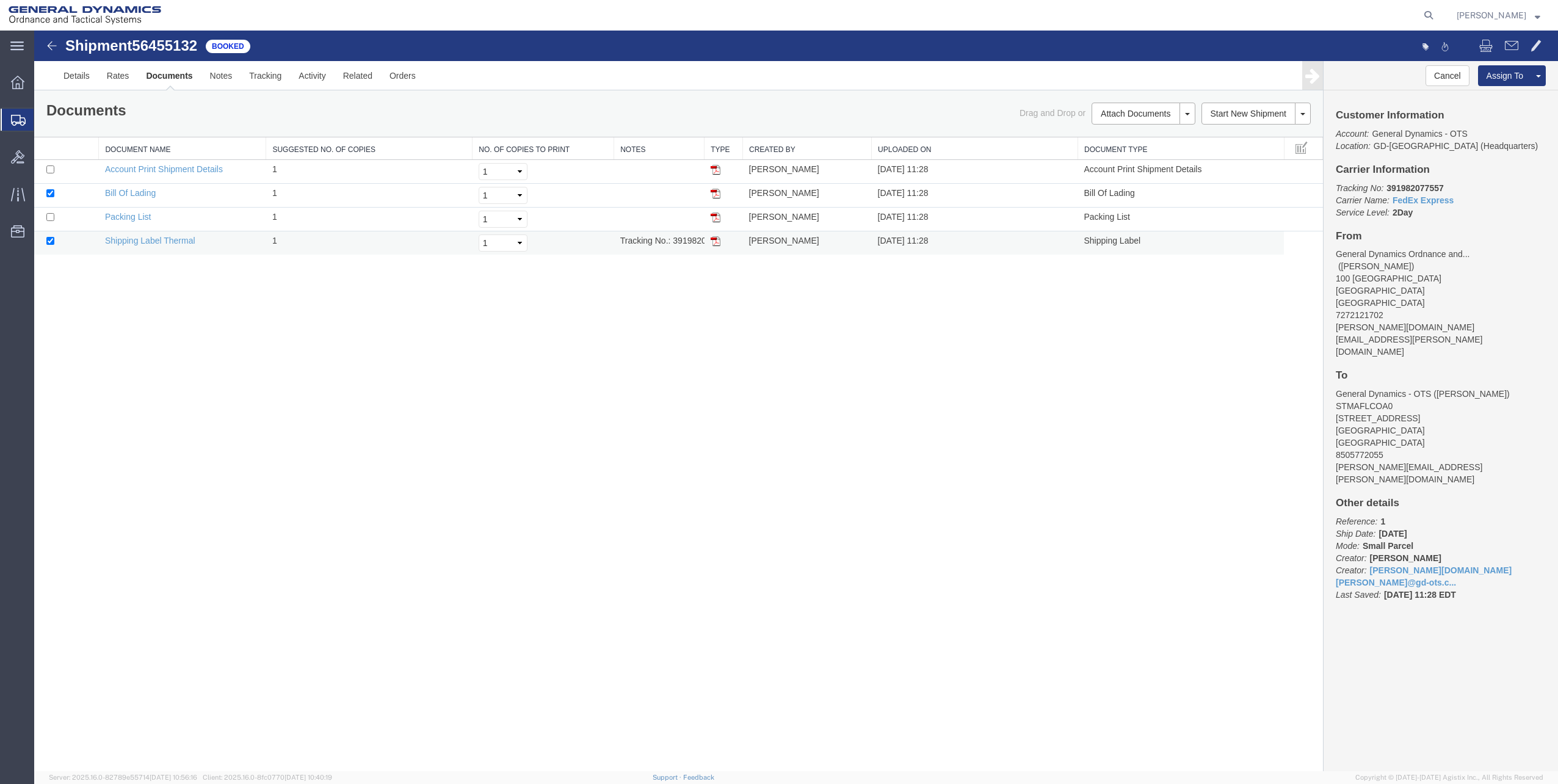
click at [716, 247] on td at bounding box center [724, 243] width 38 height 24
click at [716, 240] on img at bounding box center [715, 240] width 10 height 10
